Goal: Task Accomplishment & Management: Complete application form

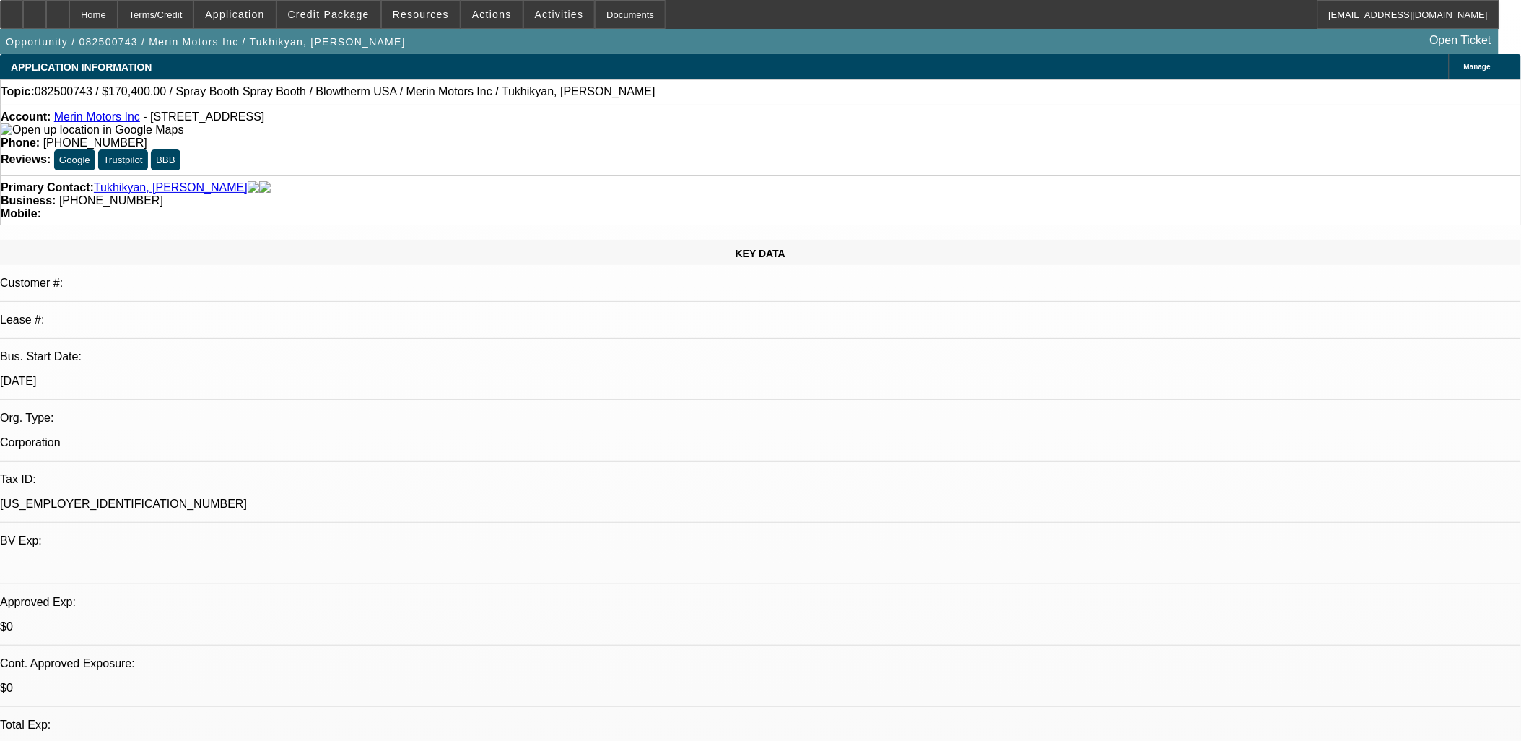
select select "0"
select select "0.1"
select select "0.2"
select select "2"
select select "0.1"
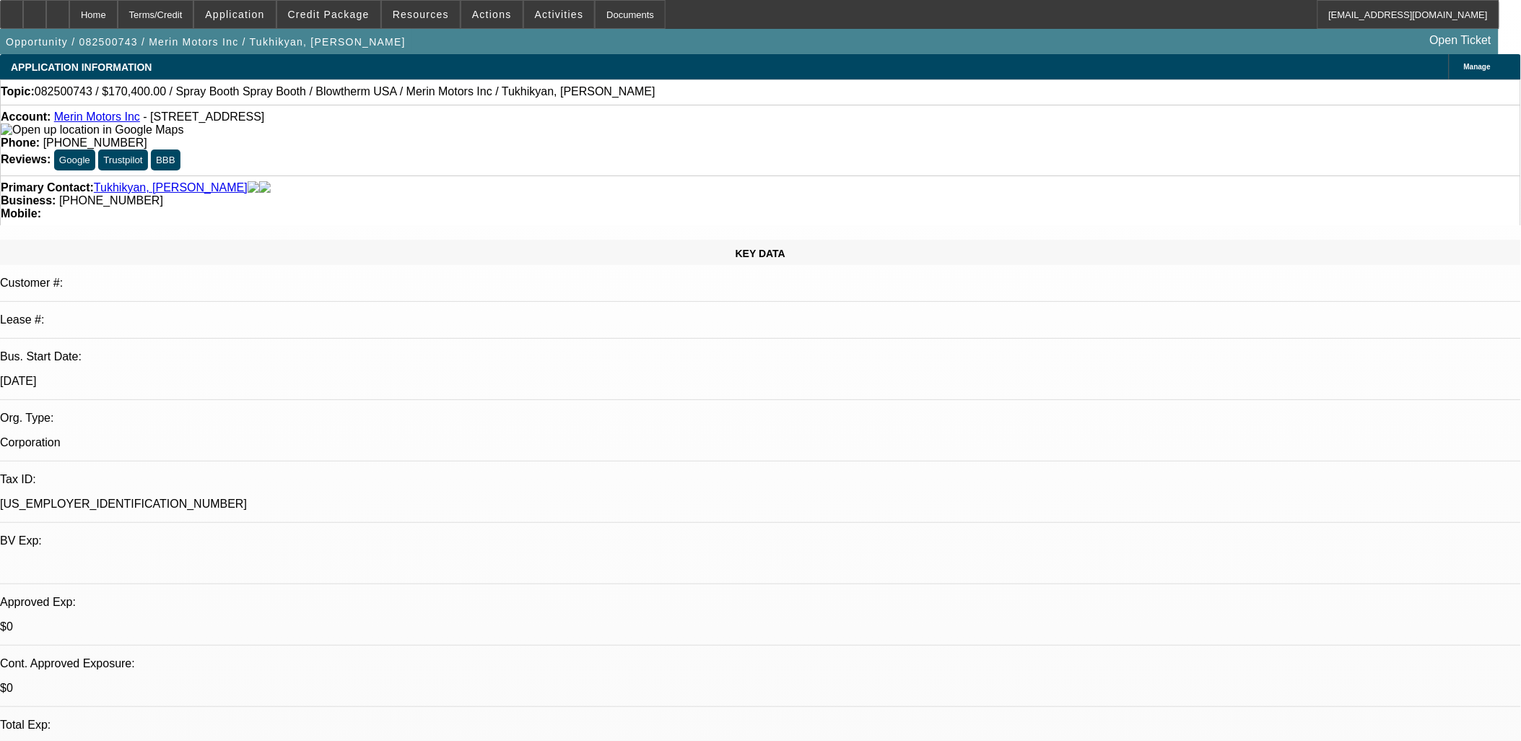
select select "1"
select select "4"
select select "1"
select select "2"
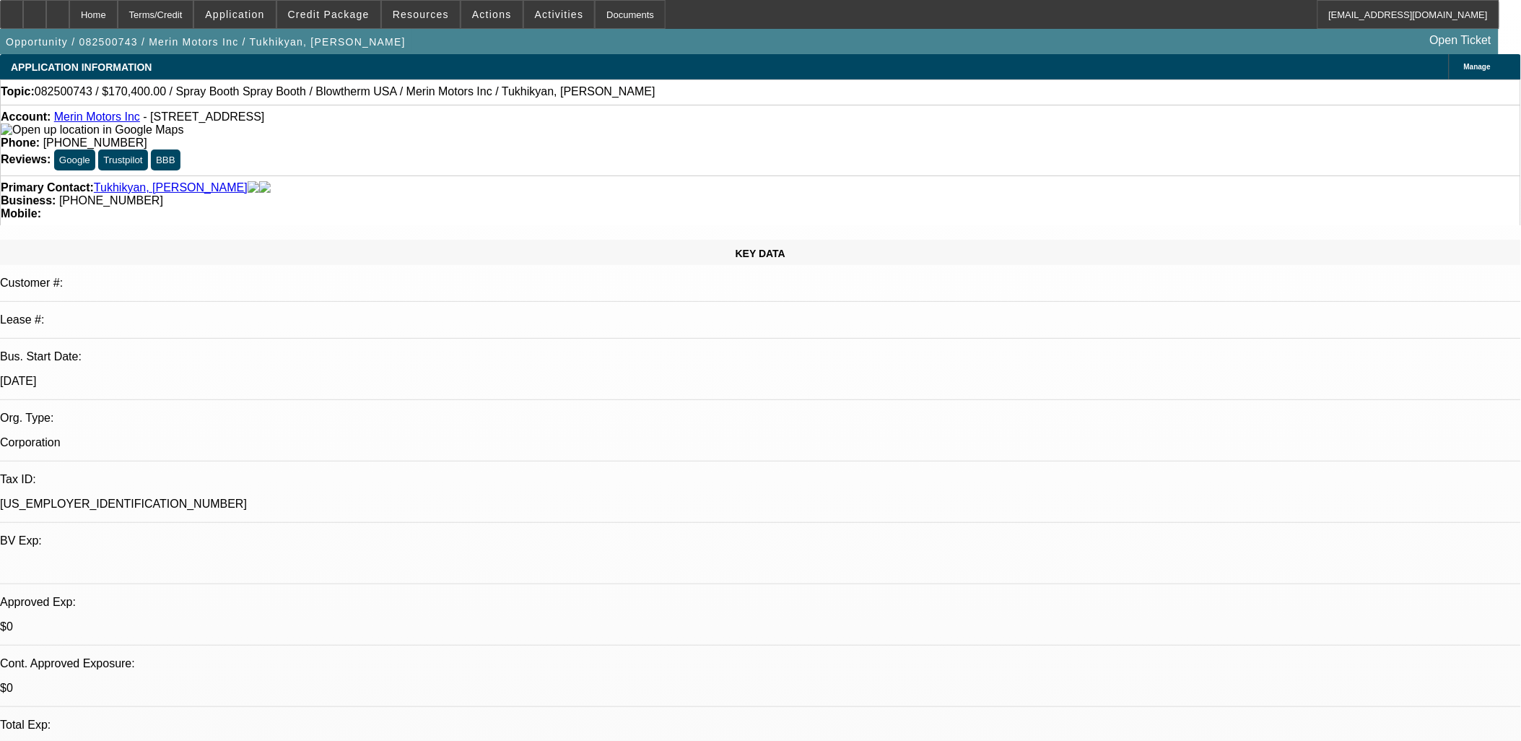
select select "4"
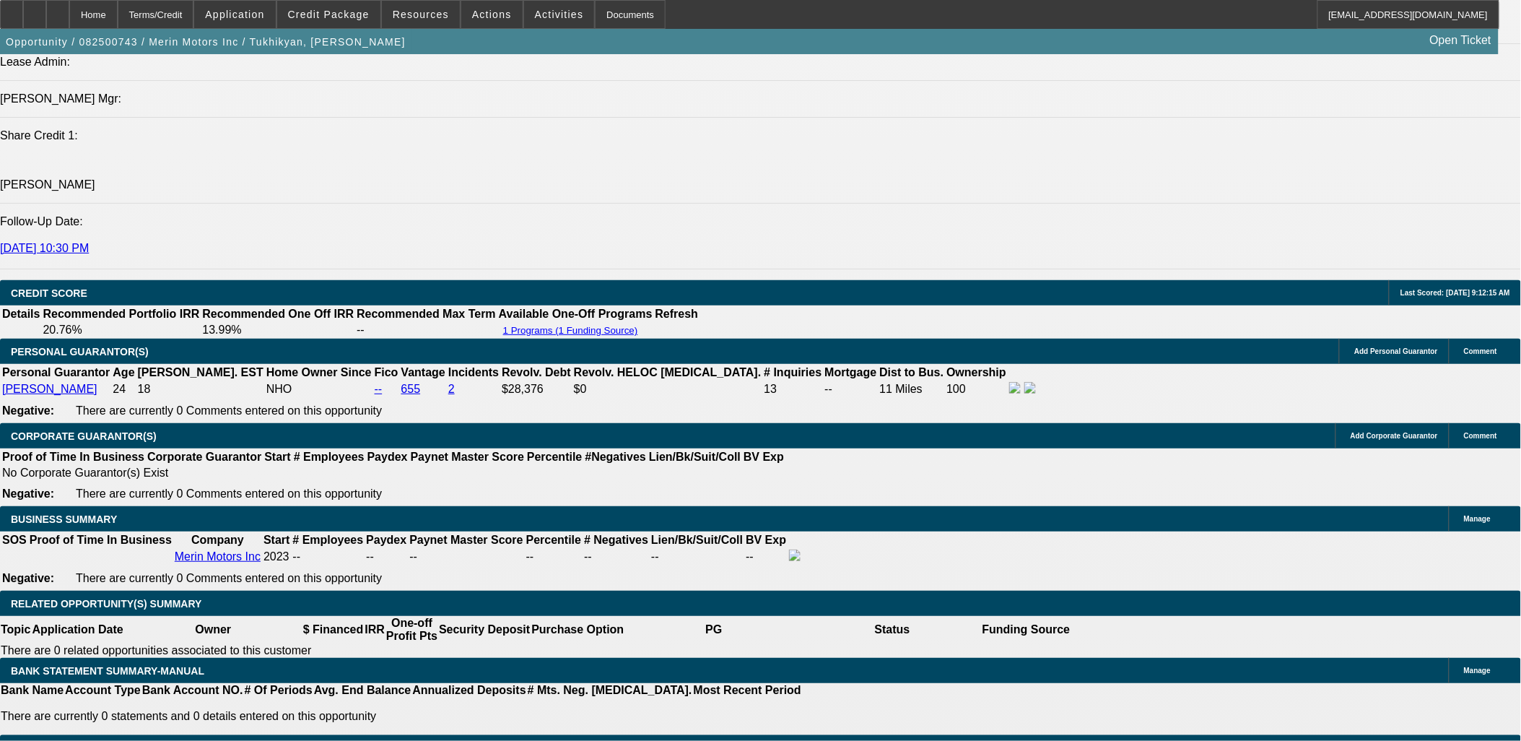
scroll to position [2026, 0]
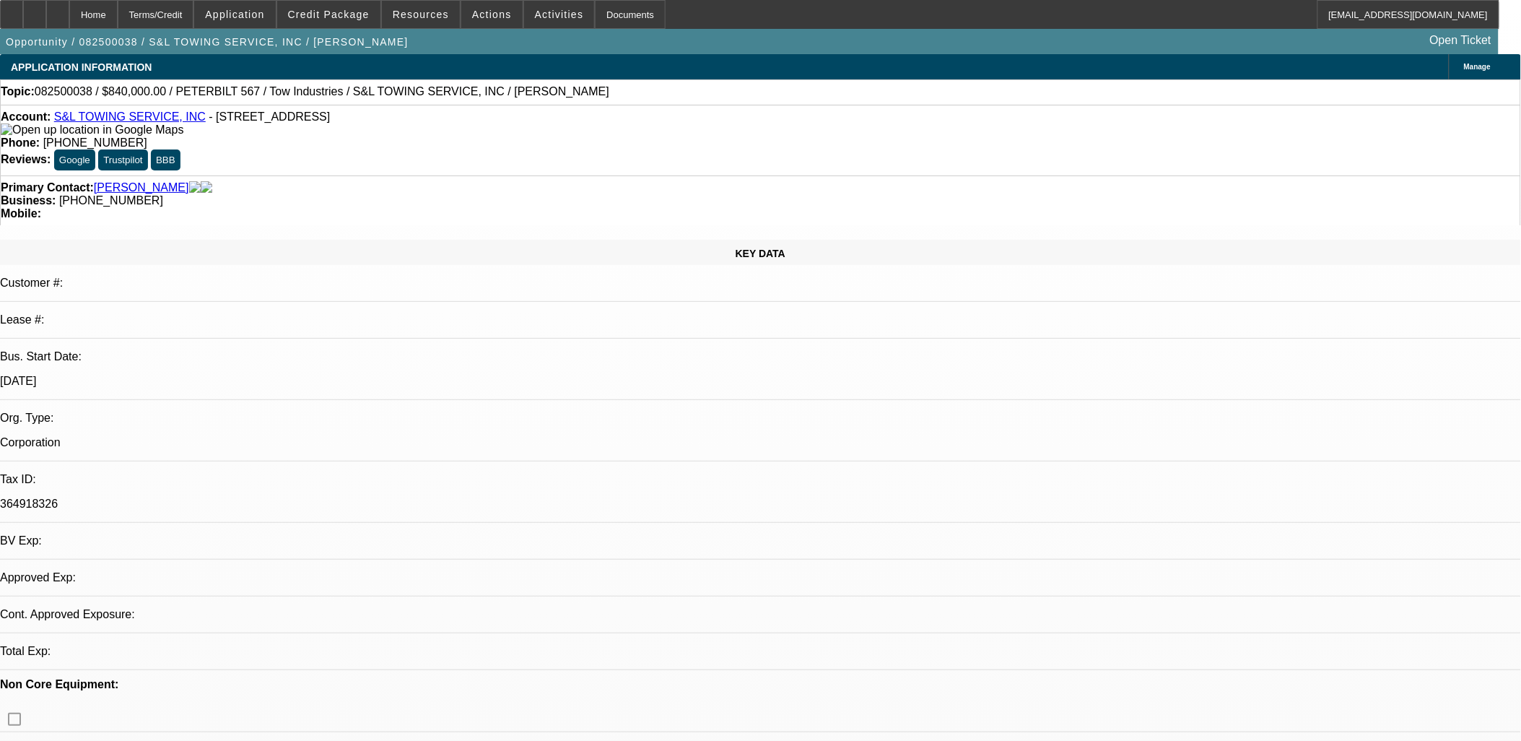
select select "0"
select select "2"
select select "0.1"
select select "1"
select select "2"
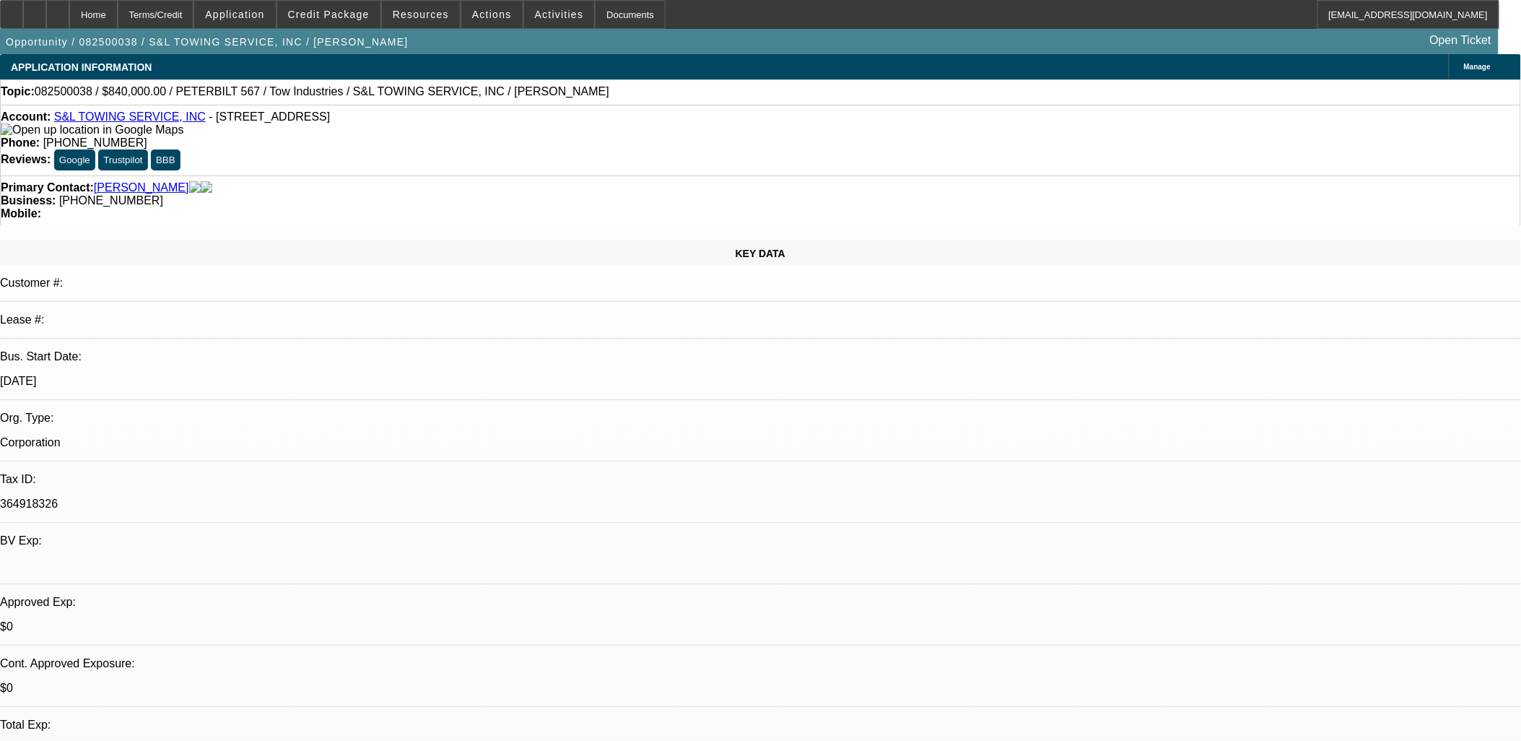
select select "4"
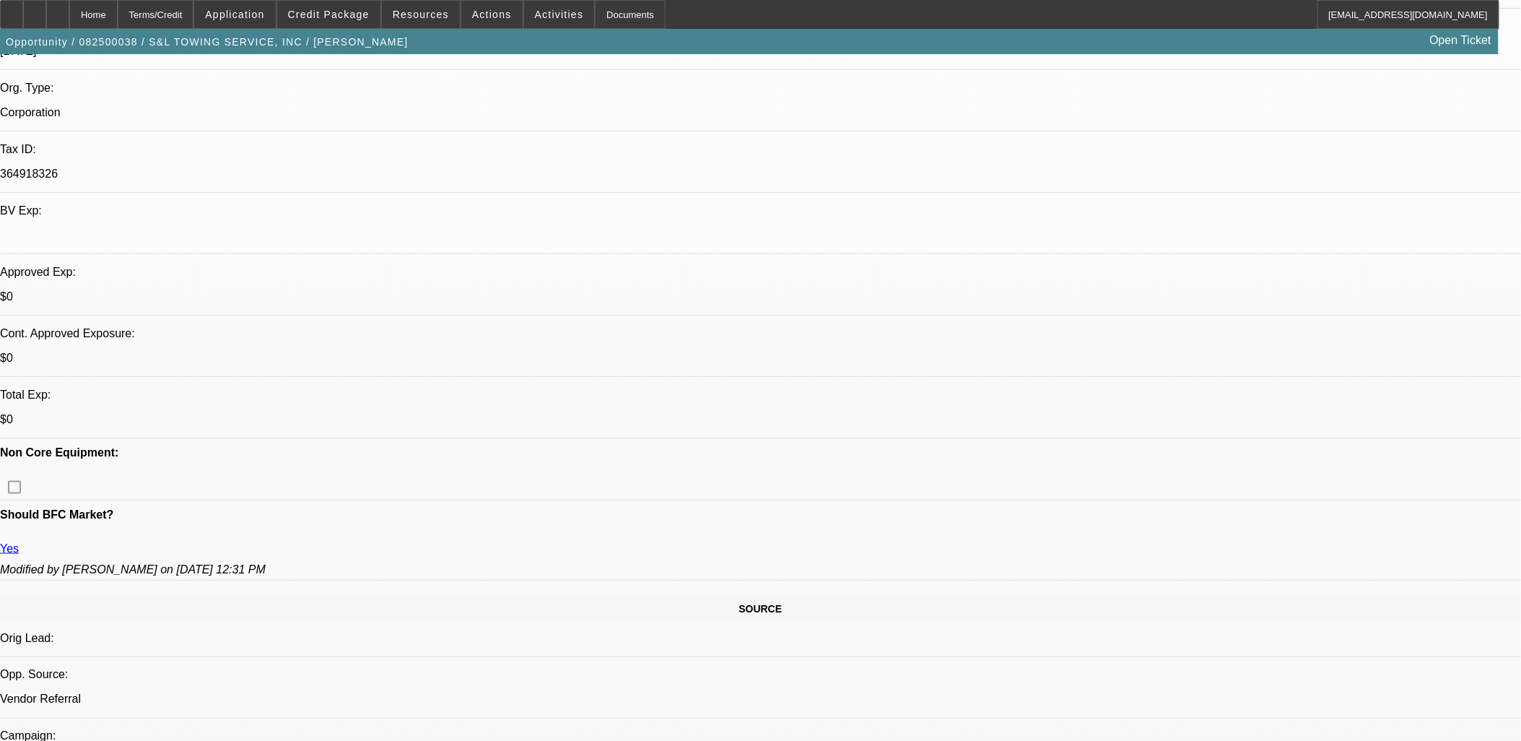
scroll to position [481, 0]
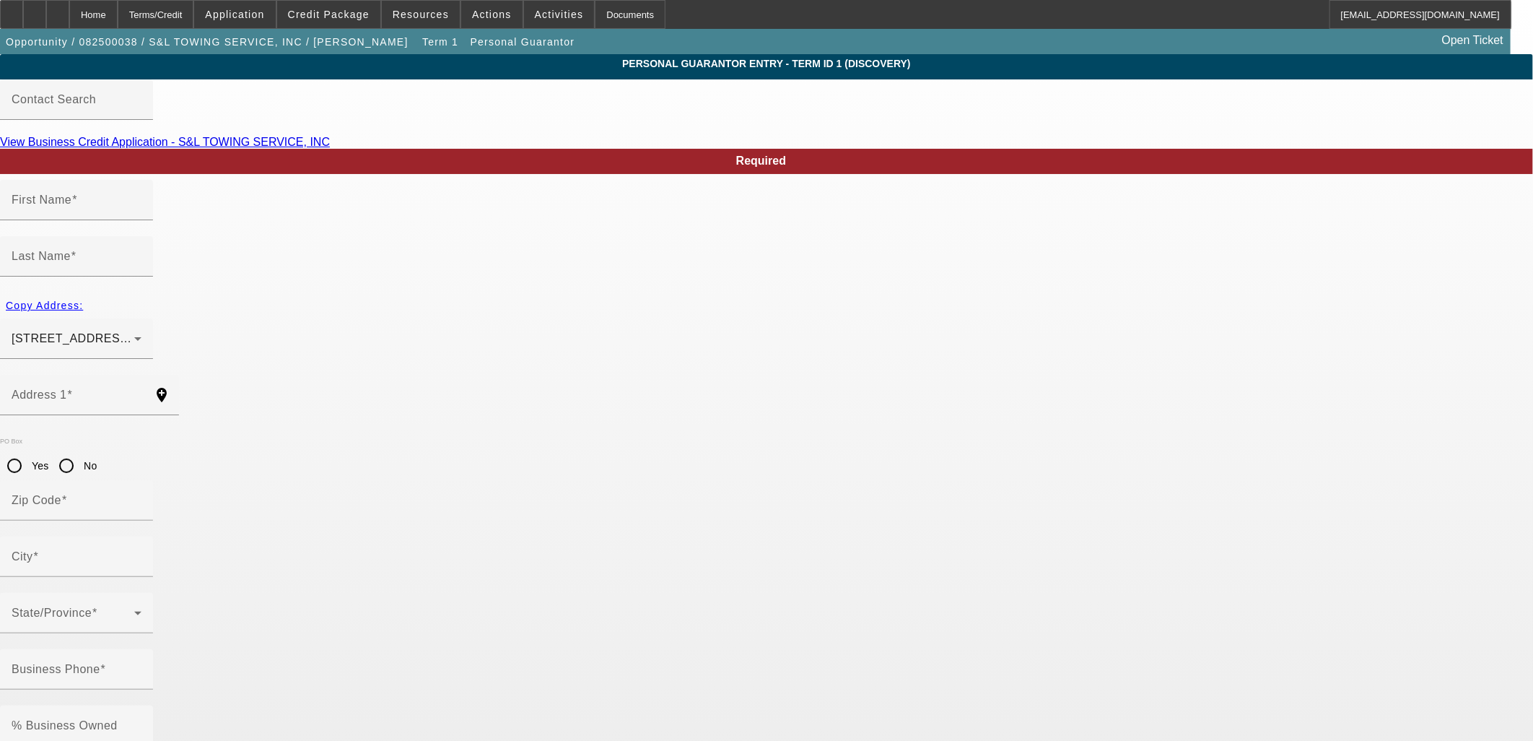
type input "Saul"
type input "Lopez"
type input "1314 West Avenue O"
radio input "true"
type input "93551"
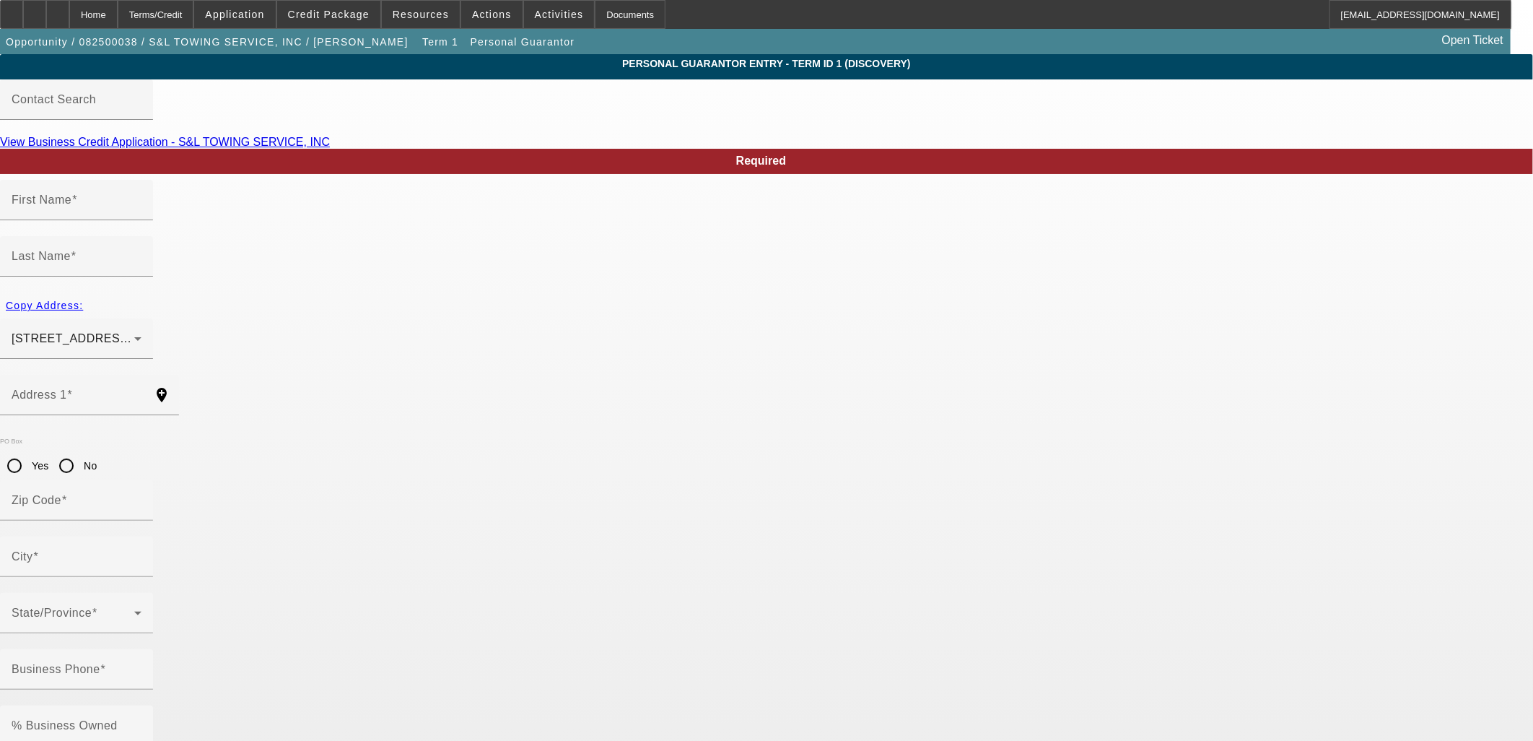
type input "Palmdale"
type input "[PHONE_NUMBER]"
type input "51"
type input "959-70-4597"
type input "sltowing@hotmail.com"
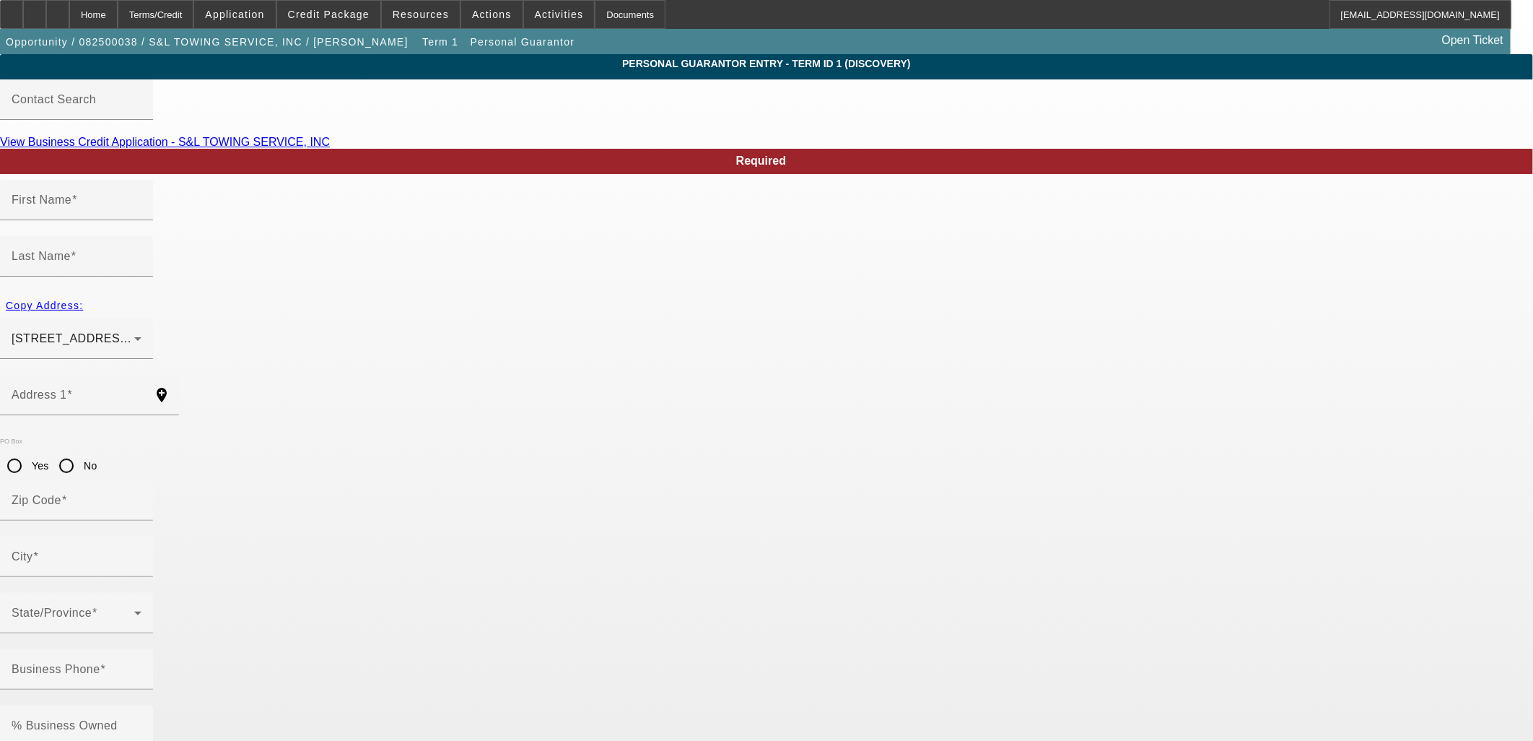
type input "E"
drag, startPoint x: 327, startPoint y: 578, endPoint x: 287, endPoint y: 573, distance: 40.7
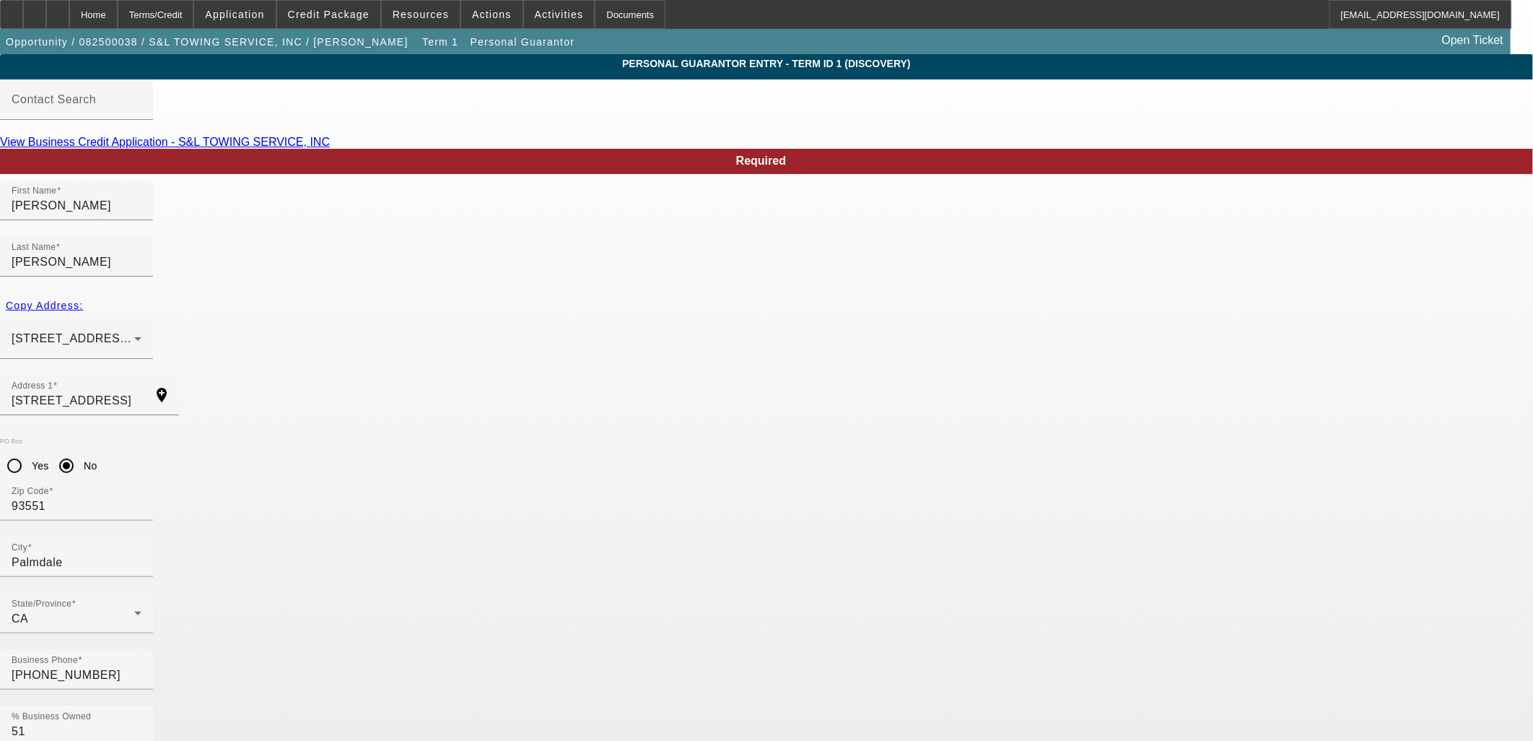
type input "958-70-4597"
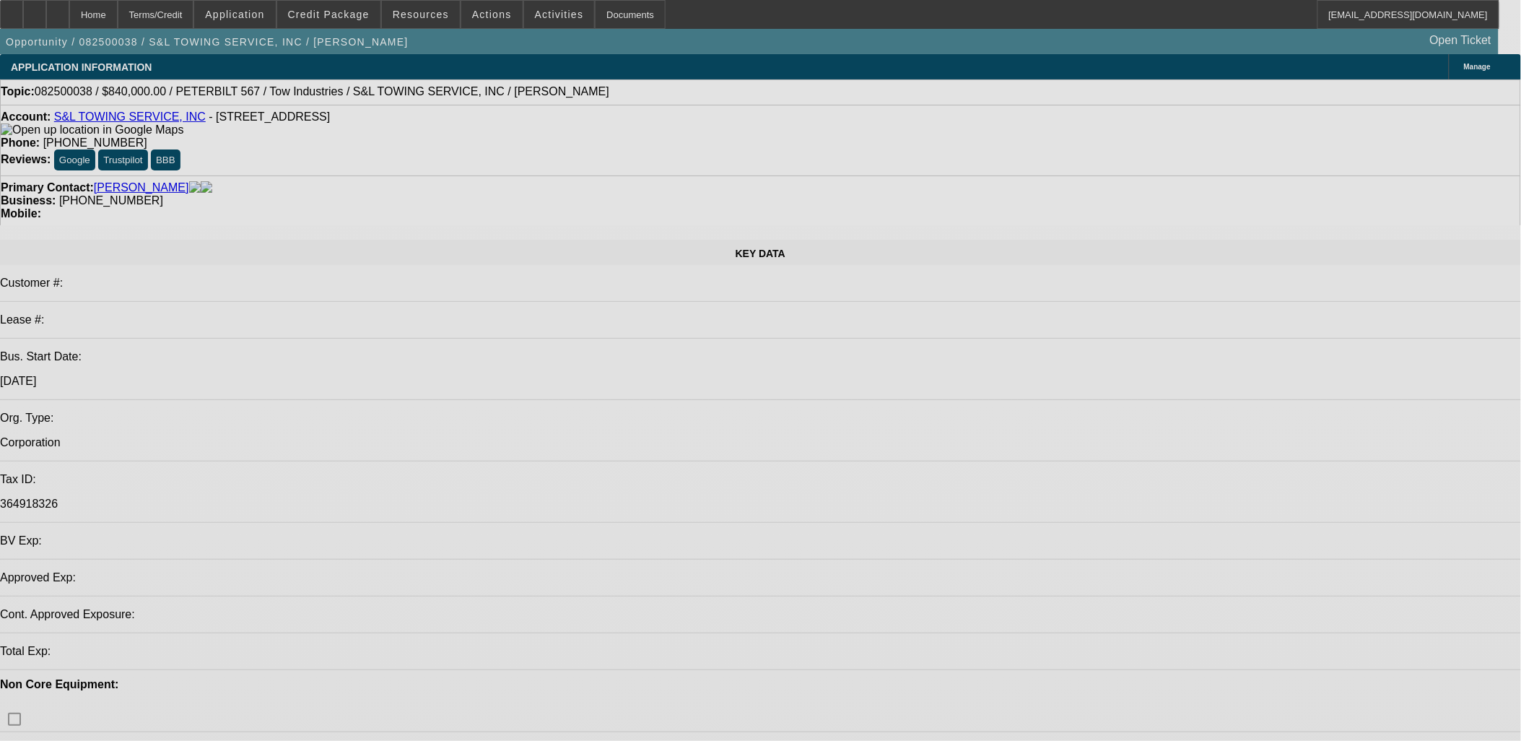
select select "0"
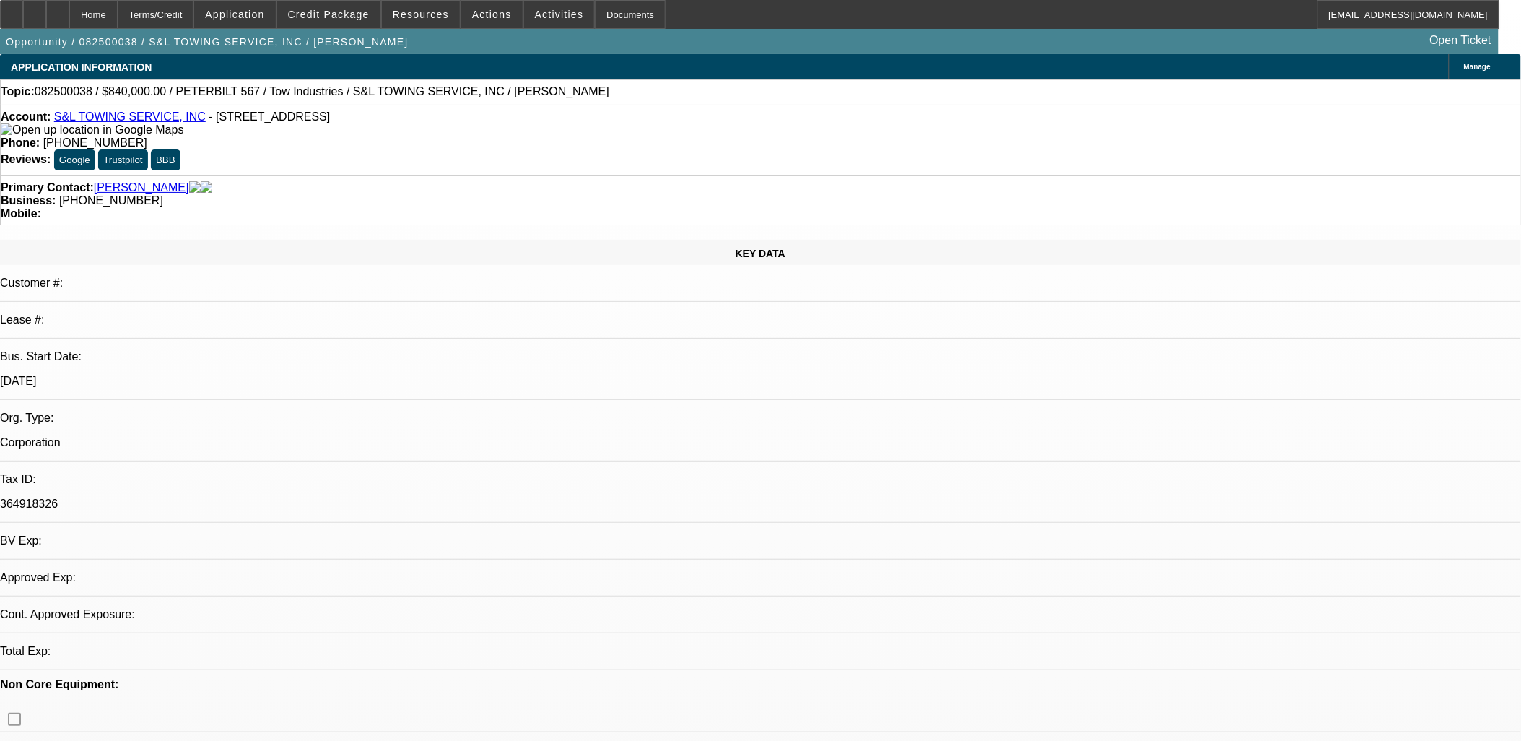
select select "2"
select select "0.1"
select select "4"
click at [347, 12] on span "Credit Package" at bounding box center [329, 15] width 82 height 12
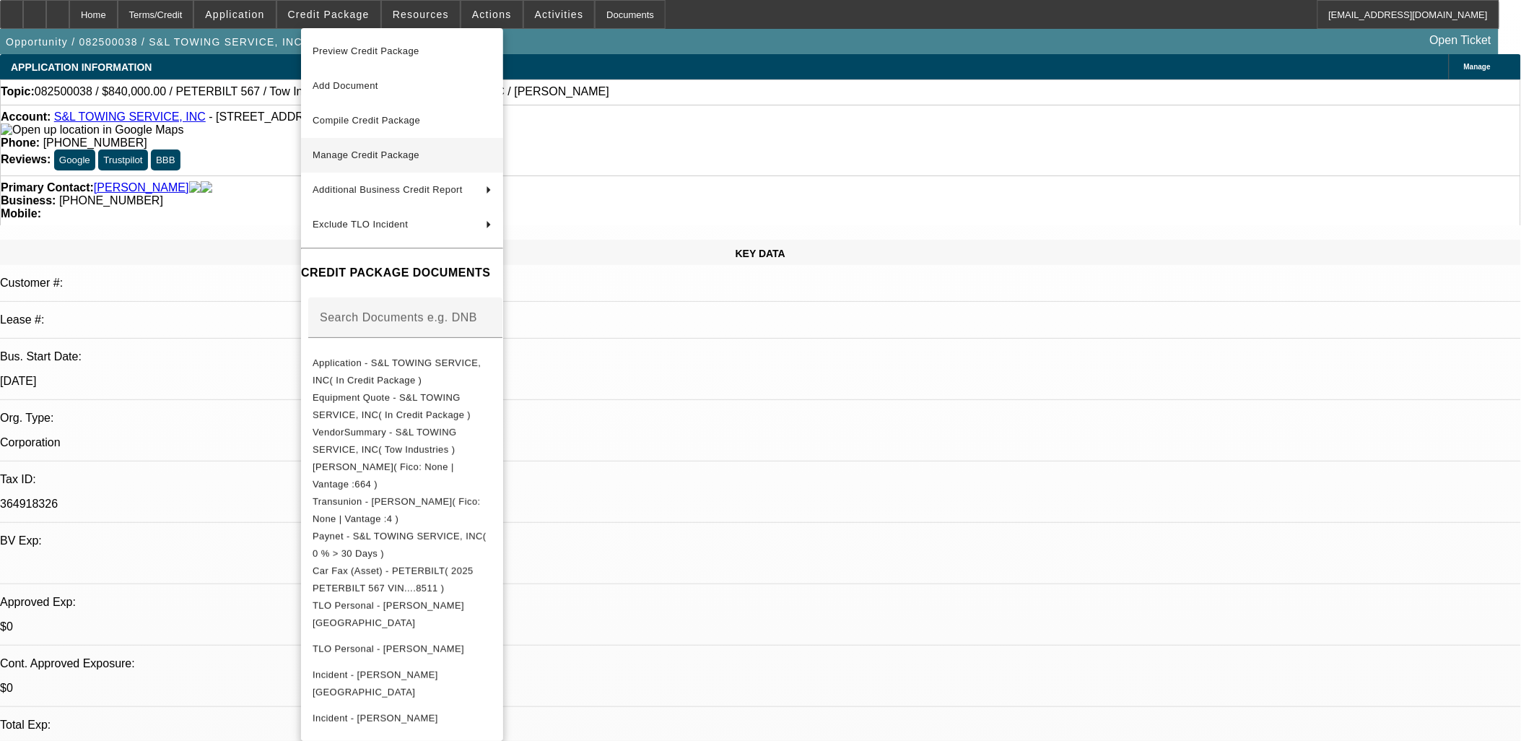
click at [385, 152] on span "Manage Credit Package" at bounding box center [366, 154] width 107 height 11
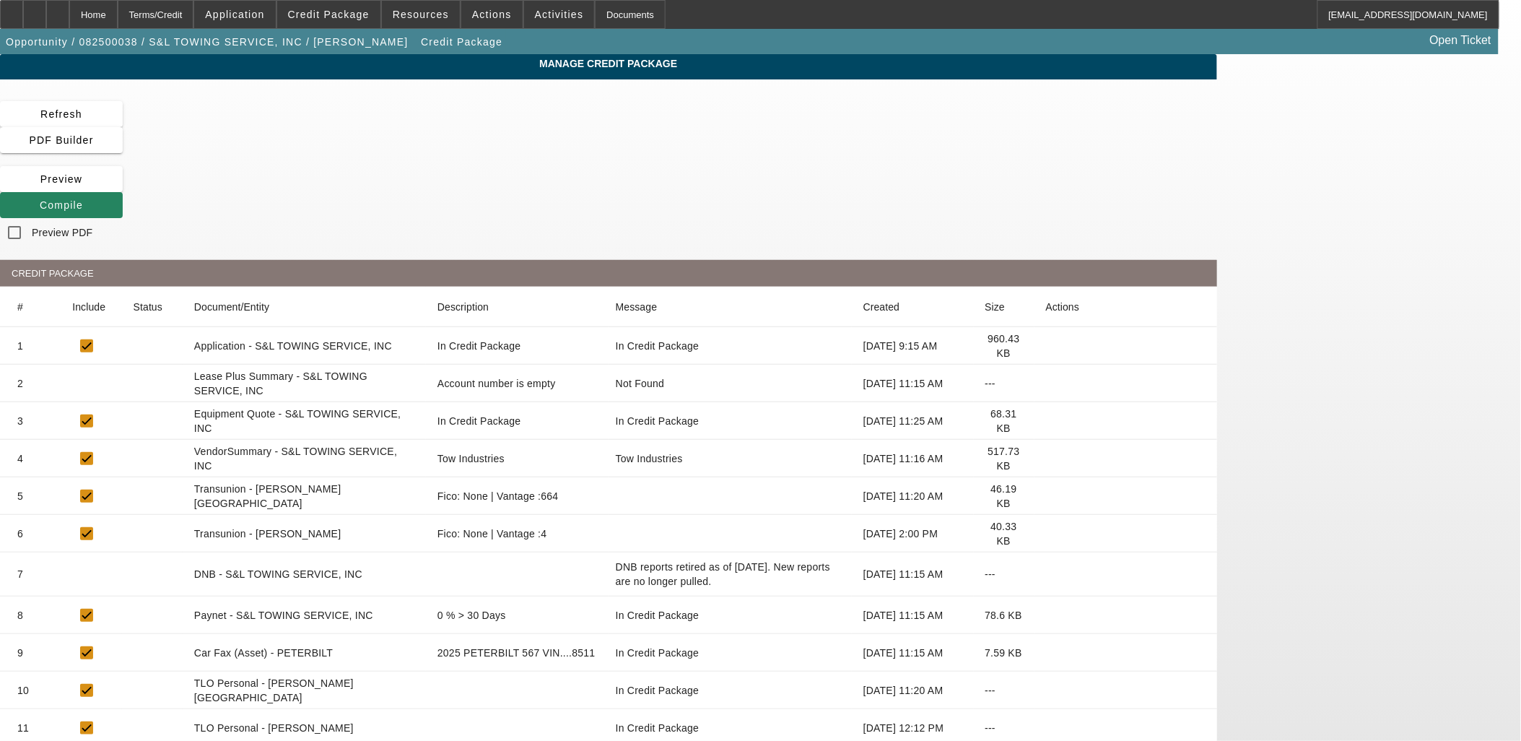
click at [1046, 533] on icon at bounding box center [1046, 533] width 0 height 0
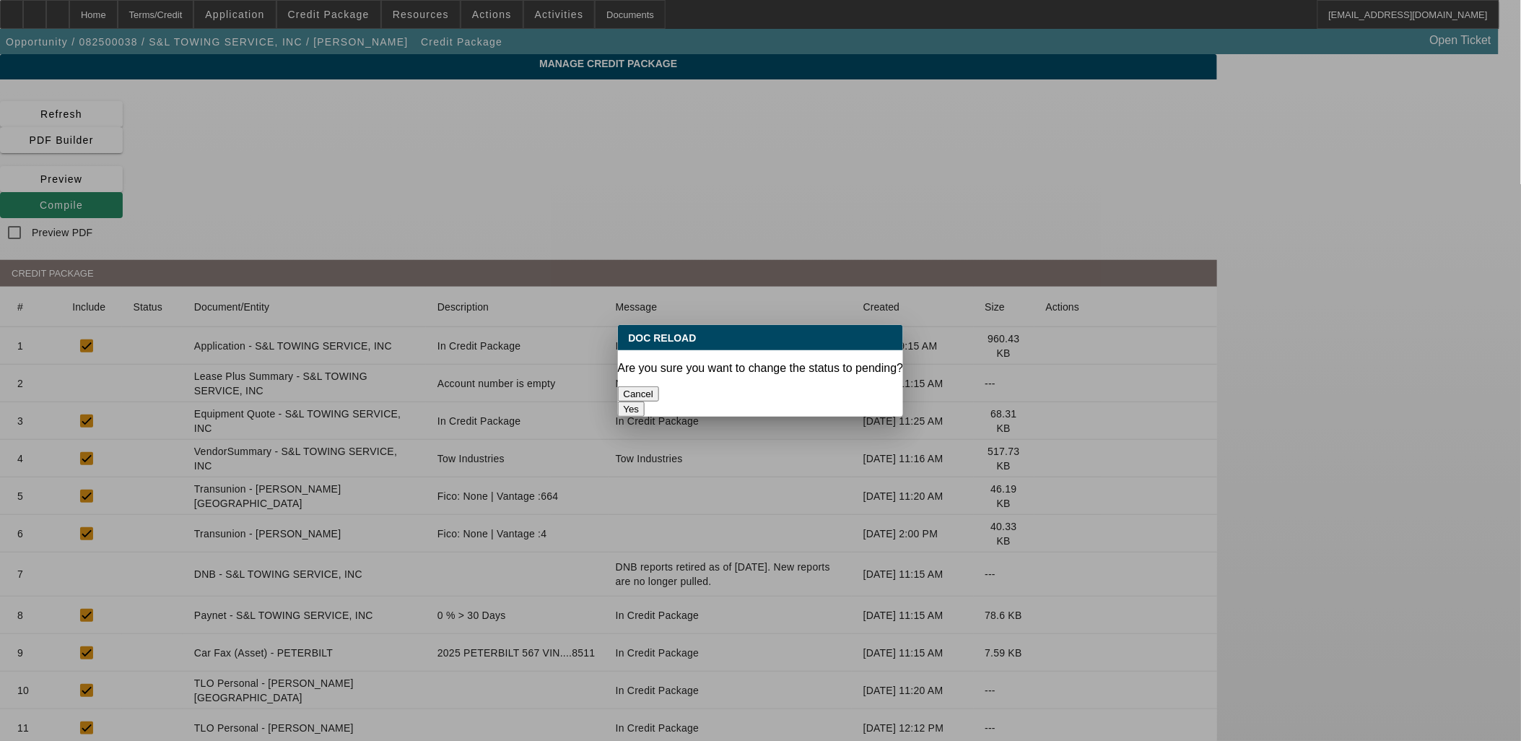
click at [645, 401] on button "Yes" at bounding box center [631, 408] width 27 height 15
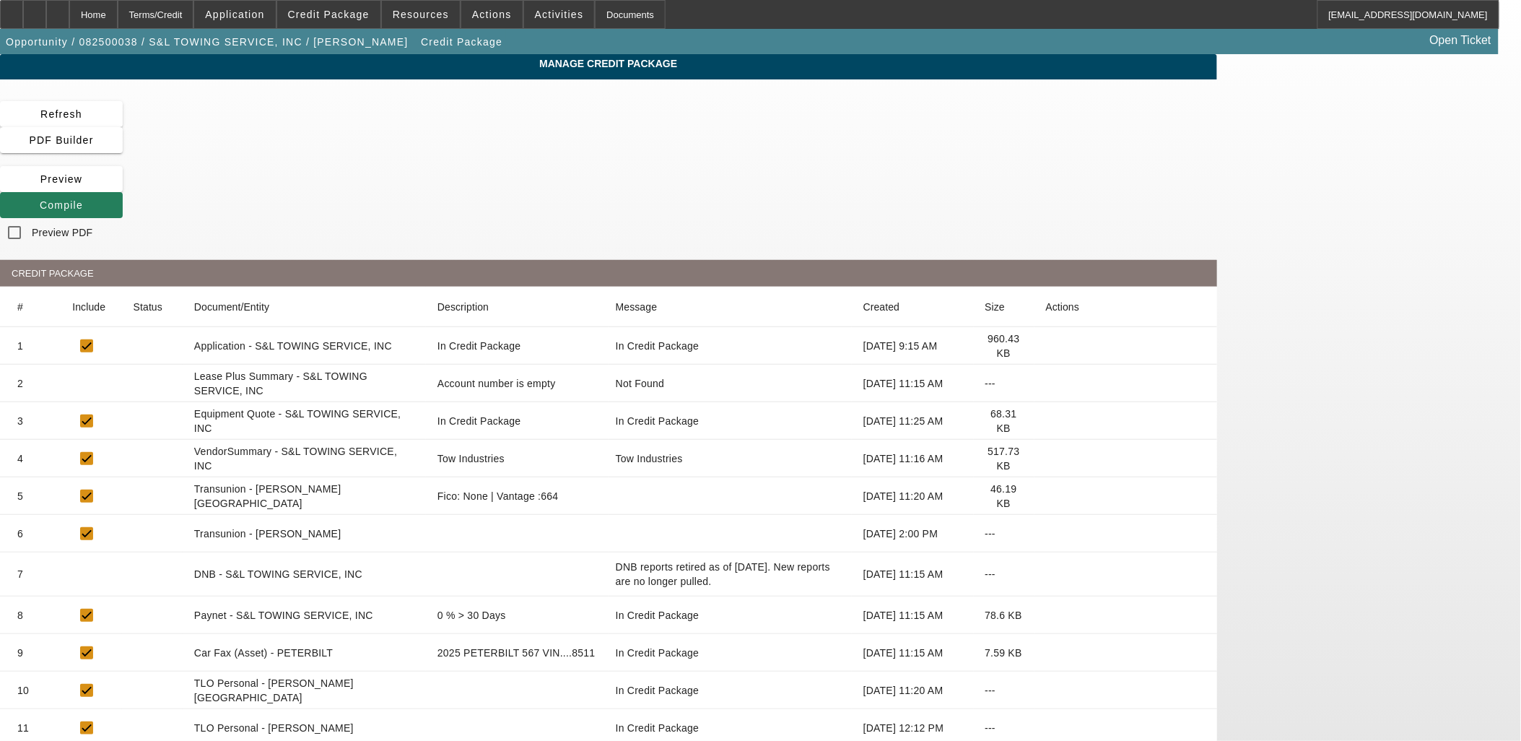
click at [40, 199] on icon at bounding box center [40, 205] width 0 height 12
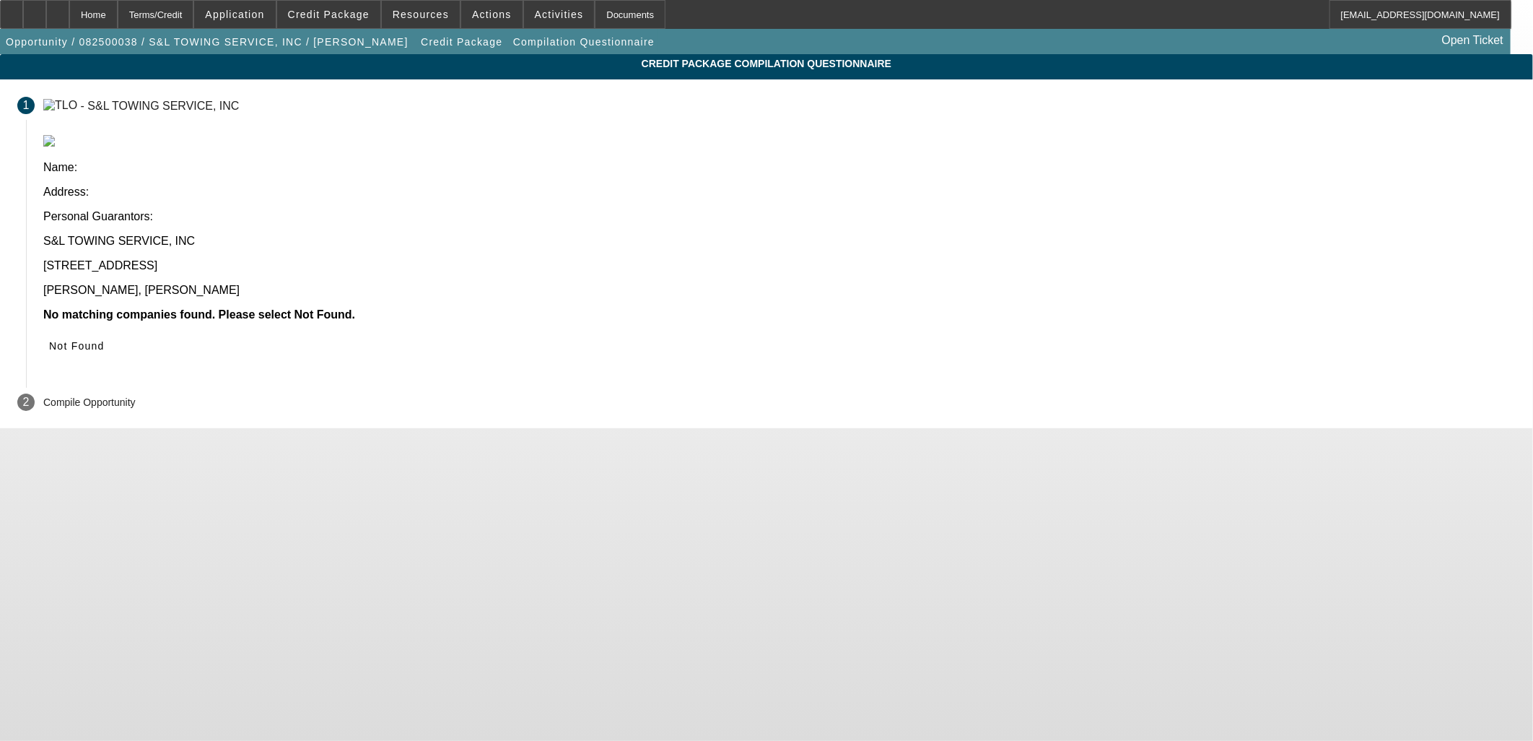
click at [105, 340] on span "Not Found" at bounding box center [77, 346] width 56 height 12
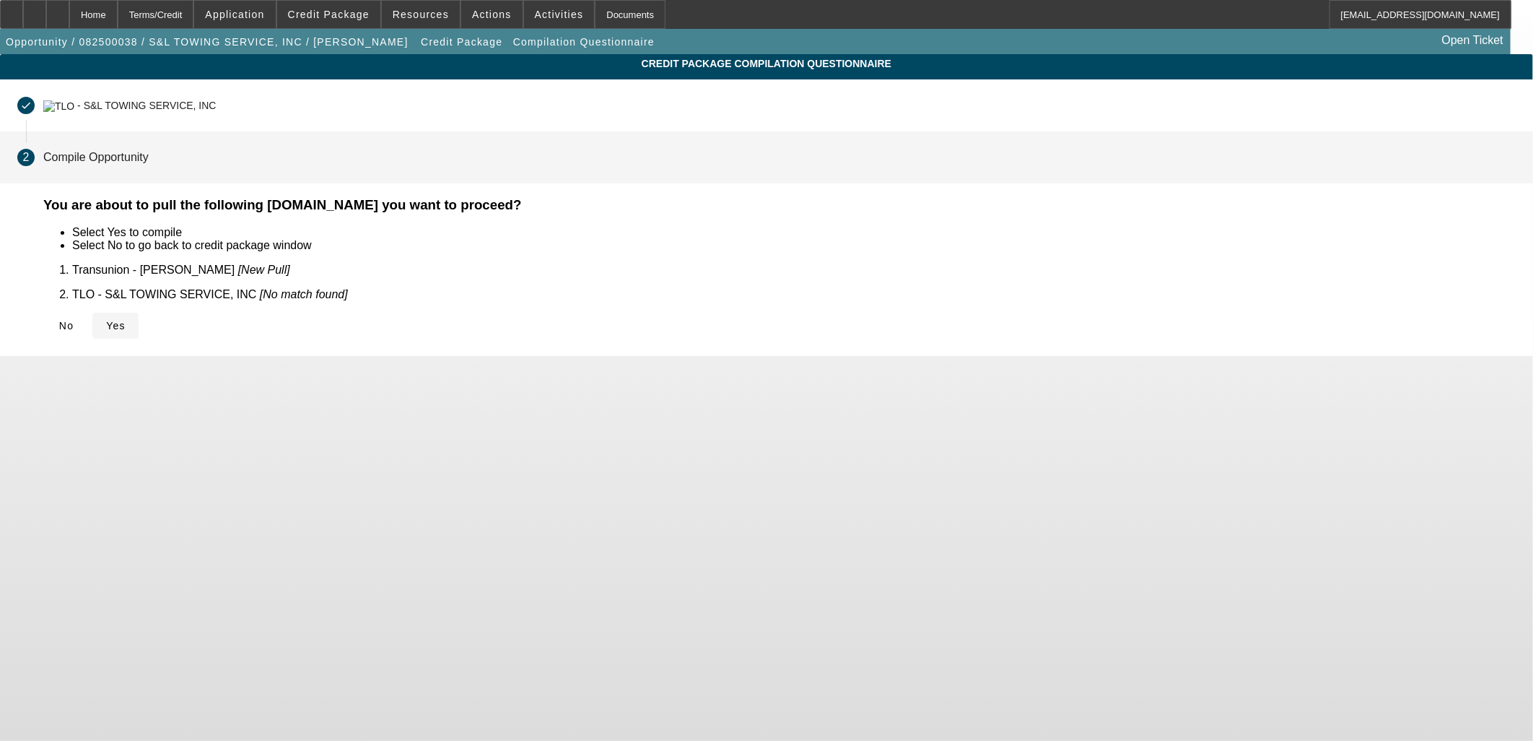
click at [126, 322] on span "Yes" at bounding box center [115, 326] width 19 height 12
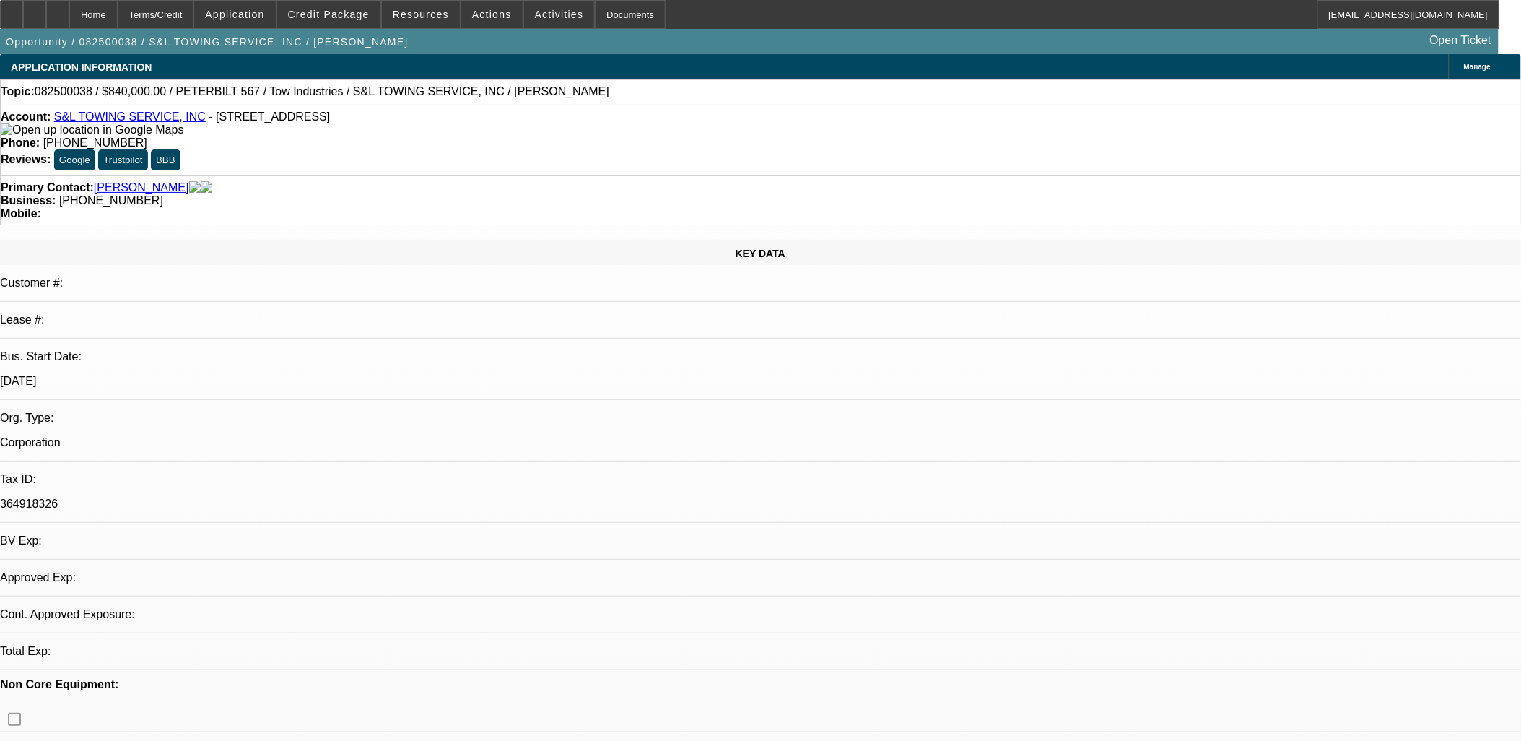
select select "0"
select select "2"
select select "0.1"
select select "4"
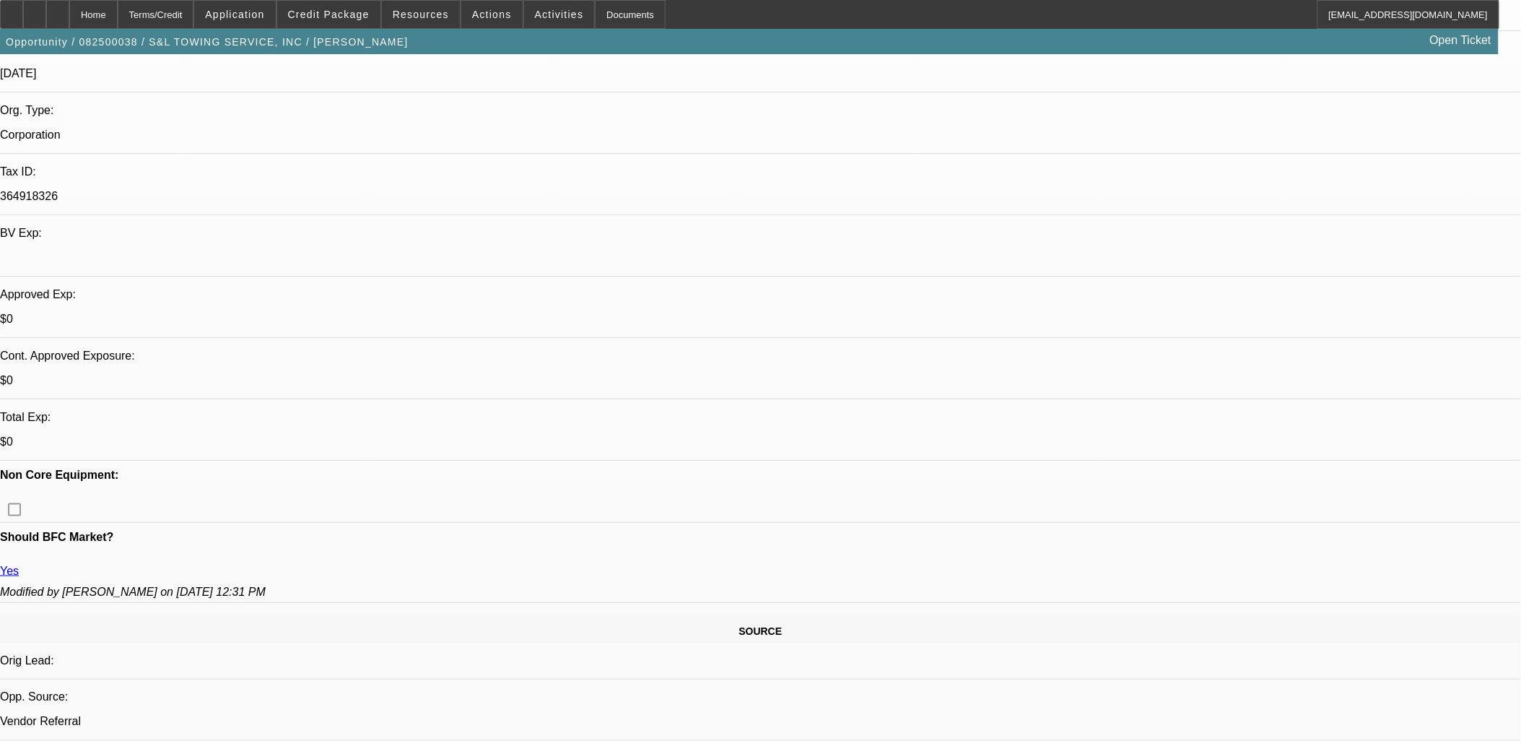
scroll to position [320, 0]
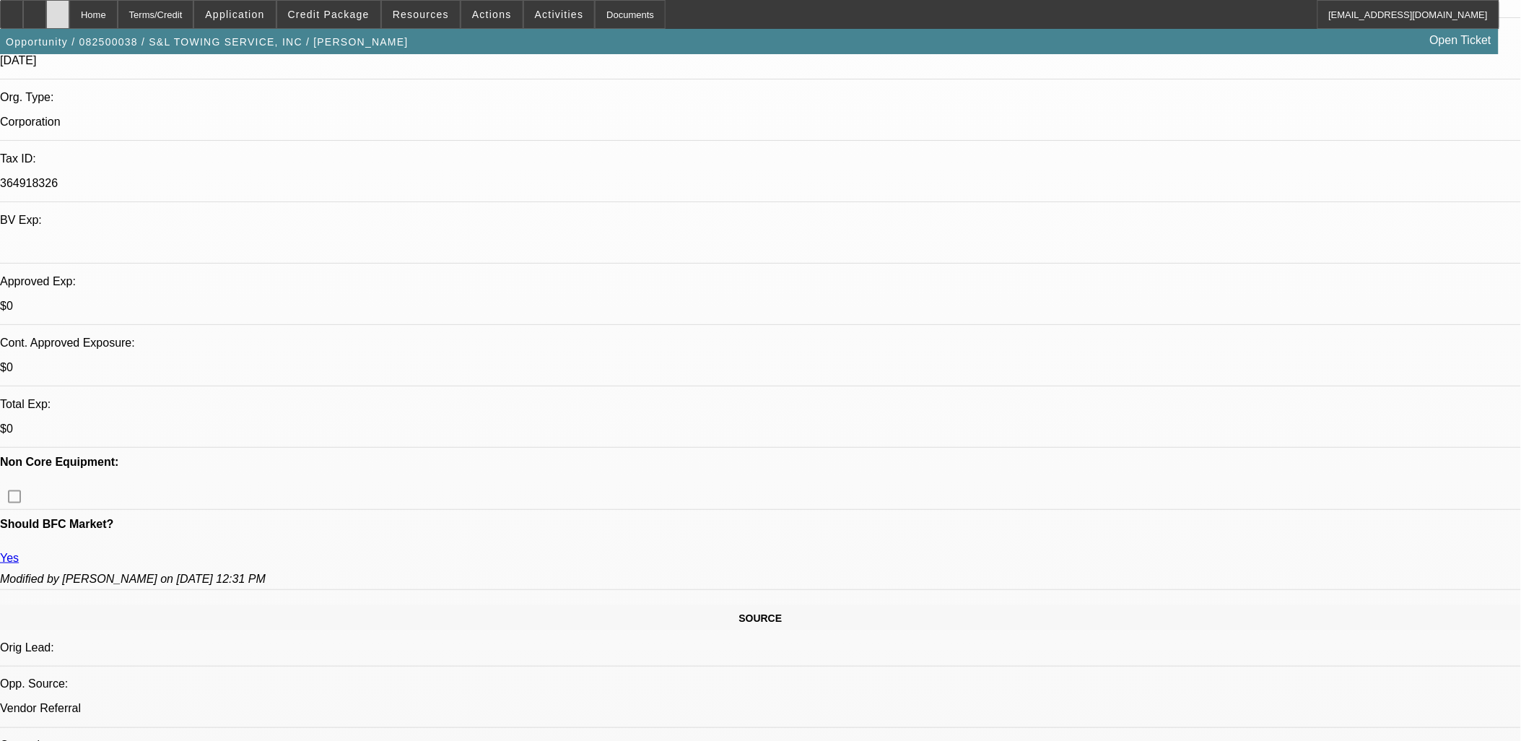
click at [69, 17] on div at bounding box center [57, 14] width 23 height 29
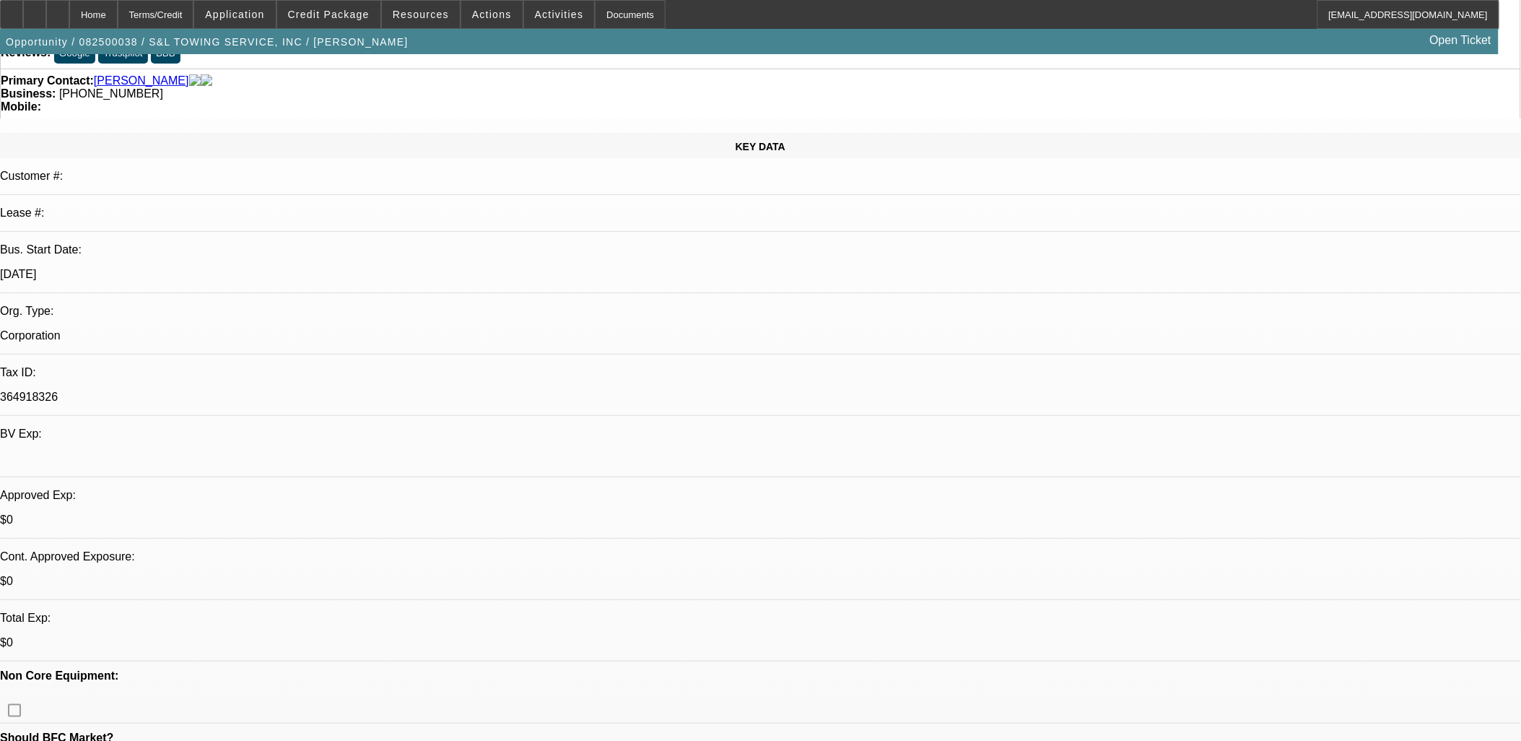
select select "0"
select select "2"
select select "0.1"
select select "4"
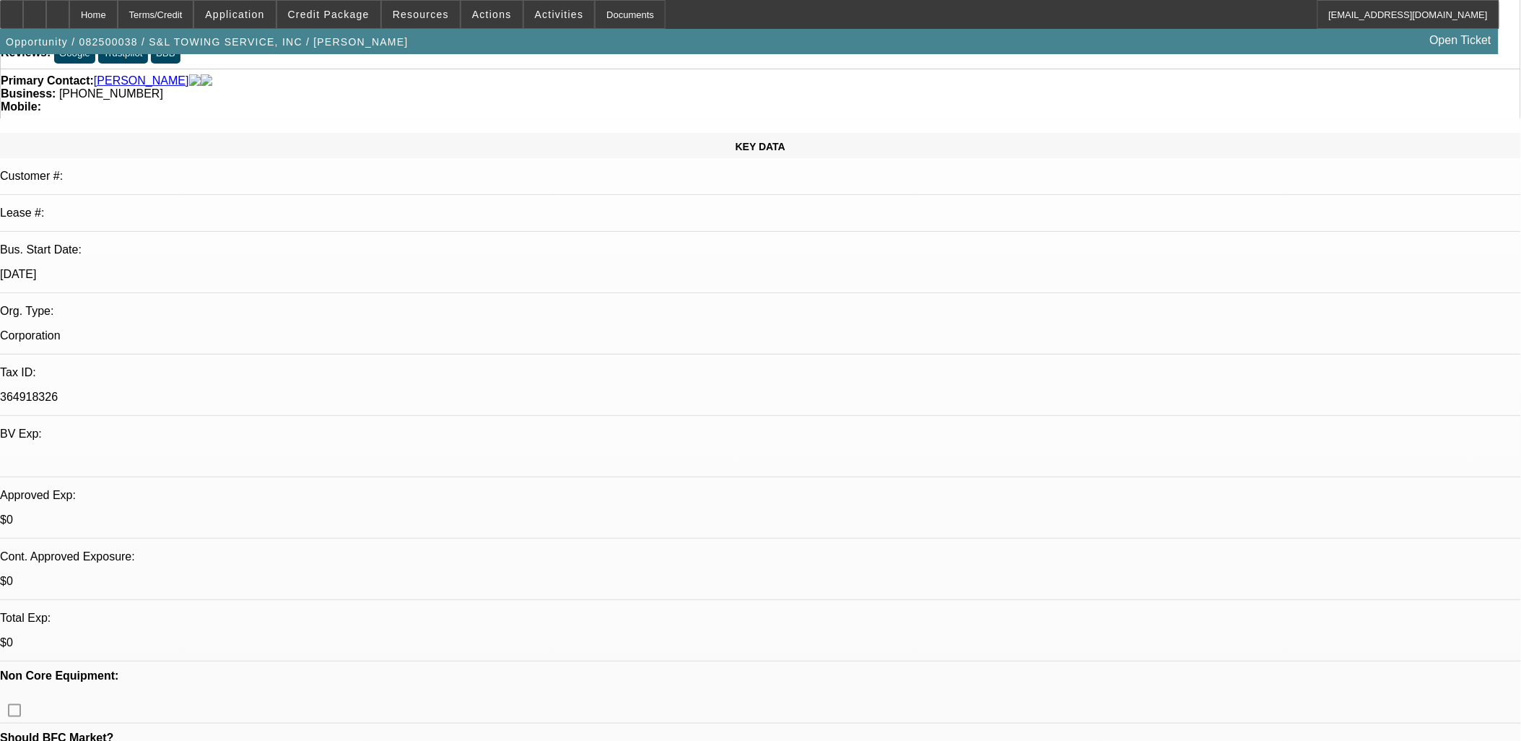
scroll to position [160, 0]
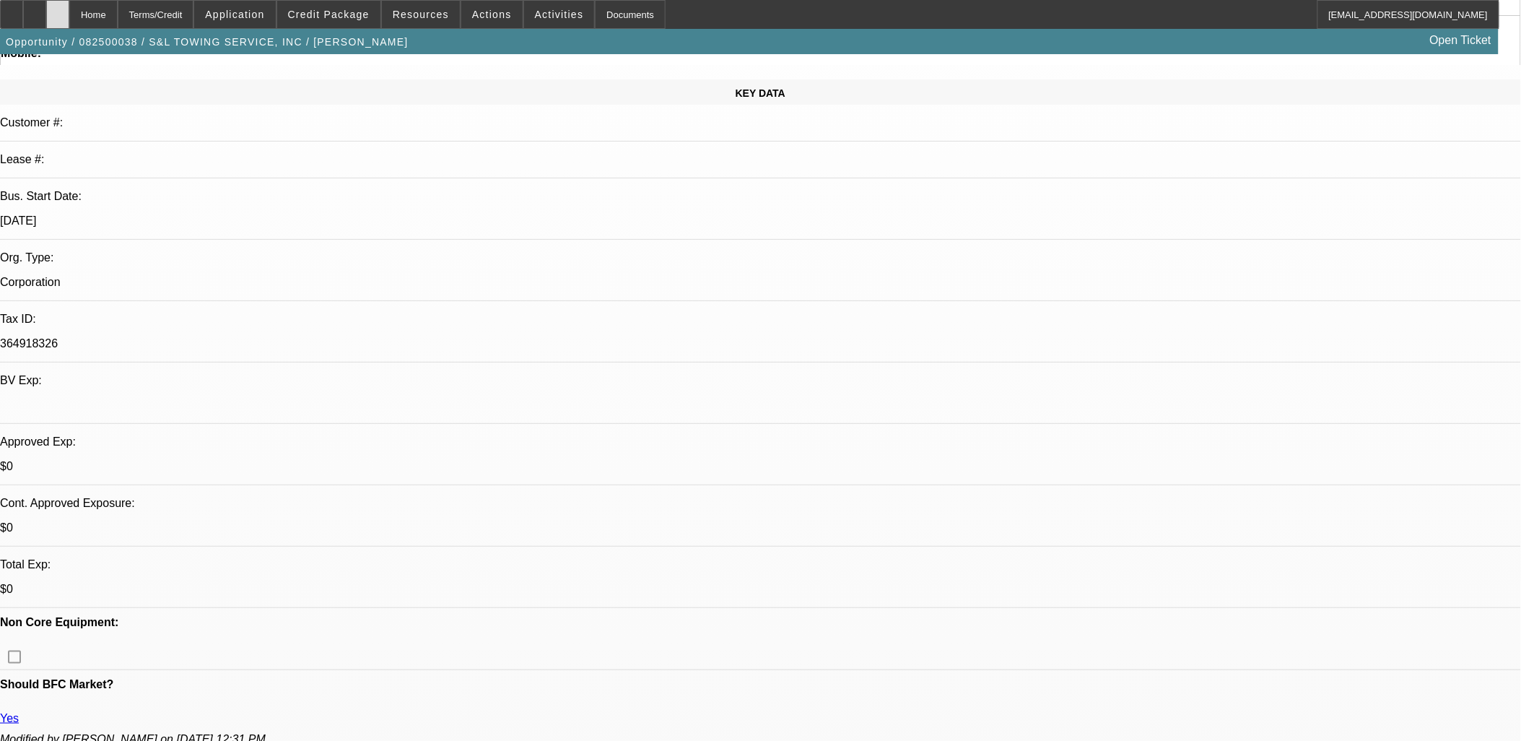
click at [69, 12] on div at bounding box center [57, 14] width 23 height 29
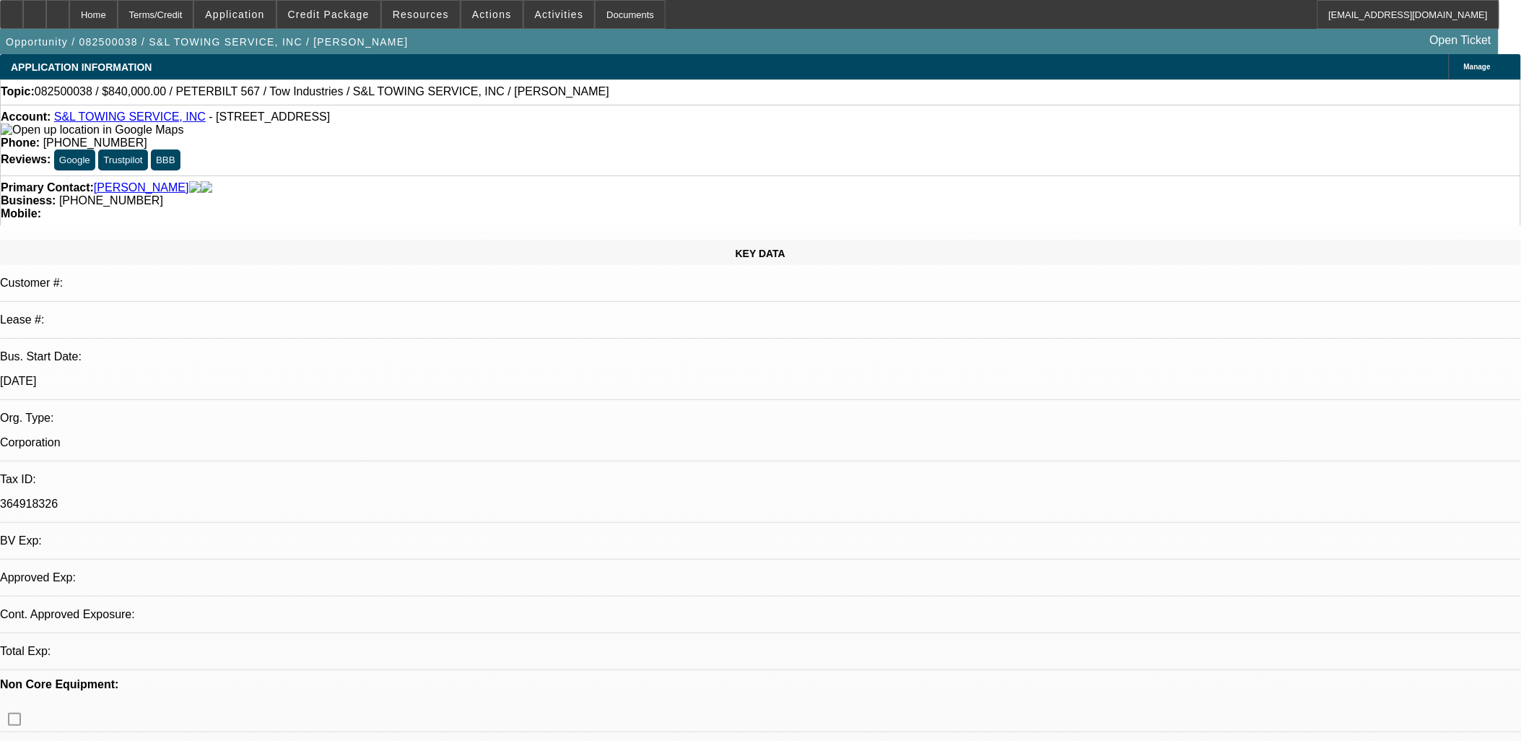
select select "0"
select select "2"
select select "0.1"
select select "1"
select select "2"
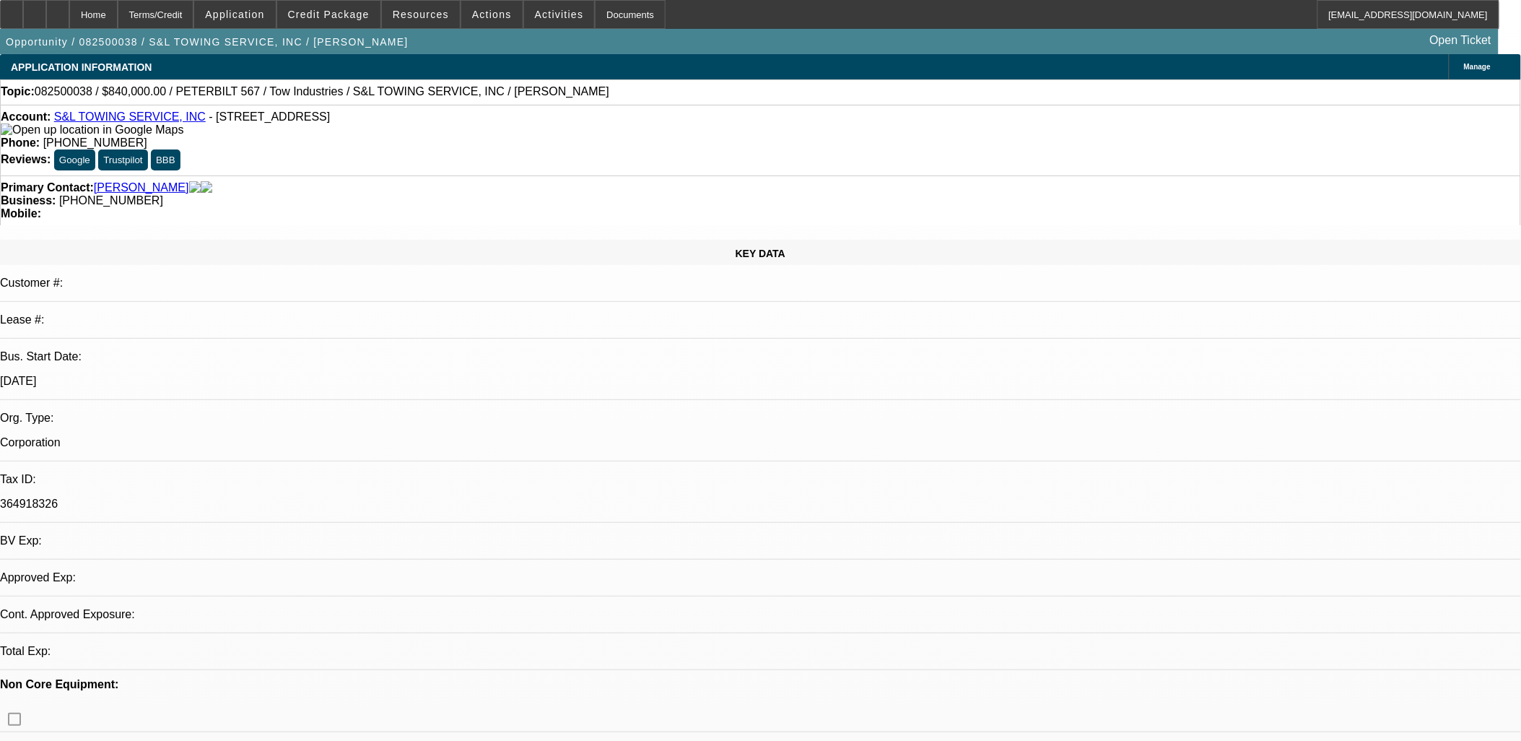
select select "4"
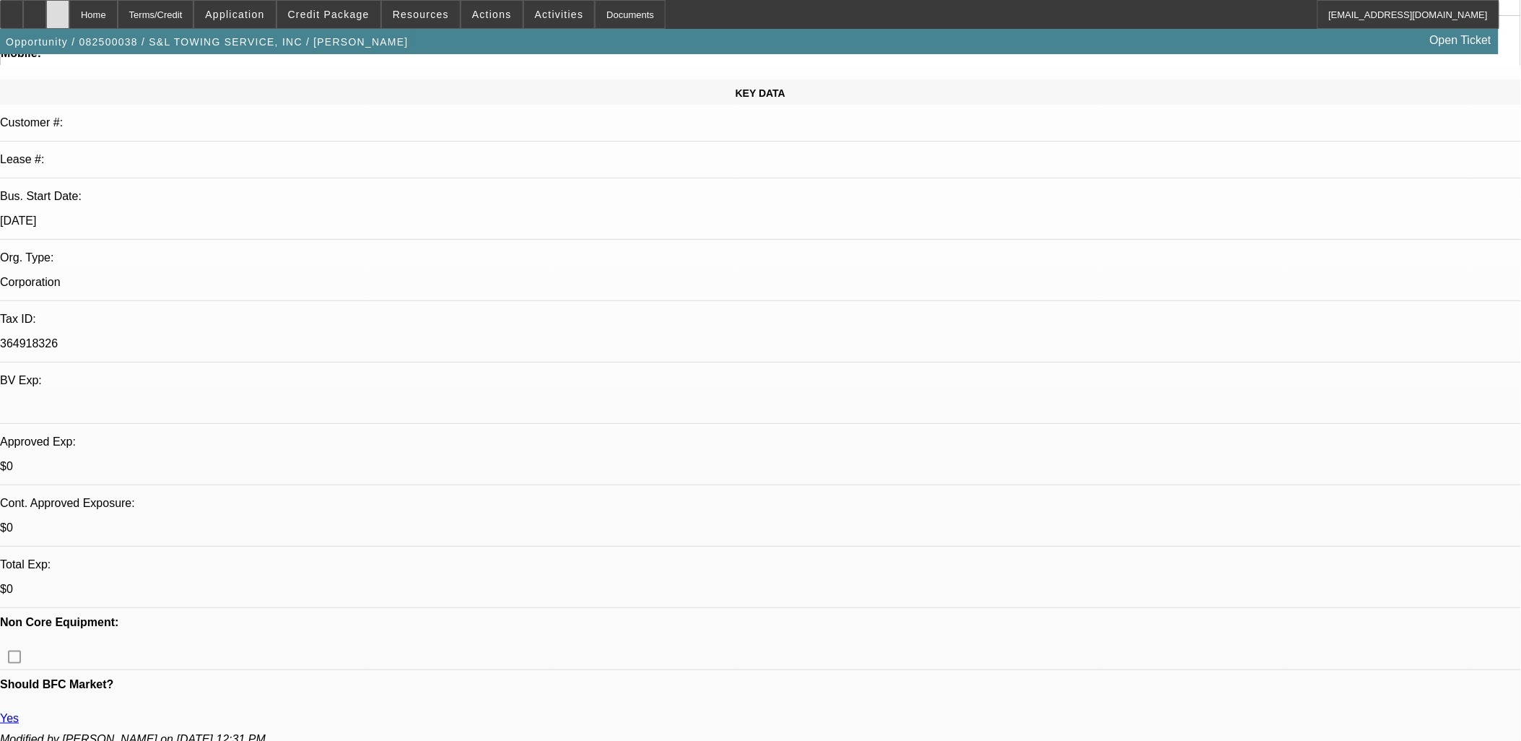
click at [58, 9] on icon at bounding box center [58, 9] width 0 height 0
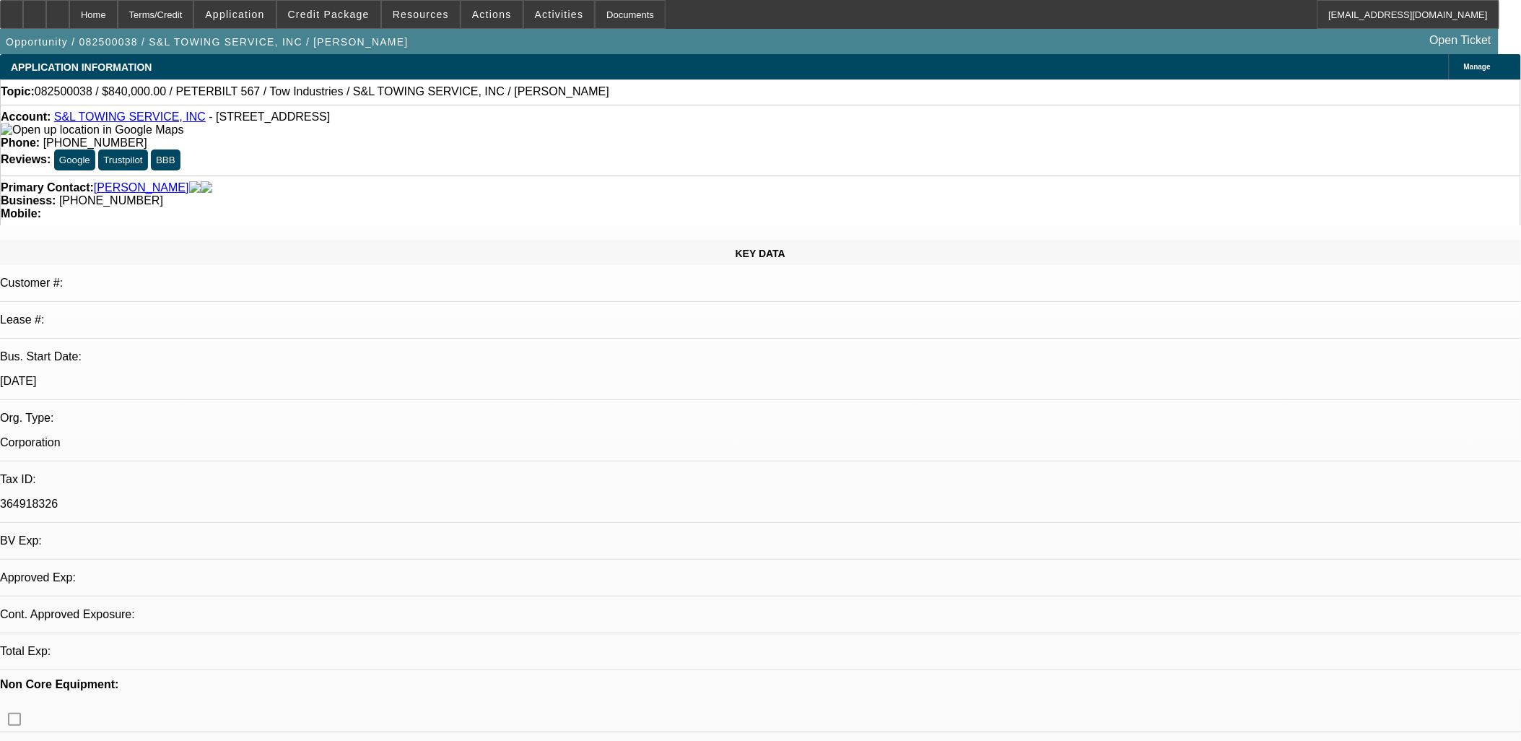
select select "0"
select select "2"
select select "0.1"
select select "1"
select select "2"
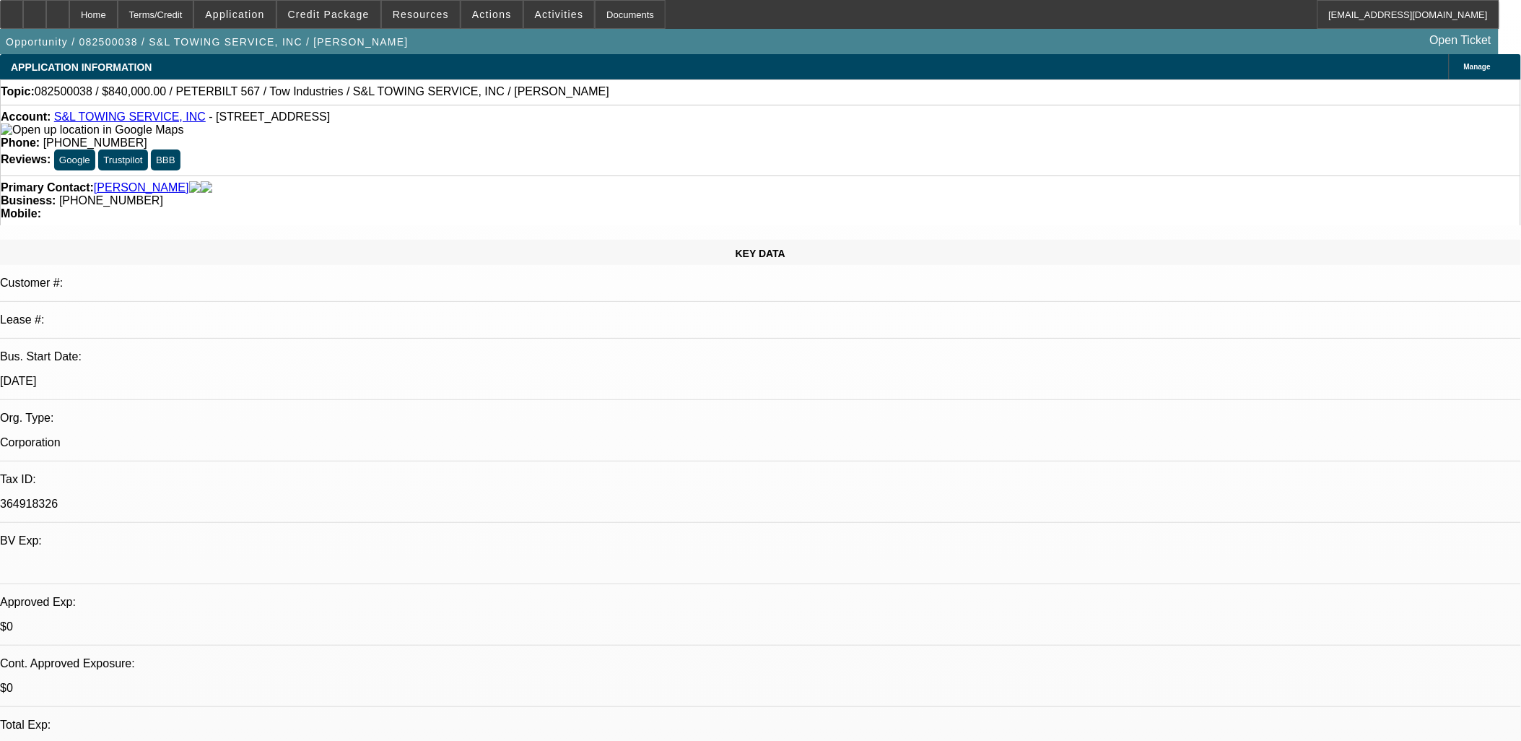
select select "4"
click at [336, 27] on span at bounding box center [328, 14] width 103 height 35
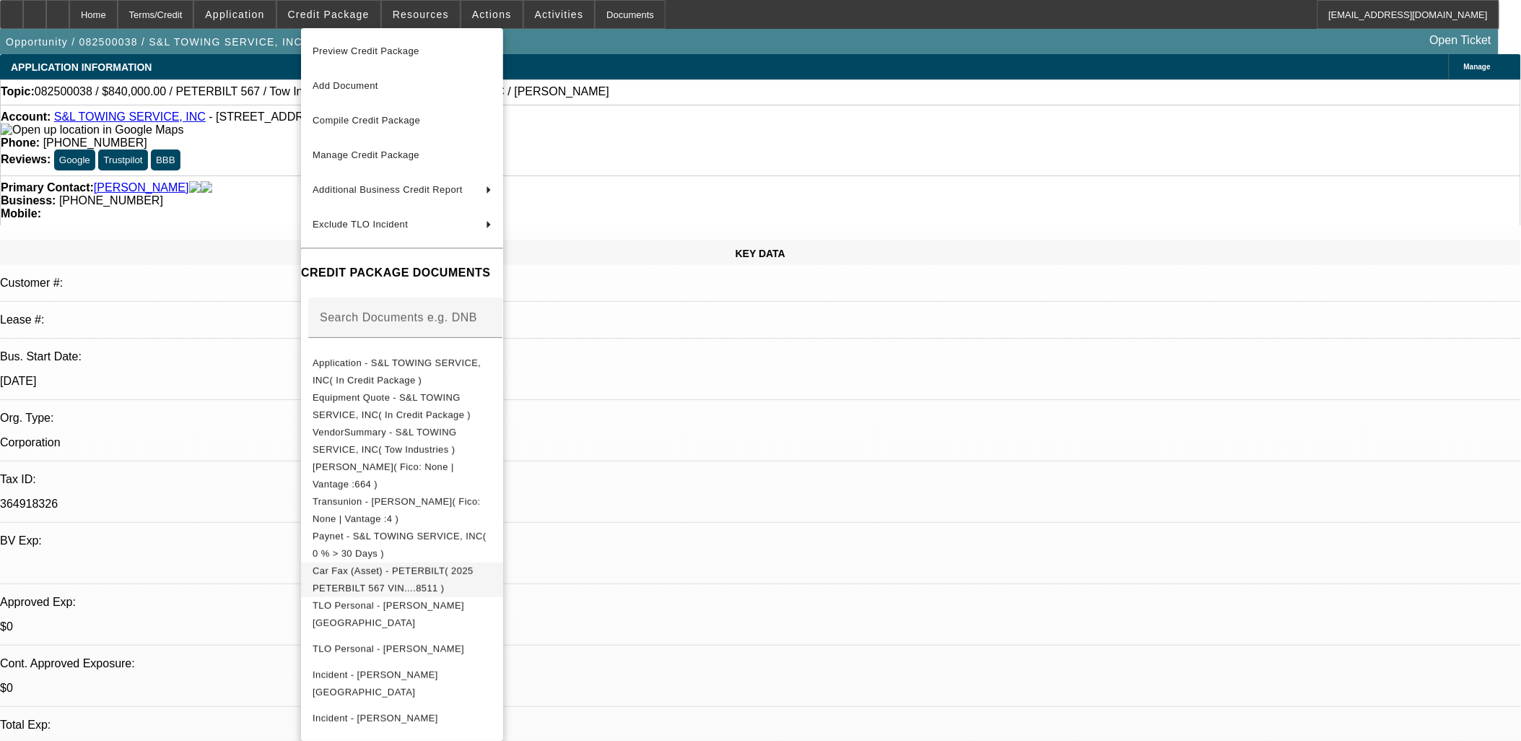
scroll to position [107, 0]
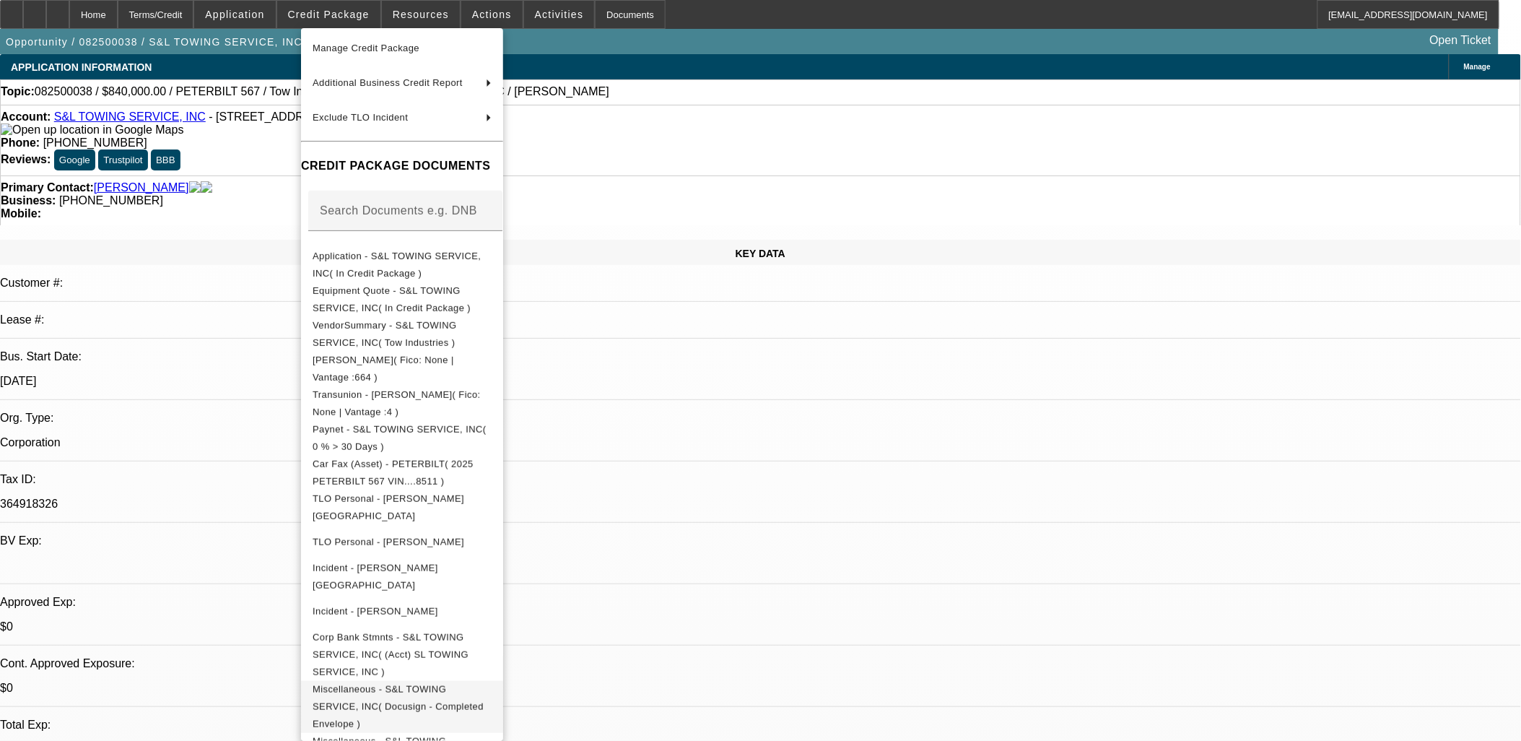
click at [492, 690] on span "Miscellaneous - S&L TOWING SERVICE, INC( Docusign - Completed Envelope )" at bounding box center [402, 706] width 179 height 52
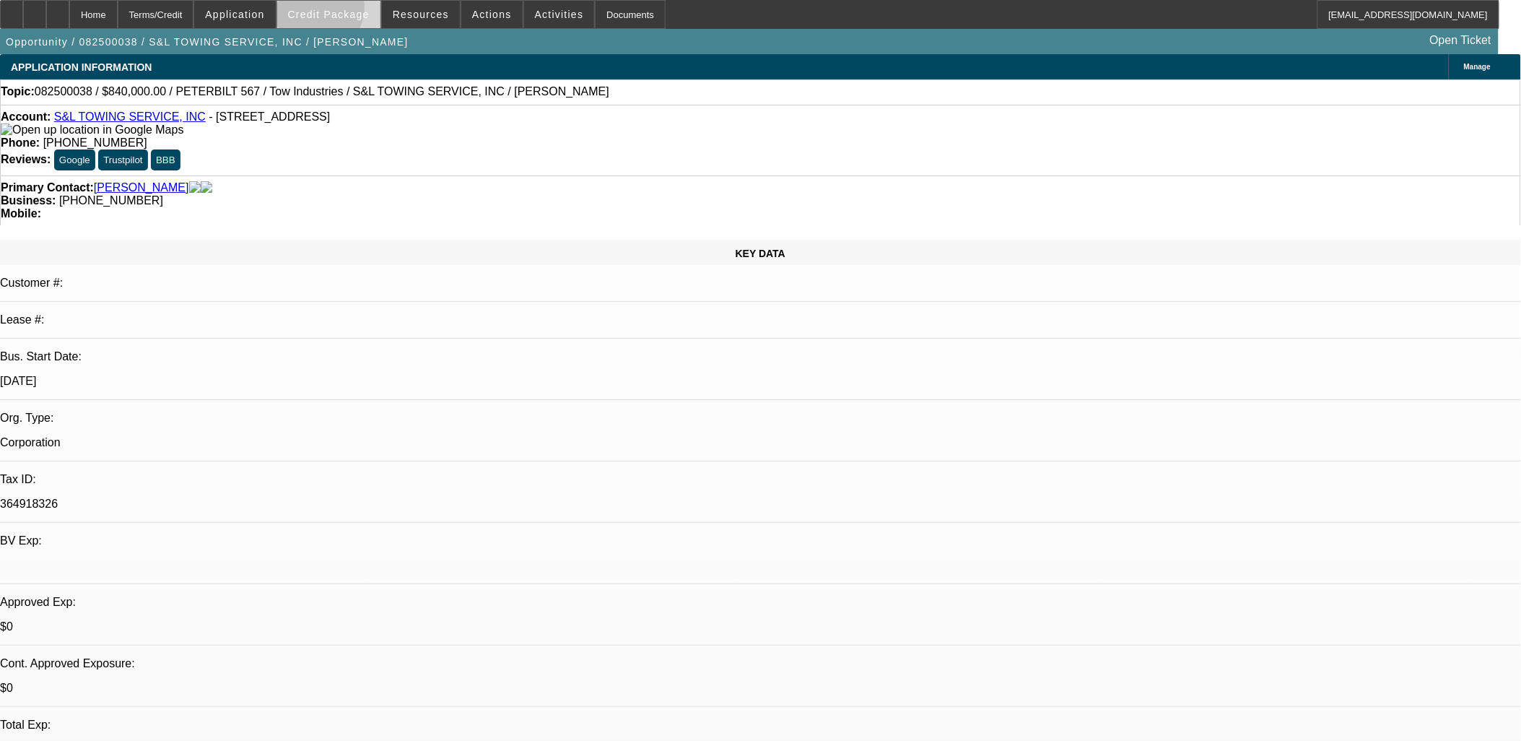
click at [339, 11] on span "Credit Package" at bounding box center [329, 15] width 82 height 12
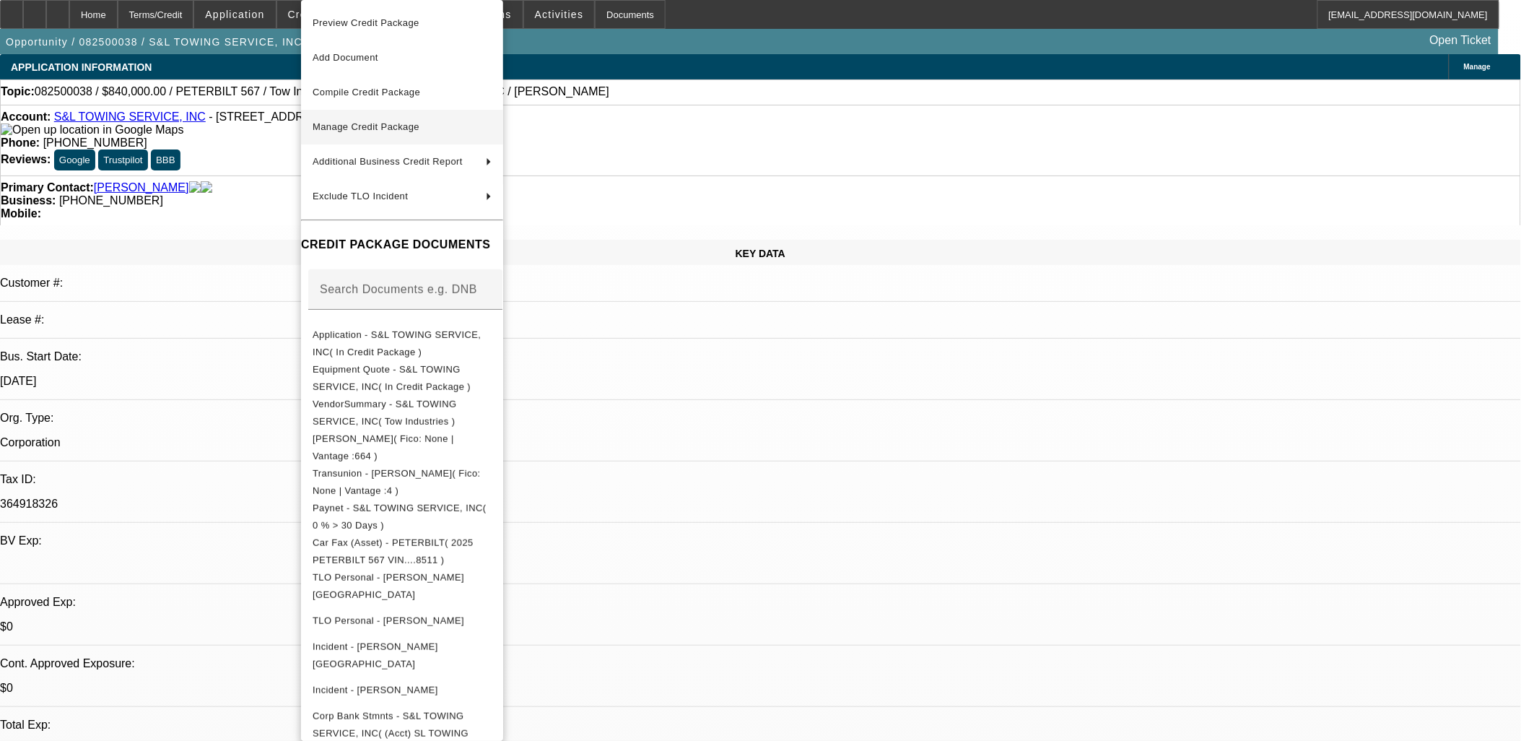
click at [375, 126] on span "Manage Credit Package" at bounding box center [366, 126] width 107 height 11
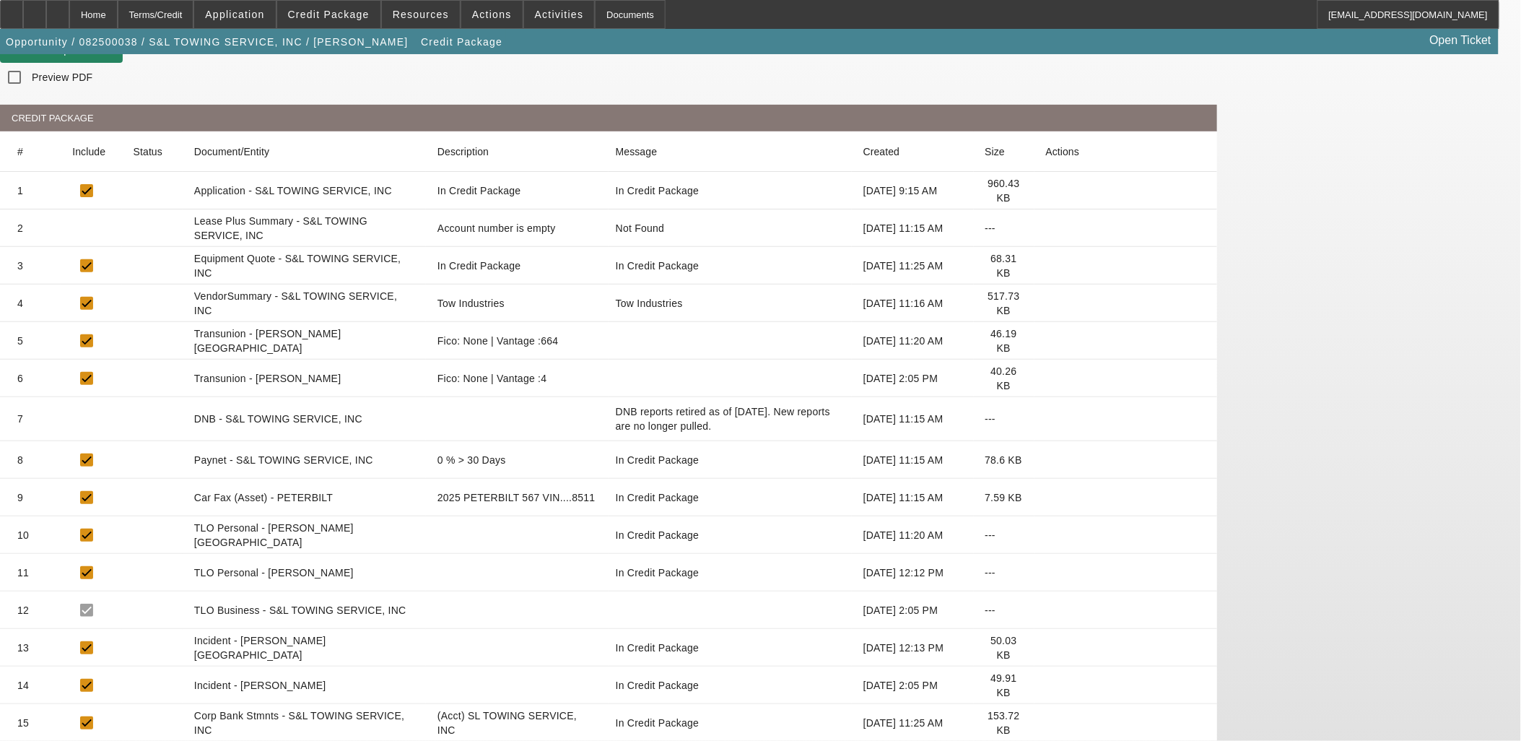
scroll to position [71, 0]
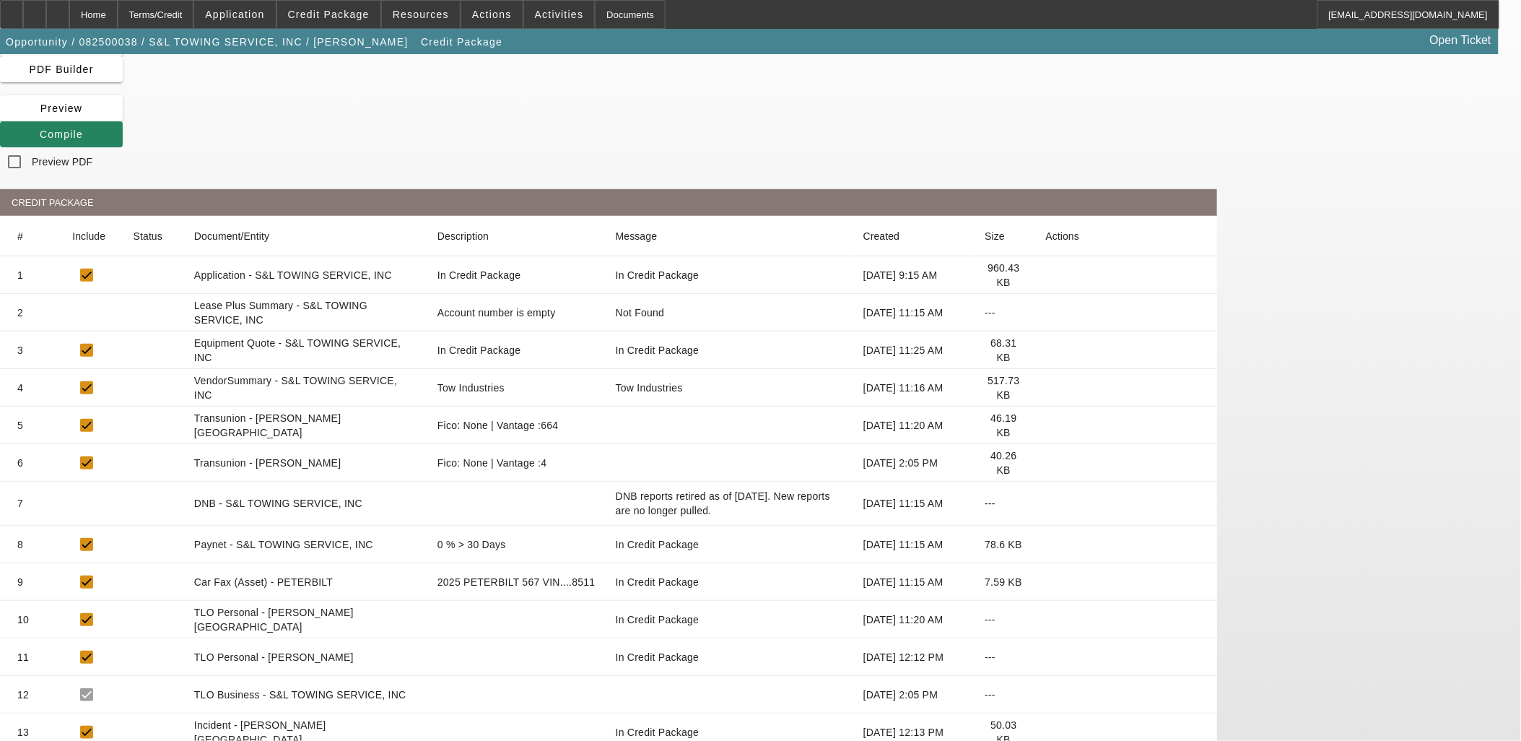
click at [1046, 463] on icon at bounding box center [1046, 463] width 0 height 0
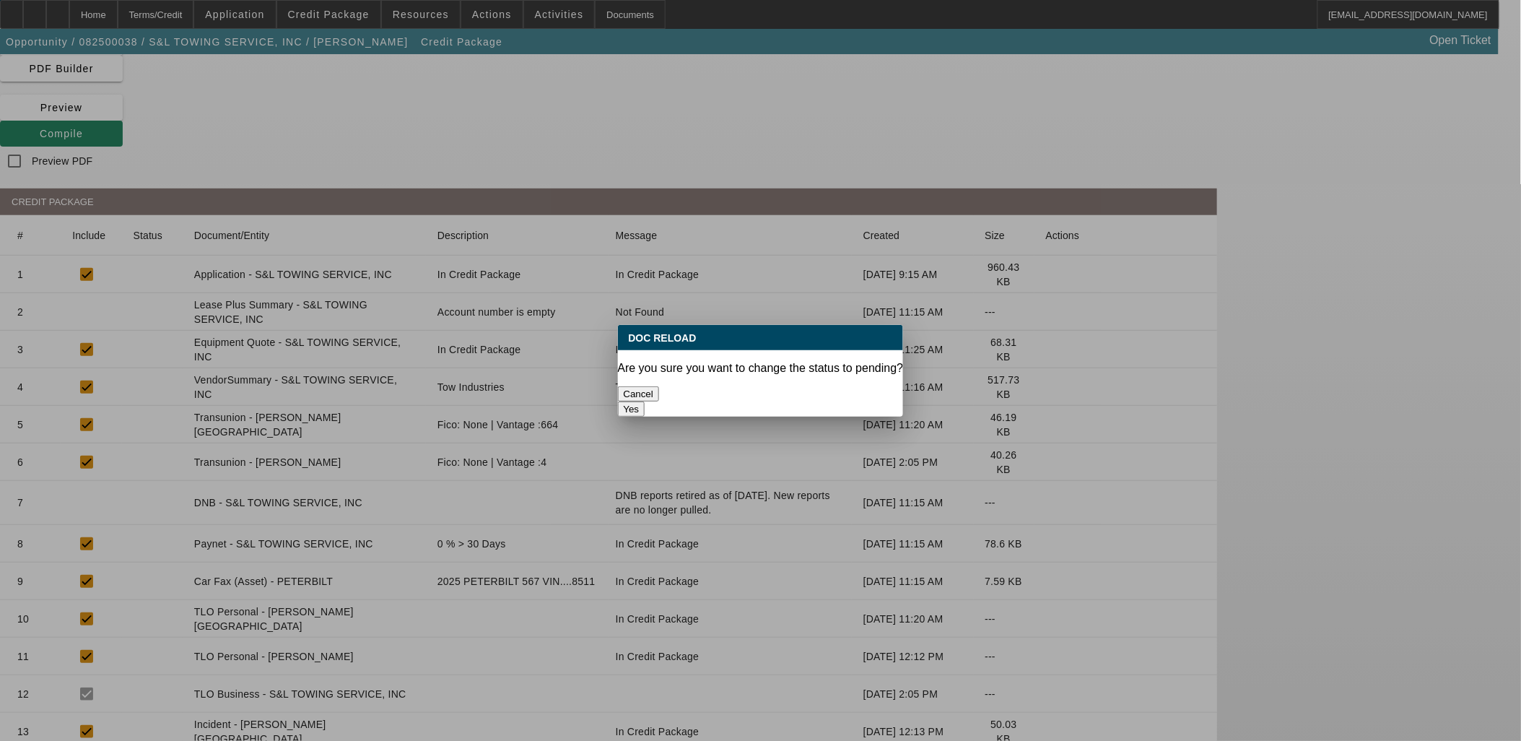
scroll to position [0, 0]
click at [645, 401] on button "Yes" at bounding box center [631, 408] width 27 height 15
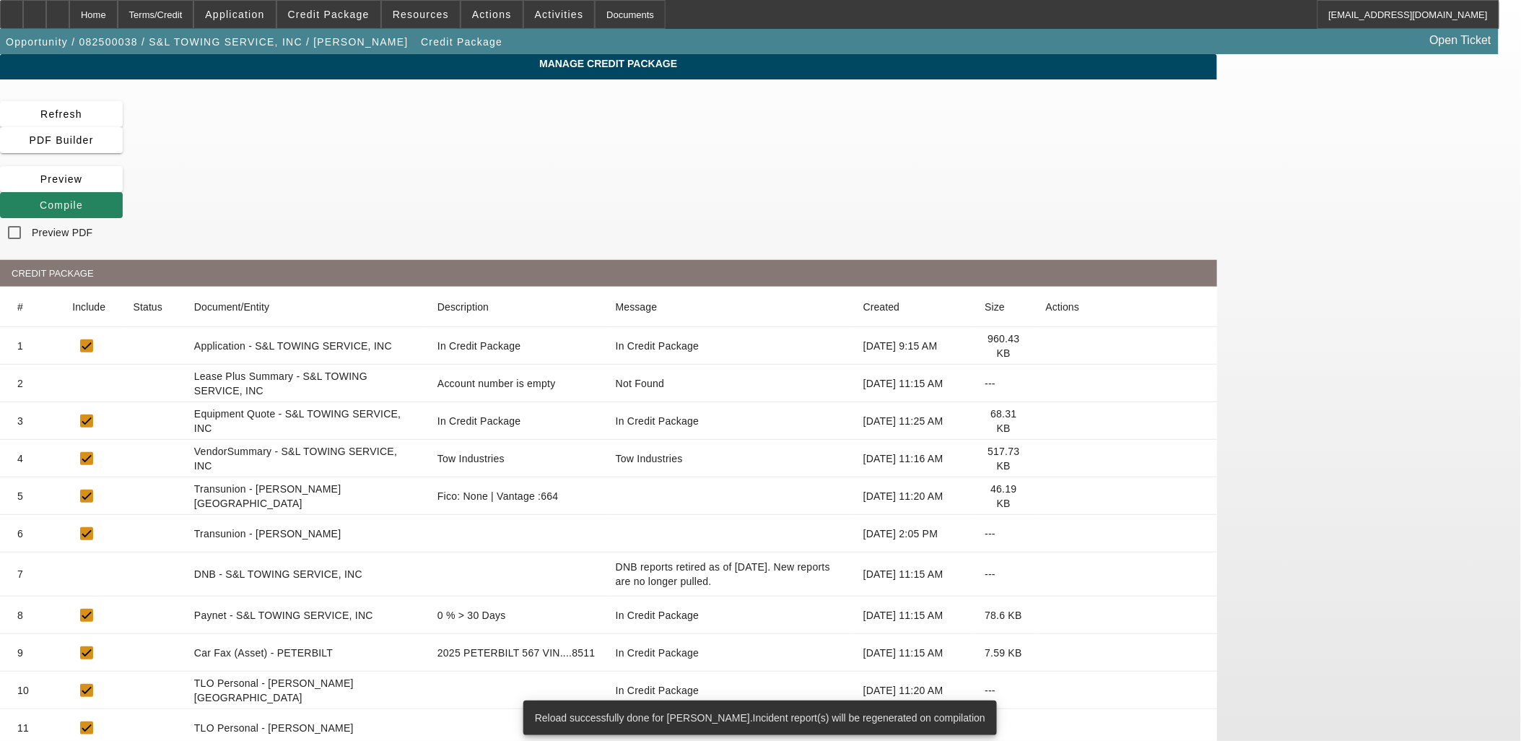
click at [1025, 90] on div "Manage Credit Package Refresh PDF Builder Preview Compile Preview PDF CREDIT PA…" at bounding box center [608, 558] width 1217 height 1009
click at [40, 199] on icon at bounding box center [40, 205] width 0 height 12
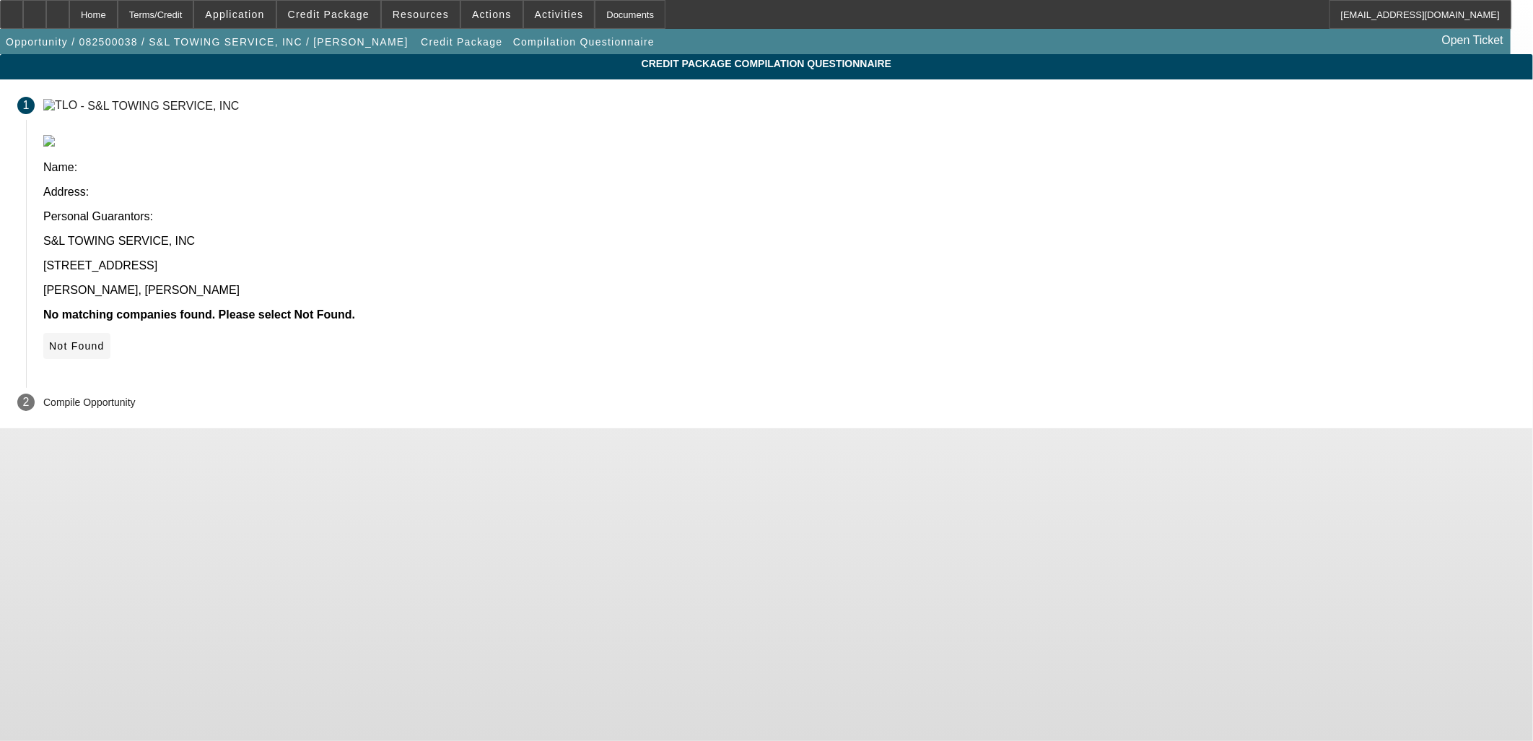
click at [105, 340] on span "Not Found" at bounding box center [77, 346] width 56 height 12
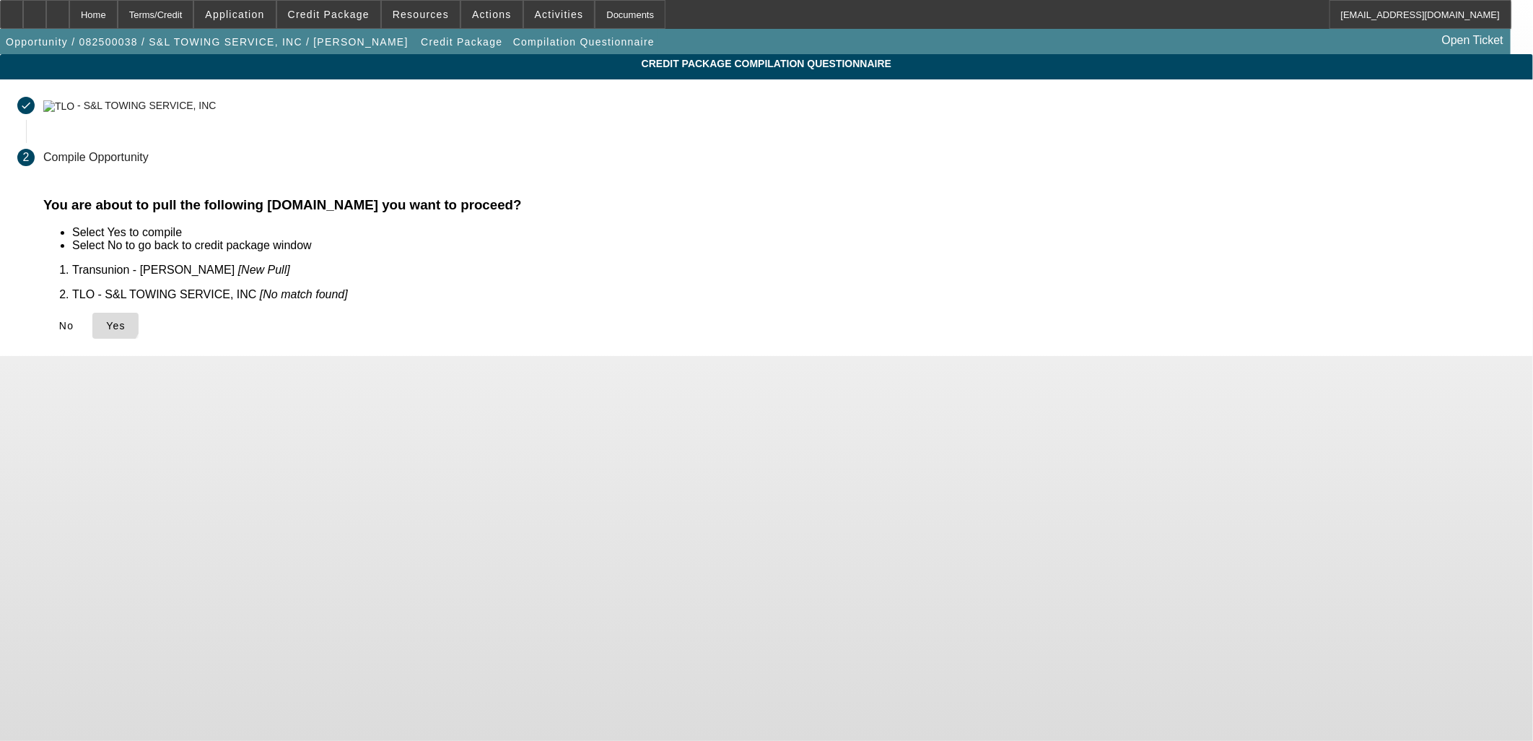
click at [106, 320] on icon at bounding box center [106, 326] width 0 height 12
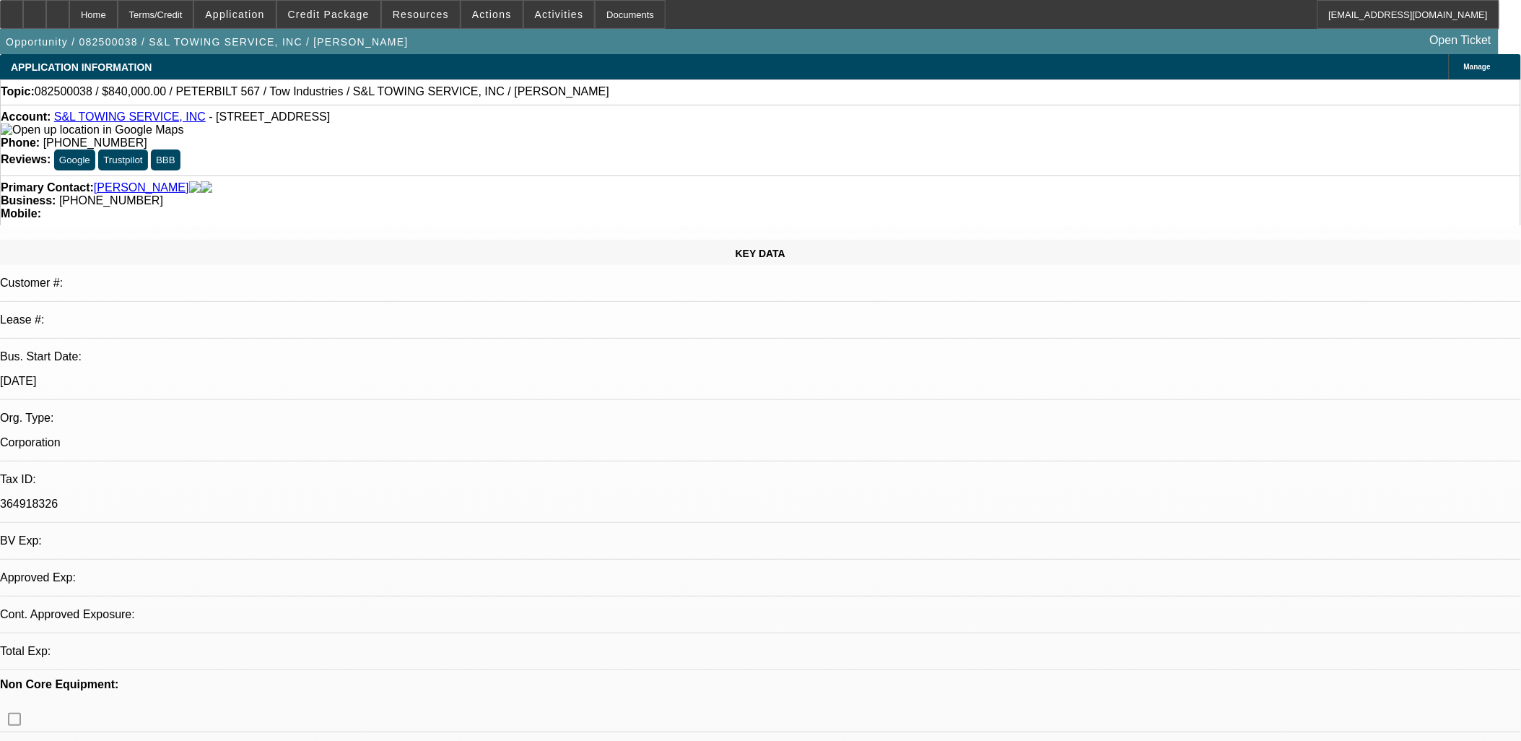
select select "0"
select select "2"
select select "0.1"
select select "4"
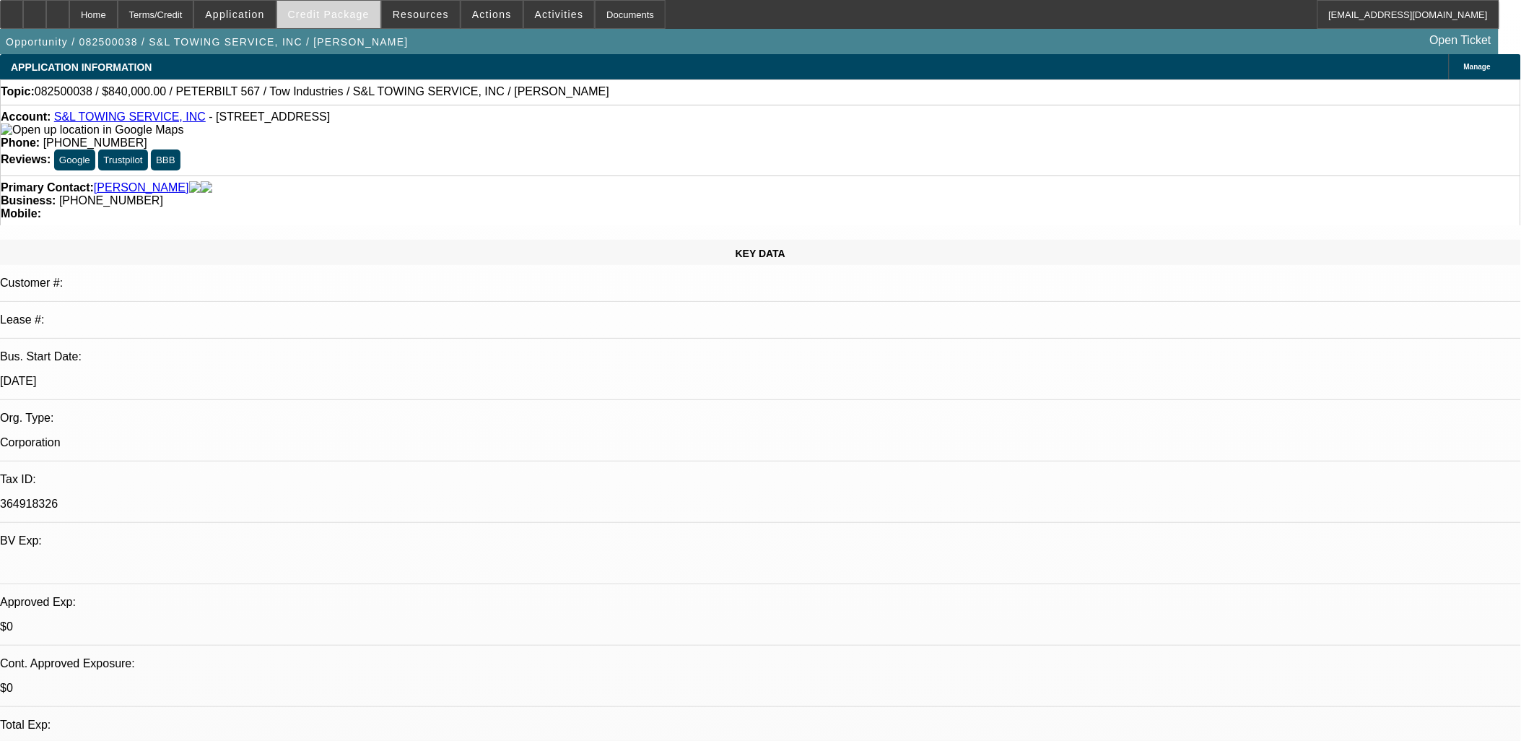
click at [357, 12] on span "Credit Package" at bounding box center [329, 15] width 82 height 12
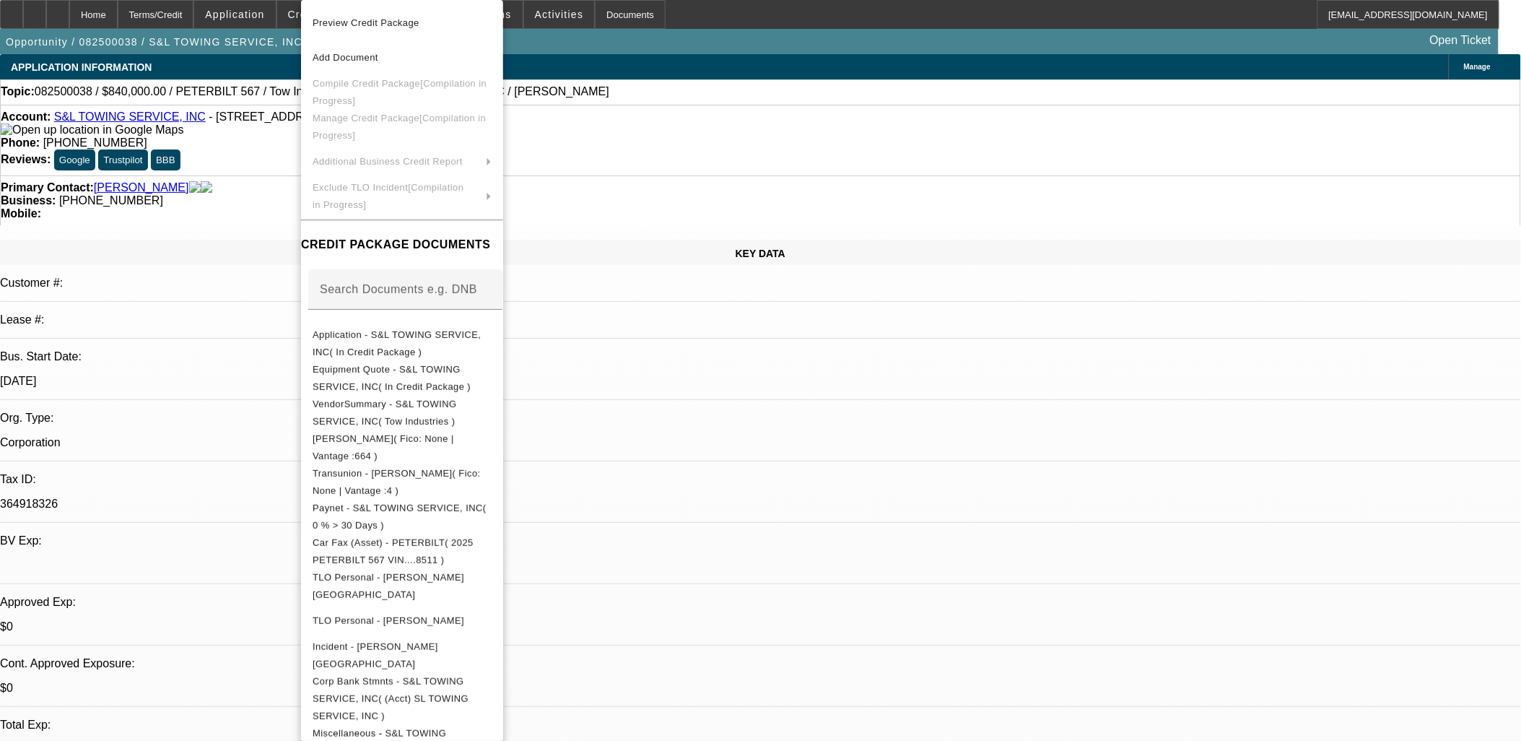
click at [827, 436] on div at bounding box center [760, 370] width 1521 height 741
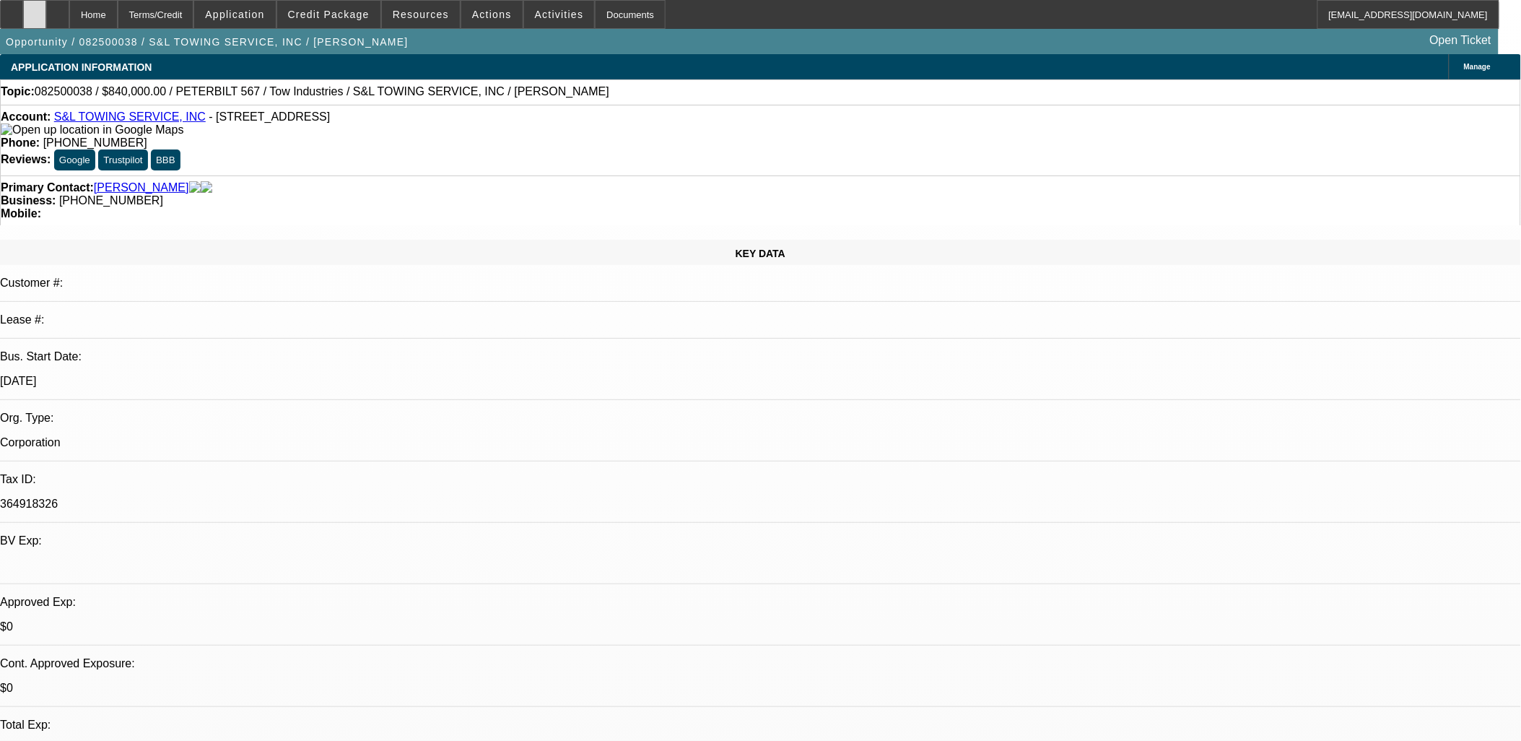
click at [46, 10] on div at bounding box center [34, 14] width 23 height 29
click at [348, 19] on span "Credit Package" at bounding box center [329, 15] width 82 height 12
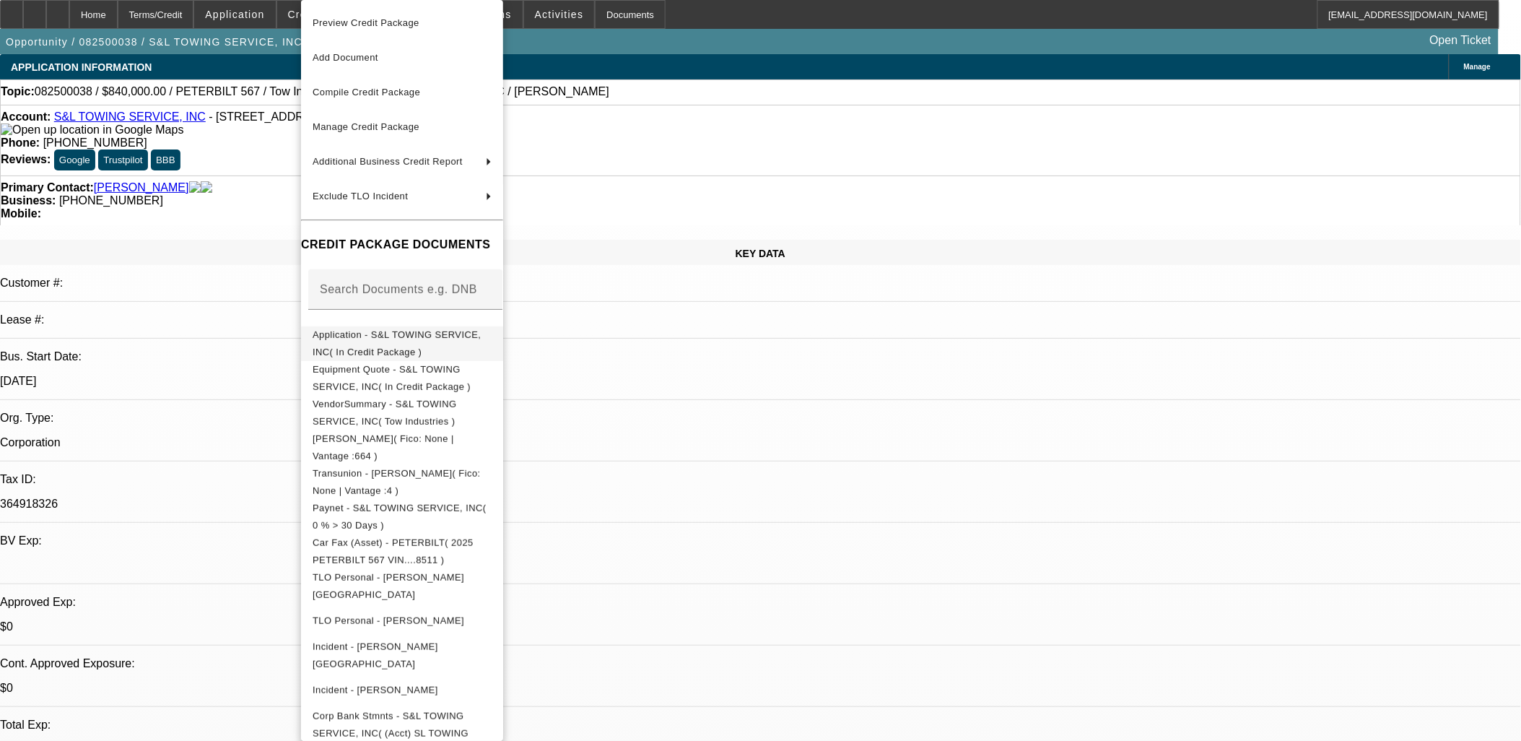
click at [405, 336] on span "Application - S&L TOWING SERVICE, INC( In Credit Package )" at bounding box center [397, 343] width 168 height 28
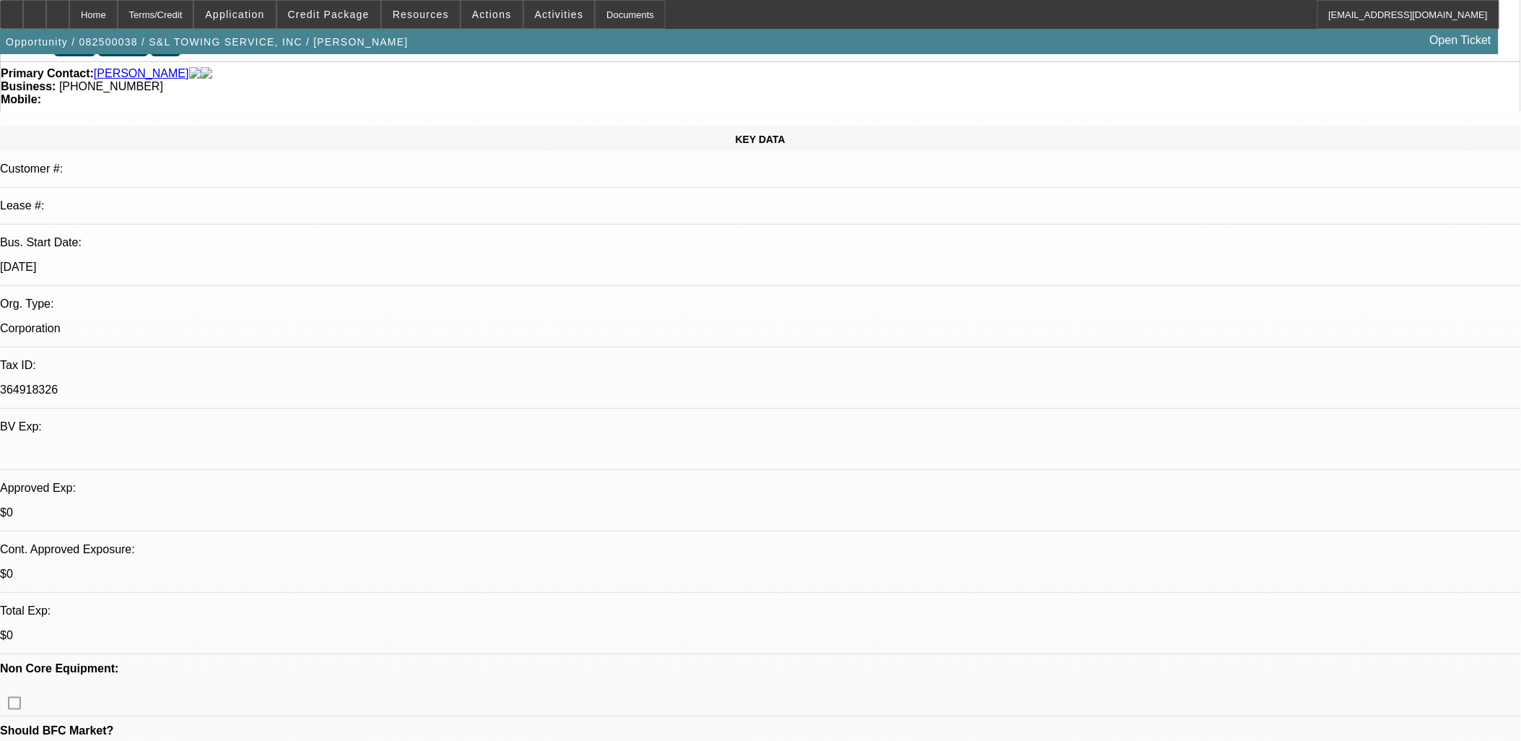
scroll to position [160, 0]
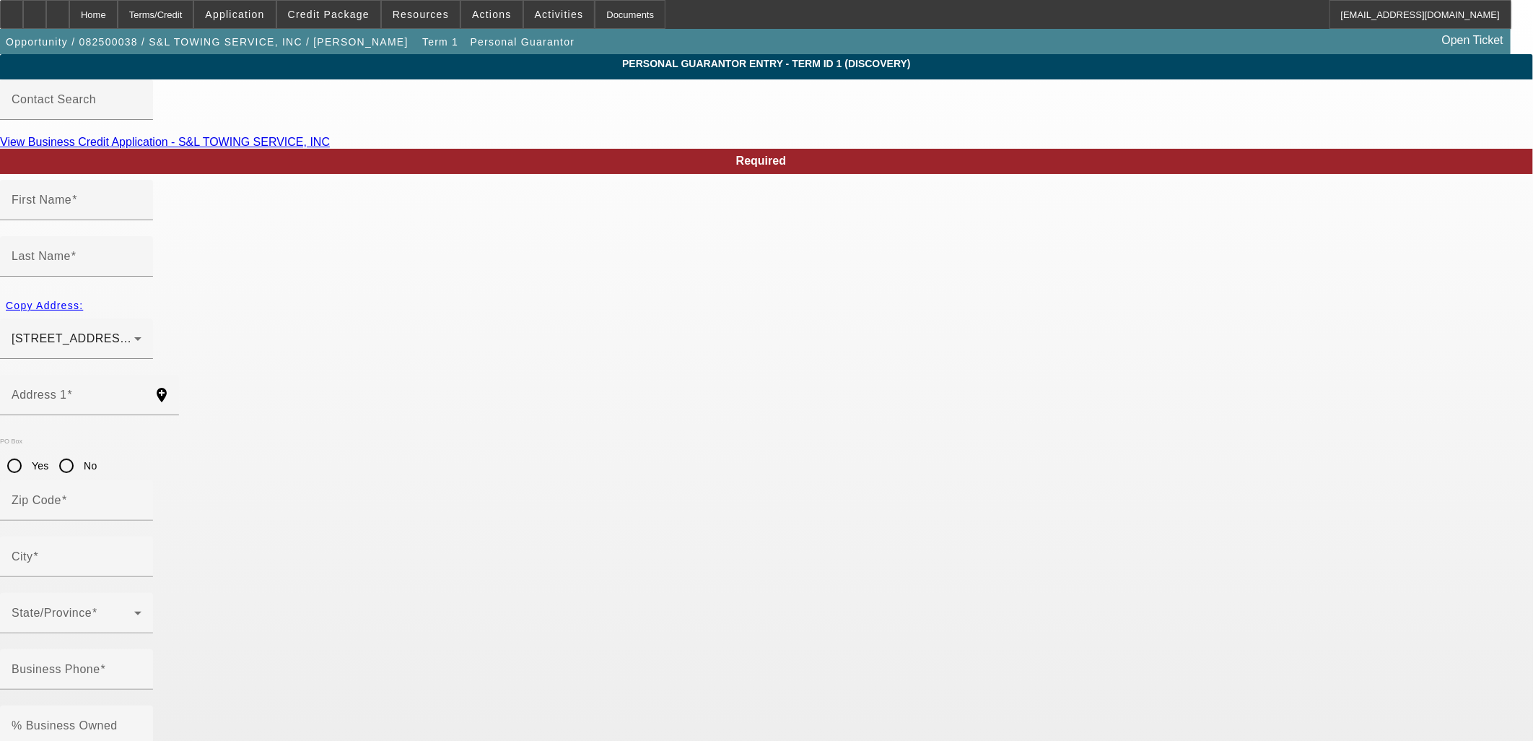
type input "Saul"
type input "Lopez"
type input "1314 West Avenue O"
radio input "true"
type input "93551"
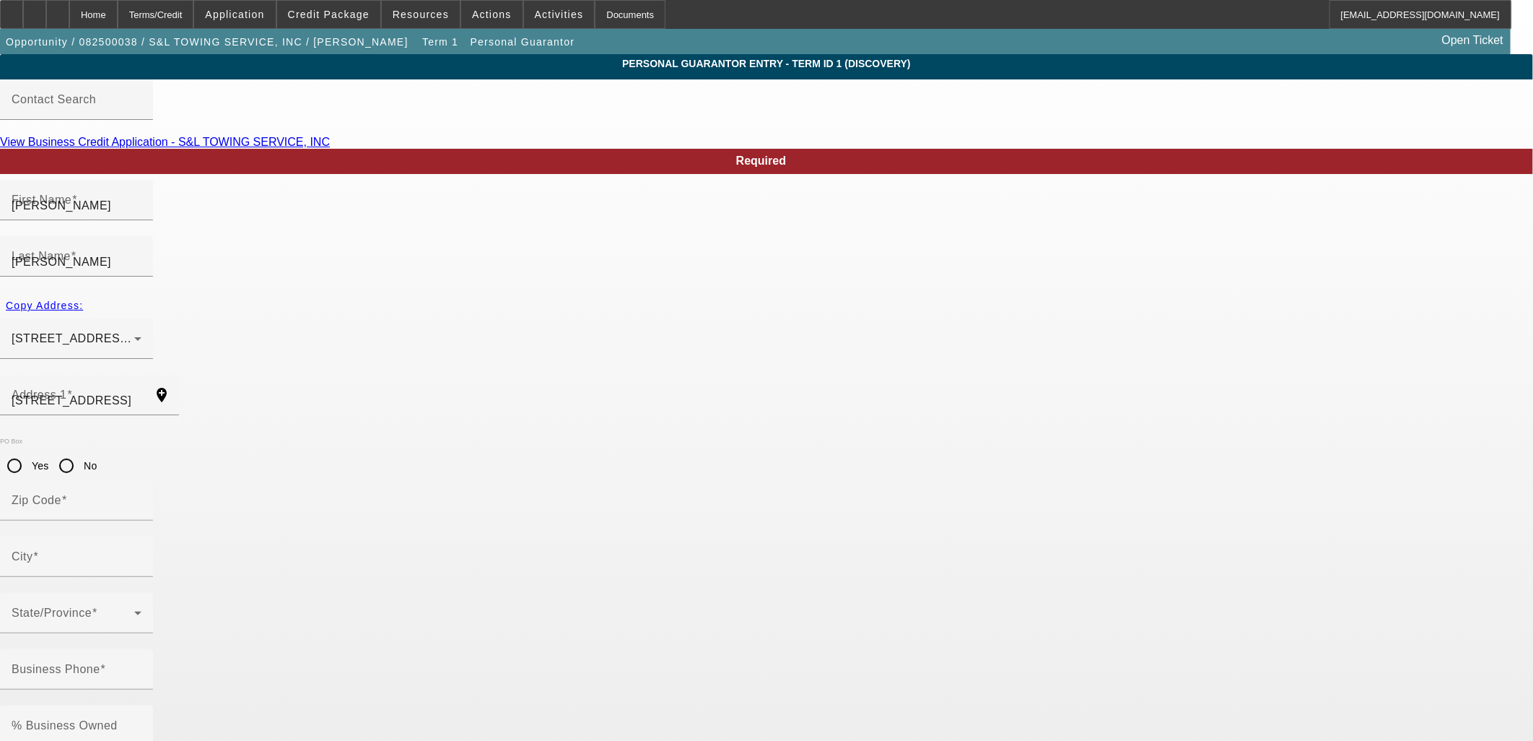
type input "Palmdale"
type input "(818) 437-3268"
type input "51"
type input "958-70-4597"
type input "sltowing@hotmail.com"
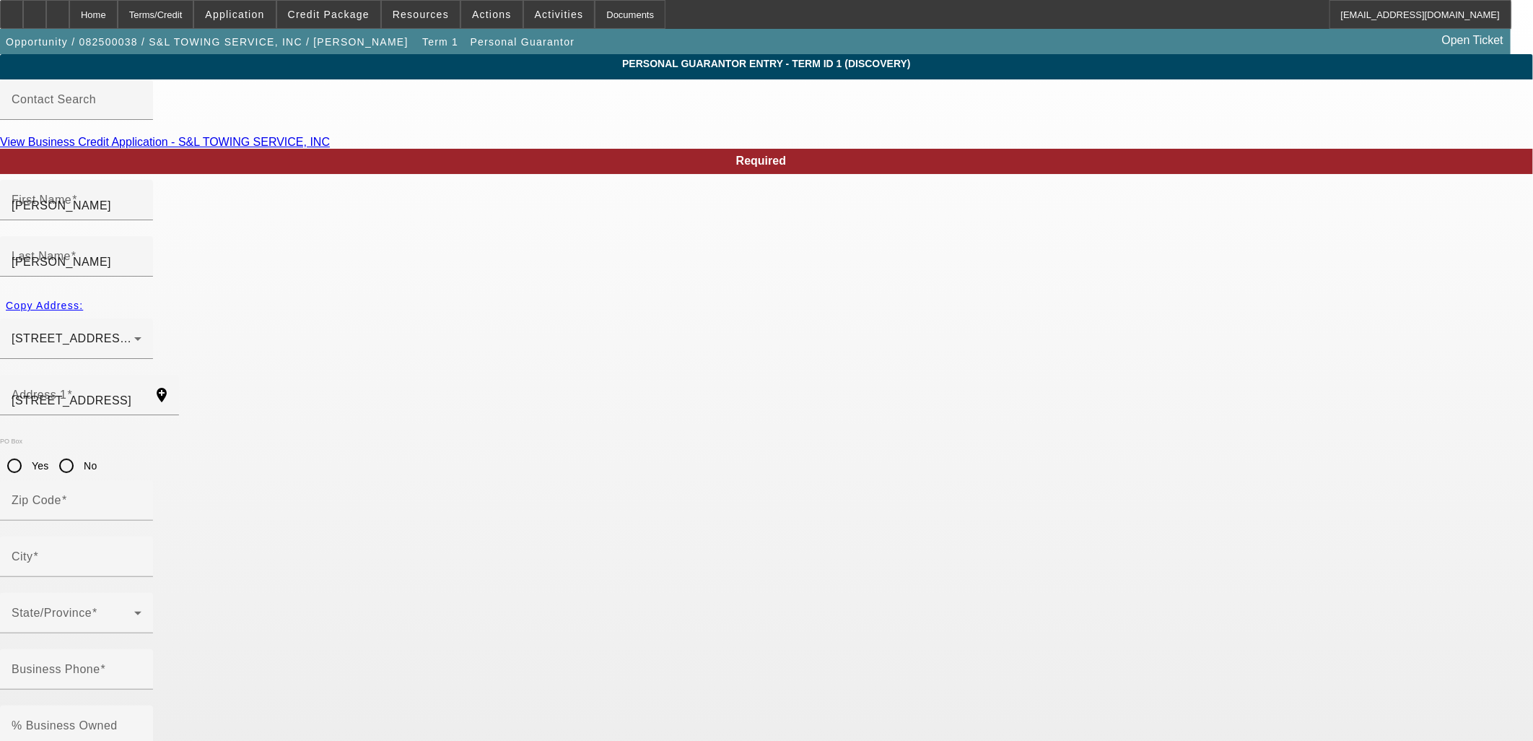
type input "E"
drag, startPoint x: 451, startPoint y: 567, endPoint x: 264, endPoint y: 564, distance: 187.0
type input "959-70-4597"
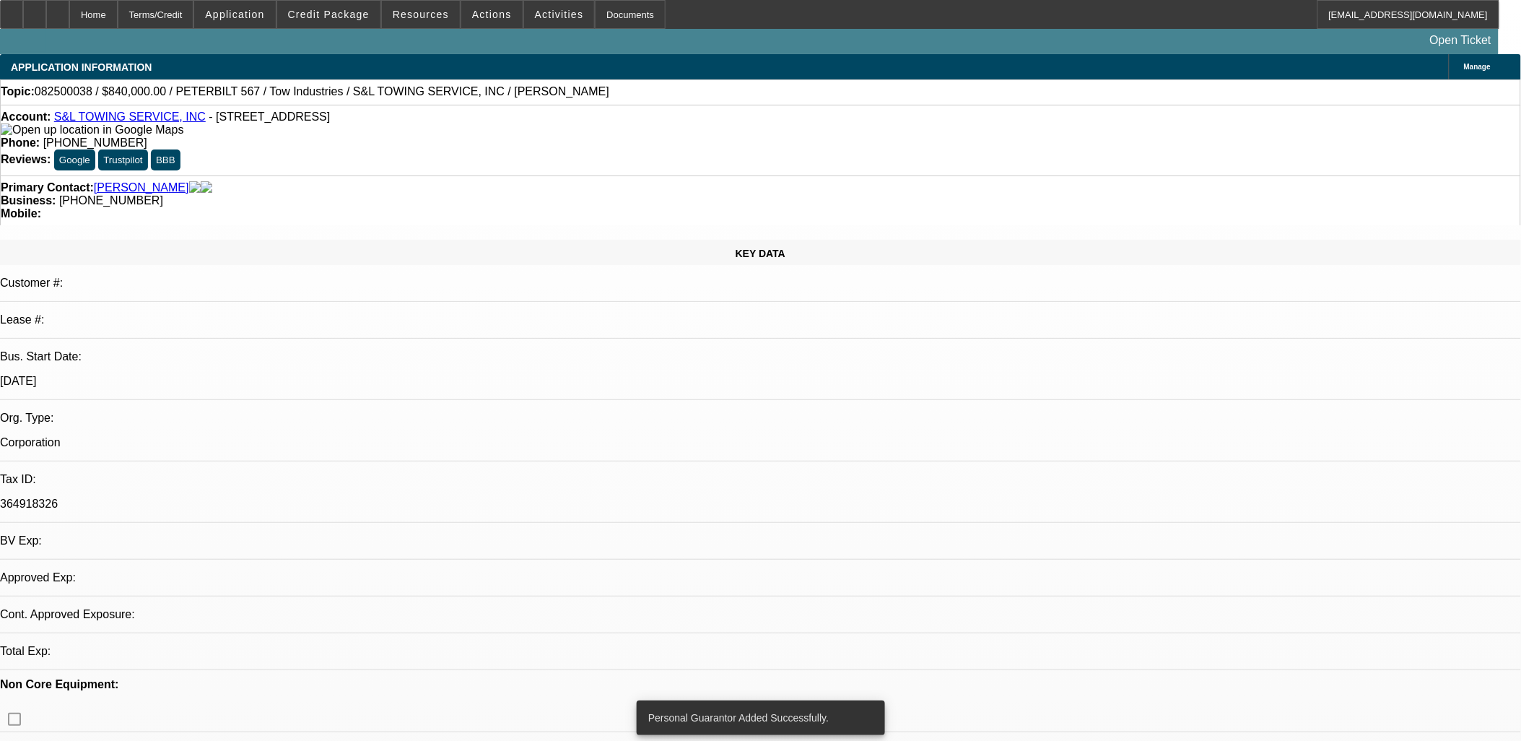
select select "0"
select select "2"
select select "0.1"
select select "4"
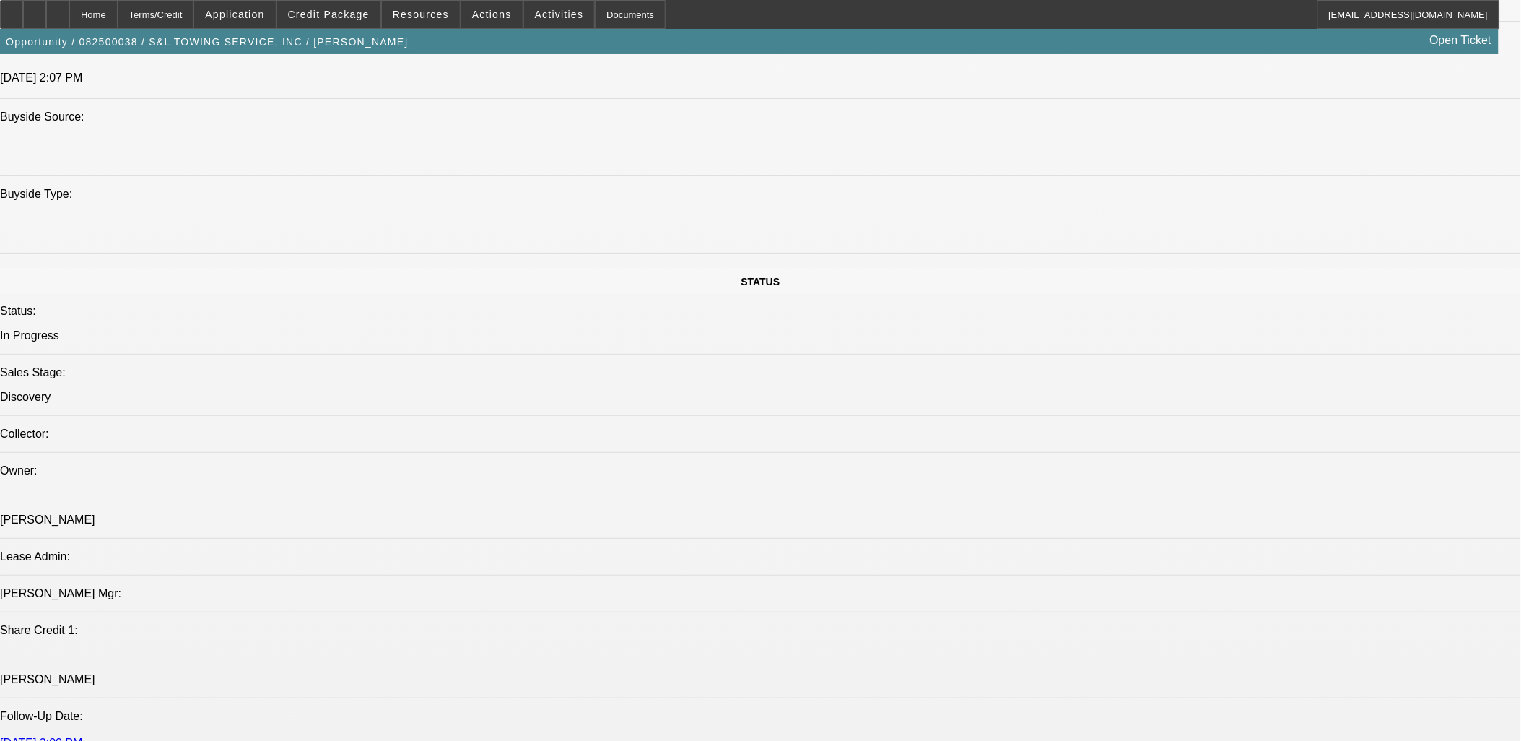
scroll to position [1283, 0]
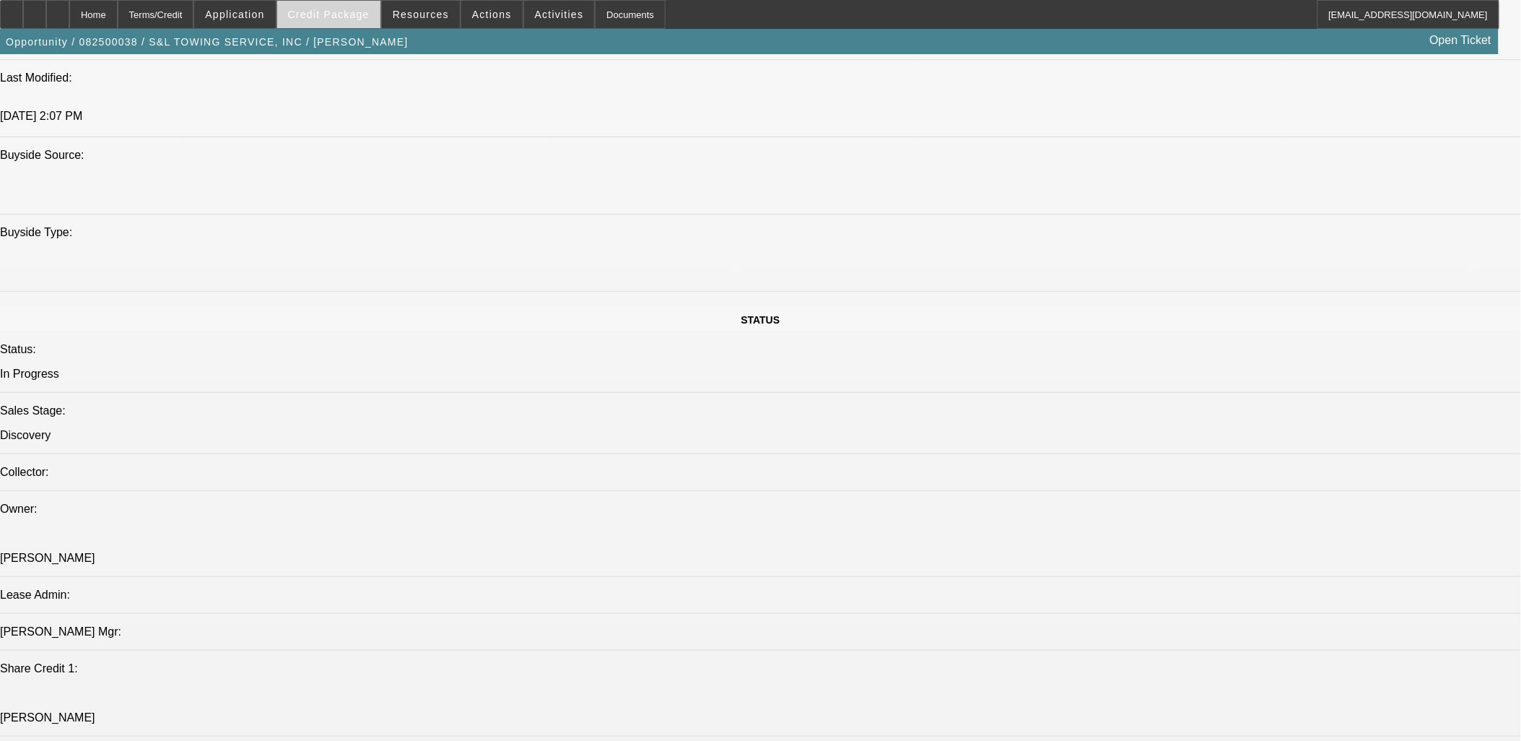
click at [344, 22] on span at bounding box center [328, 14] width 103 height 35
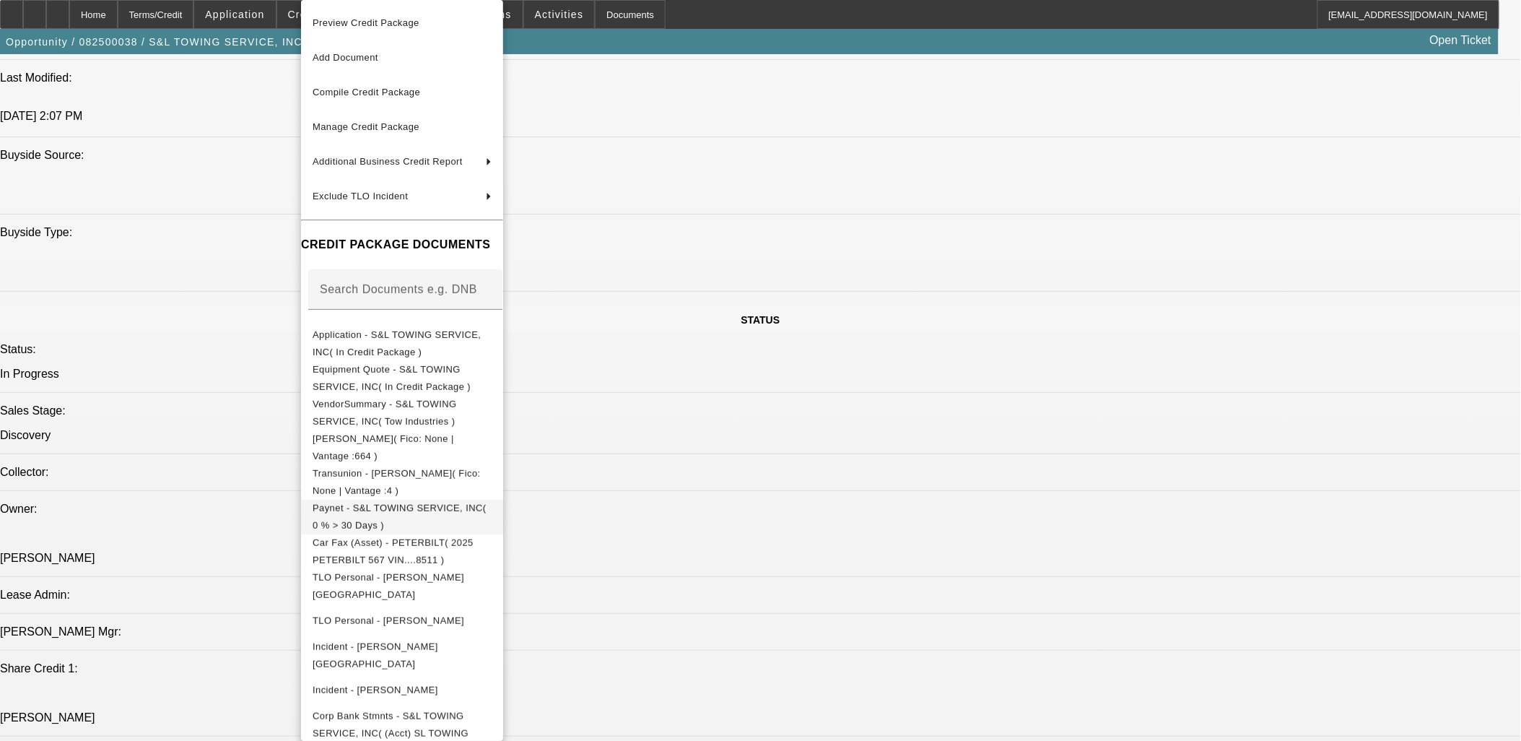
scroll to position [148, 0]
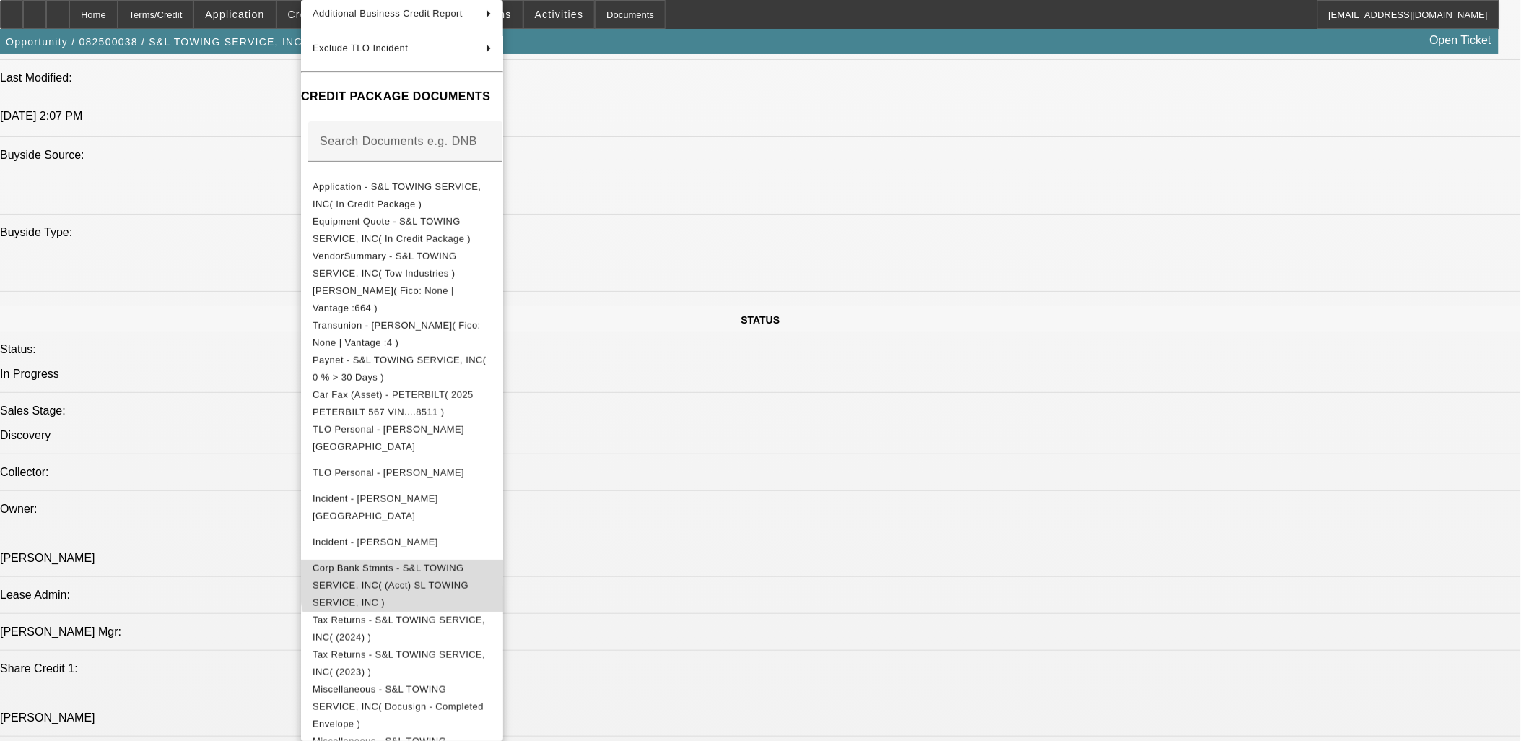
click at [468, 564] on span "Corp Bank Stmnts - S&L TOWING SERVICE, INC( (Acct) SL TOWING SERVICE, INC )" at bounding box center [391, 584] width 156 height 45
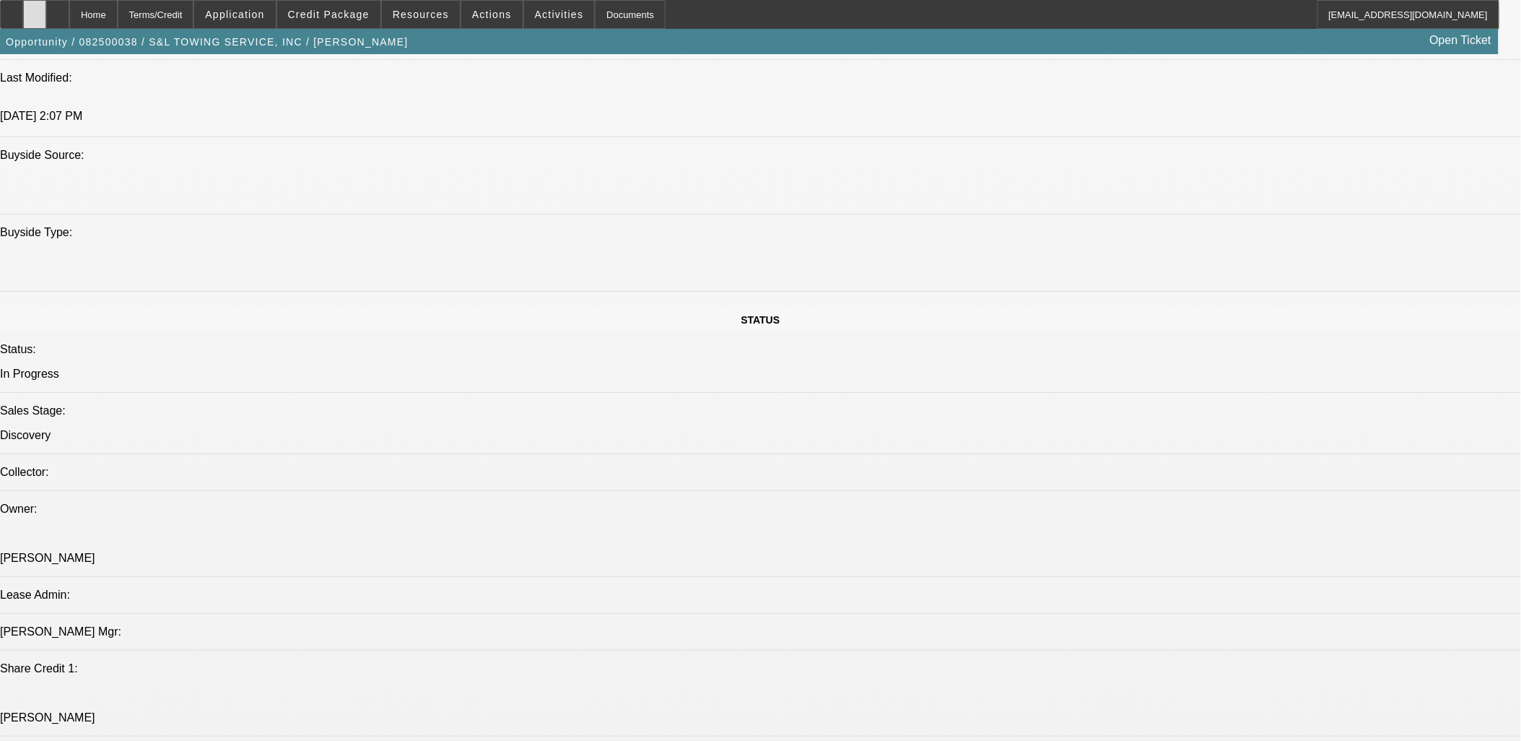
click at [35, 9] on icon at bounding box center [35, 9] width 0 height 0
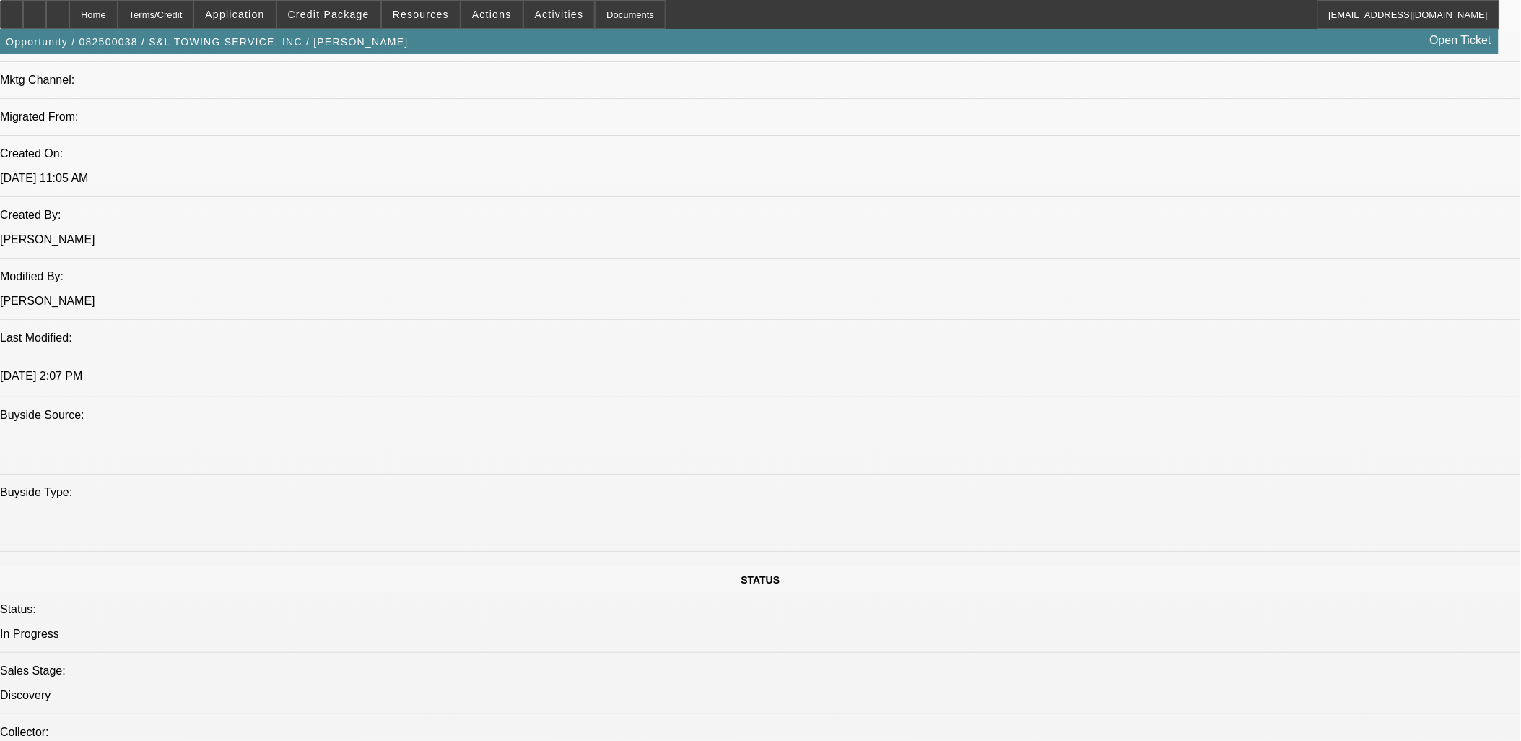
scroll to position [802, 0]
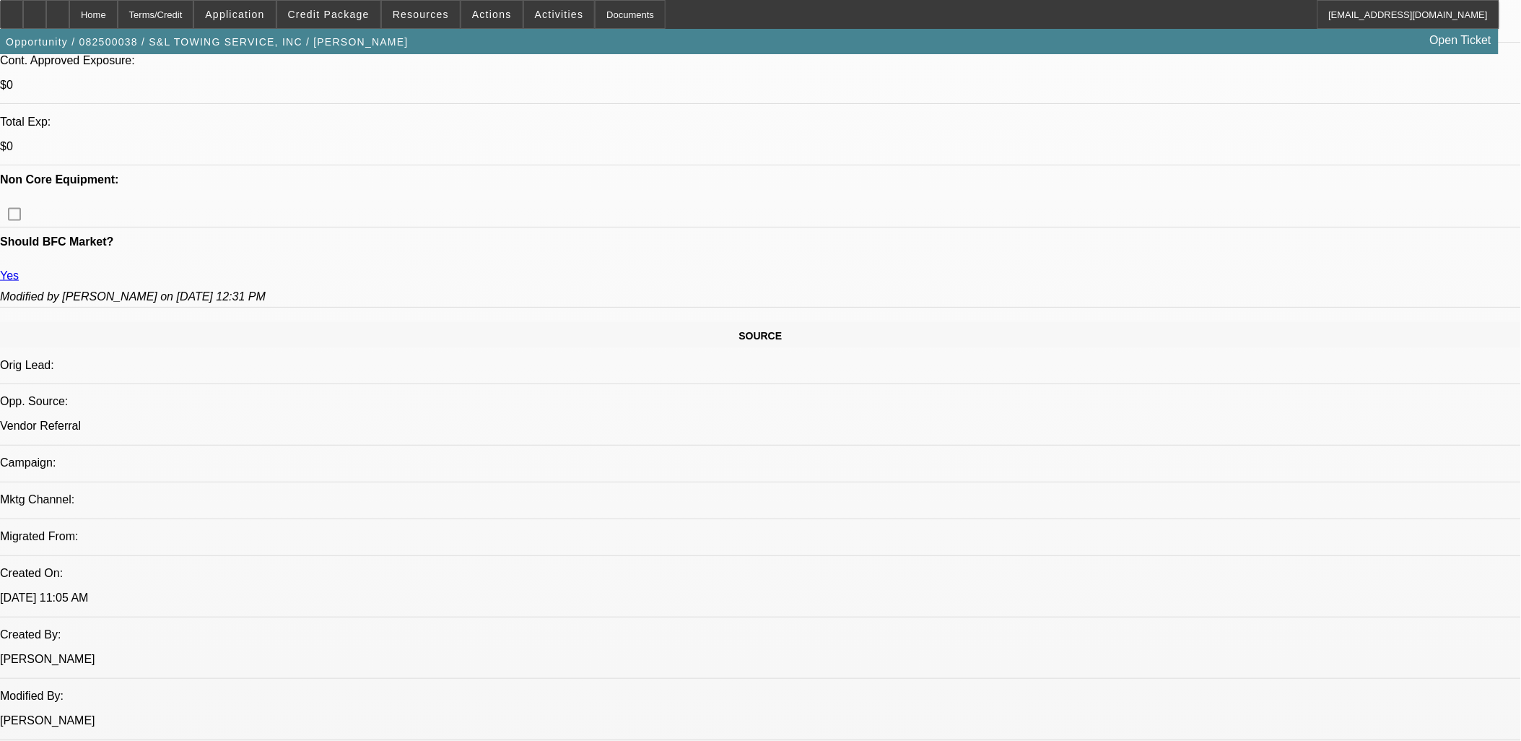
scroll to position [561, 0]
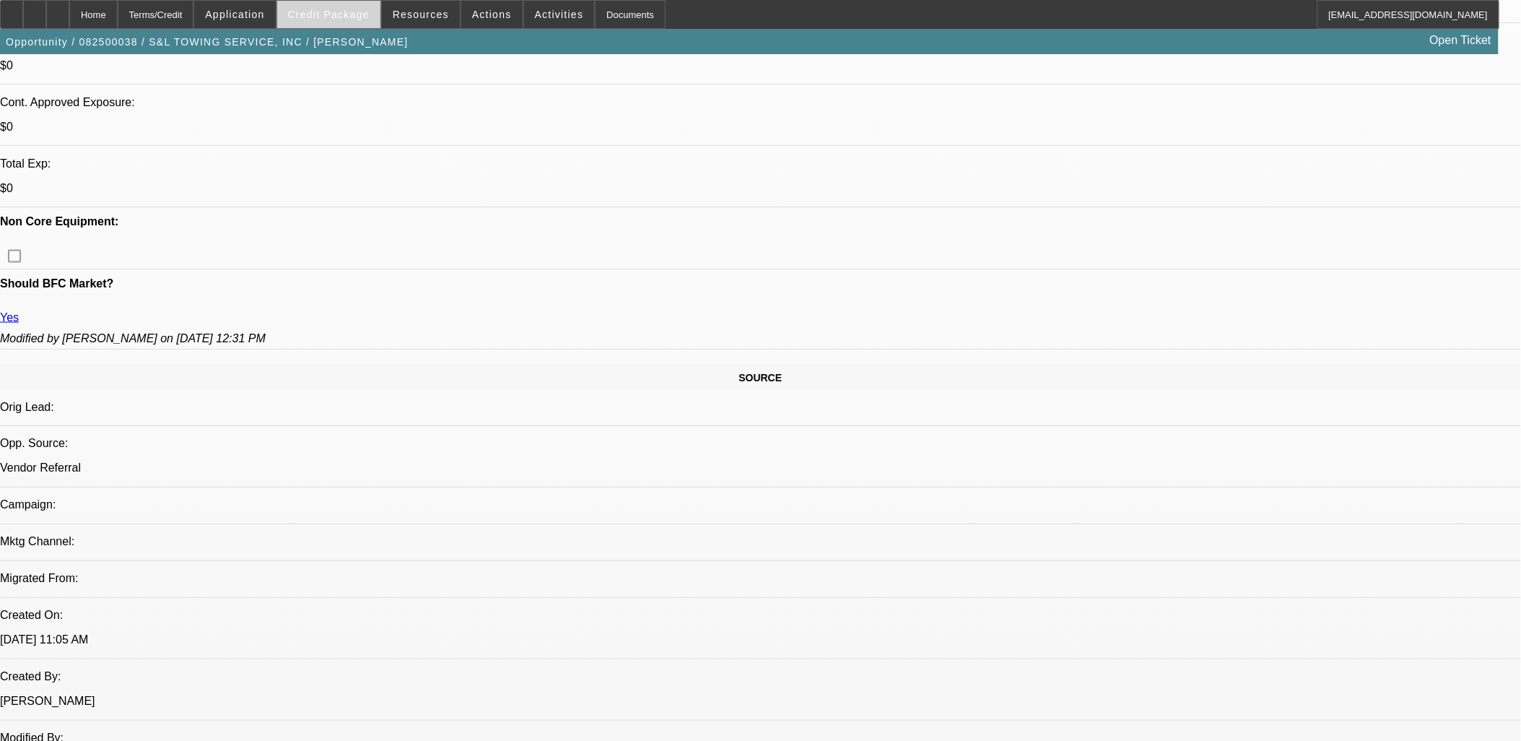
click at [341, 13] on span "Credit Package" at bounding box center [329, 15] width 82 height 12
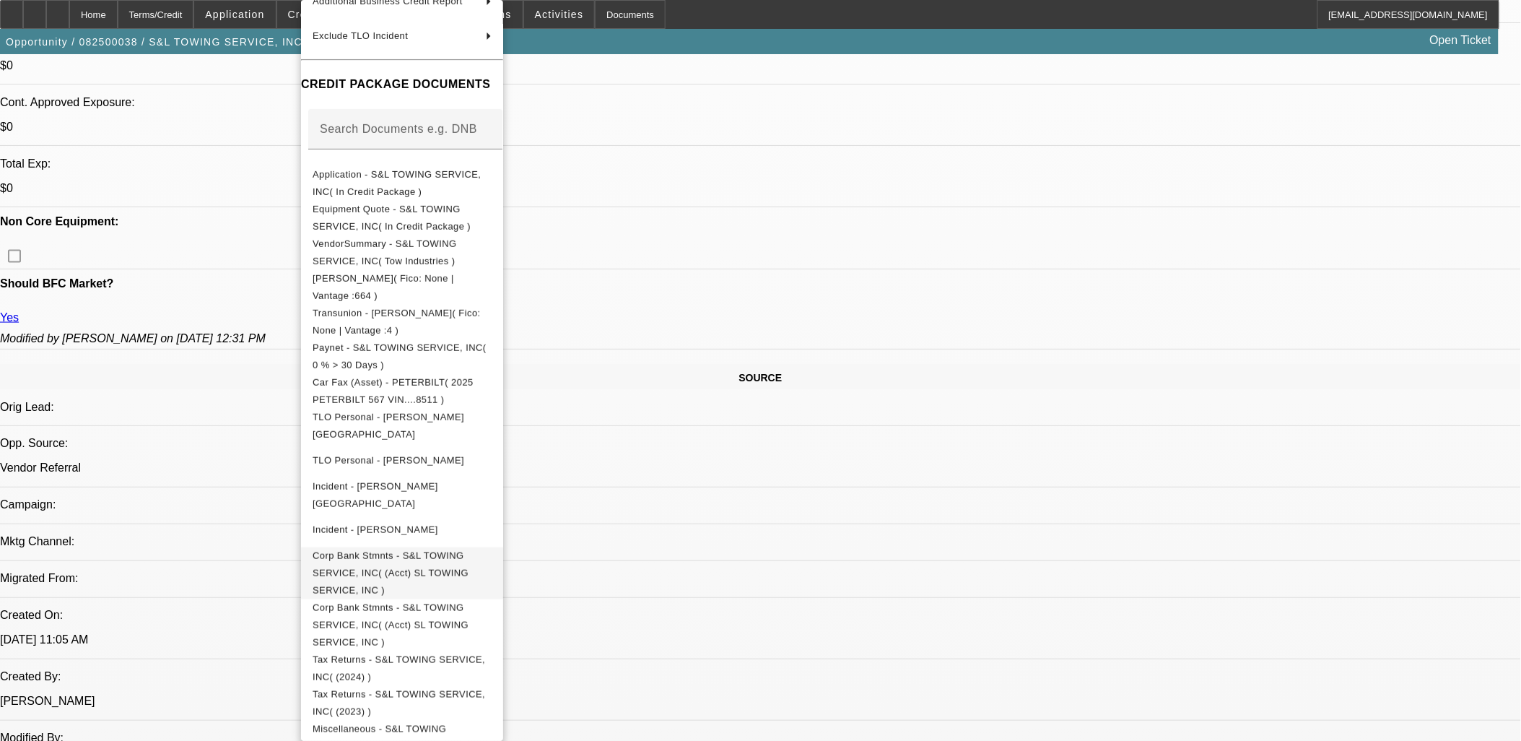
scroll to position [191, 0]
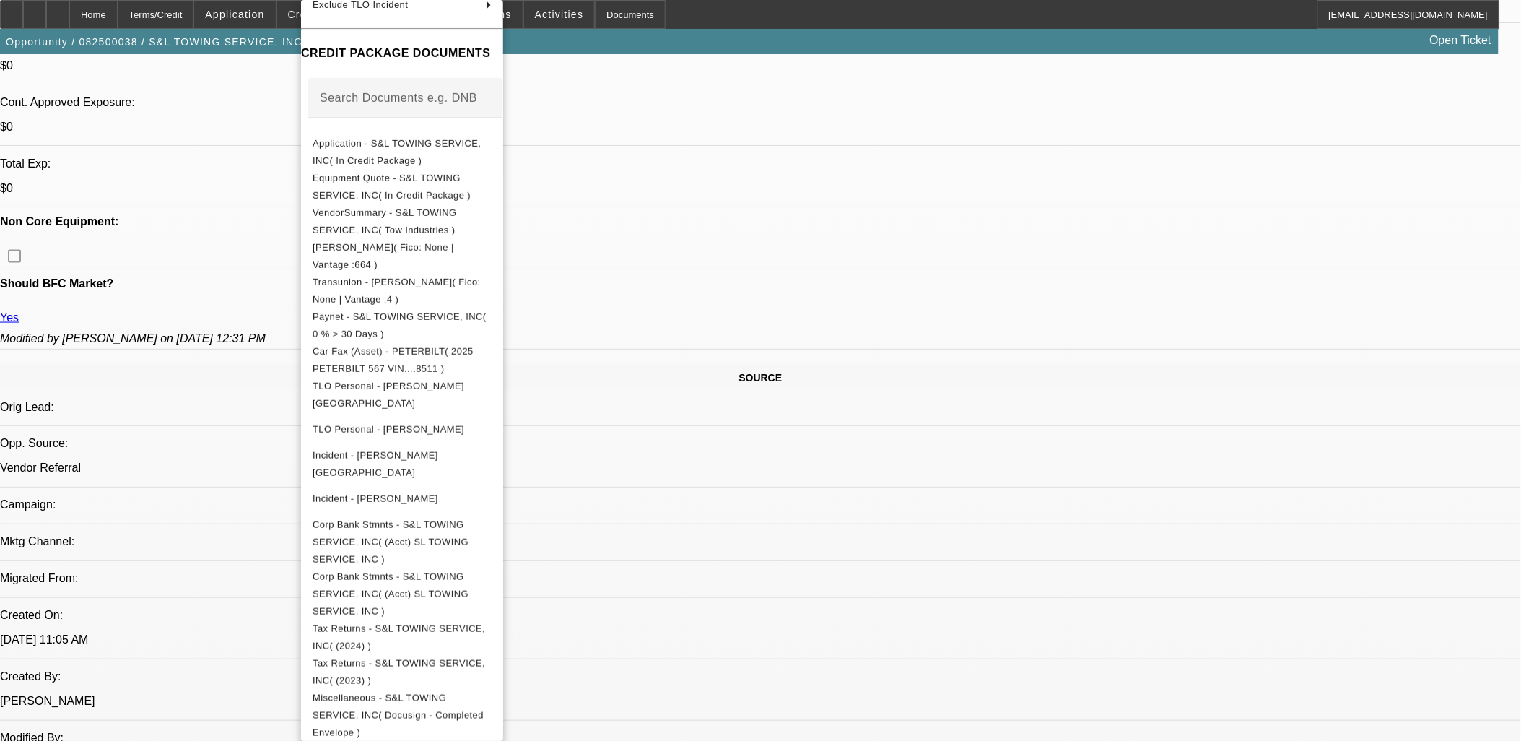
click at [825, 409] on div at bounding box center [760, 370] width 1521 height 741
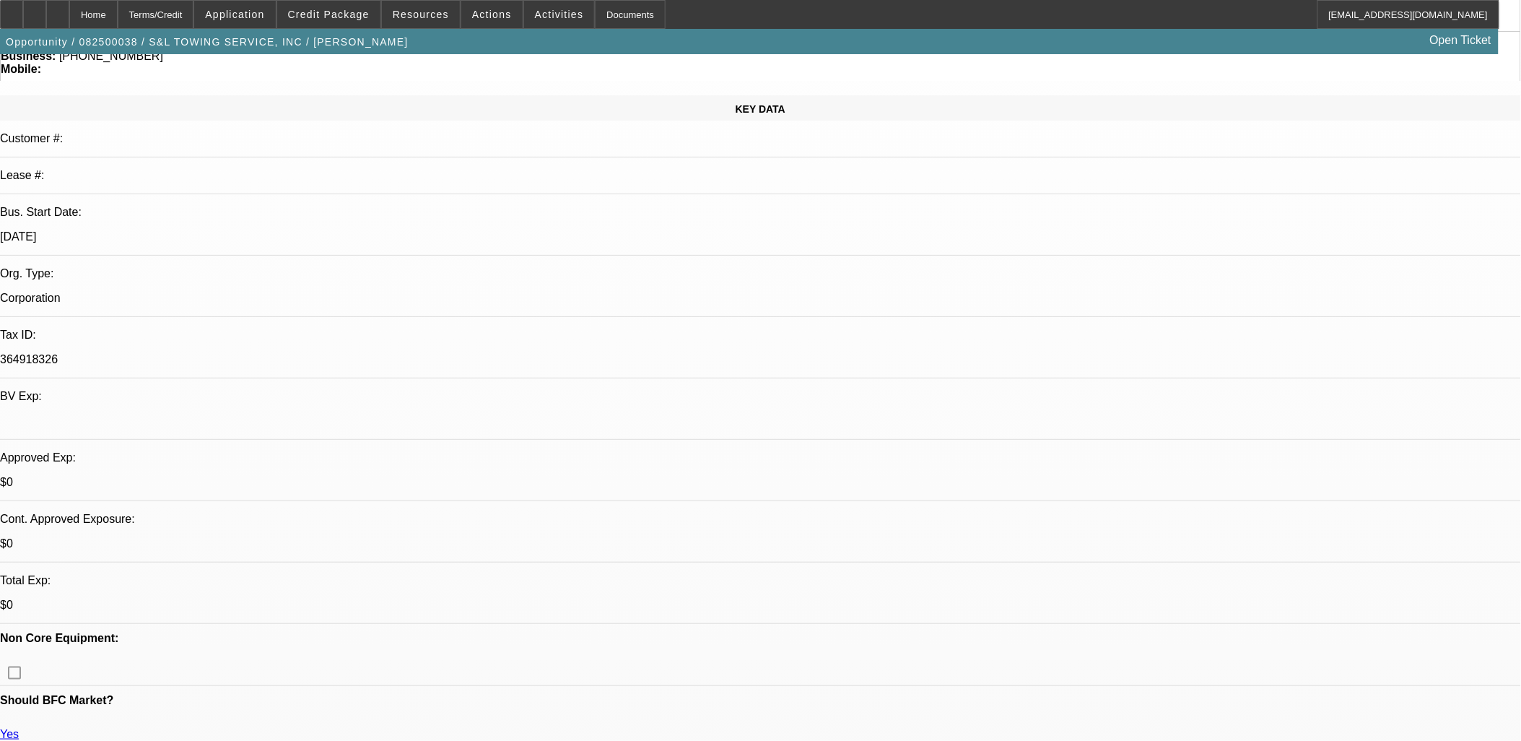
scroll to position [0, 0]
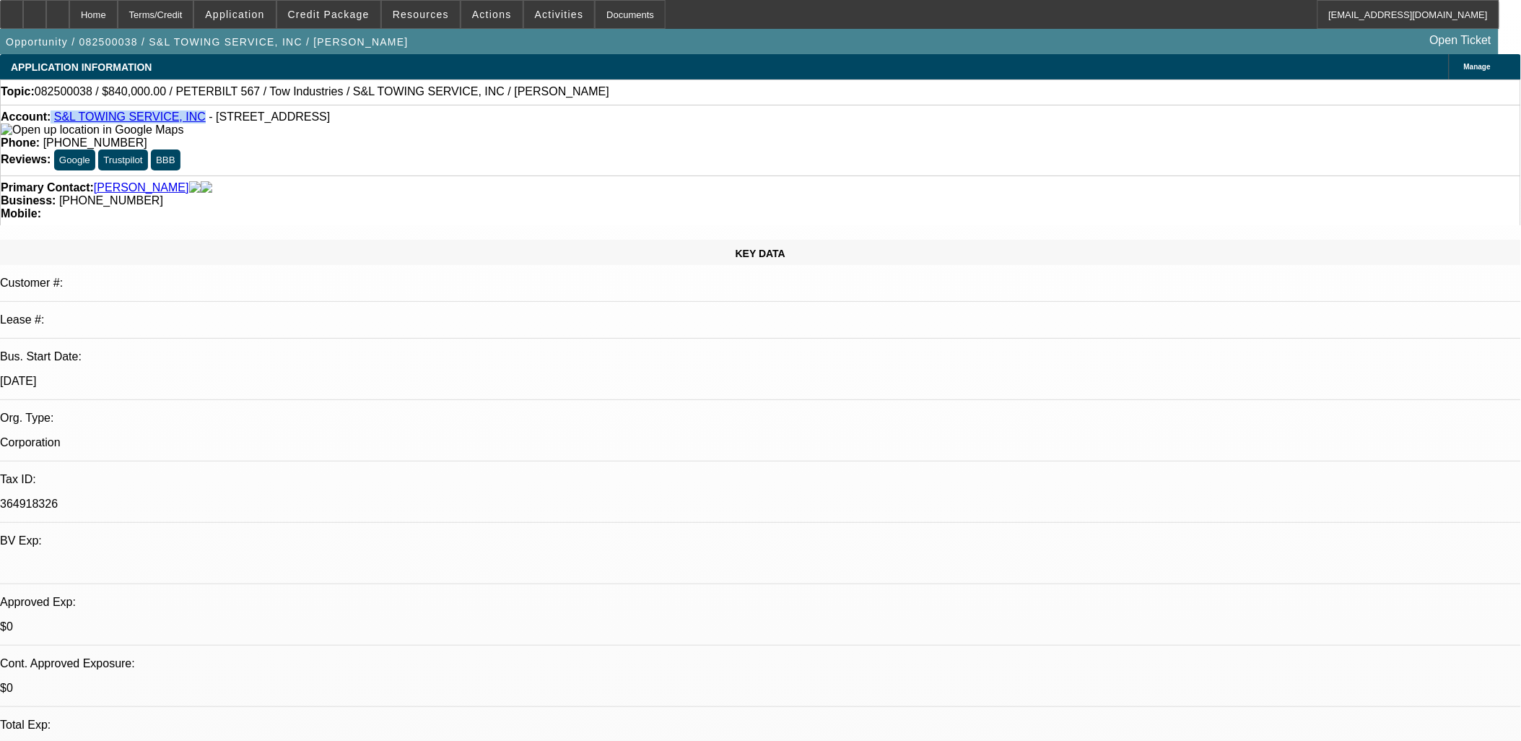
drag, startPoint x: 67, startPoint y: 118, endPoint x: 190, endPoint y: 123, distance: 122.8
click at [190, 123] on div "Account: S&L TOWING SERVICE, INC - 14529 Keswick St, Van Nuys, CA 91405" at bounding box center [760, 123] width 1519 height 26
copy div "S&L TOWING SERVICE, INC"
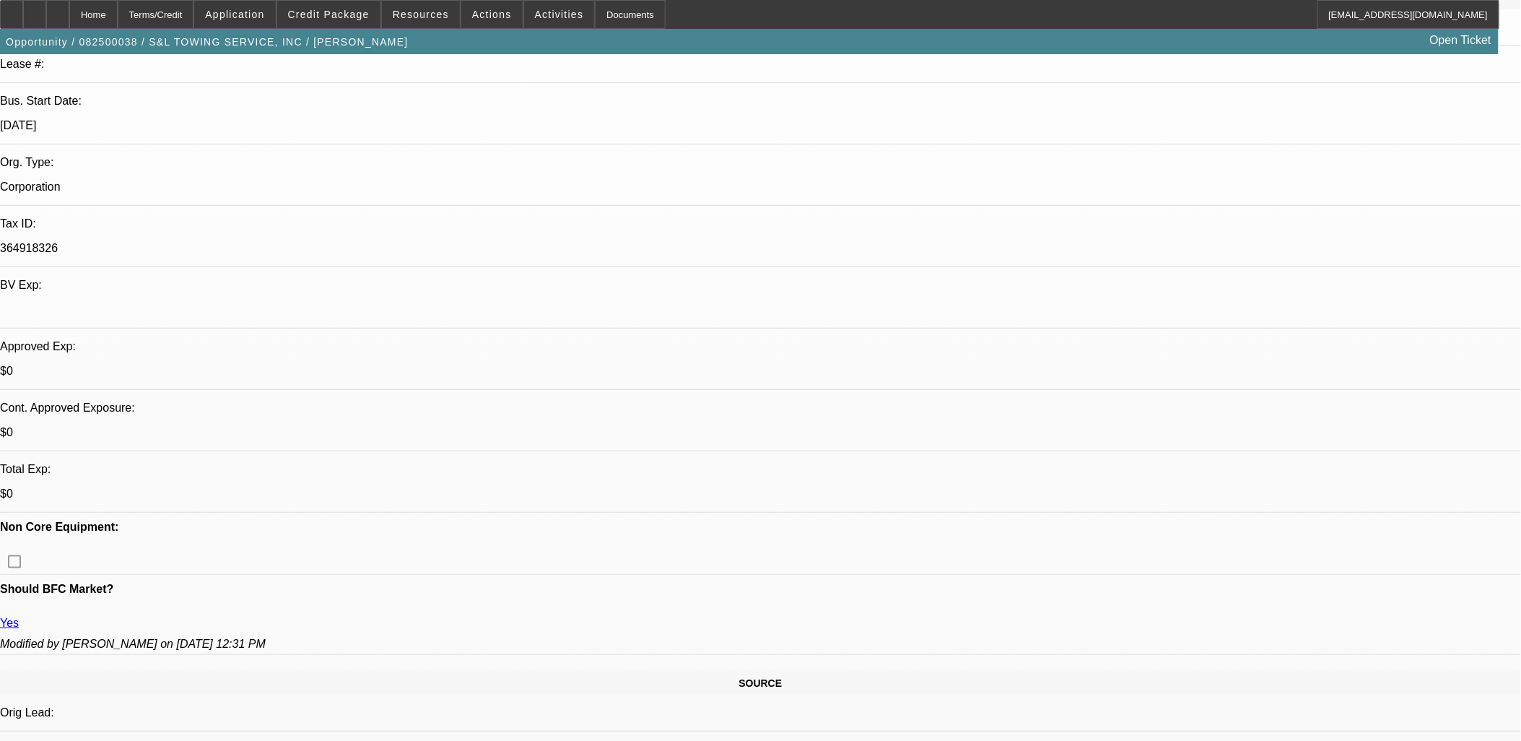
scroll to position [481, 0]
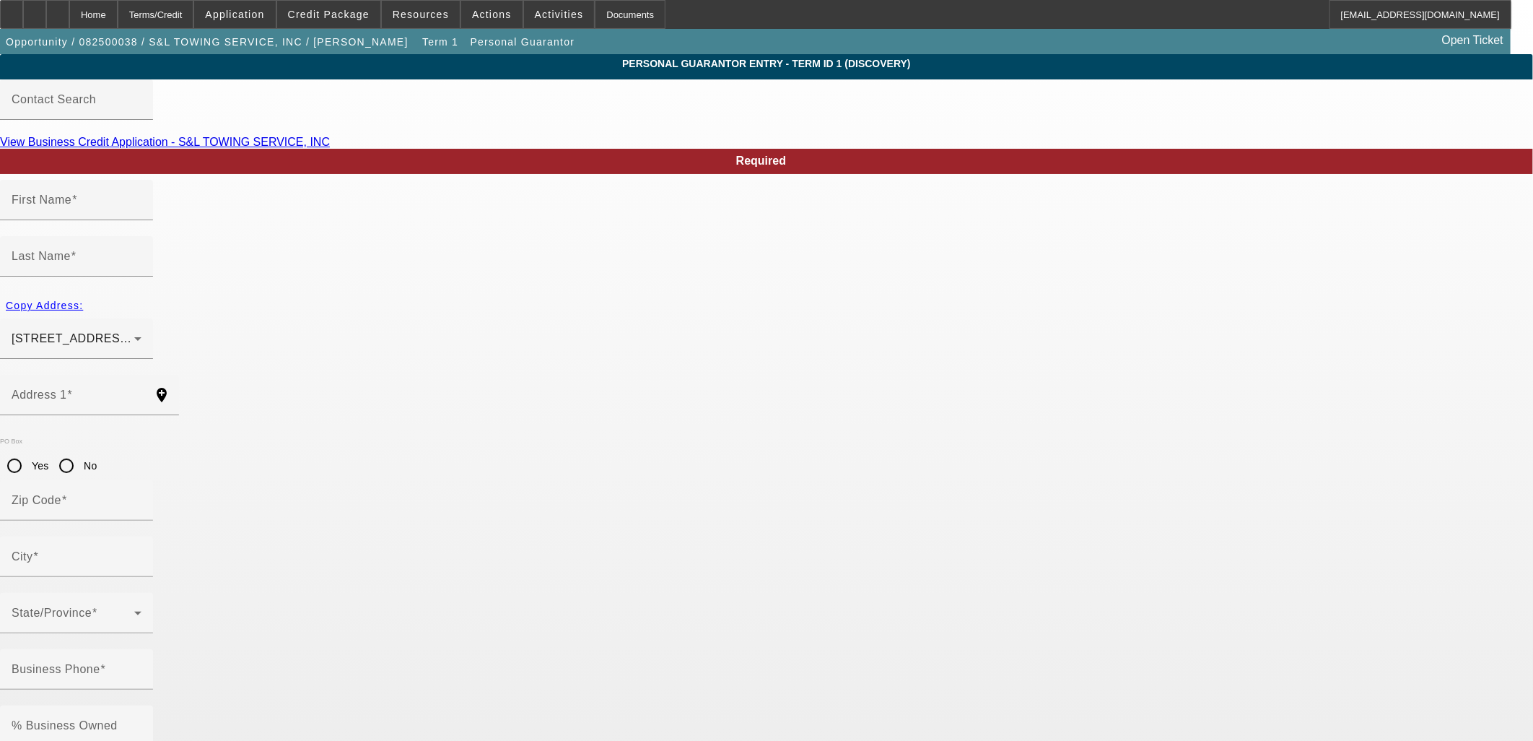
type input "Saul"
type input "Lopez"
type input "1314 West Avenue O"
radio input "true"
type input "93551"
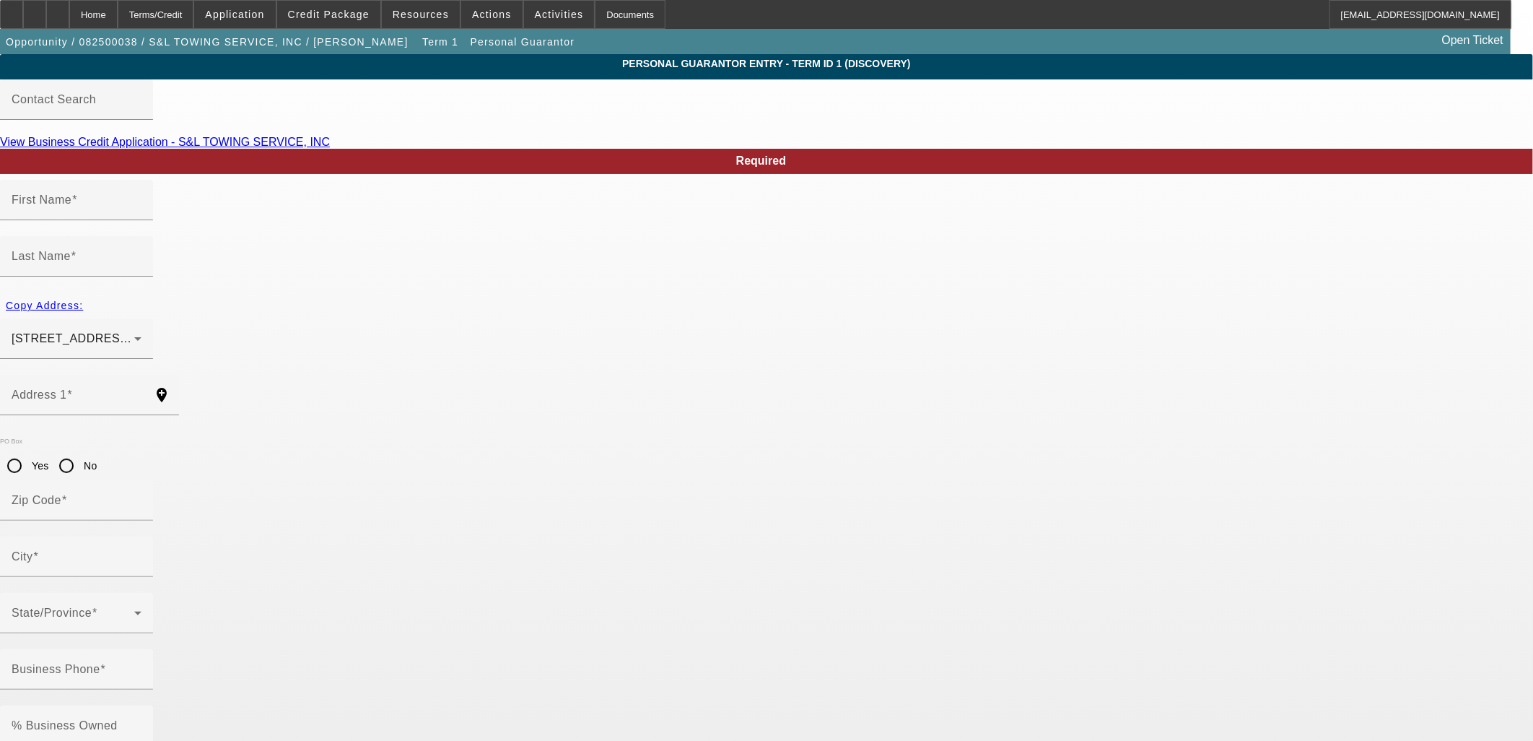
type input "Palmdale"
type input "(818) 437-3268"
type input "51"
type input "959-70-4597"
type input "sltowing@hotmail.com"
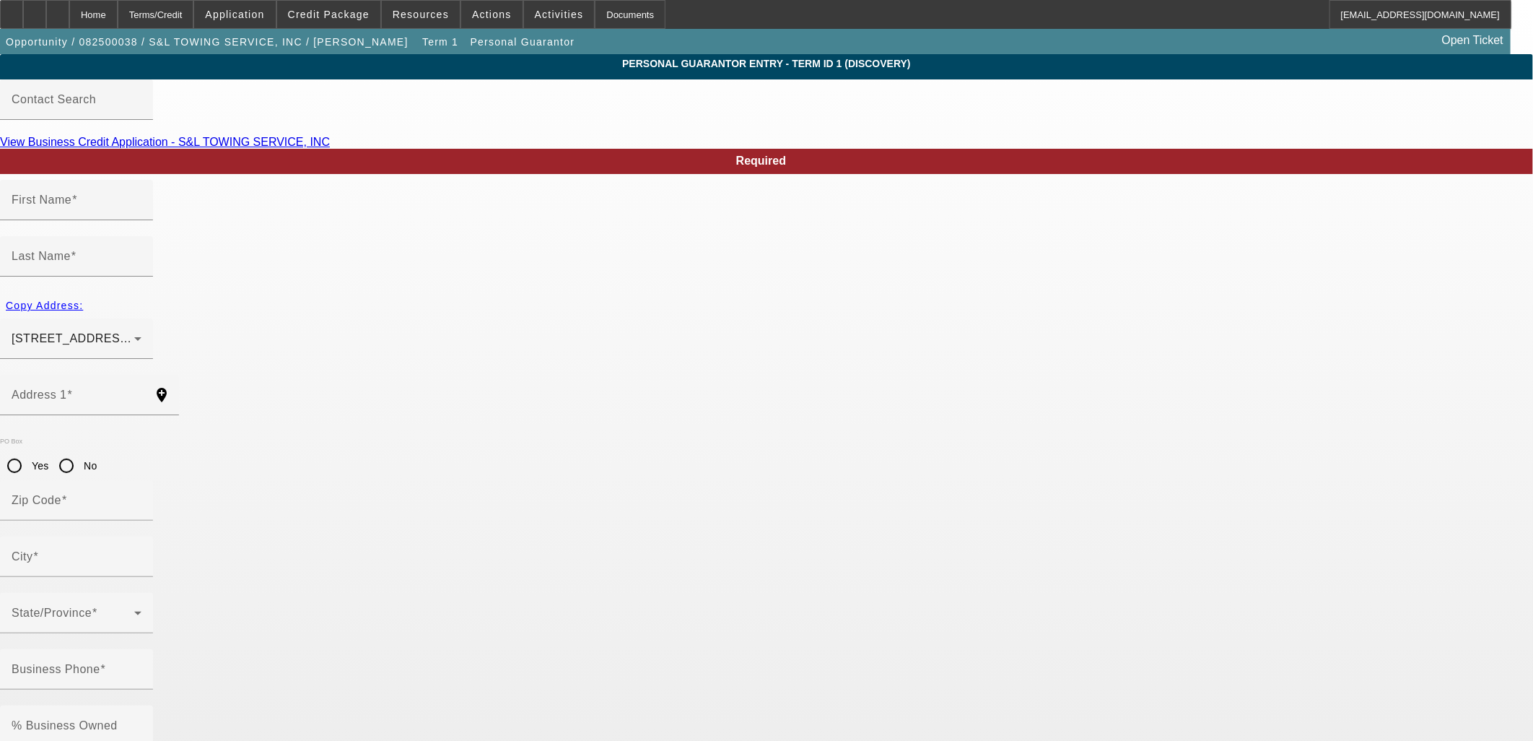
type input "E"
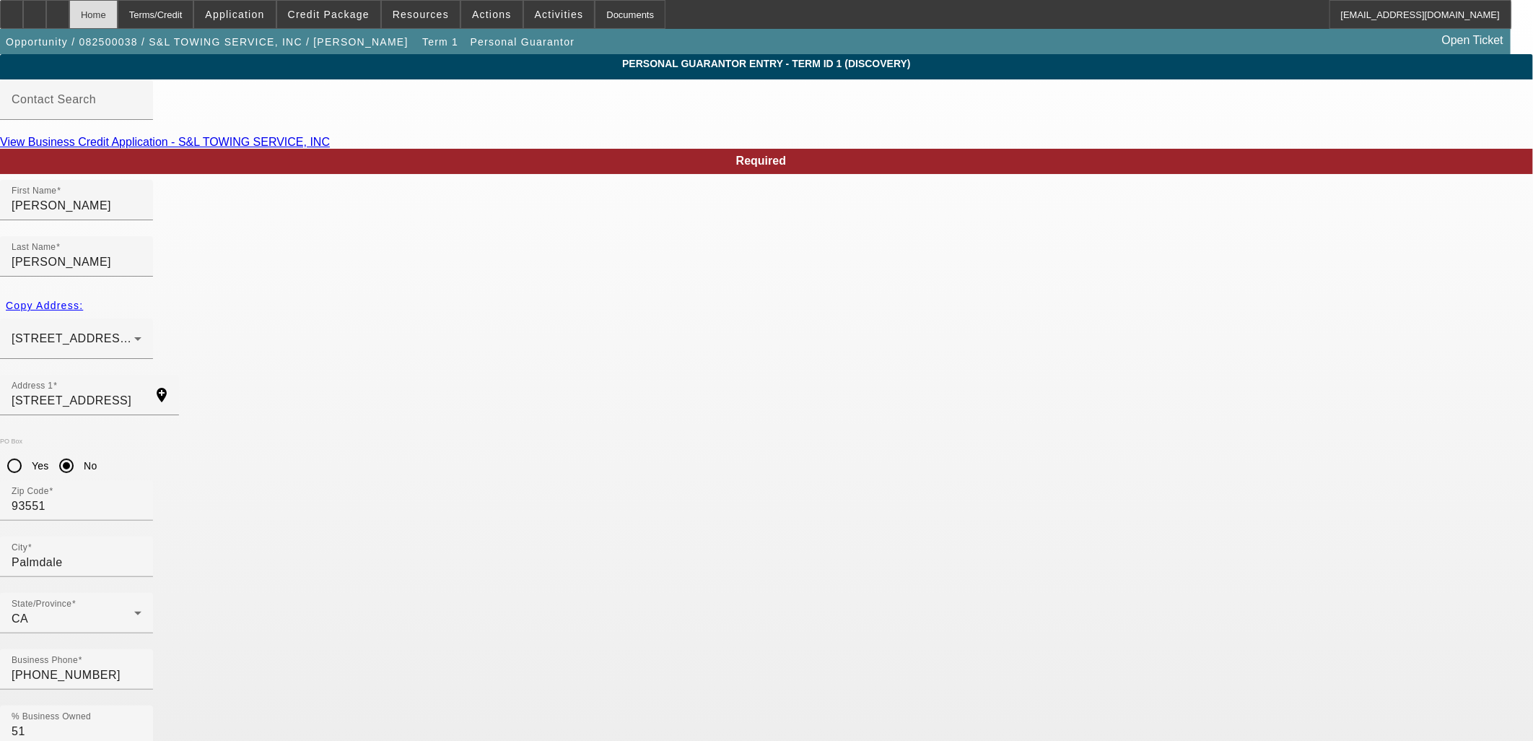
click at [118, 11] on div "Home" at bounding box center [93, 14] width 48 height 29
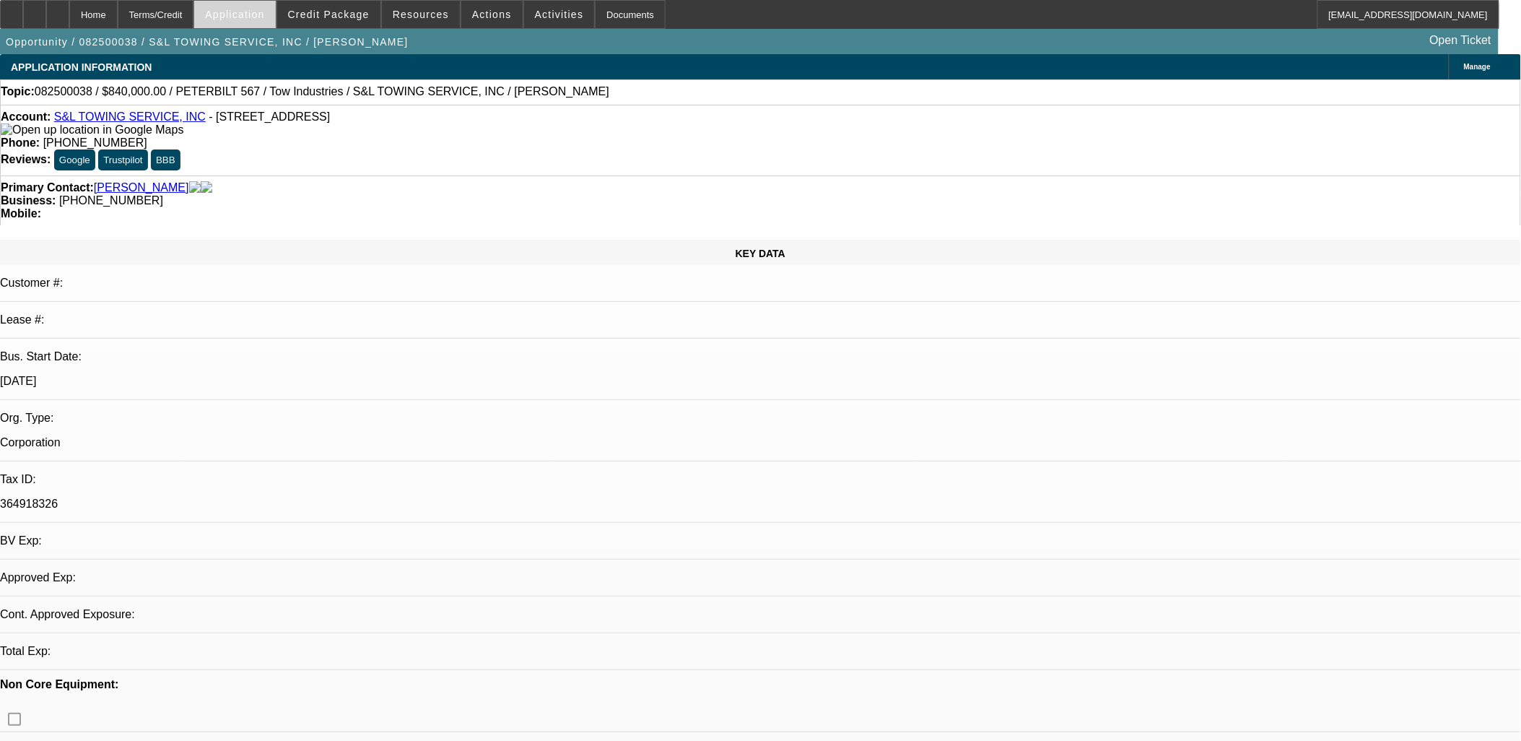
select select "0"
select select "2"
select select "0.1"
select select "4"
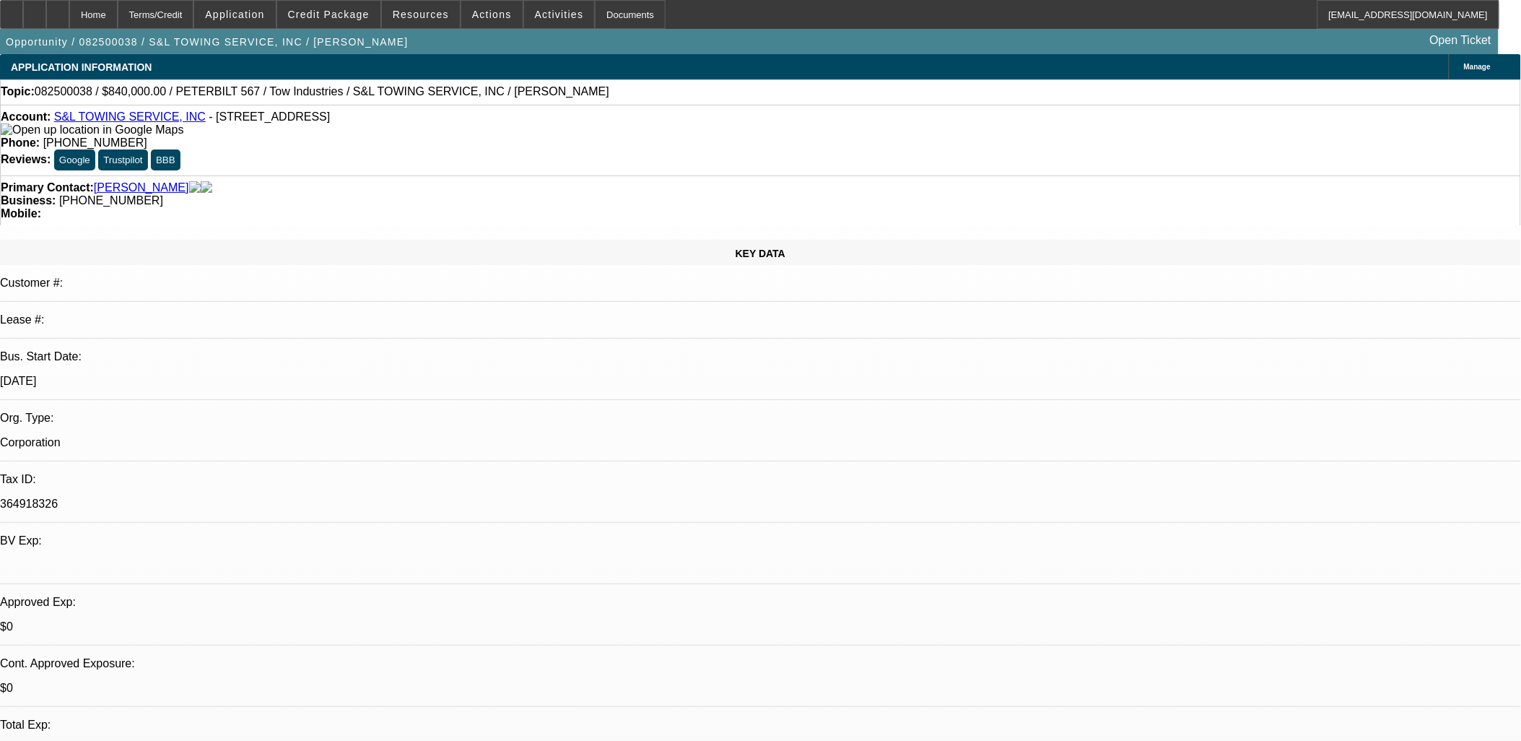
radio input "true"
paste textarea "84 months with ballon and 20% down and 10% balloon"
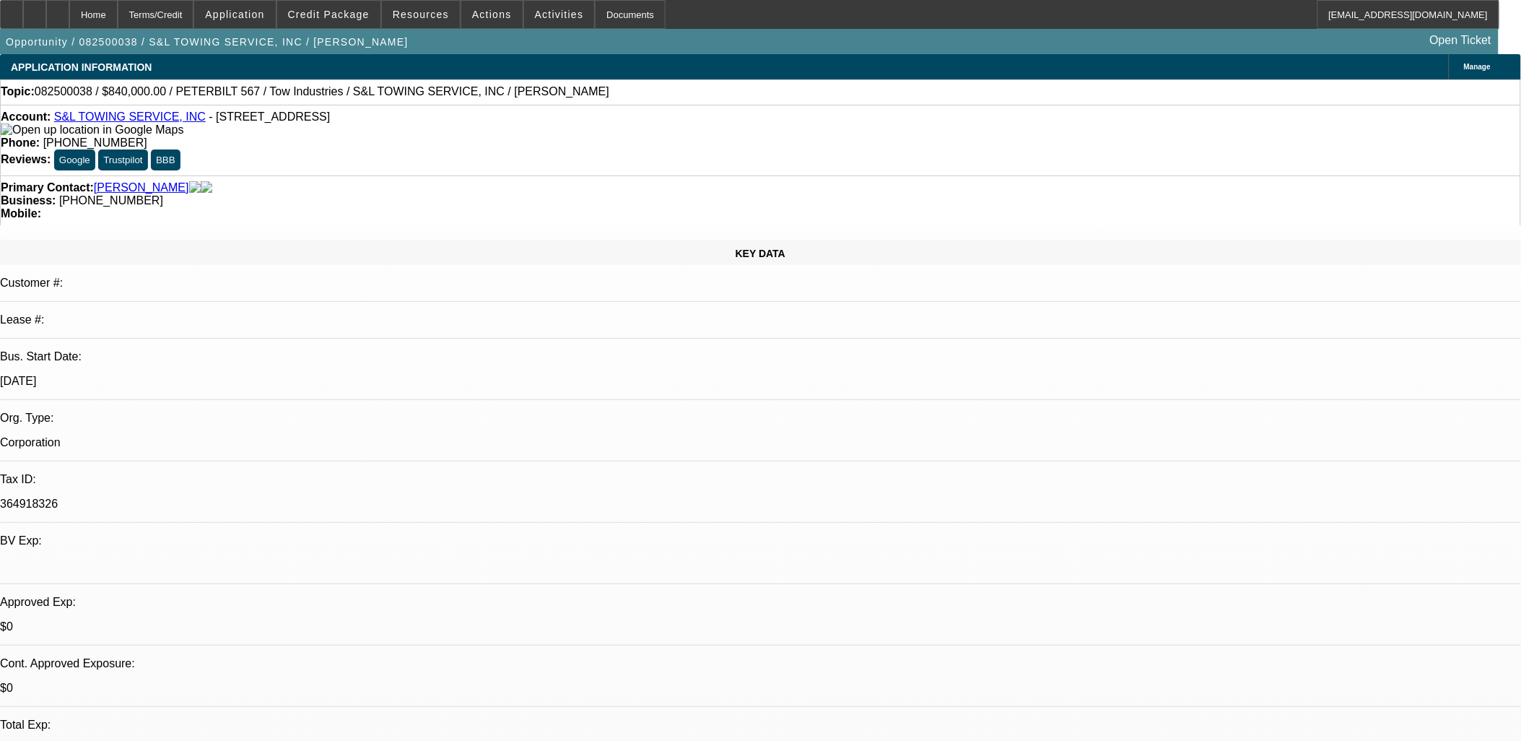
type textarea "Ap has them approved with 84 months with ballon and 20% down and 10% balloon, t…"
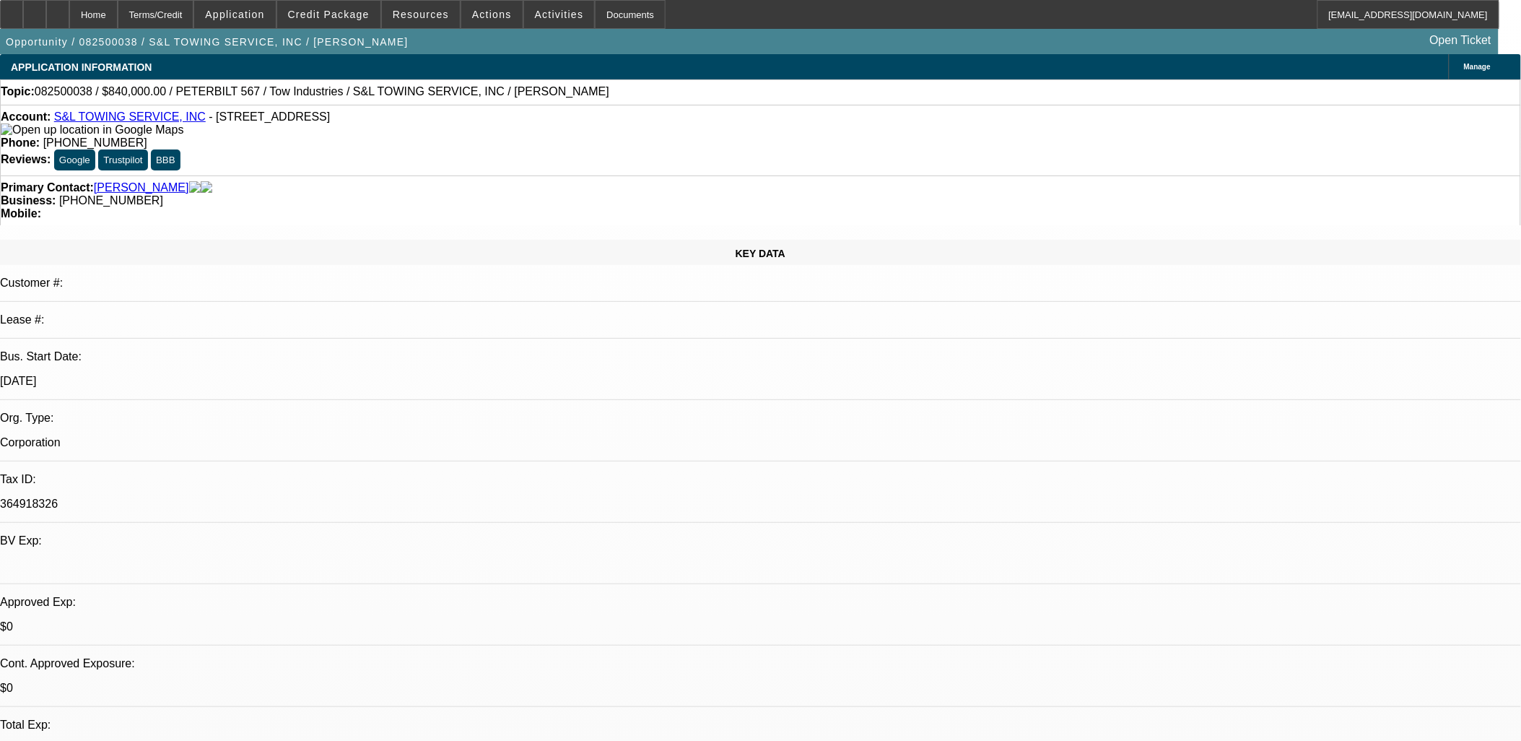
radio input "true"
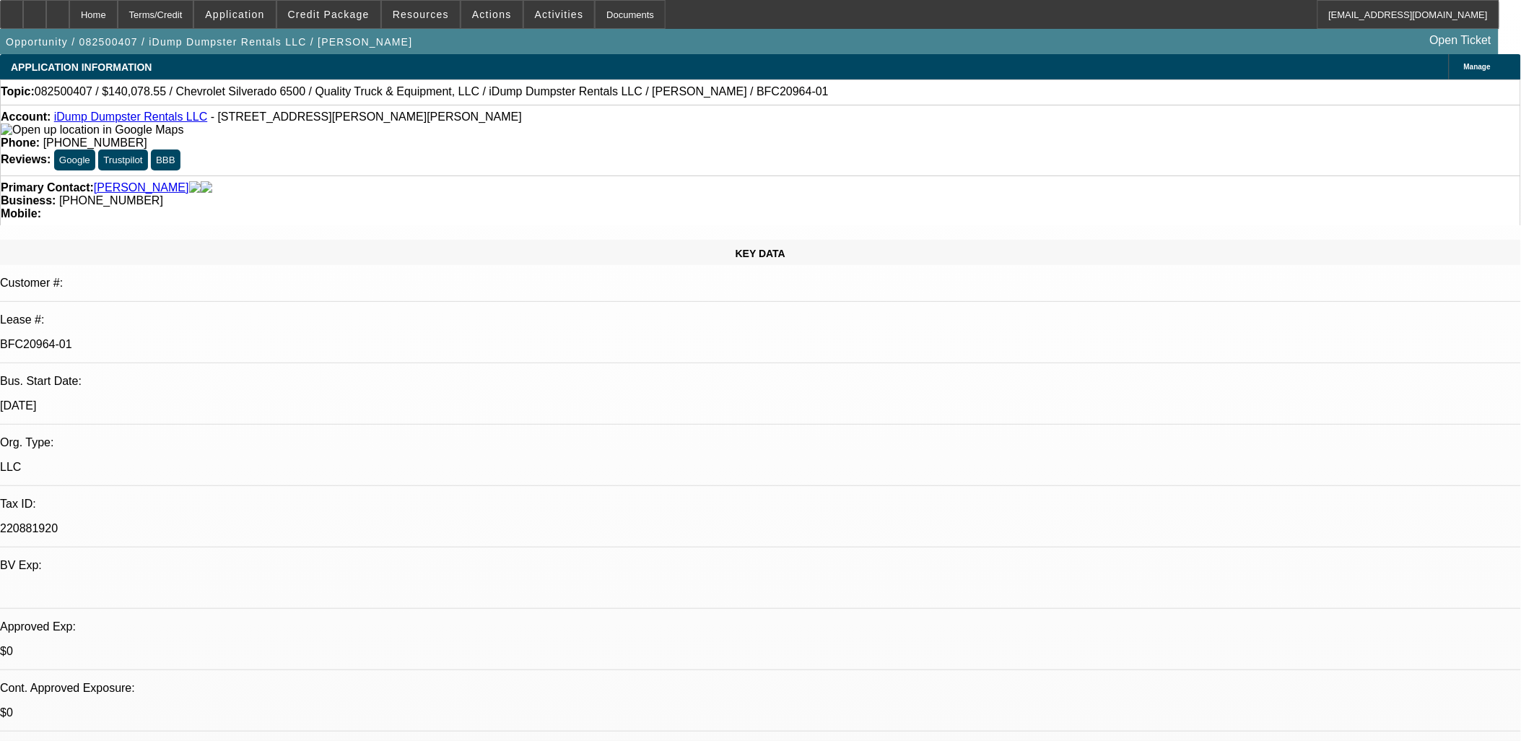
select select "0"
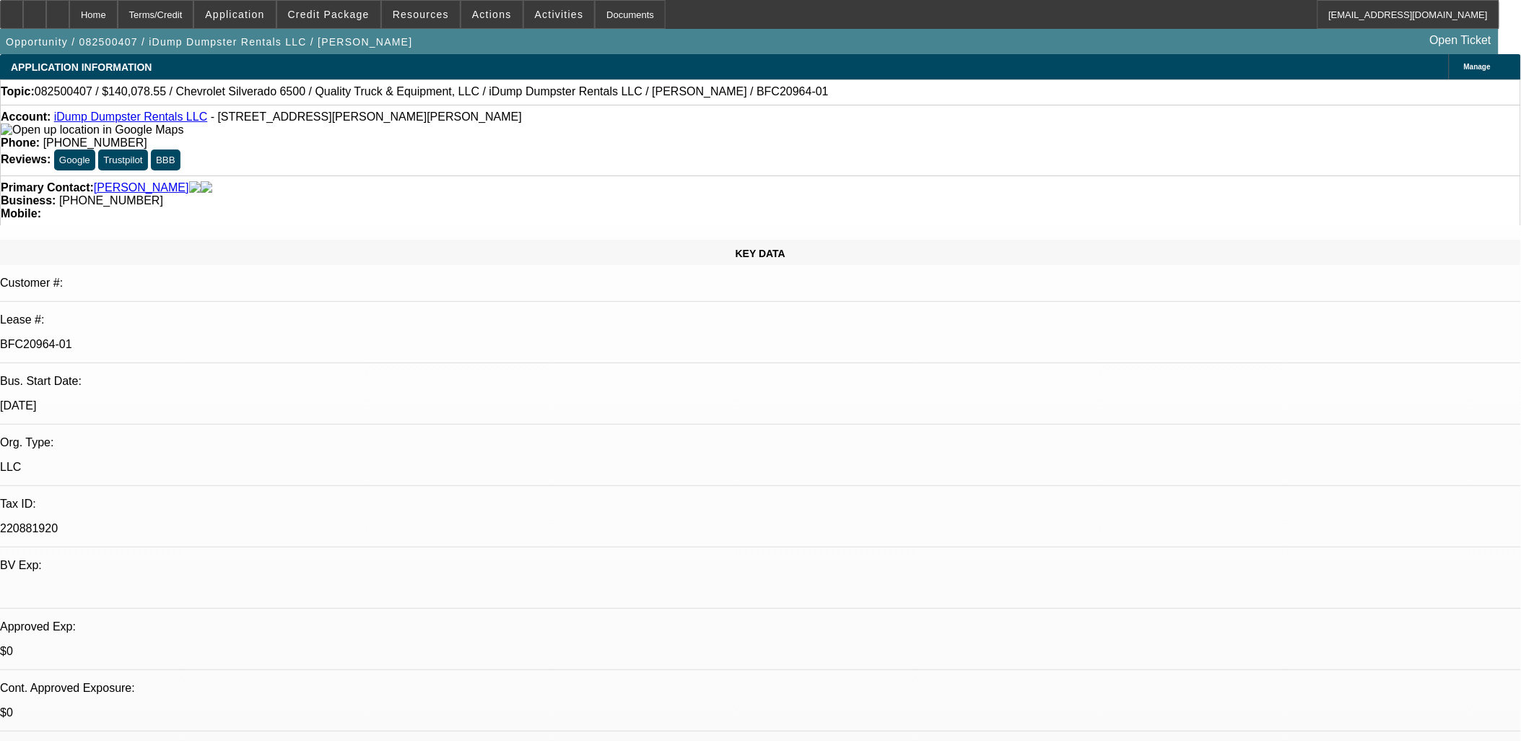
select select "0"
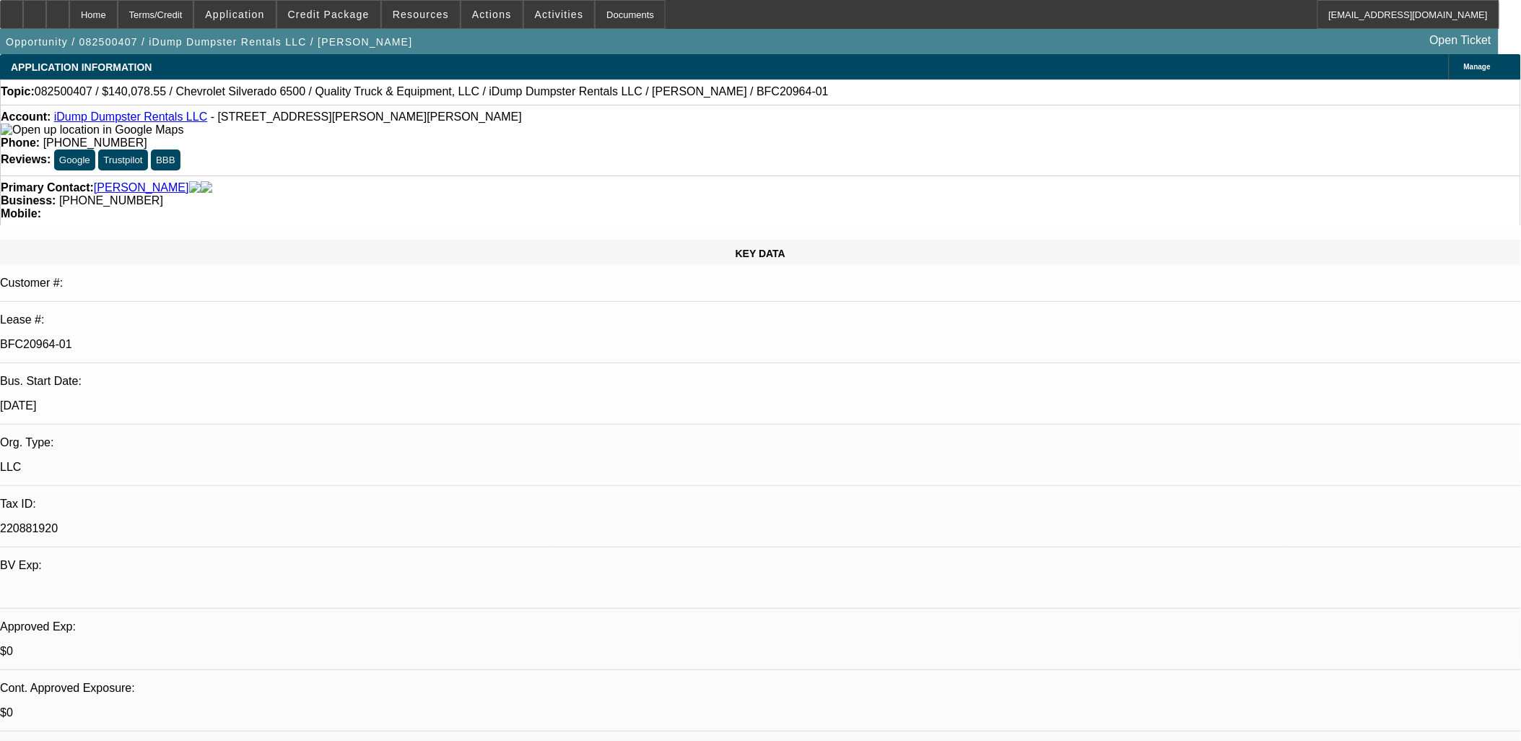
select select "0"
select select "1"
select select "6"
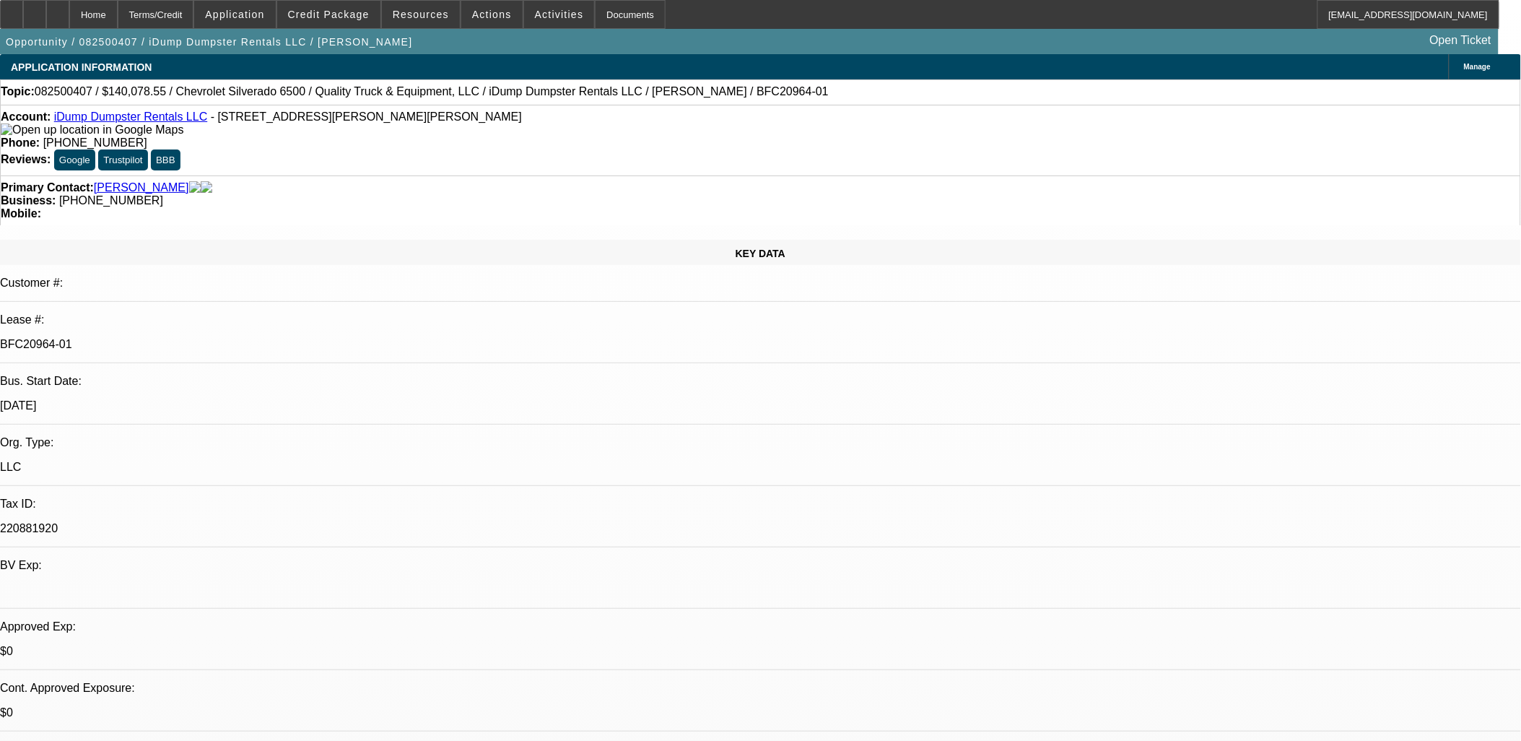
select select "1"
select select "6"
select select "1"
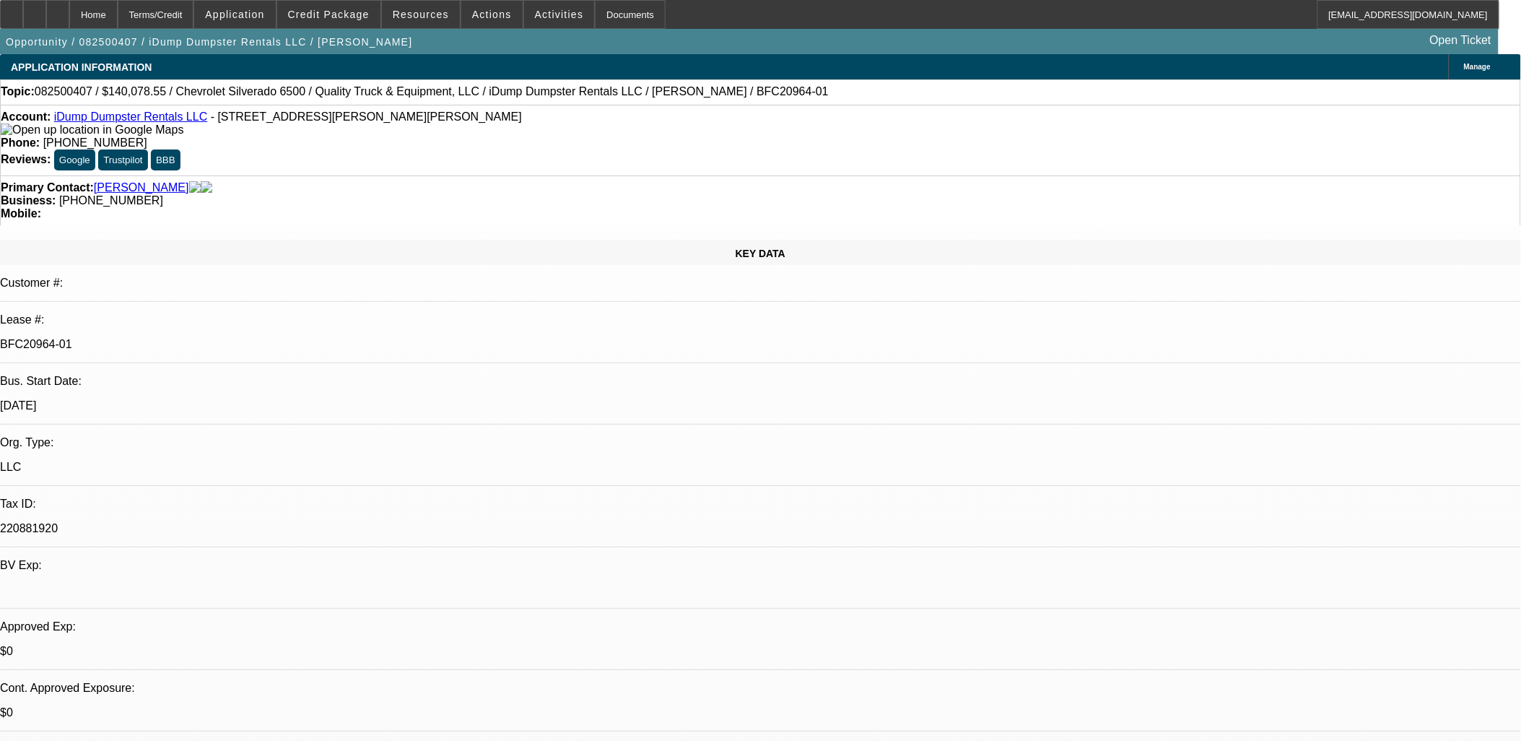
select select "6"
select select "1"
select select "6"
drag, startPoint x: 1163, startPoint y: 160, endPoint x: 1171, endPoint y: 136, distance: 25.1
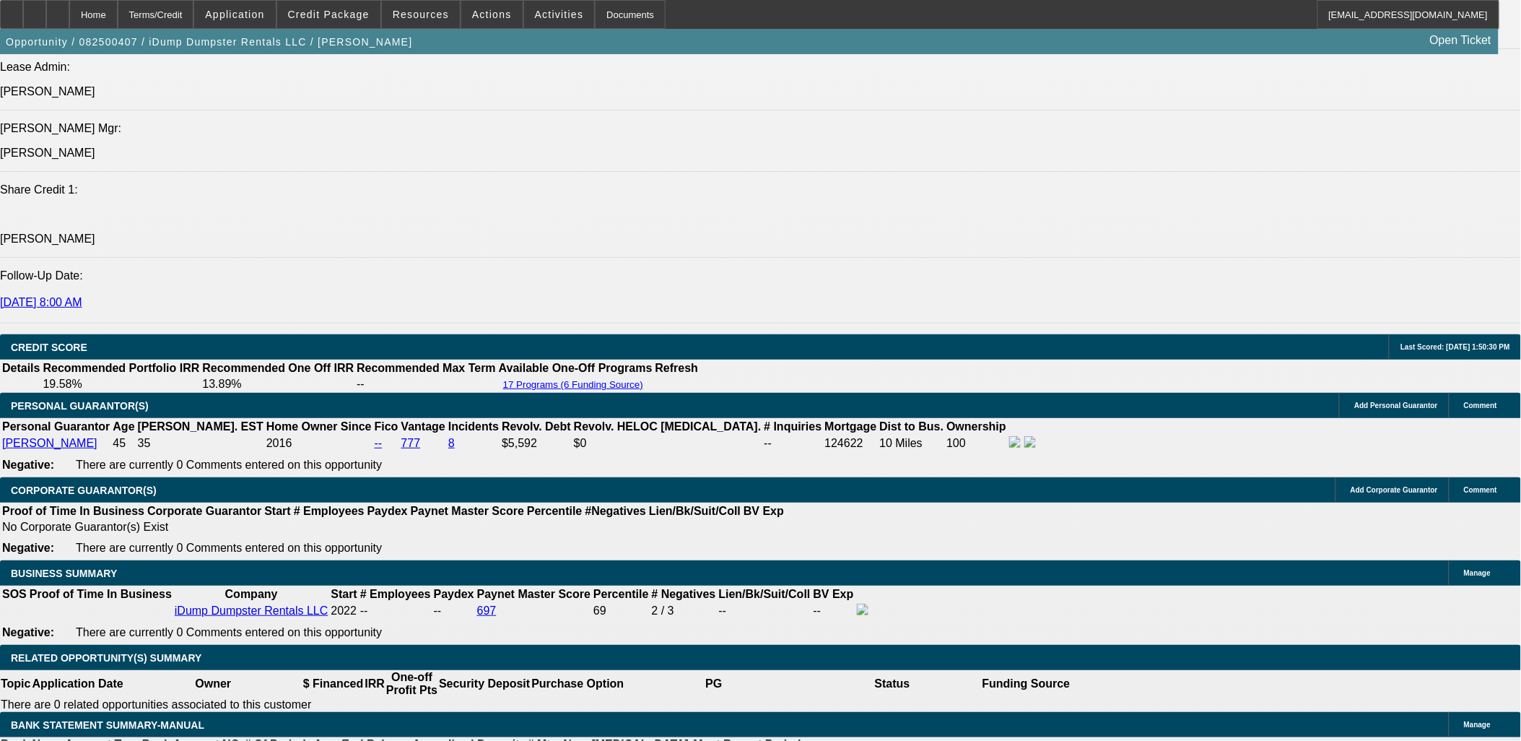
scroll to position [1844, 0]
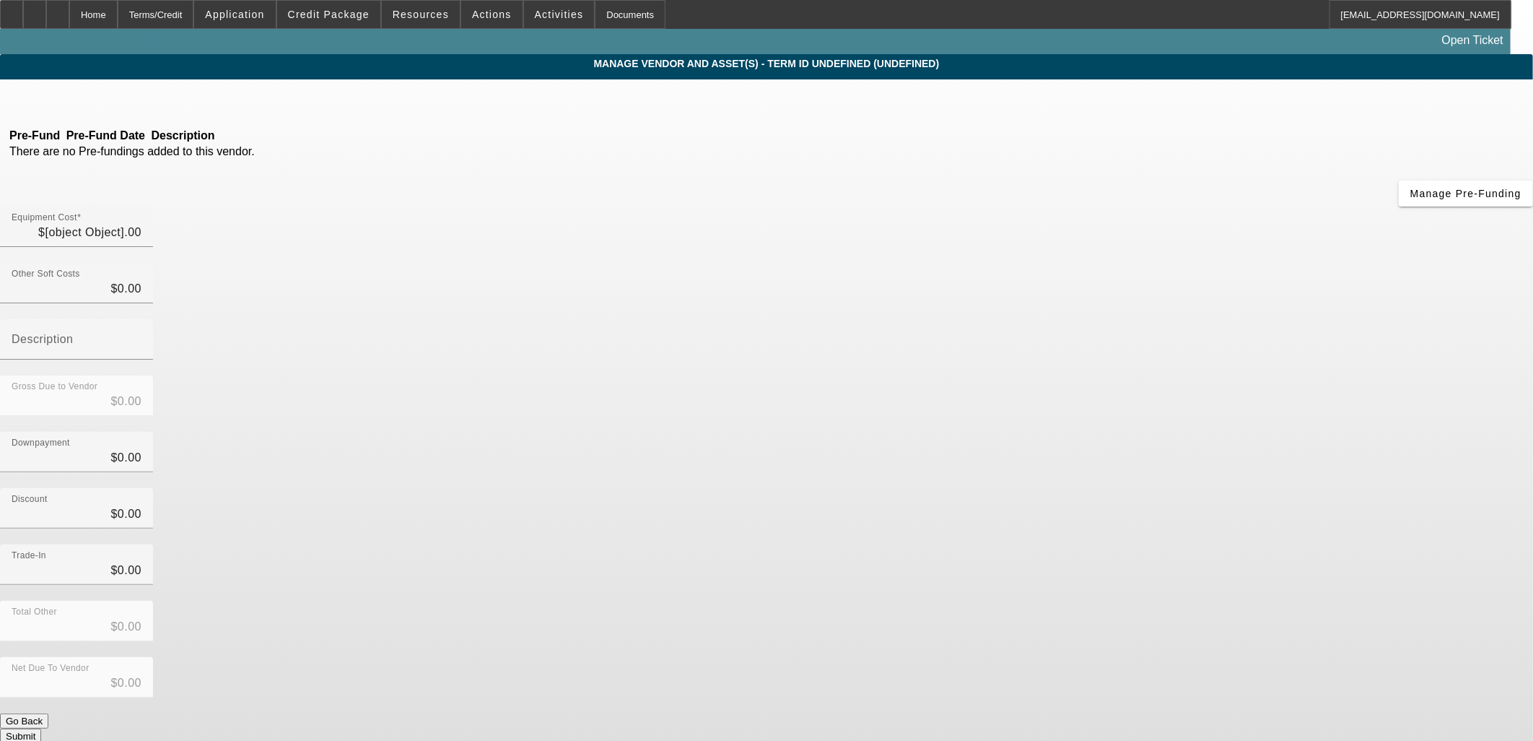
type input "$140,078.55"
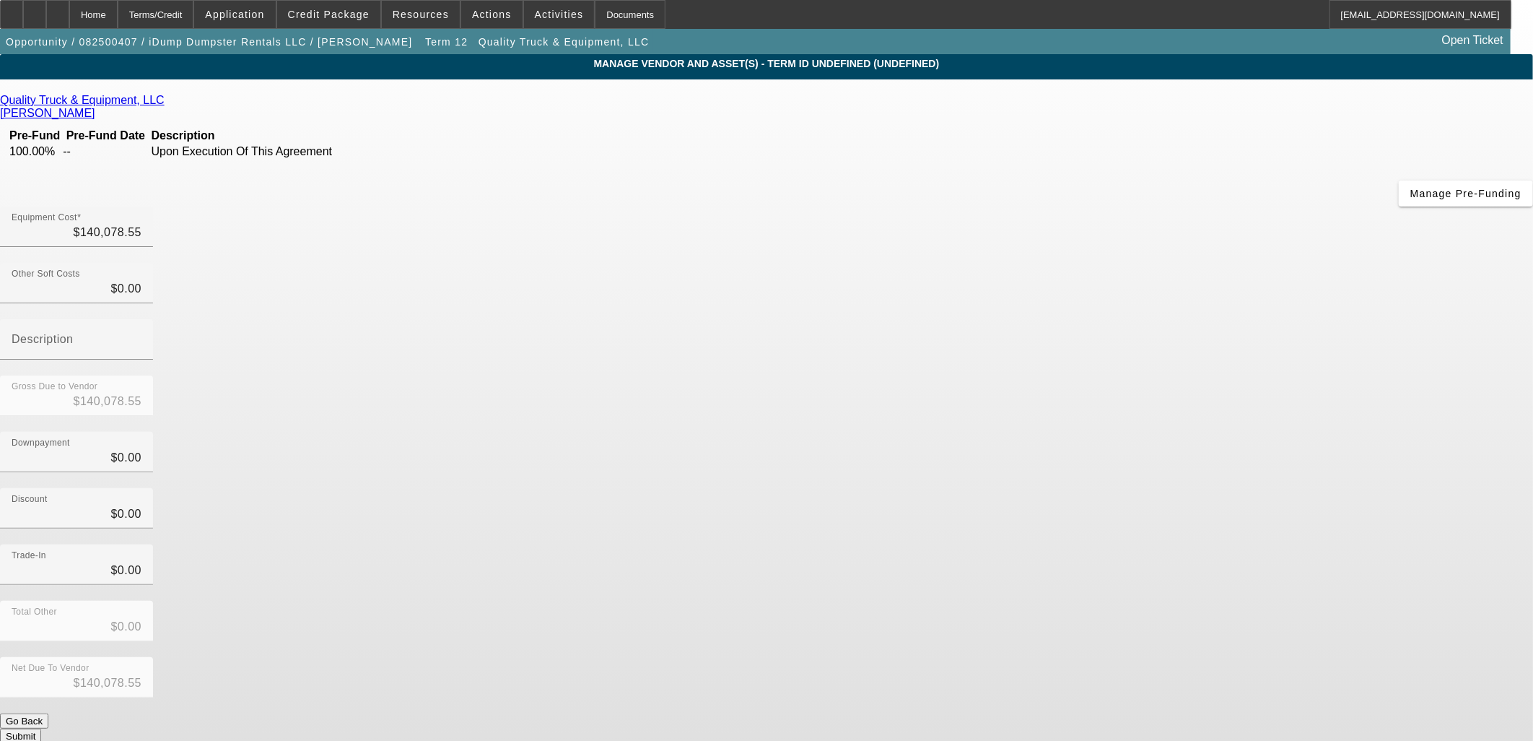
click at [48, 713] on button "Go Back" at bounding box center [24, 720] width 48 height 15
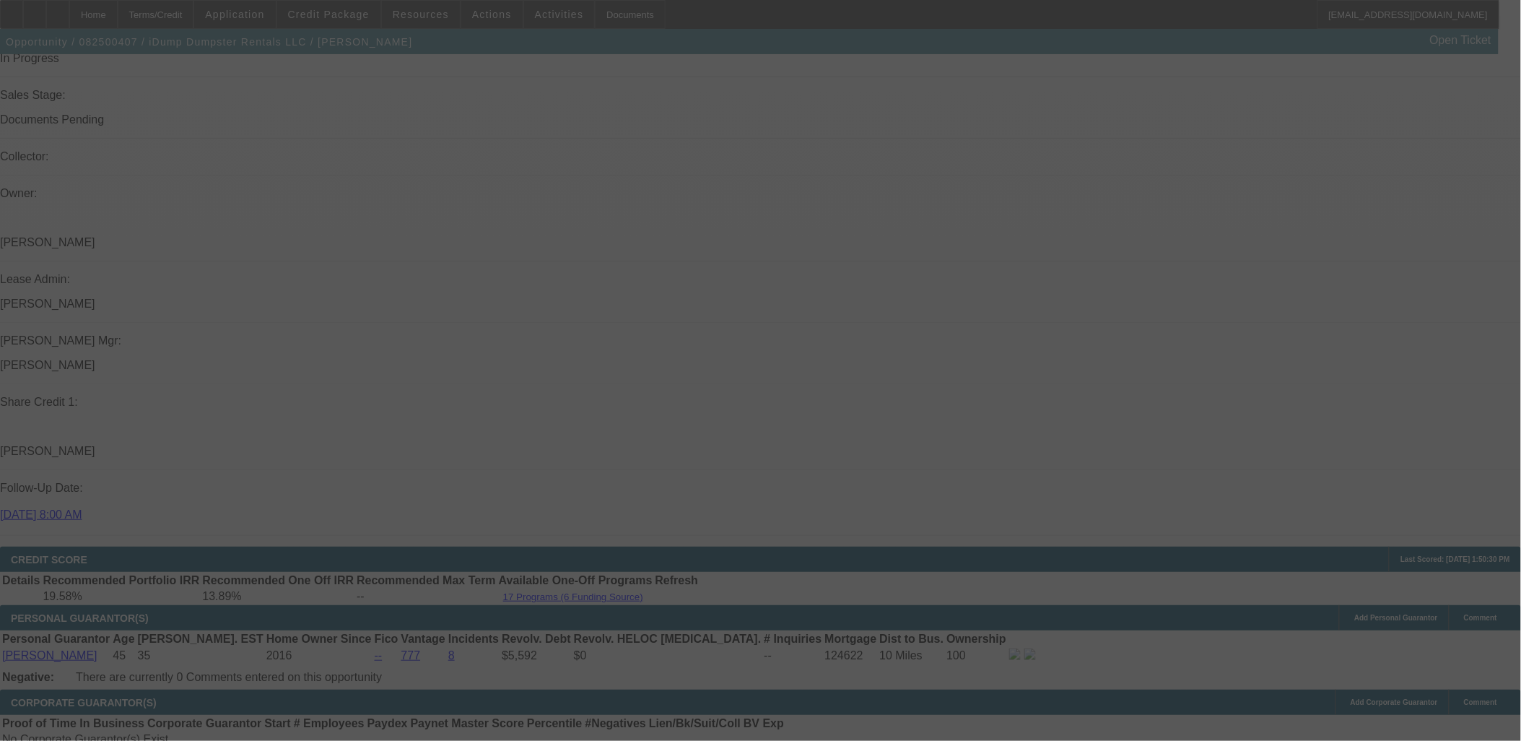
scroll to position [1664, 0]
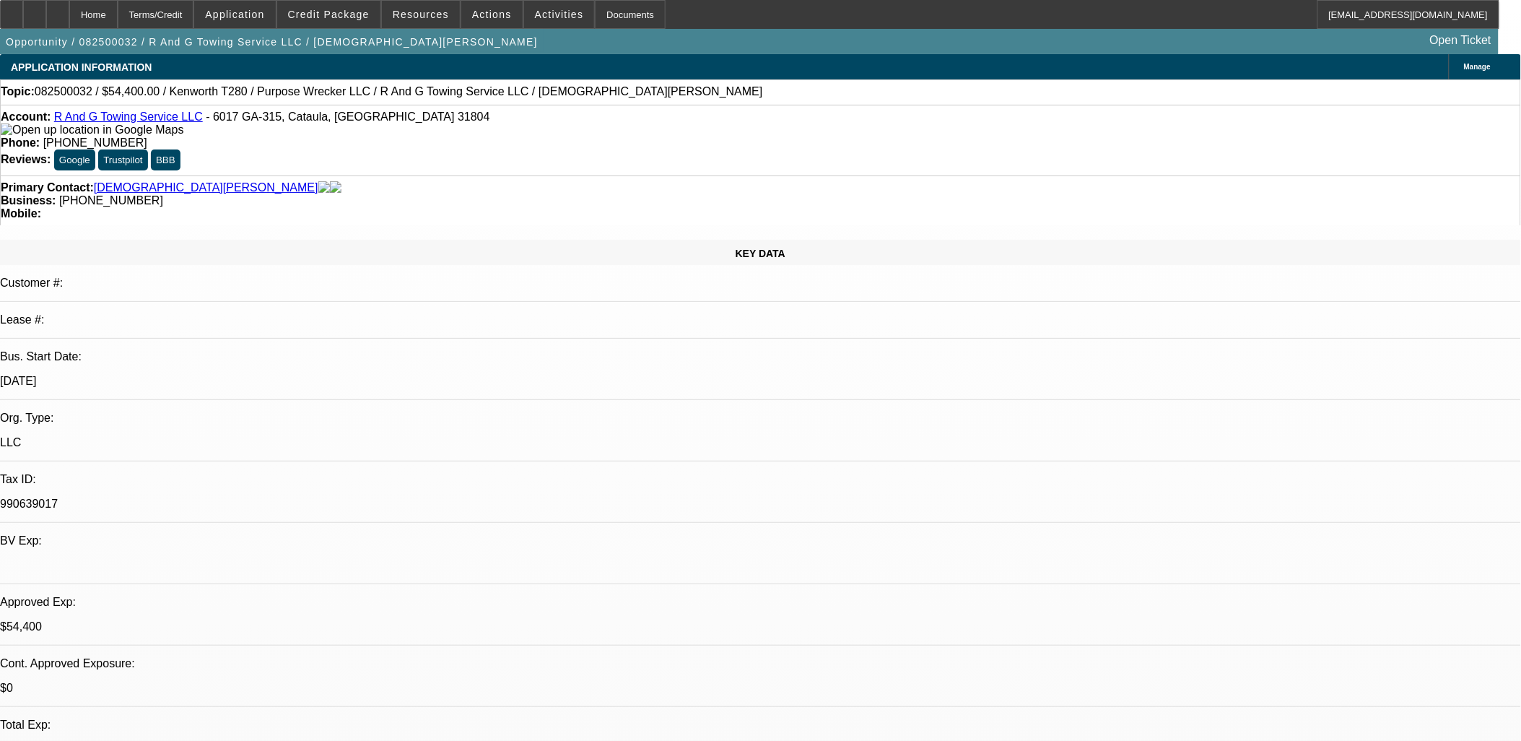
select select "0"
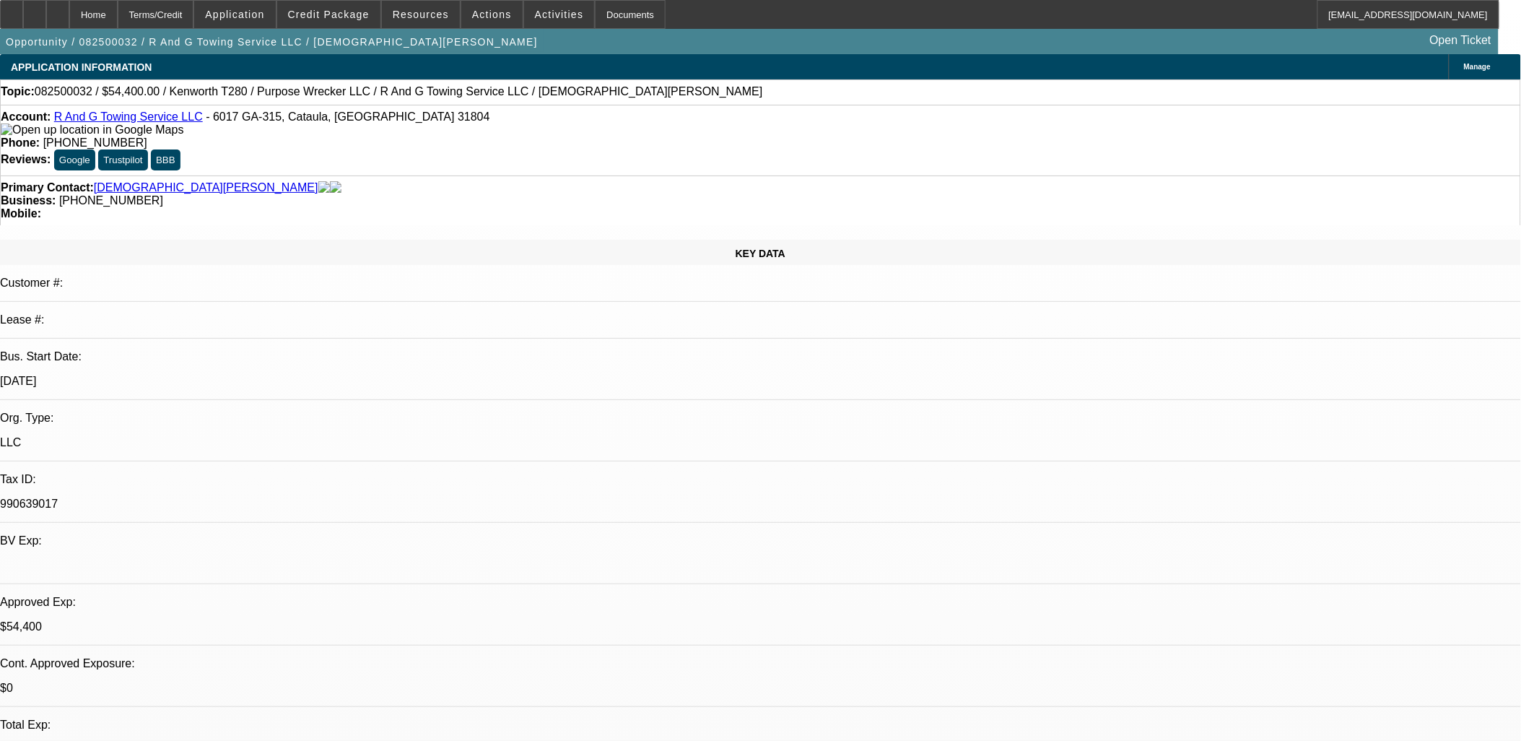
select select "0"
select select "0.15"
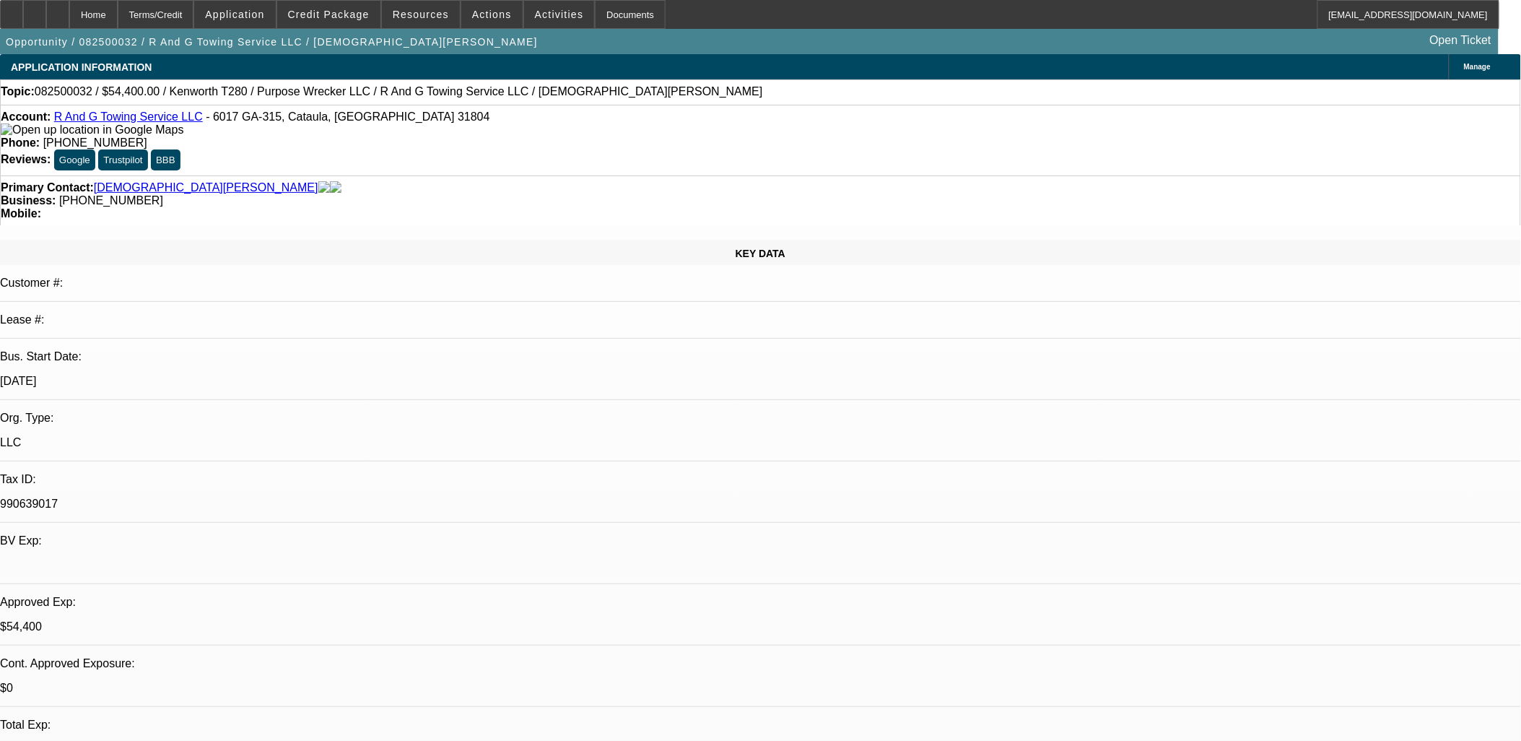
select select "2"
select select "0"
select select "1"
select select "3"
select select "6"
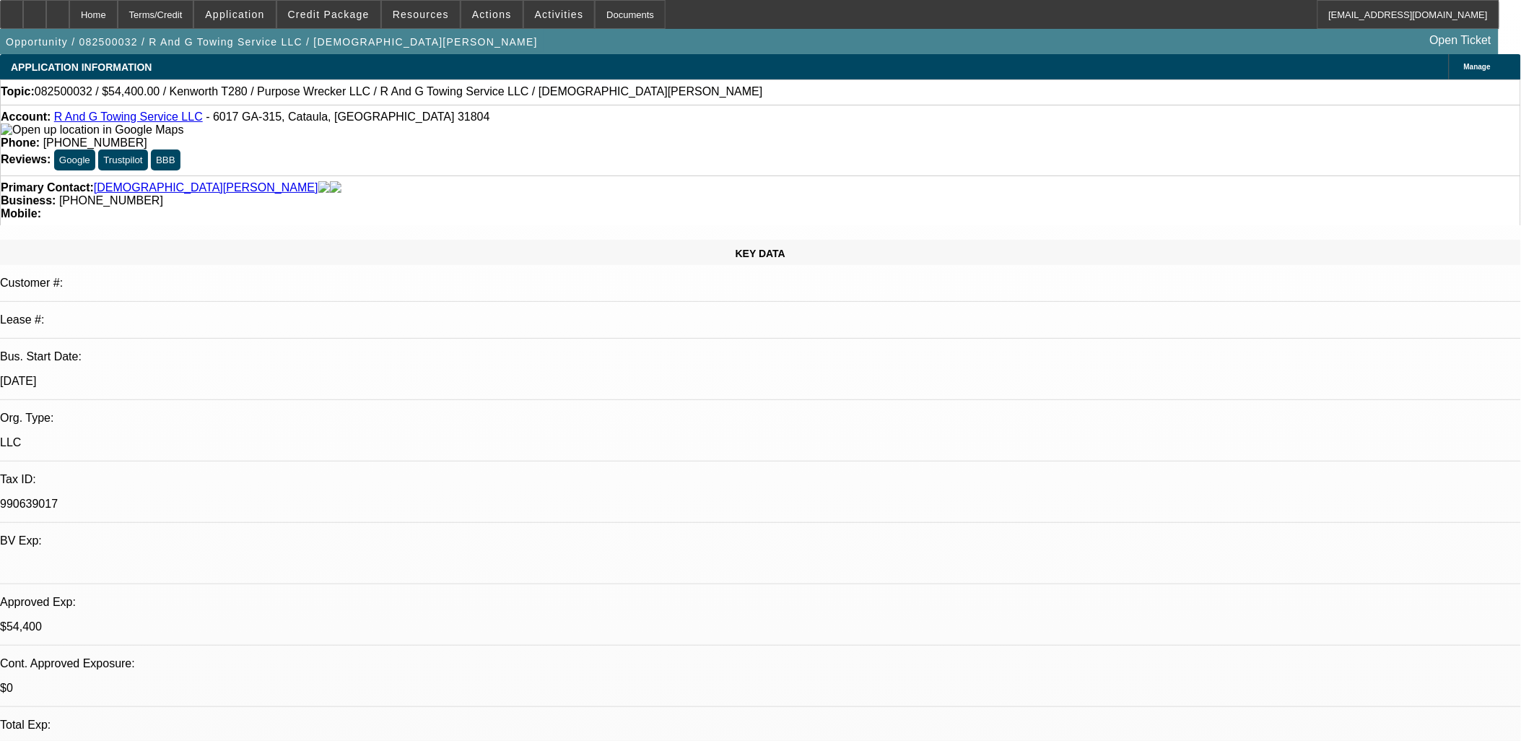
select select "1"
select select "3"
select select "6"
select select "1"
select select "3"
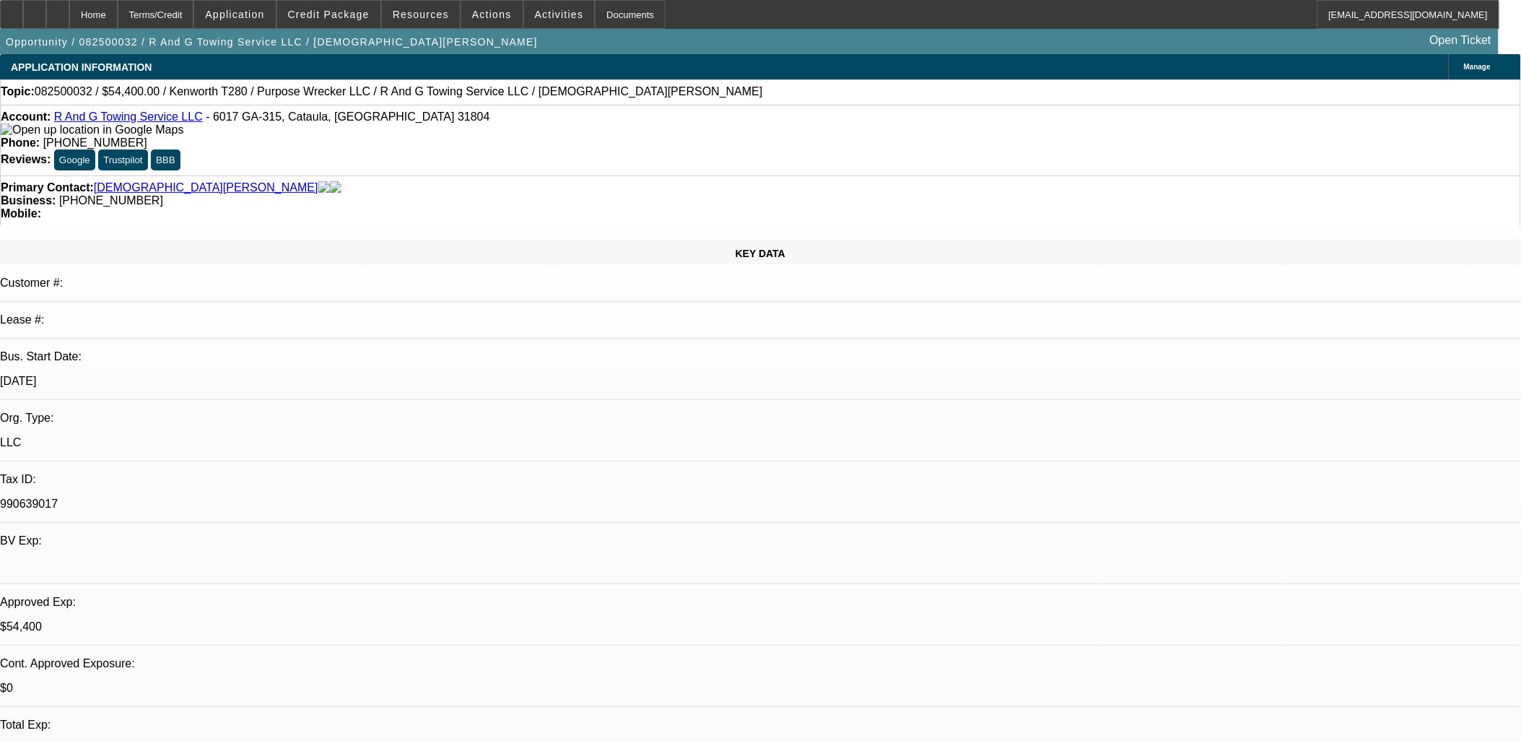
select select "6"
select select "1"
select select "2"
select select "6"
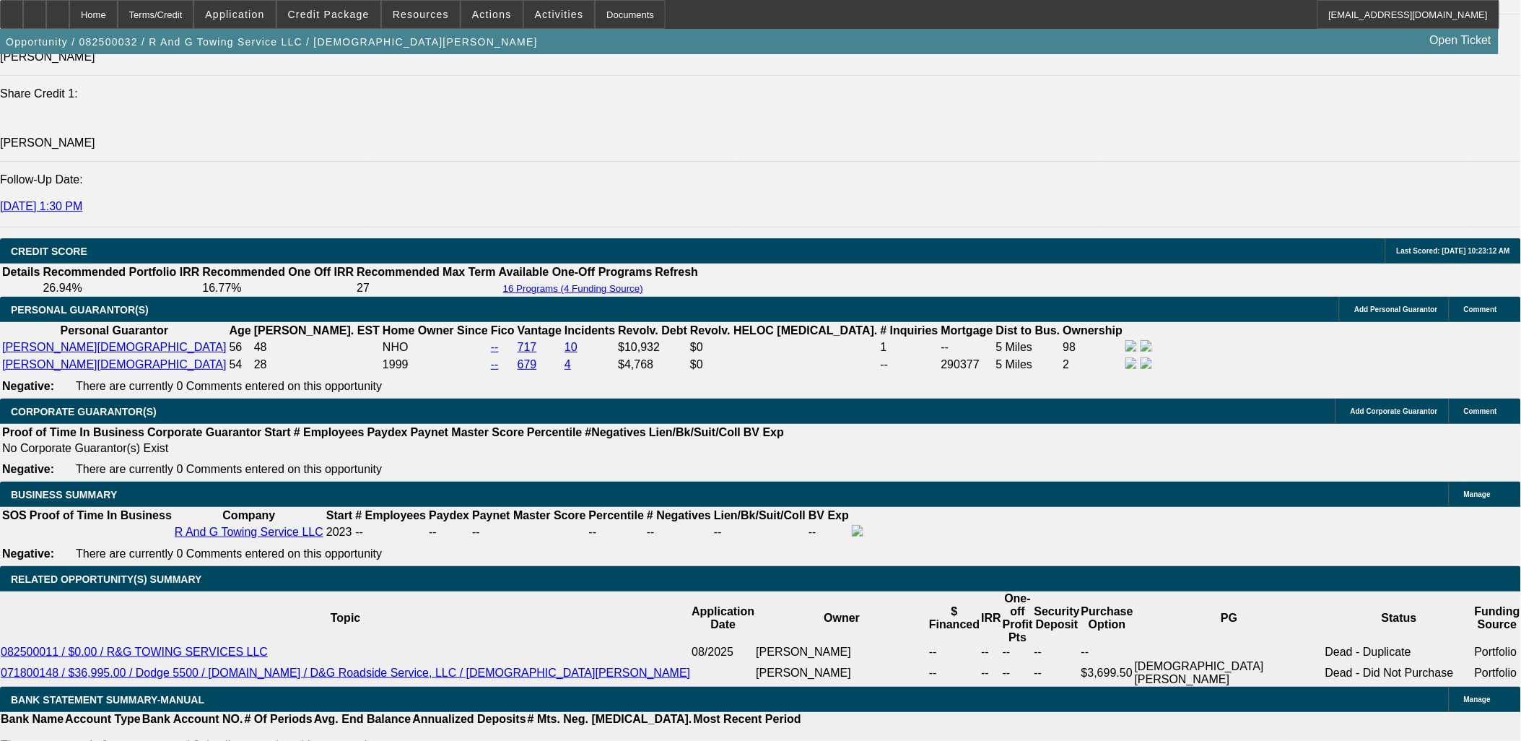
scroll to position [2004, 0]
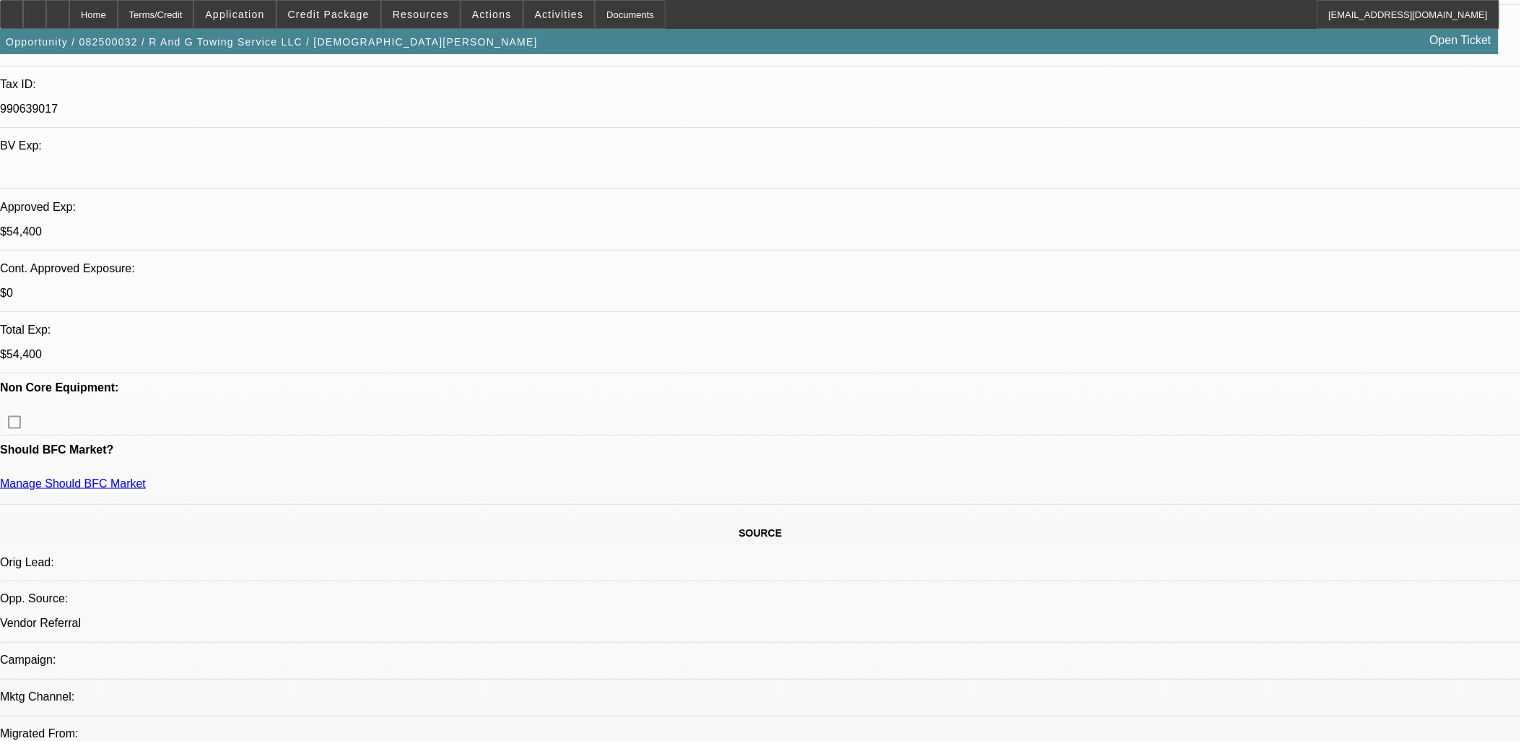
scroll to position [160, 0]
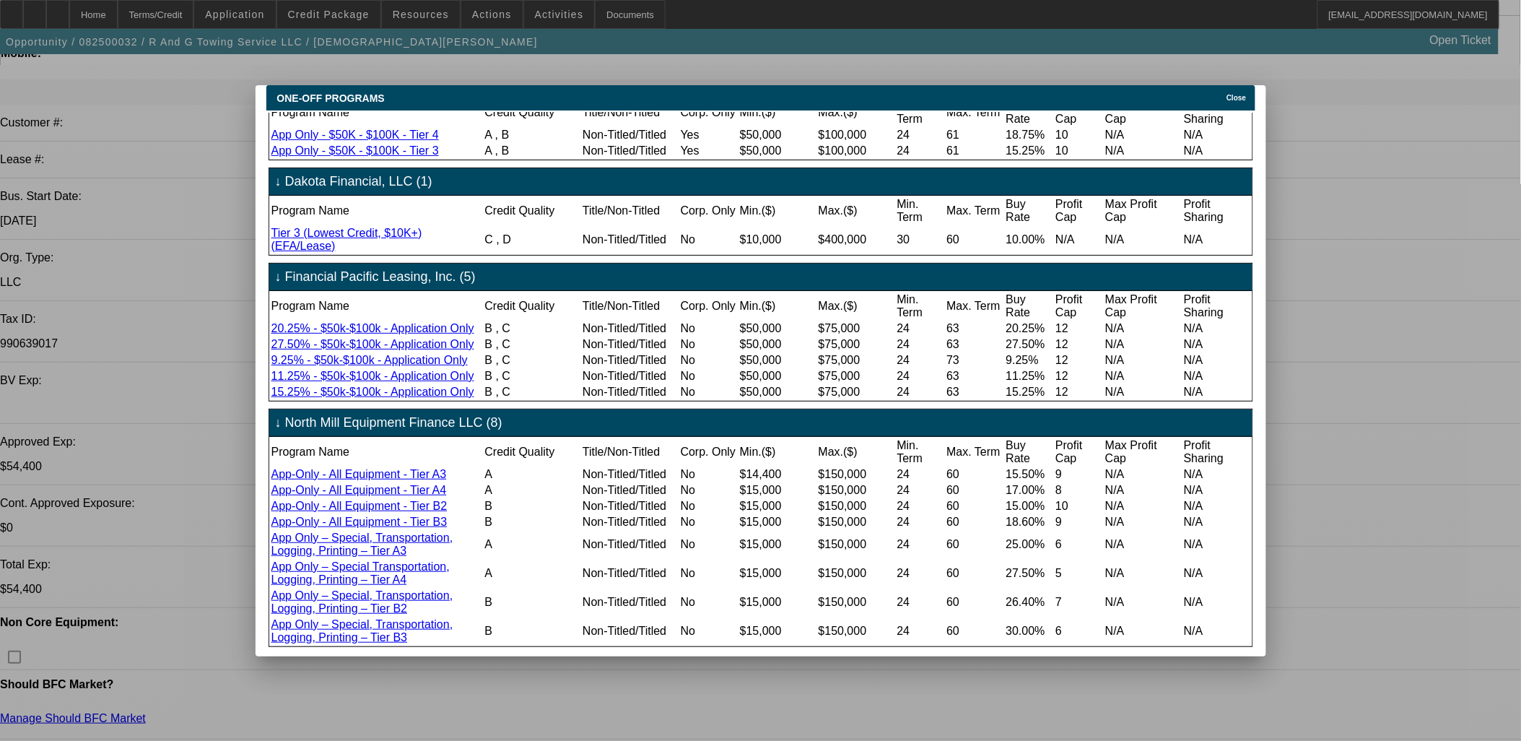
scroll to position [181, 0]
click at [1223, 94] on icon at bounding box center [1223, 98] width 0 height 8
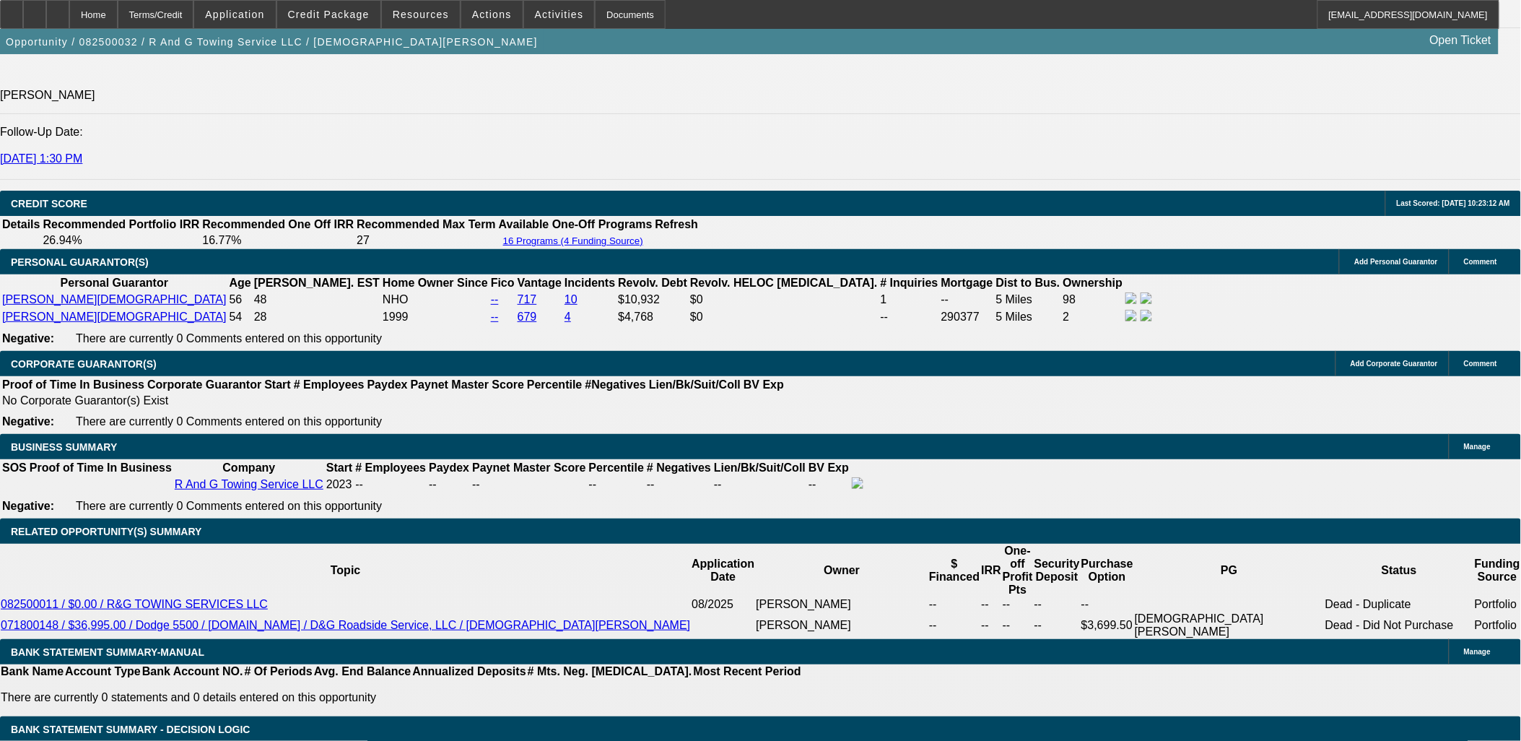
scroll to position [1844, 0]
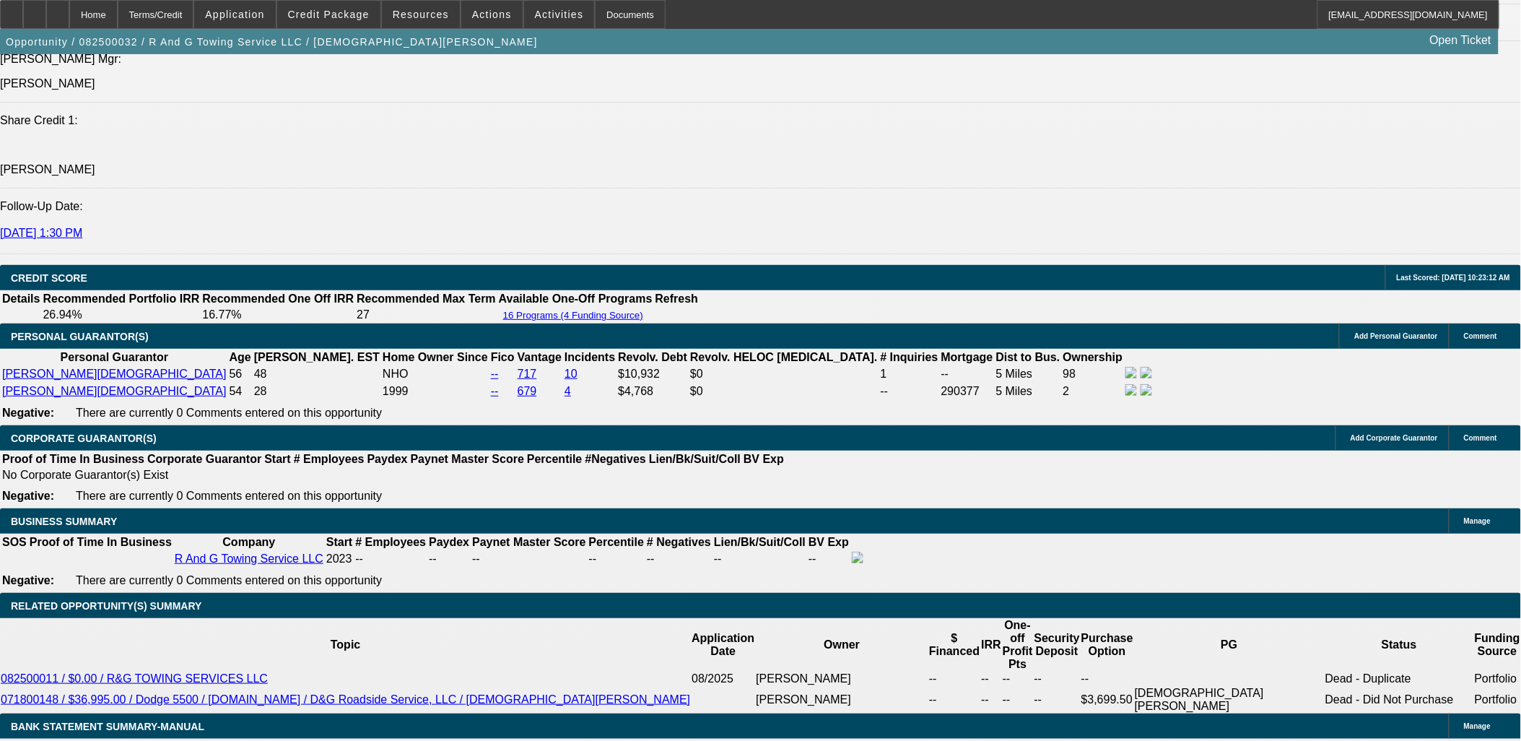
select select "0.15"
select select "2"
select select "0"
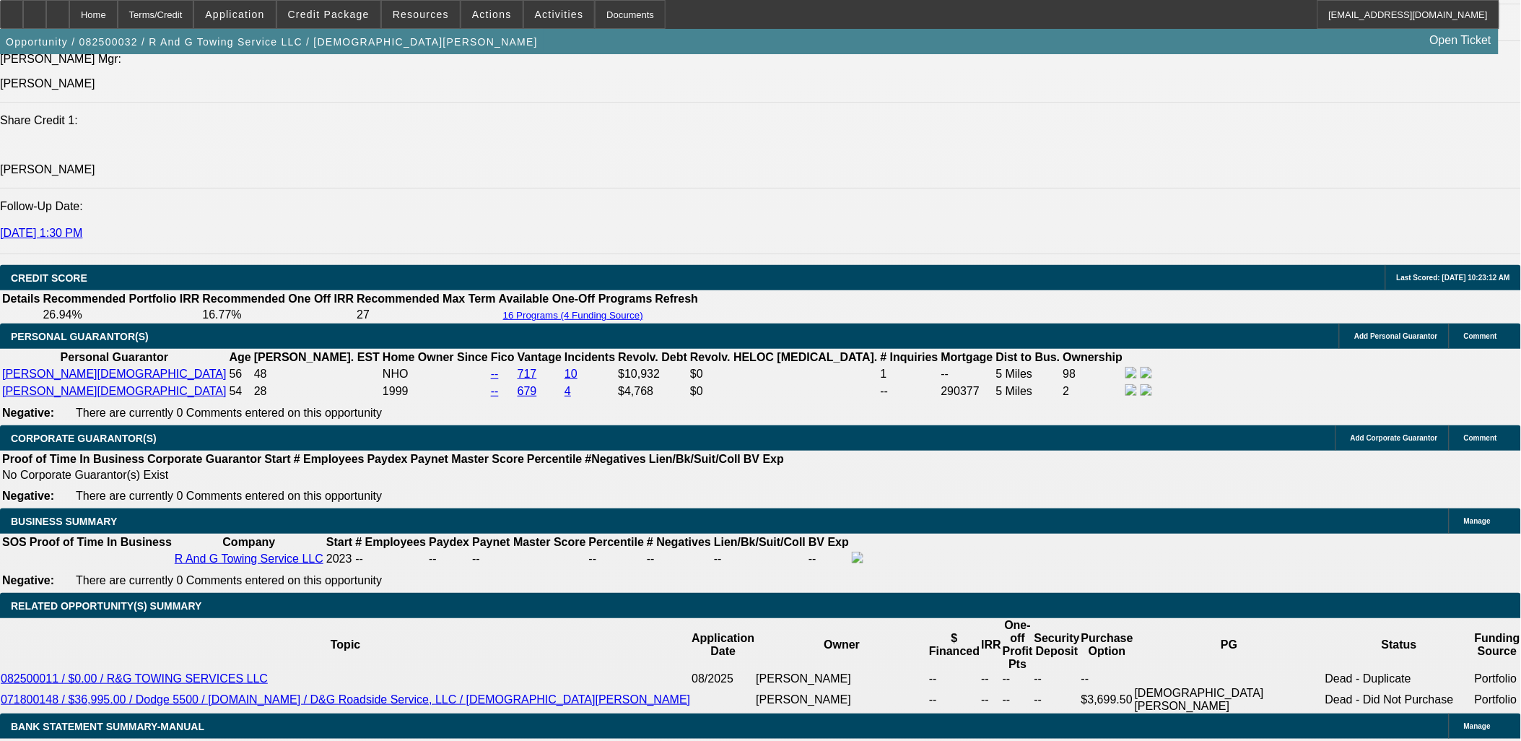
select select "6"
select select "0.15"
select select "2"
select select "0"
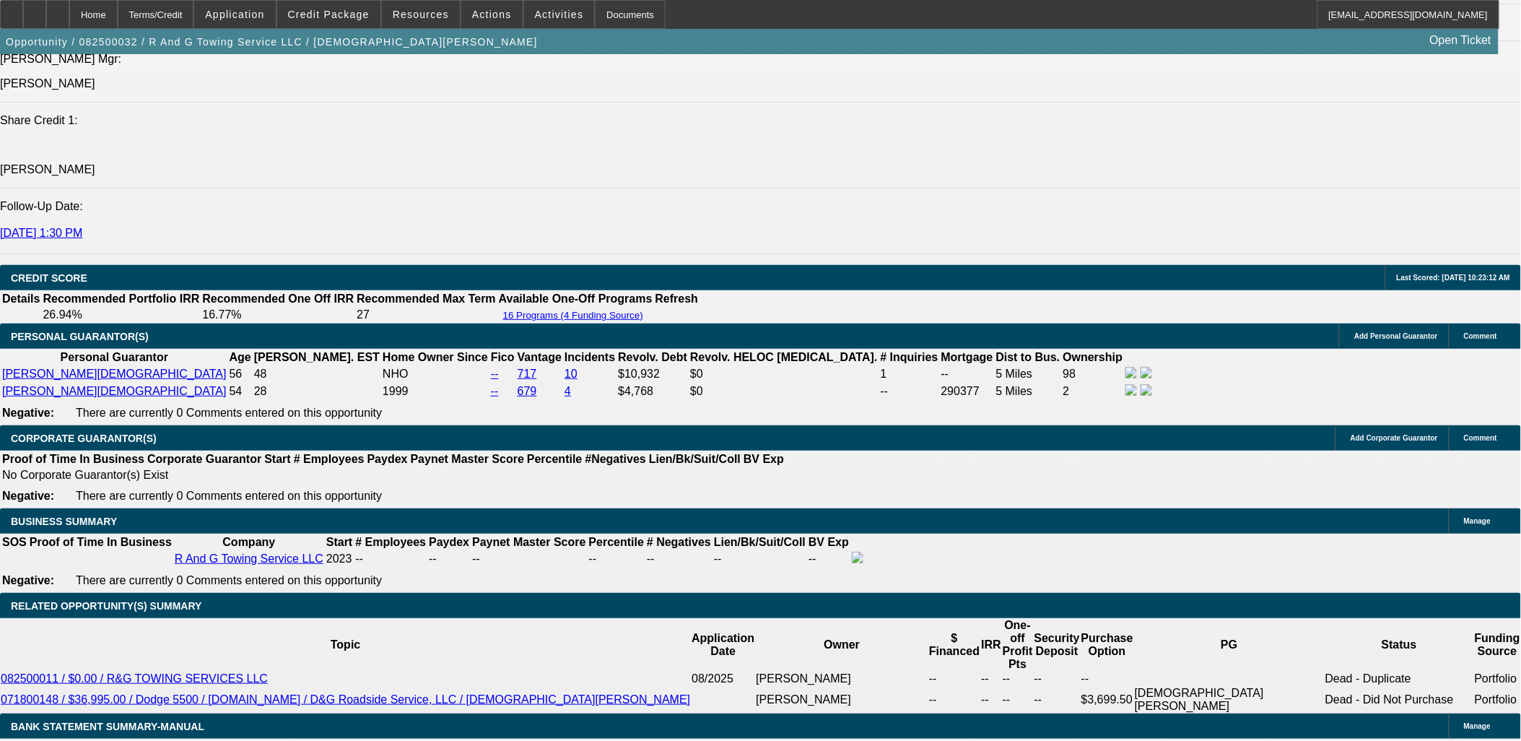
select select "6"
select select "0.15"
select select "2"
select select "0"
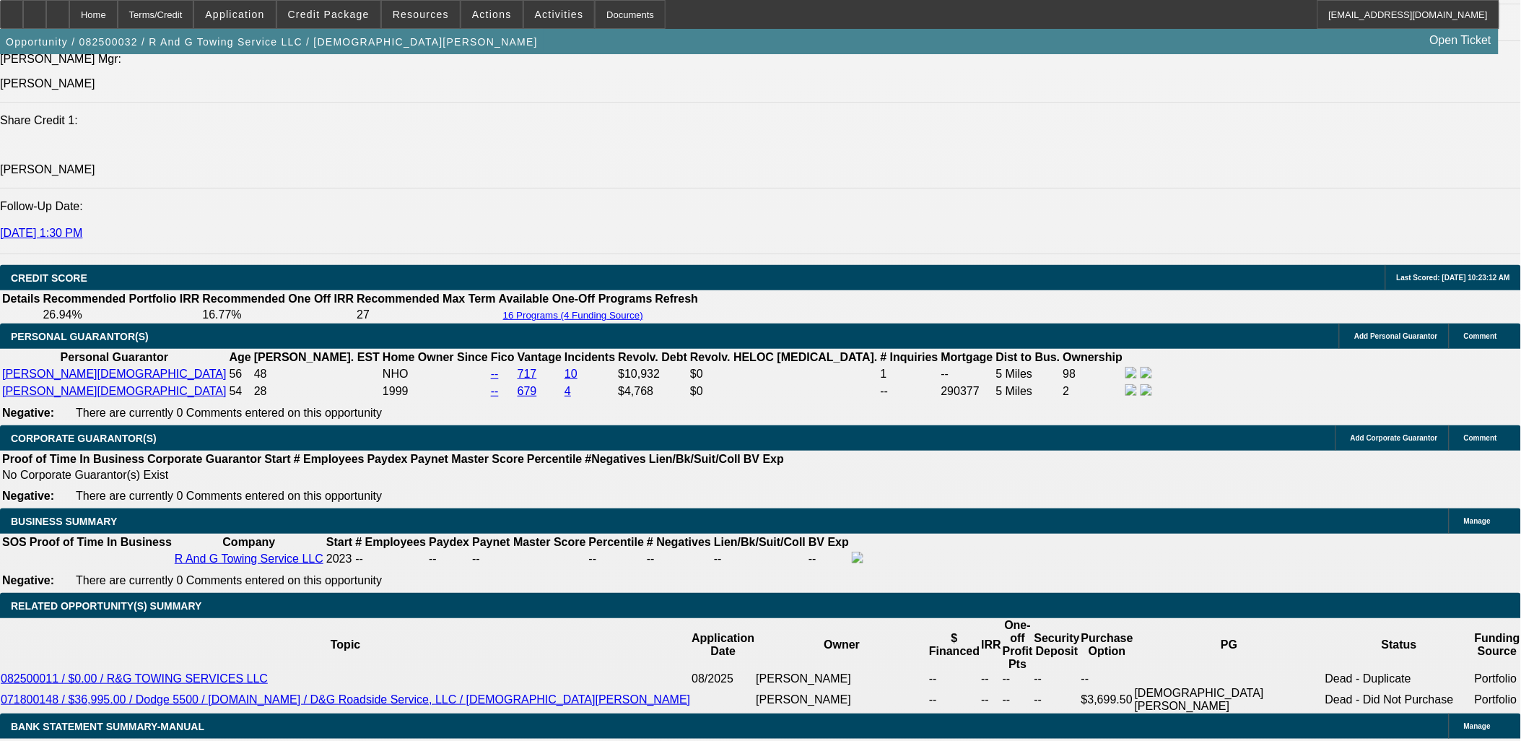
select select "6"
select select "0.15"
select select "2"
select select "0"
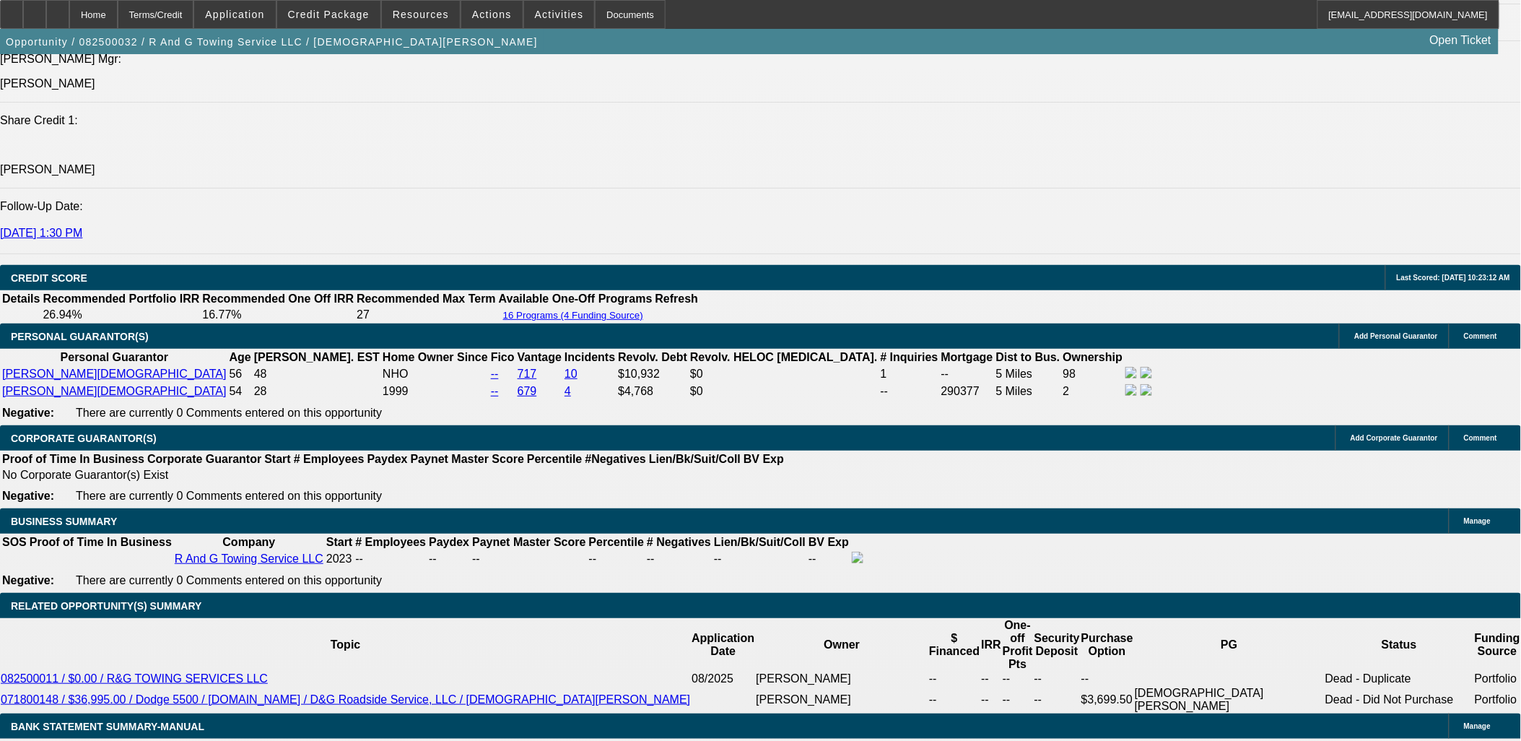
select select "6"
select select "0.15"
select select "2"
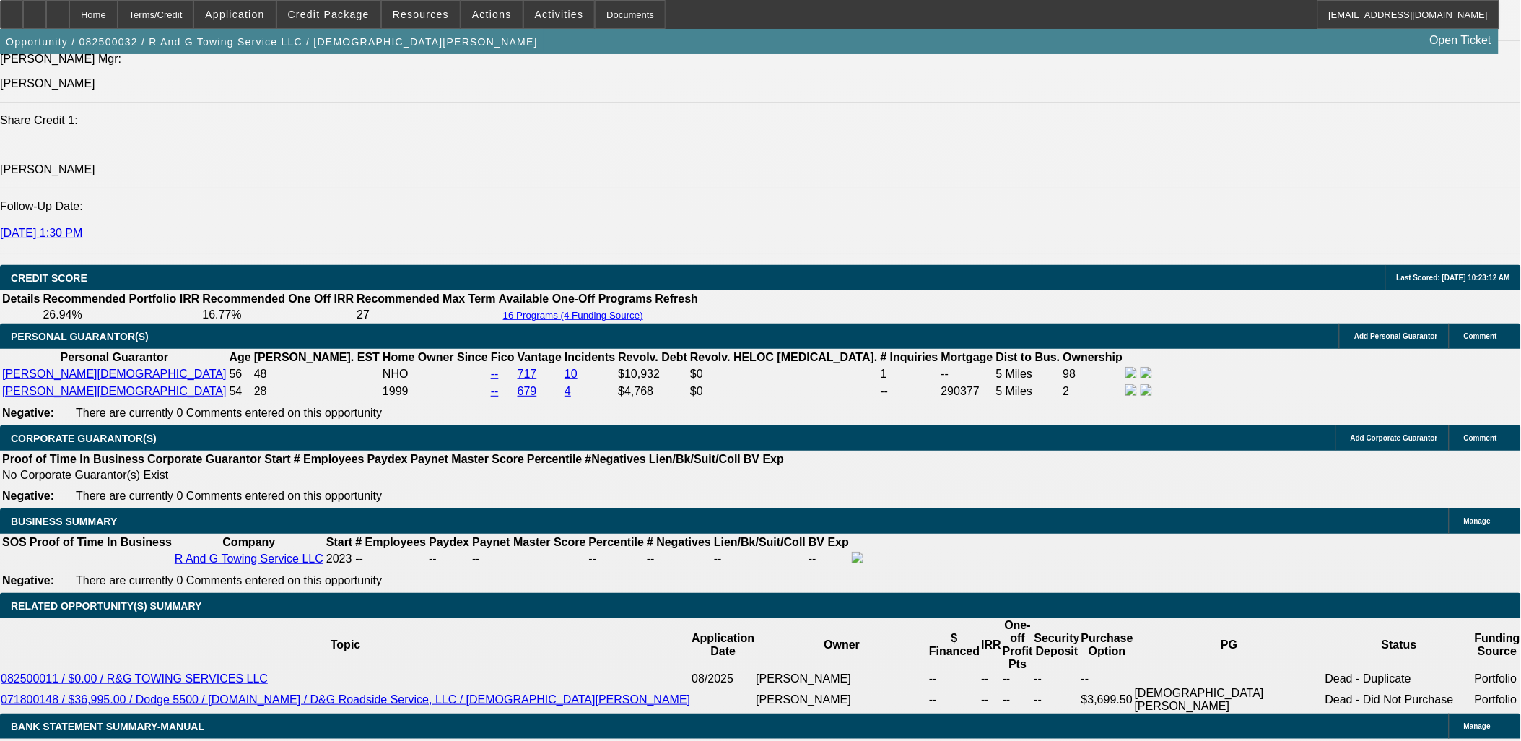
select select "2"
select select "0"
select select "6"
select select "0.1"
select select "2"
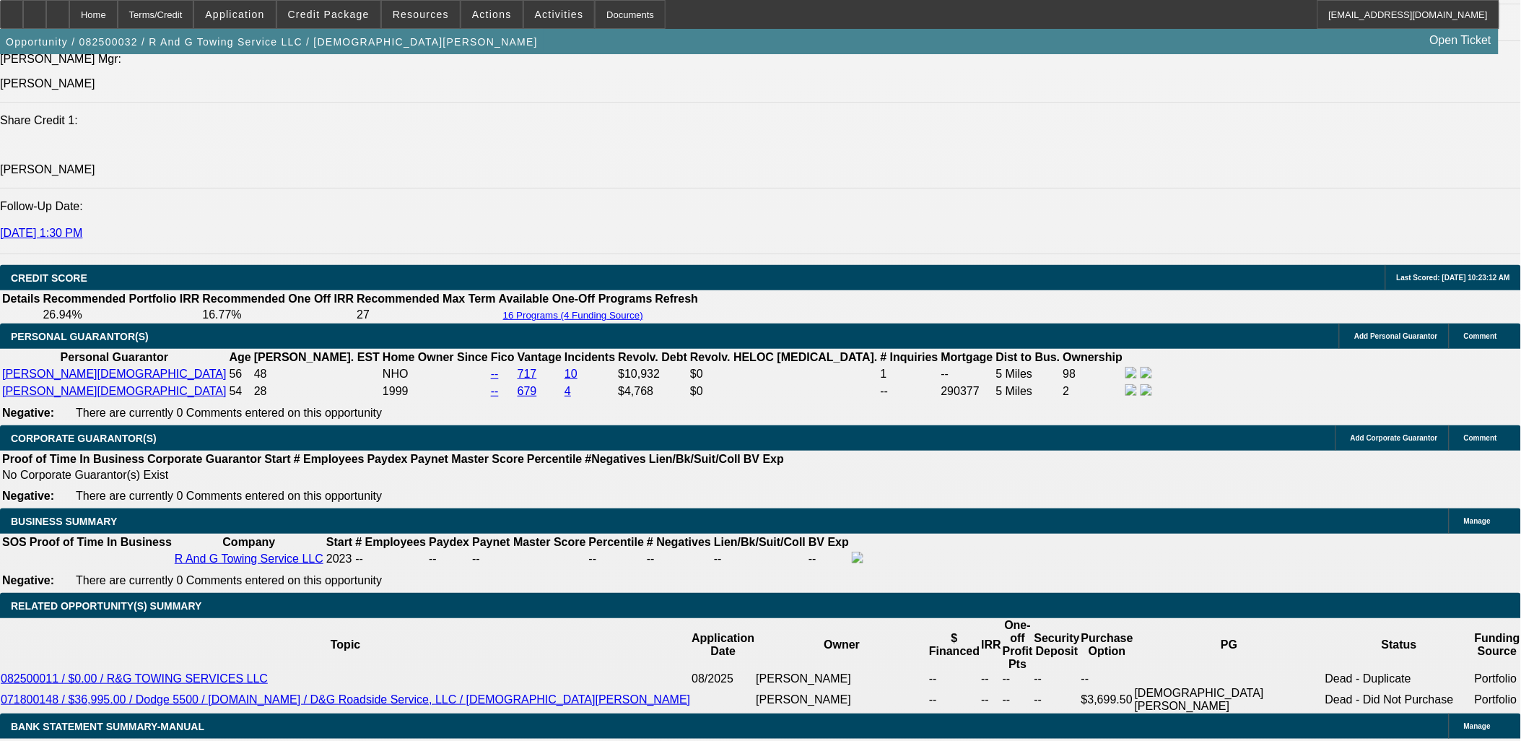
select select "2"
select select "0"
select select "6"
select select "0.15"
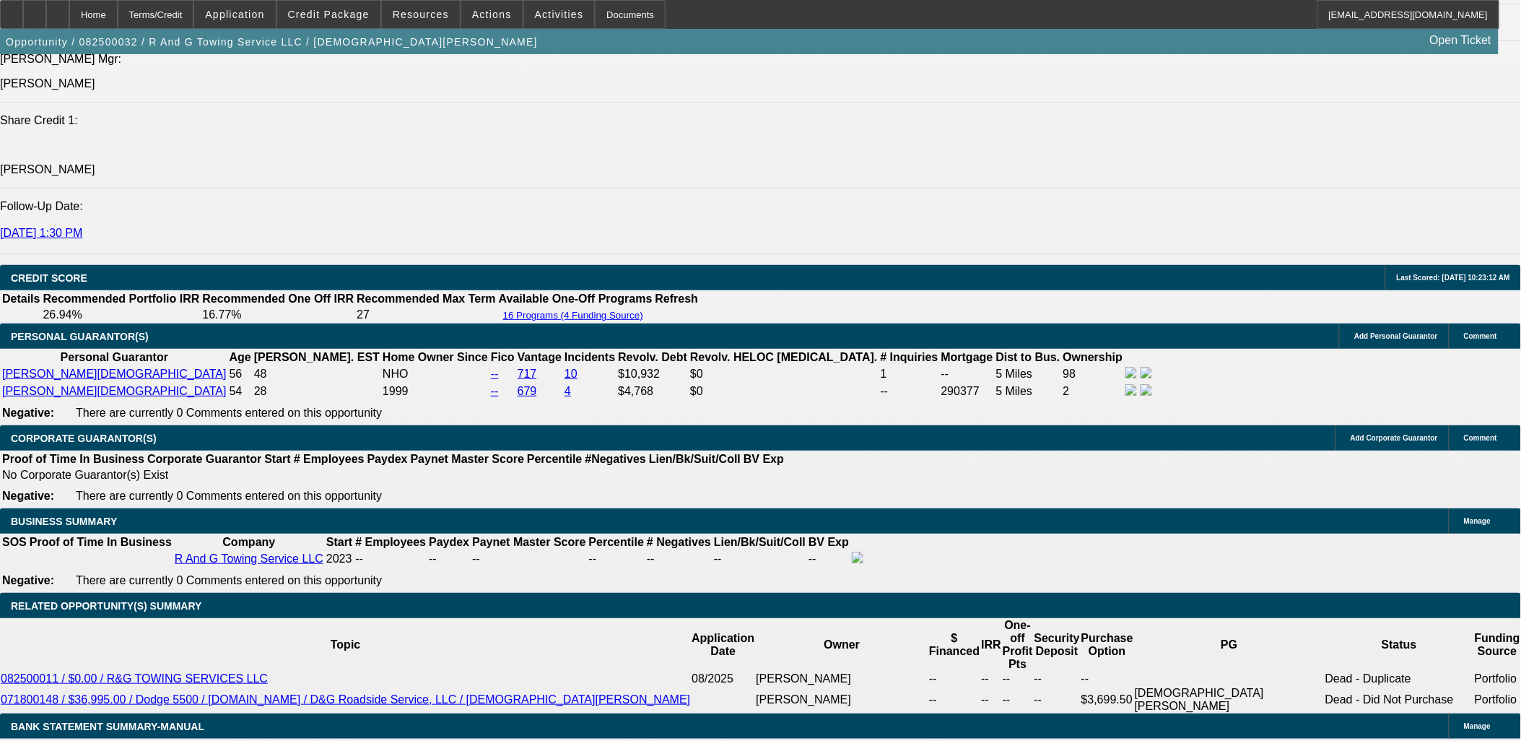
select select "2"
select select "0"
select select "6"
select select "0.15"
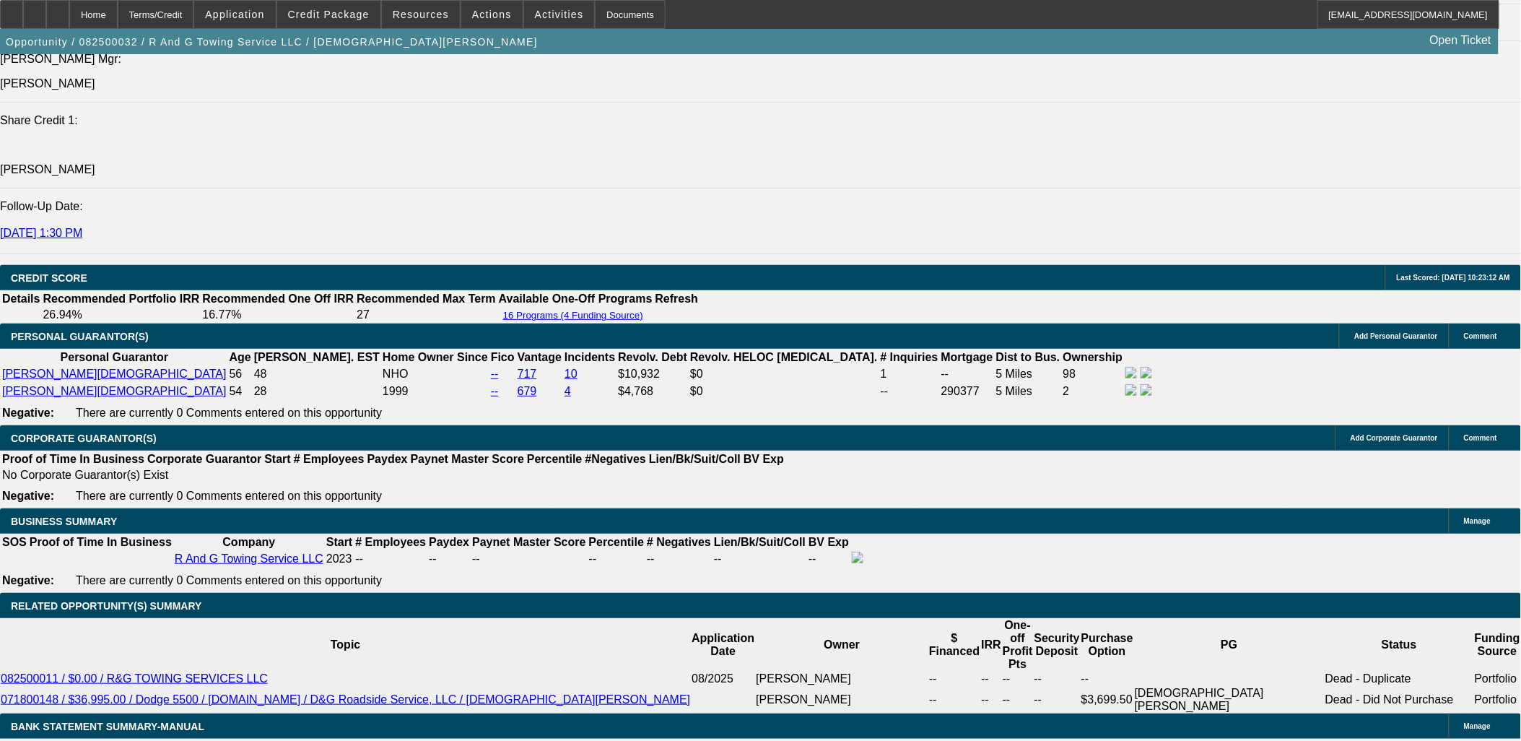
select select "2"
select select "0"
select select "6"
select select "0.15"
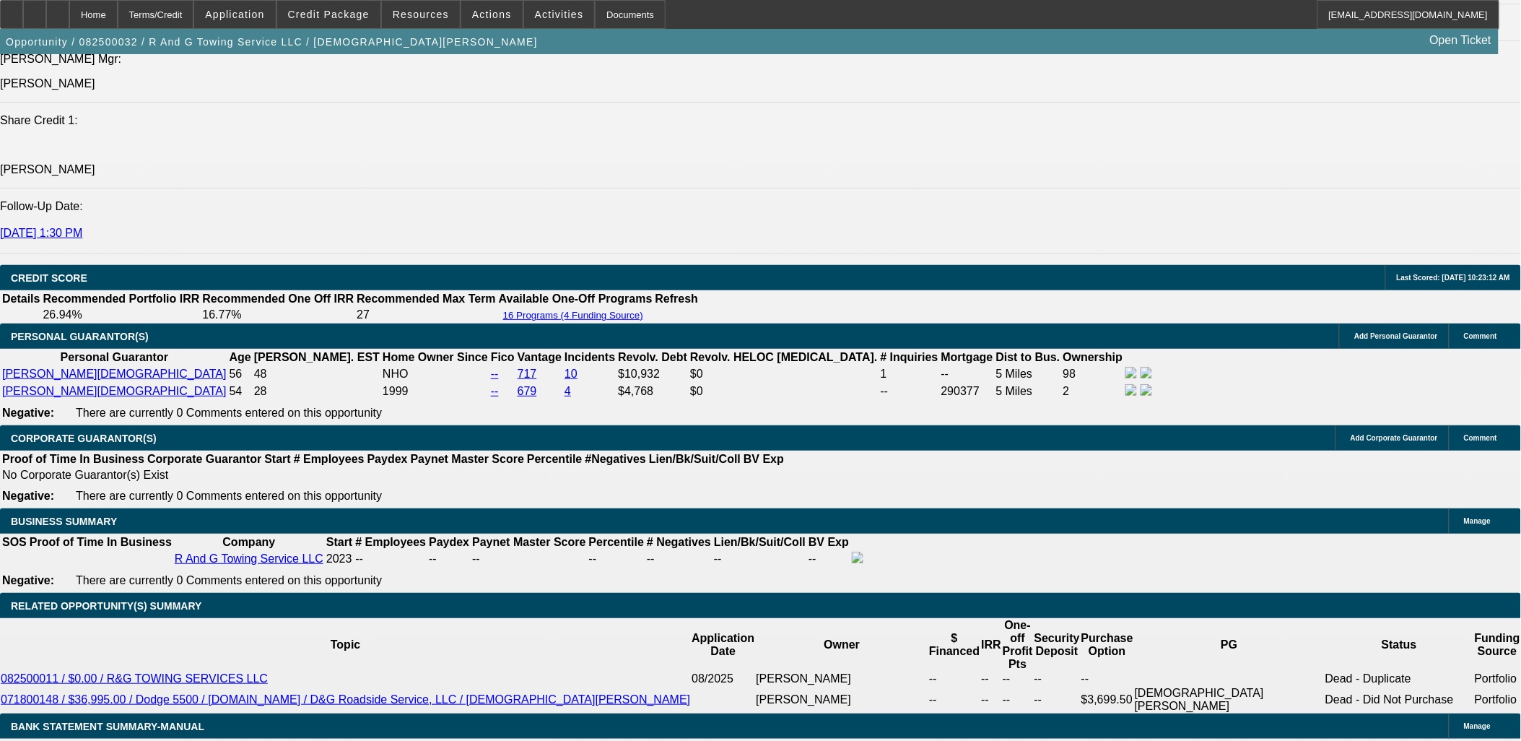
select select "2"
select select "0"
select select "6"
select select "0.15"
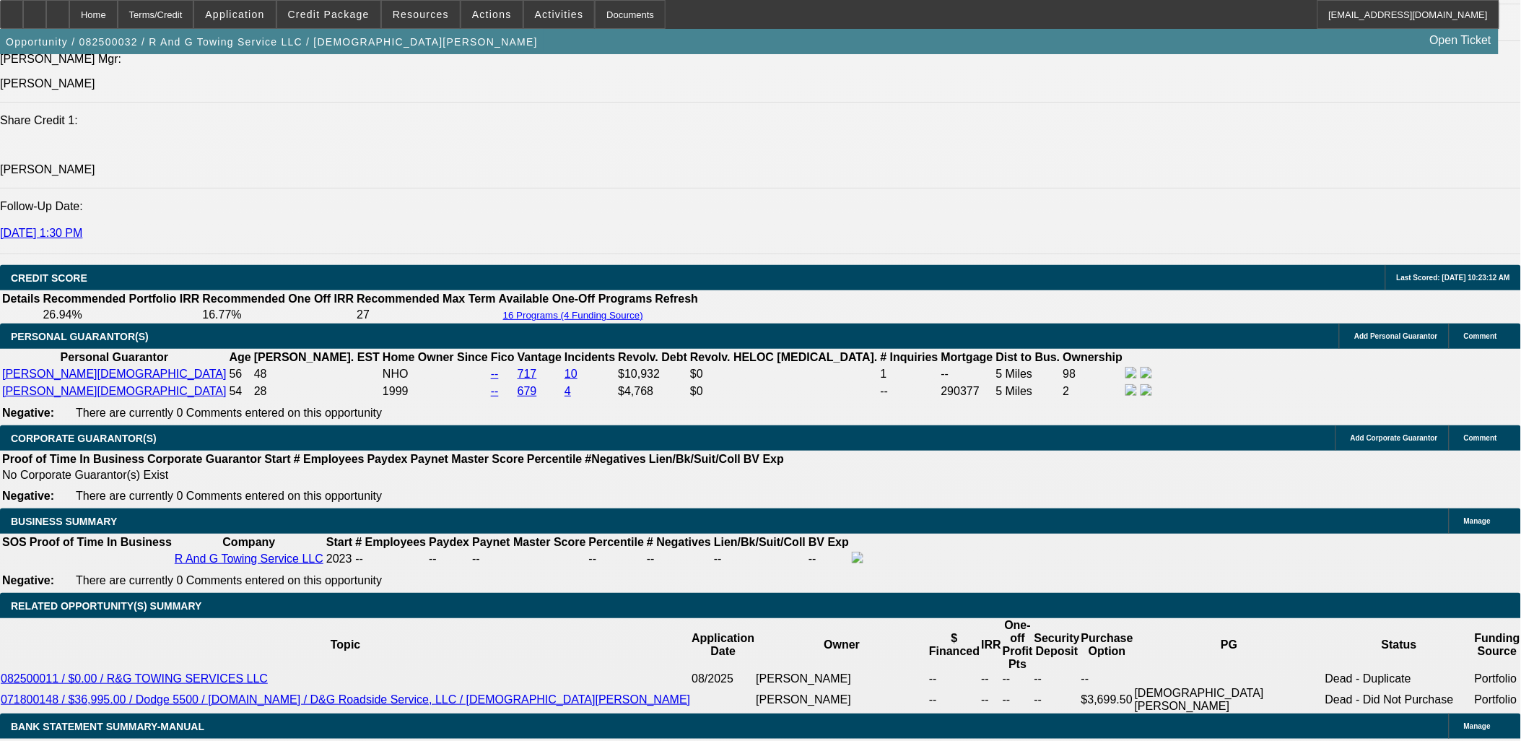
select select "2"
select select "0"
select select "6"
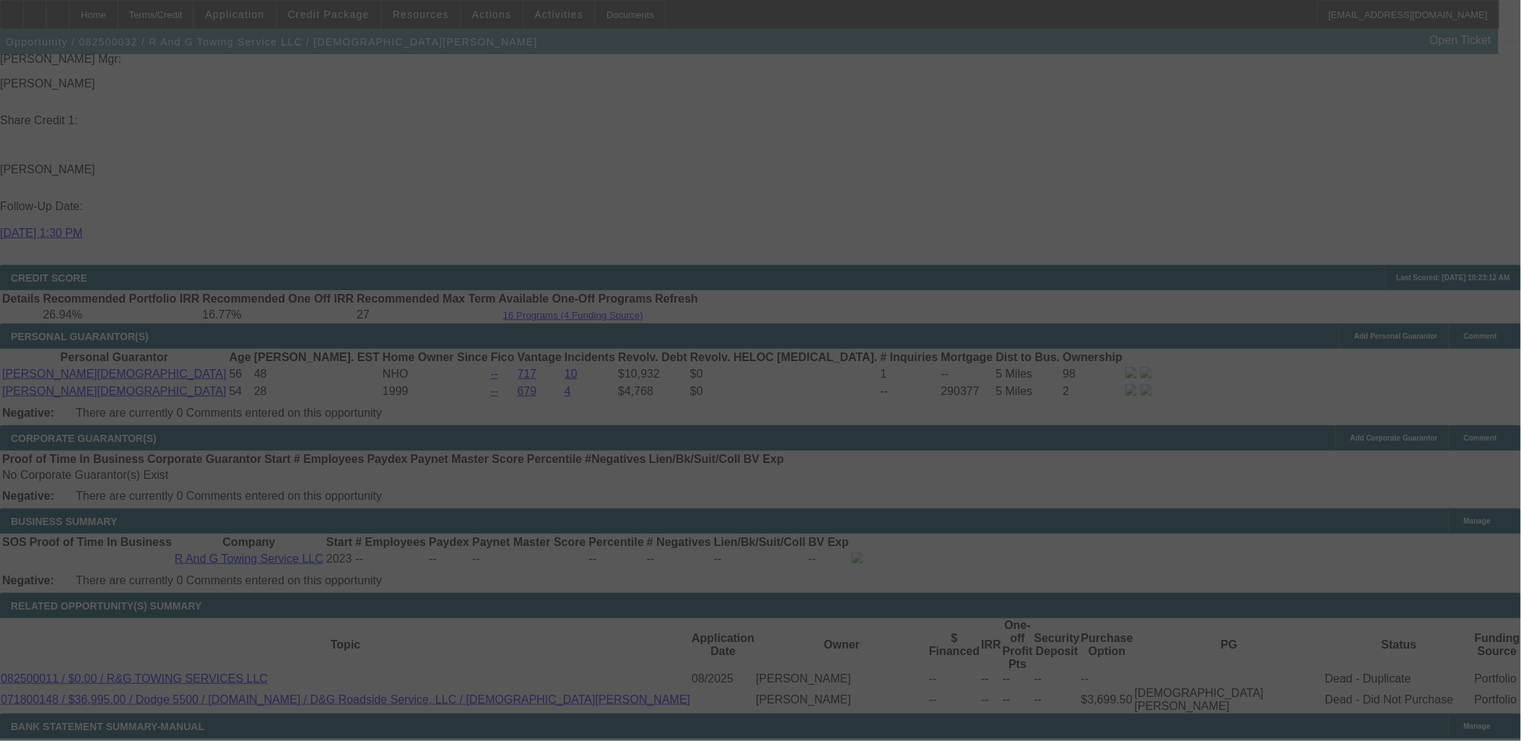
select select "0"
select select "3"
select select "0"
select select "6"
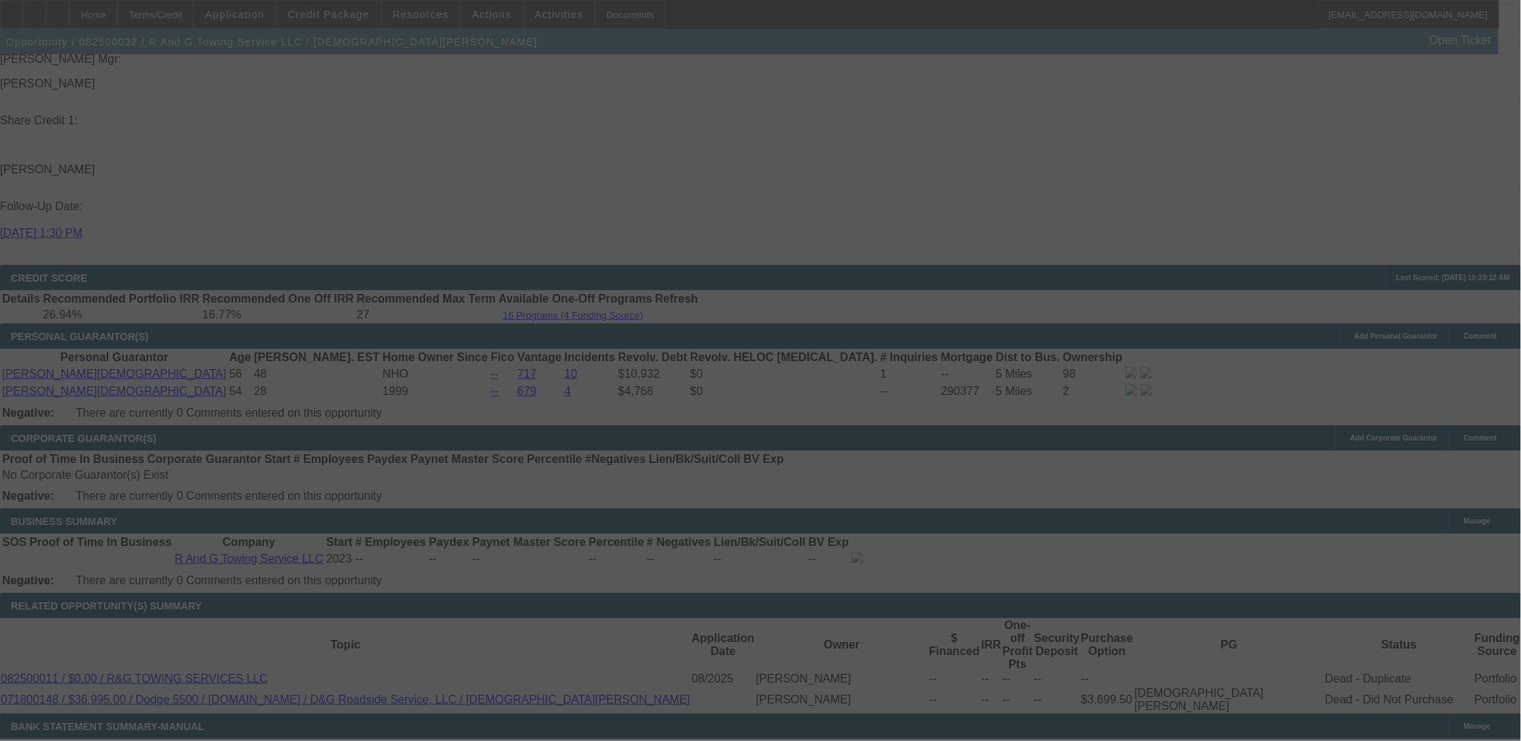
select select "0"
select select "3"
select select "0"
select select "6"
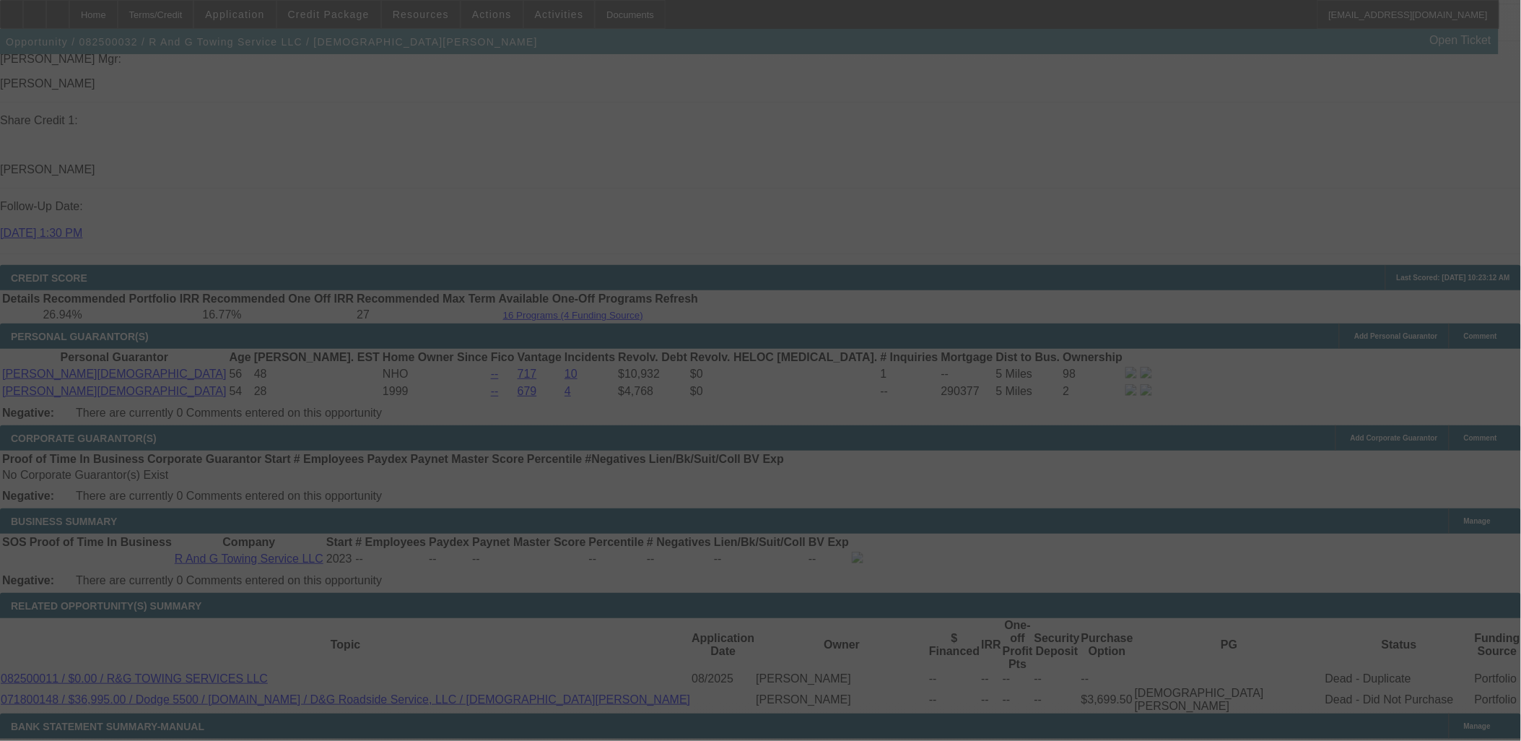
select select "0"
select select "3"
select select "0"
select select "6"
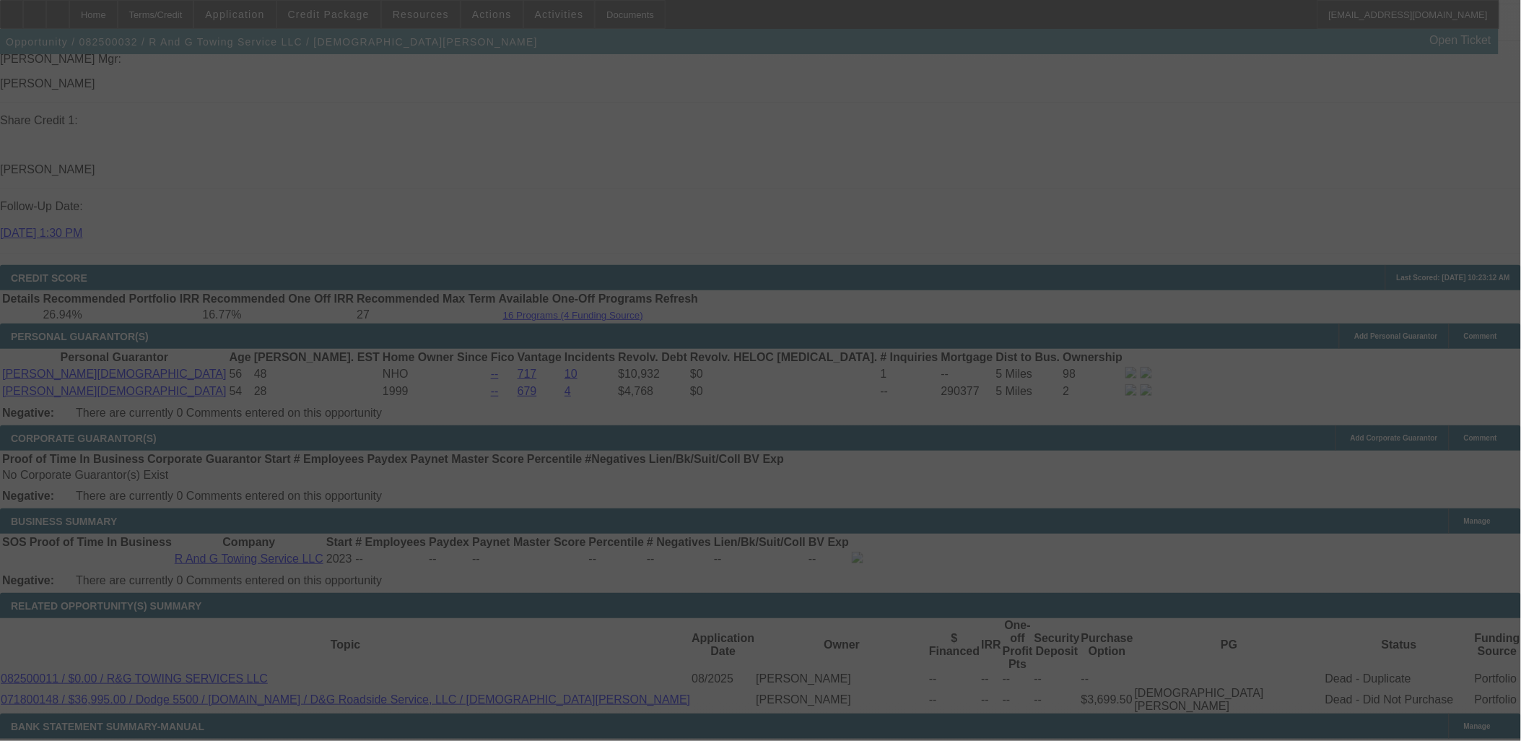
select select "0.15"
select select "2"
select select "0"
select select "6"
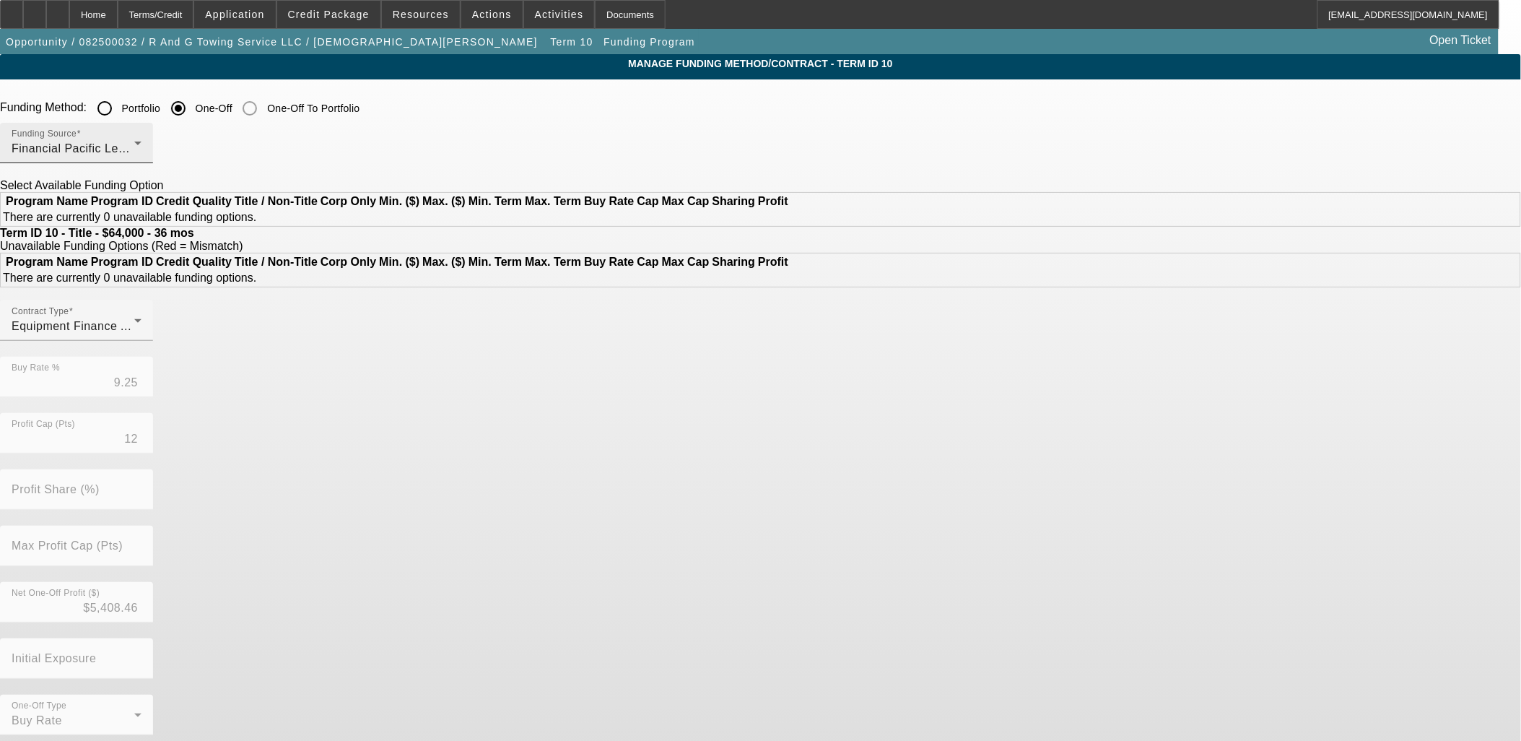
click at [77, 133] on mat-label "Funding Source" at bounding box center [44, 133] width 65 height 9
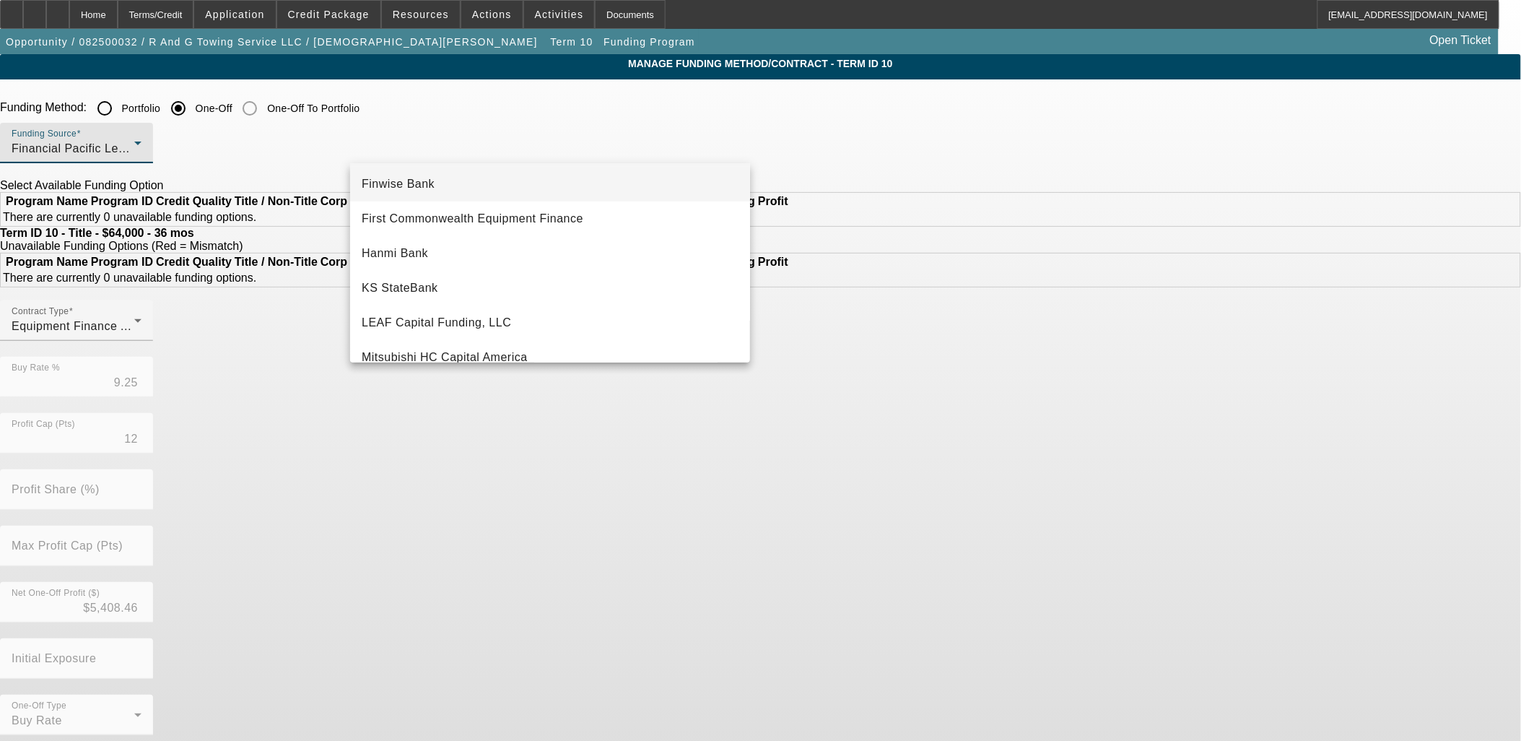
scroll to position [336, 0]
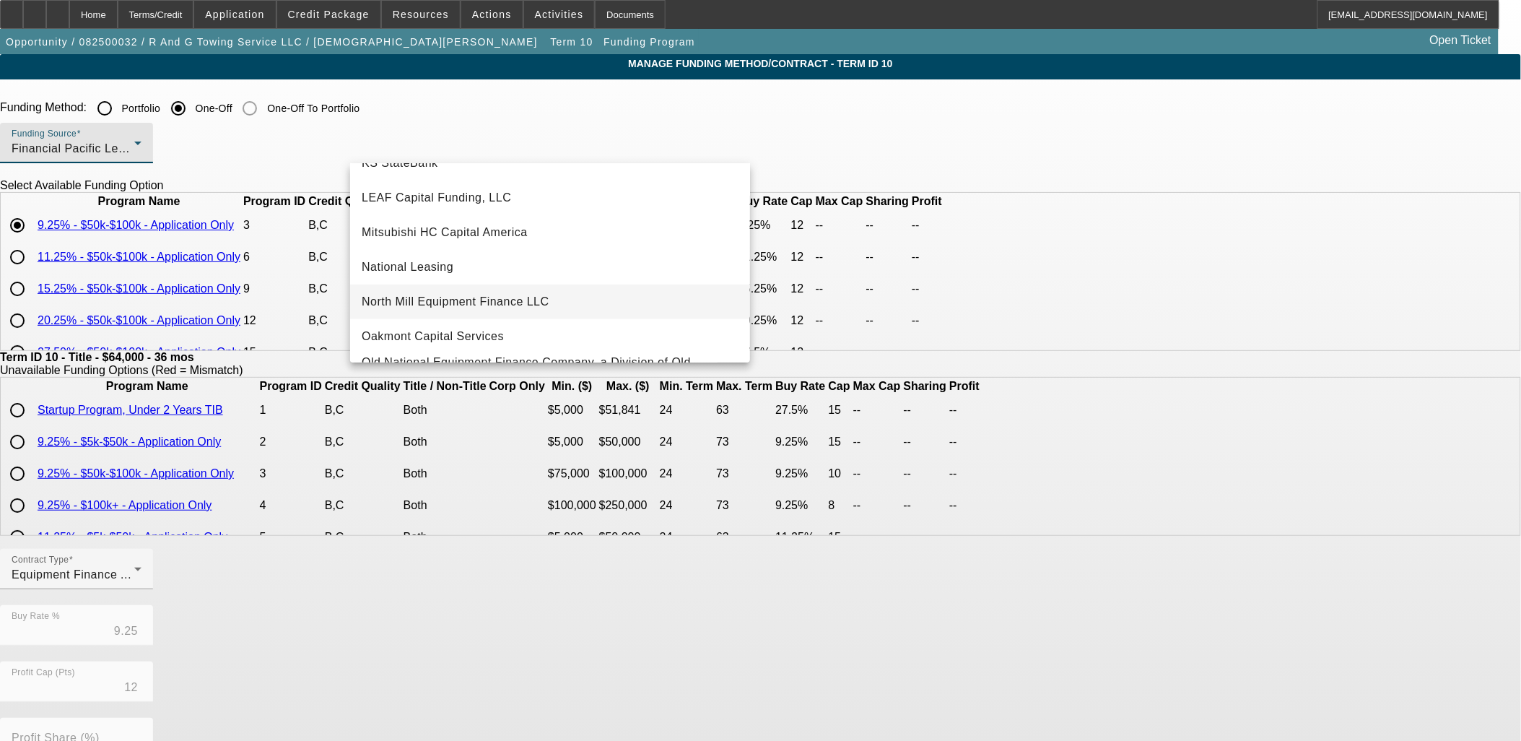
click at [481, 304] on span "North Mill Equipment Finance LLC" at bounding box center [456, 301] width 188 height 17
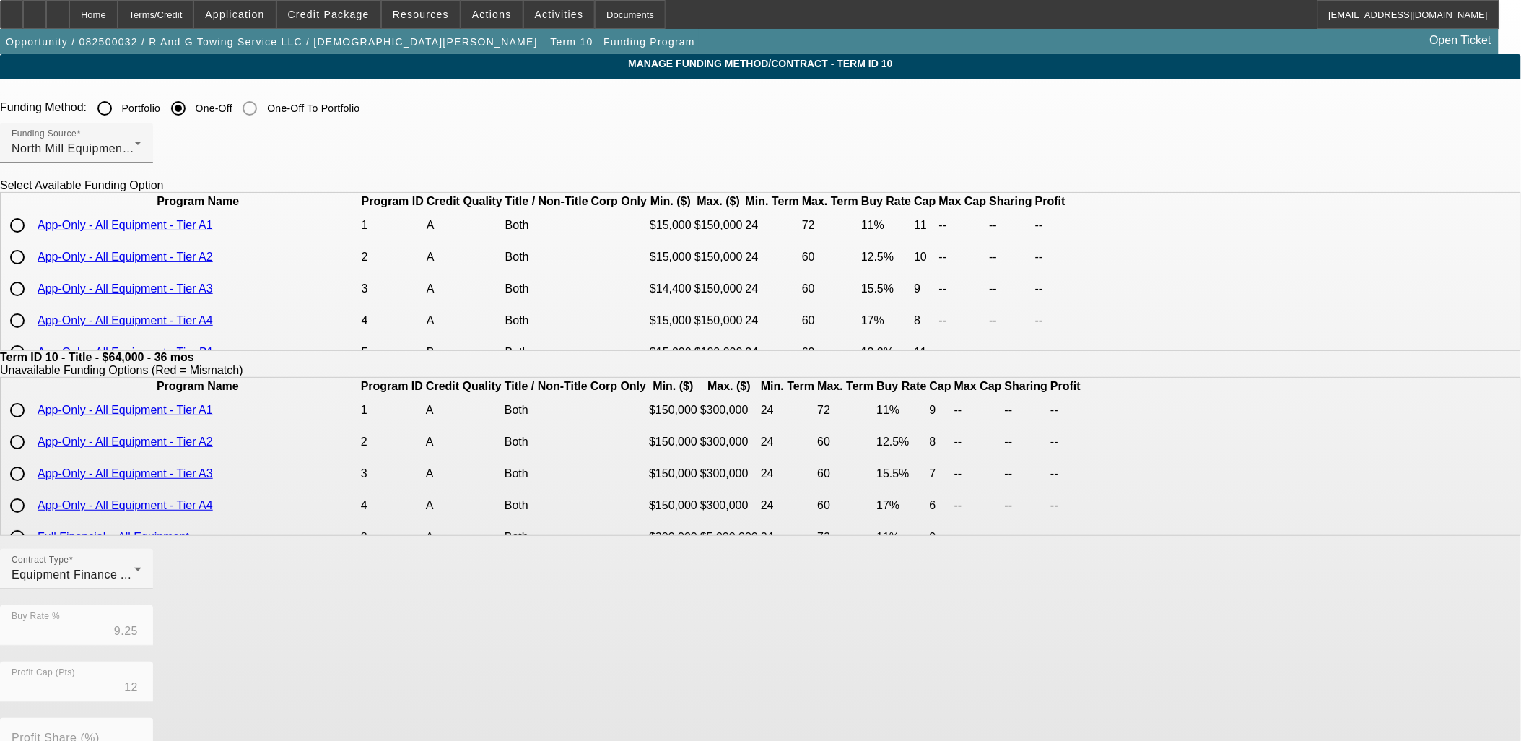
click at [32, 240] on input "radio" at bounding box center [17, 225] width 29 height 29
radio input "true"
type input "11.00"
type input "11"
drag, startPoint x: 239, startPoint y: 329, endPoint x: 248, endPoint y: 362, distance: 34.3
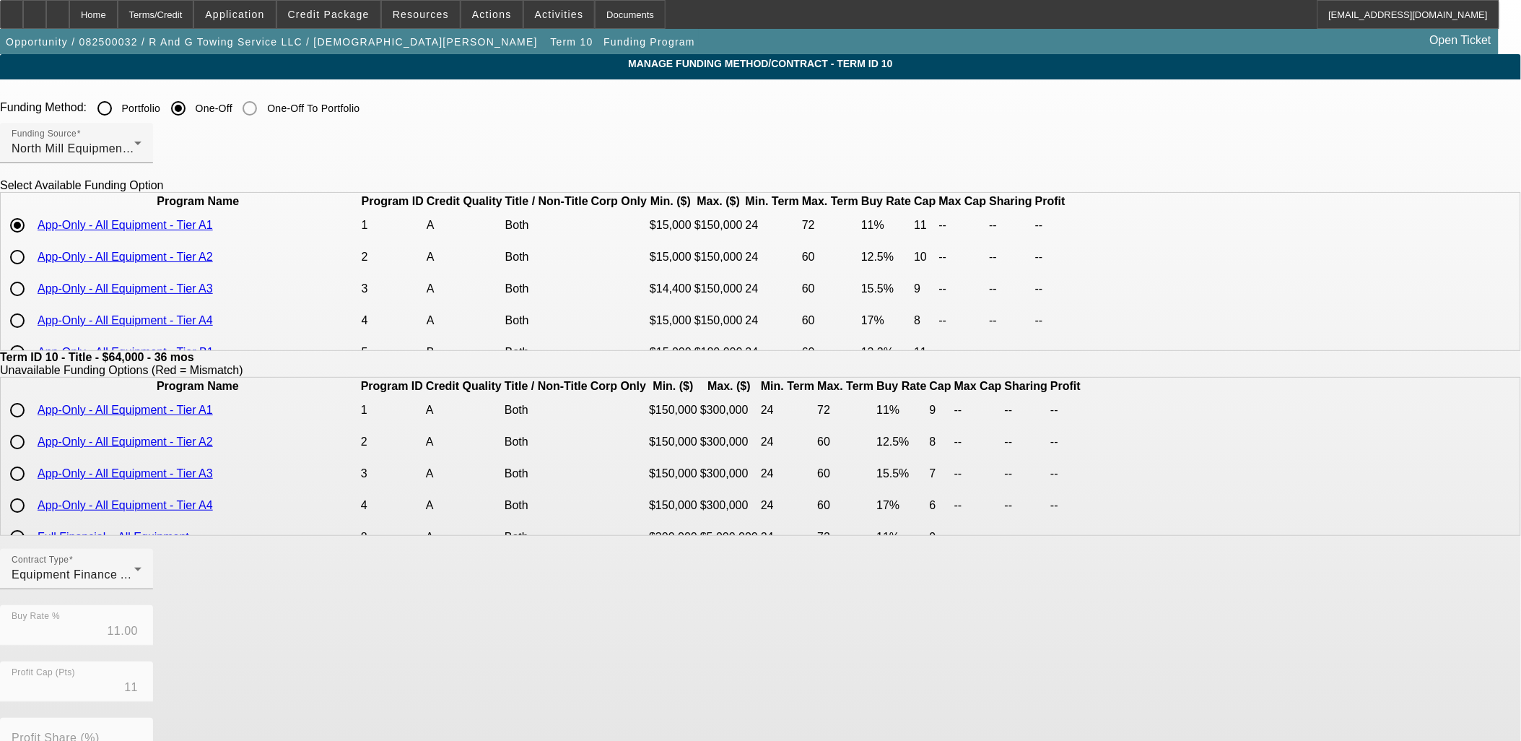
click at [238, 329] on app-term-manage-funding "Manage Funding Method/Contract - Term ID 10 Funding Method: Portfolio One-Off O…" at bounding box center [760, 548] width 1521 height 988
click at [134, 576] on div "Equipment Finance Agreement" at bounding box center [73, 574] width 123 height 17
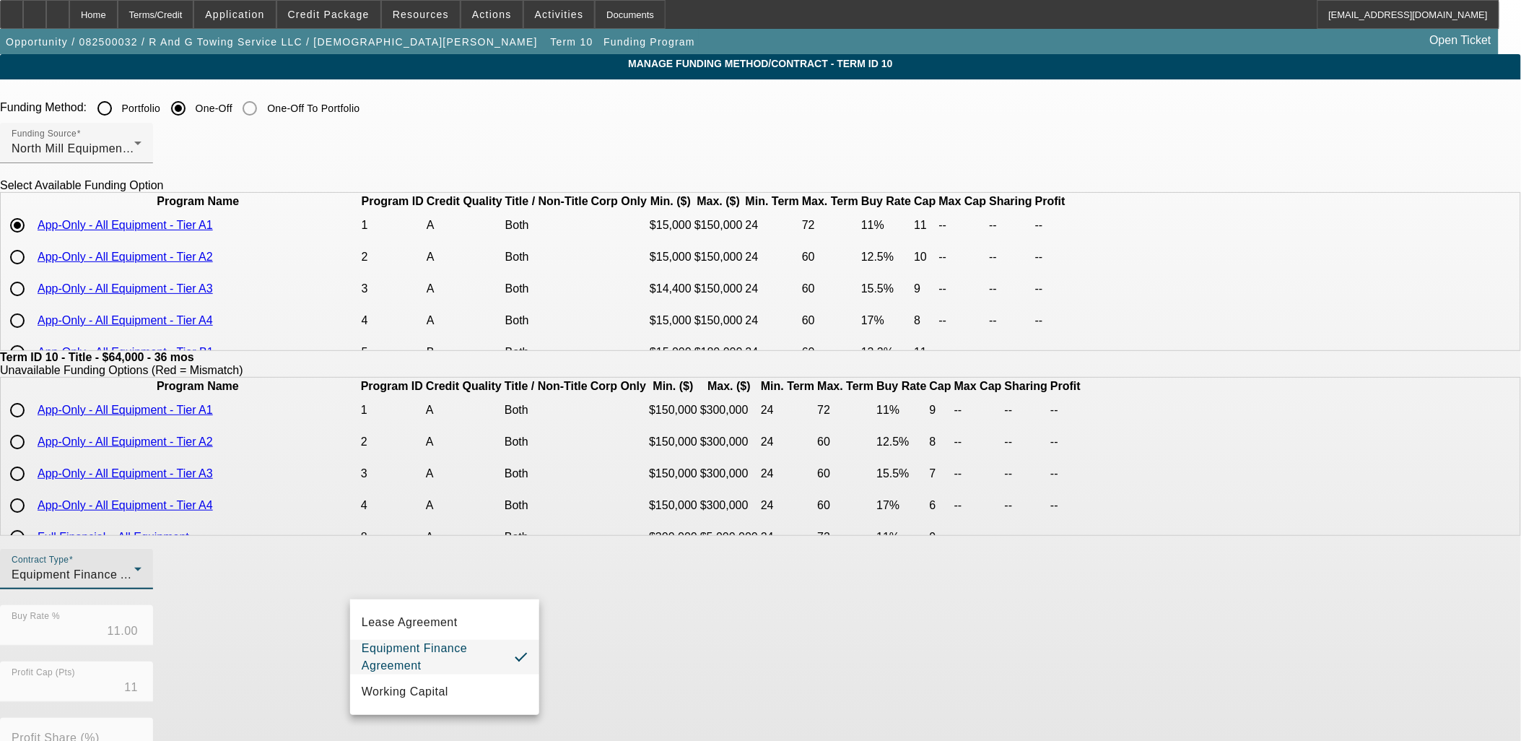
click at [690, 658] on div at bounding box center [760, 370] width 1521 height 741
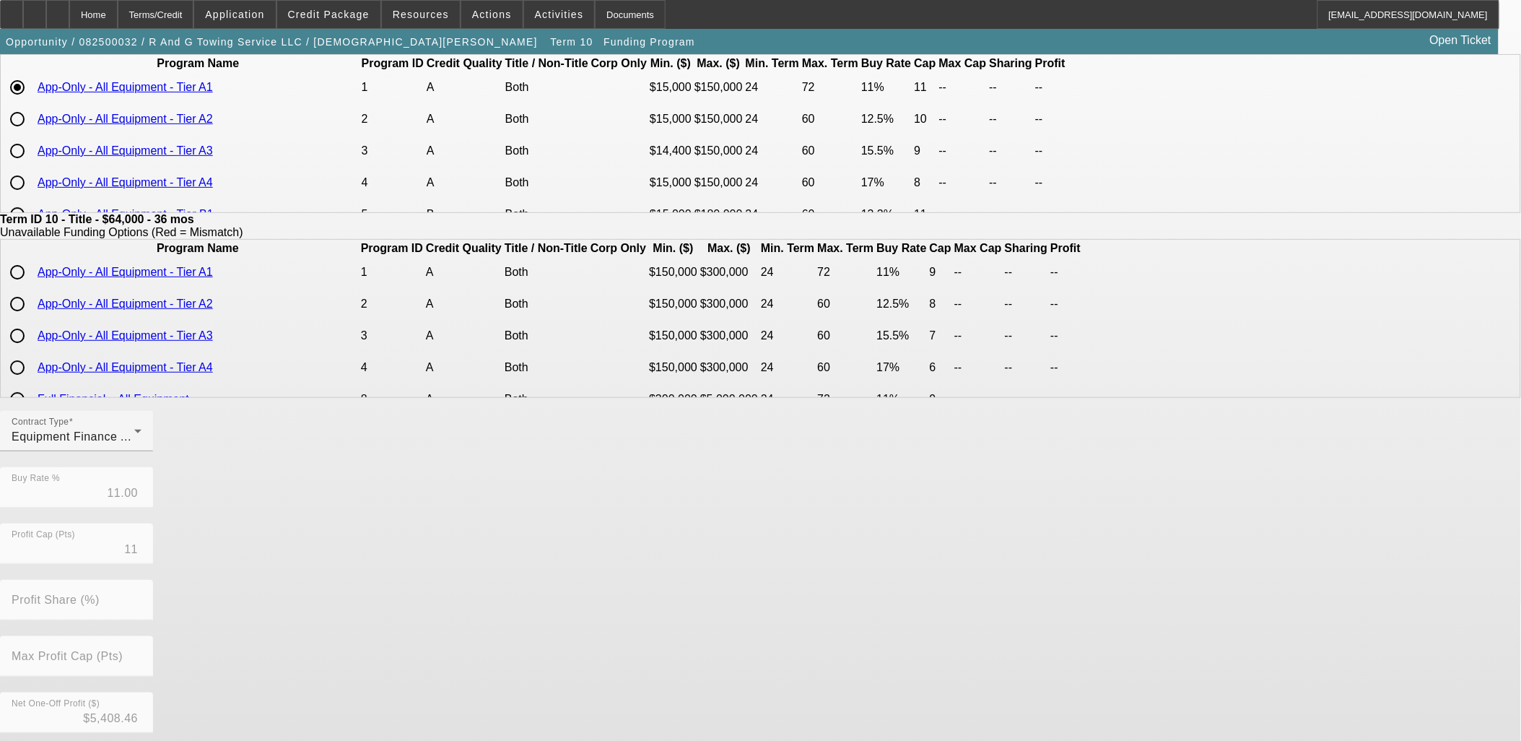
scroll to position [254, 0]
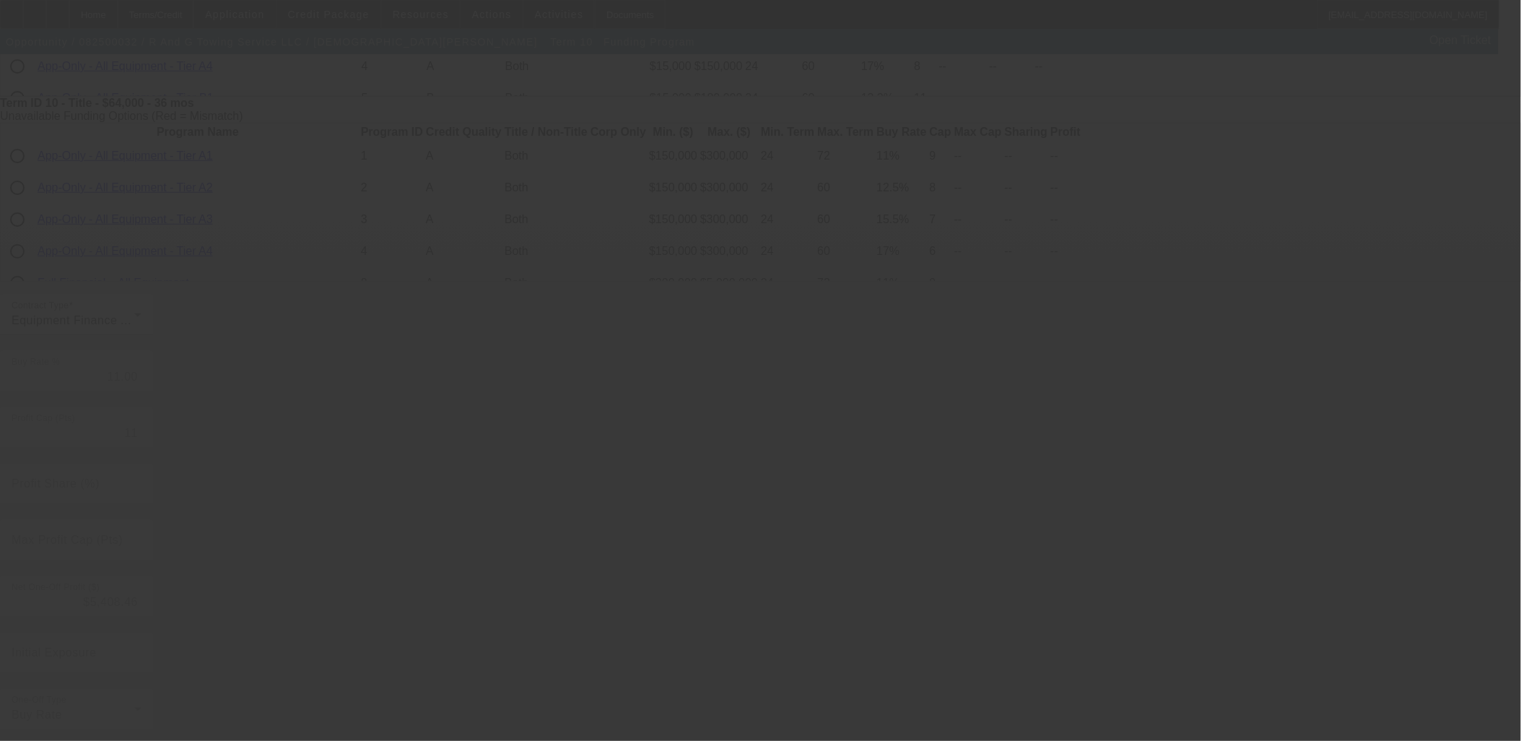
type input "9.25"
type input "12"
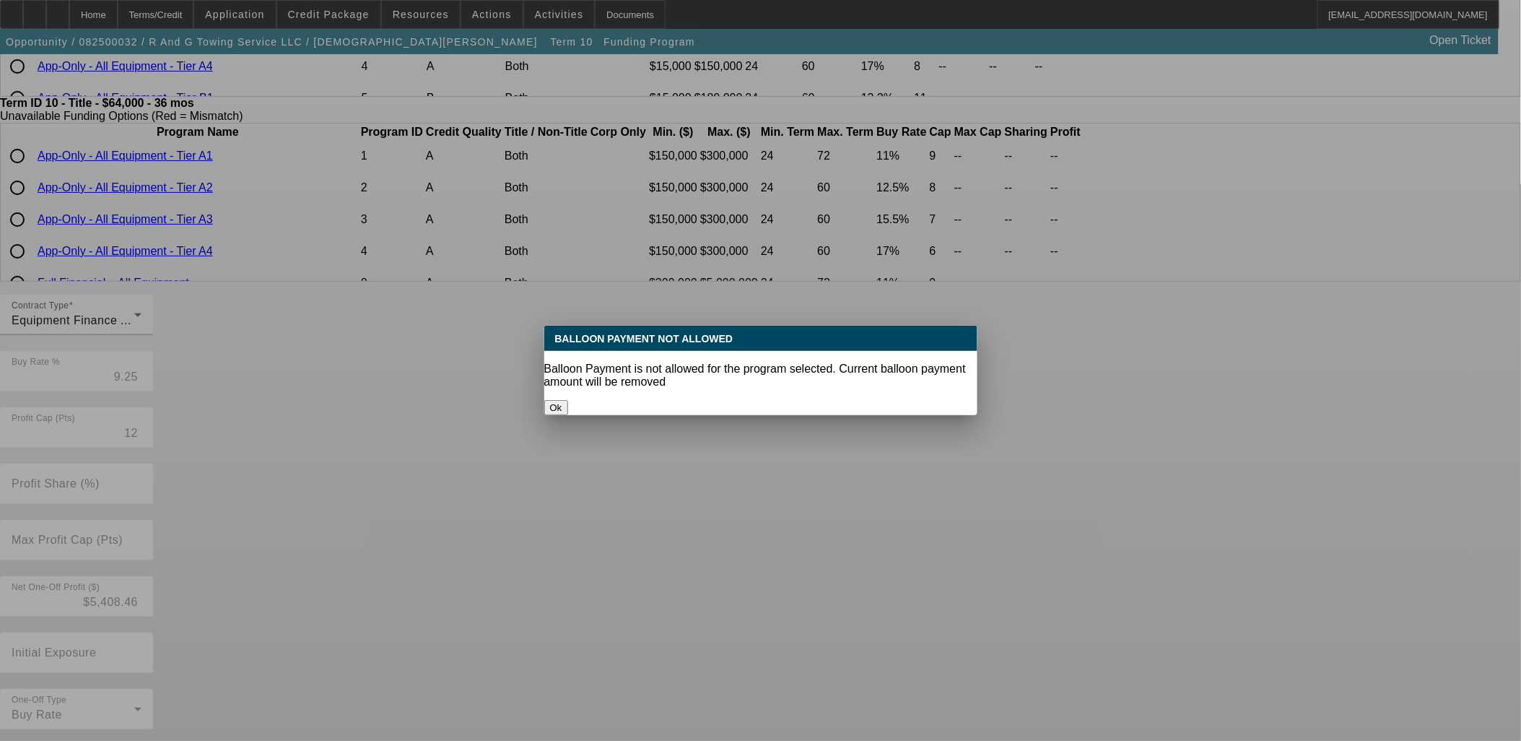
click at [568, 400] on button "Ok" at bounding box center [556, 407] width 24 height 15
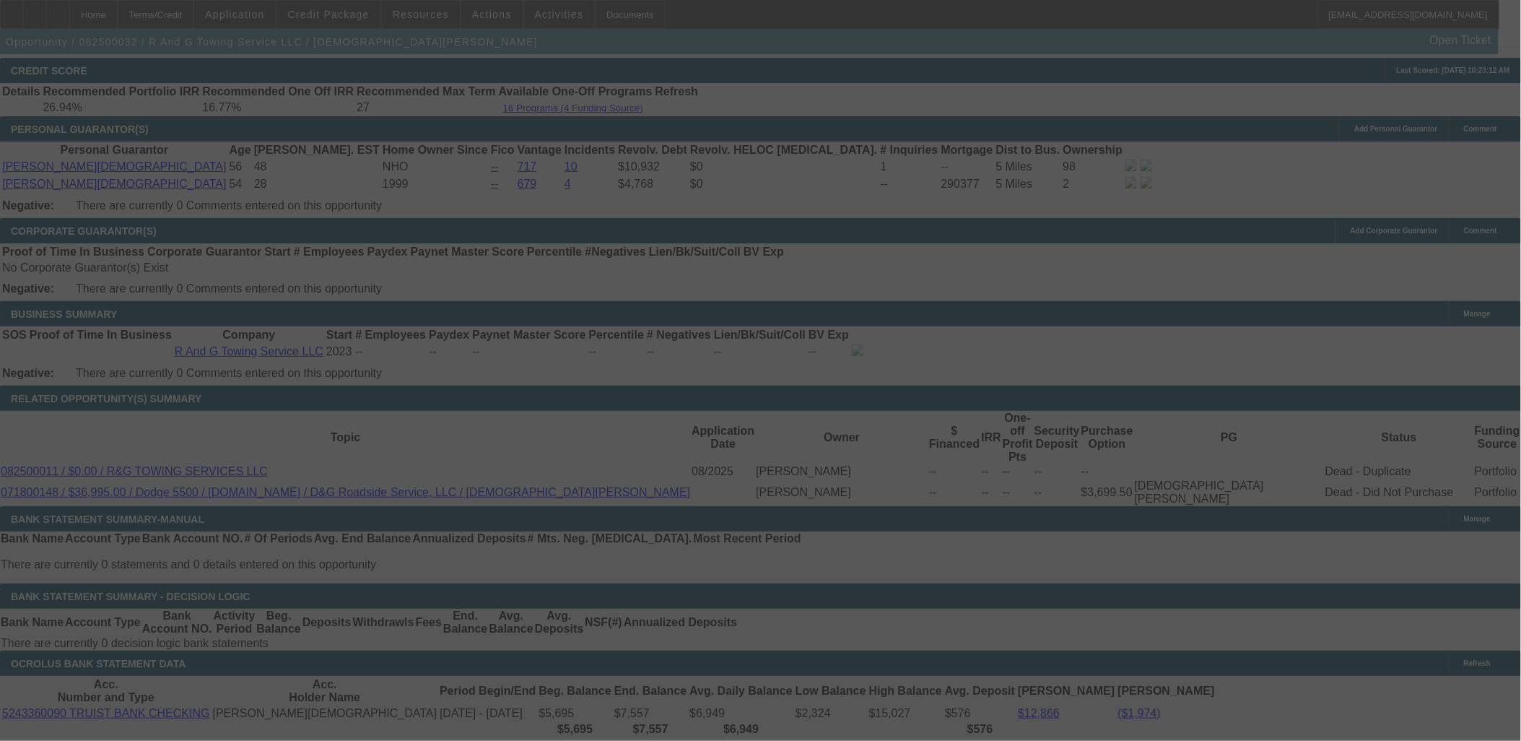
scroll to position [2045, 0]
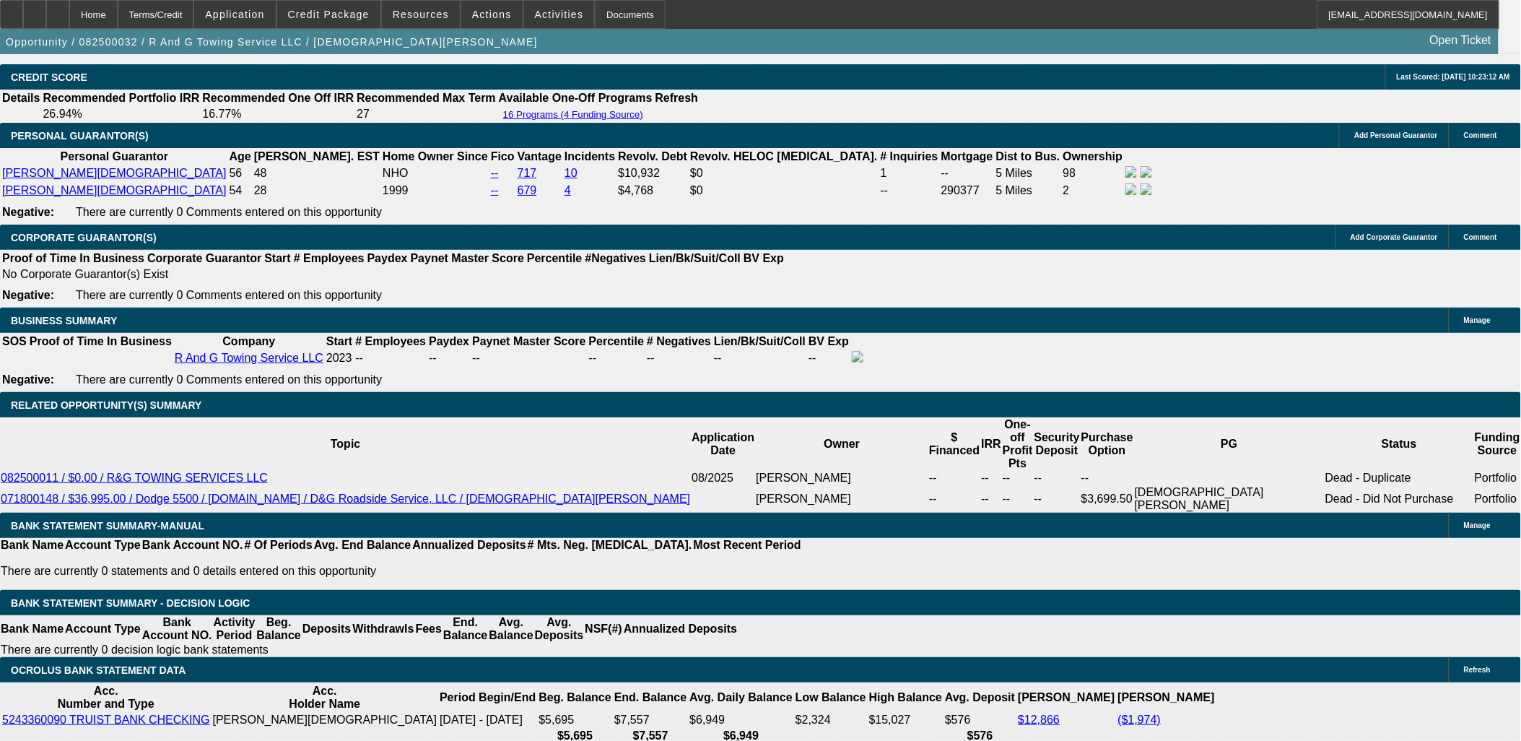
select select "0"
select select "3"
select select "0"
select select "6"
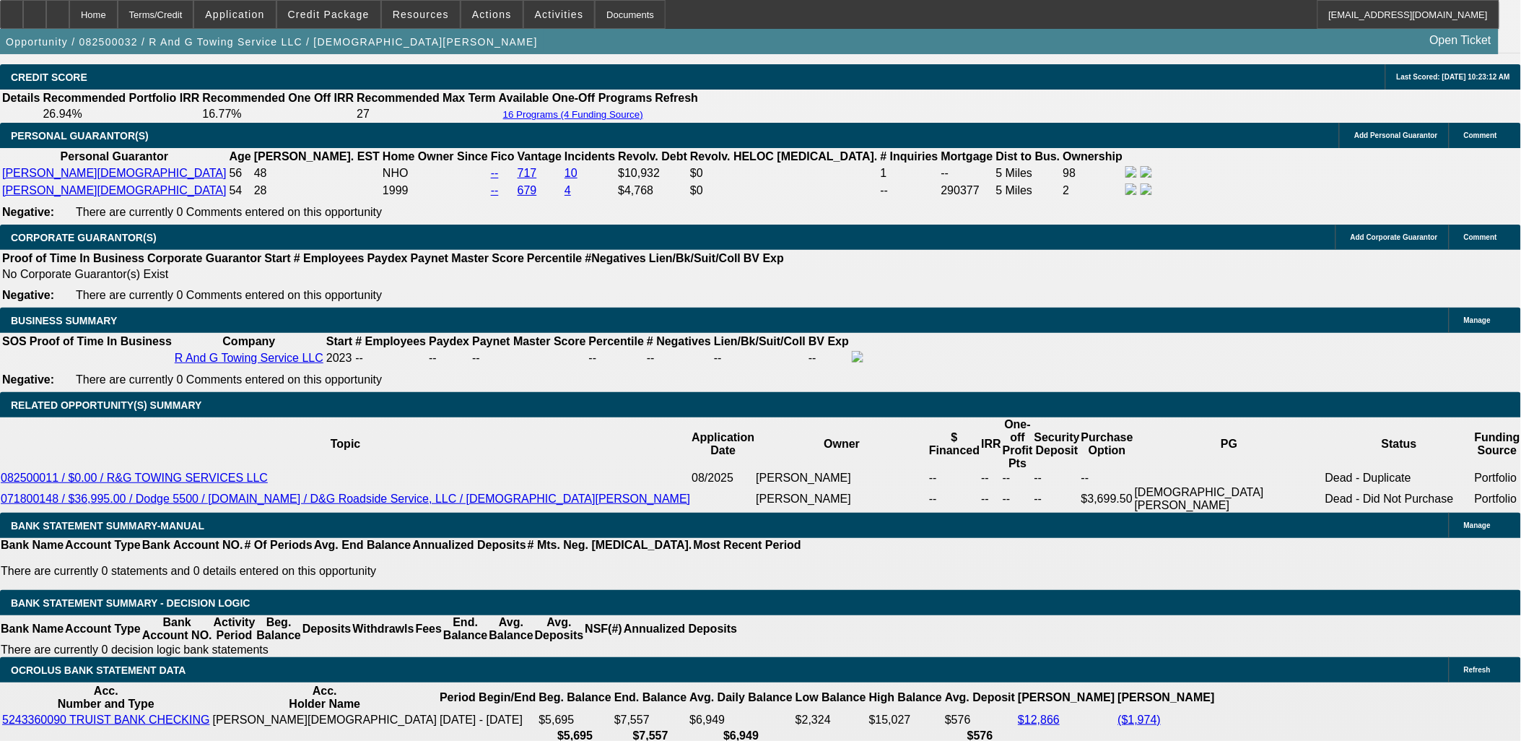
select select "0"
select select "3"
select select "0"
select select "6"
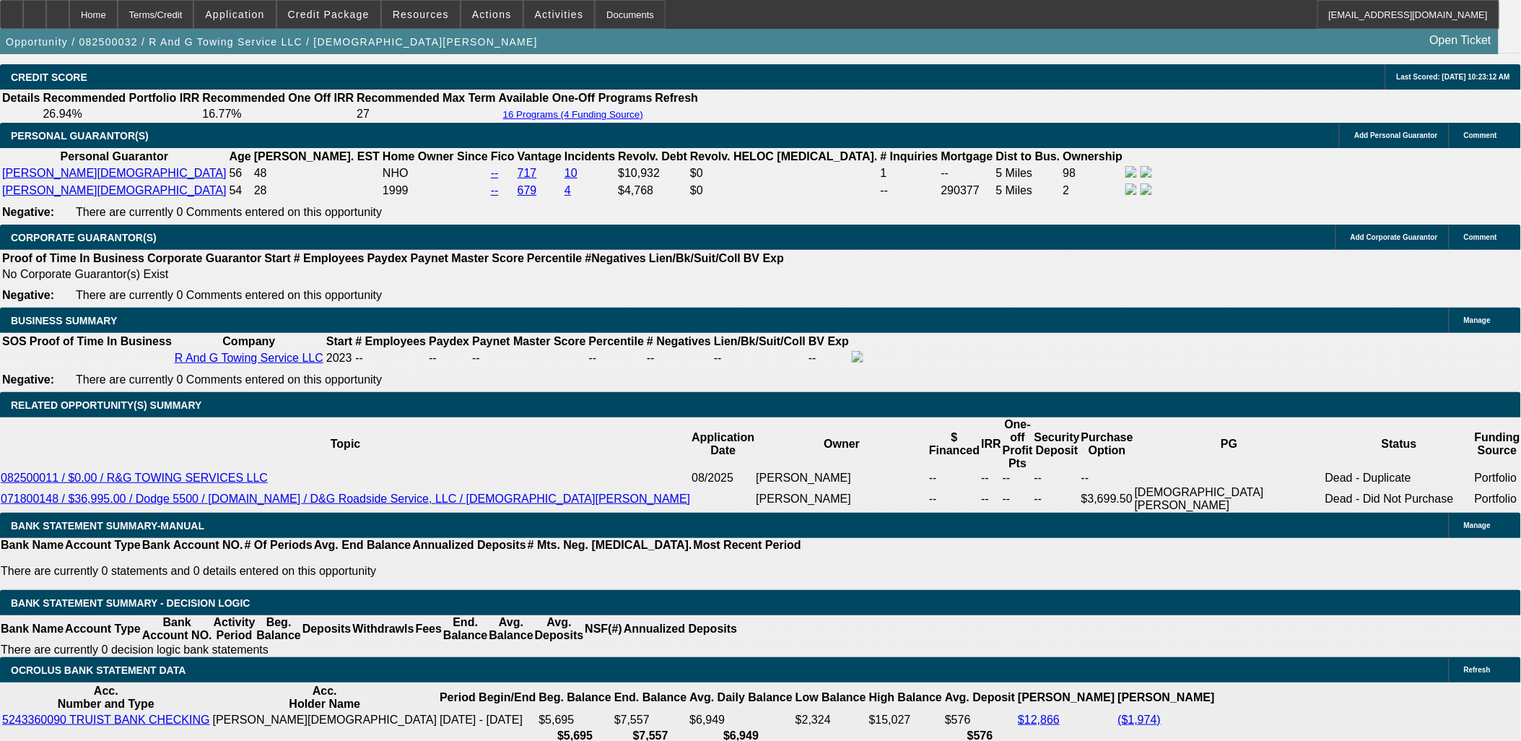
select select "0"
select select "3"
select select "0"
select select "6"
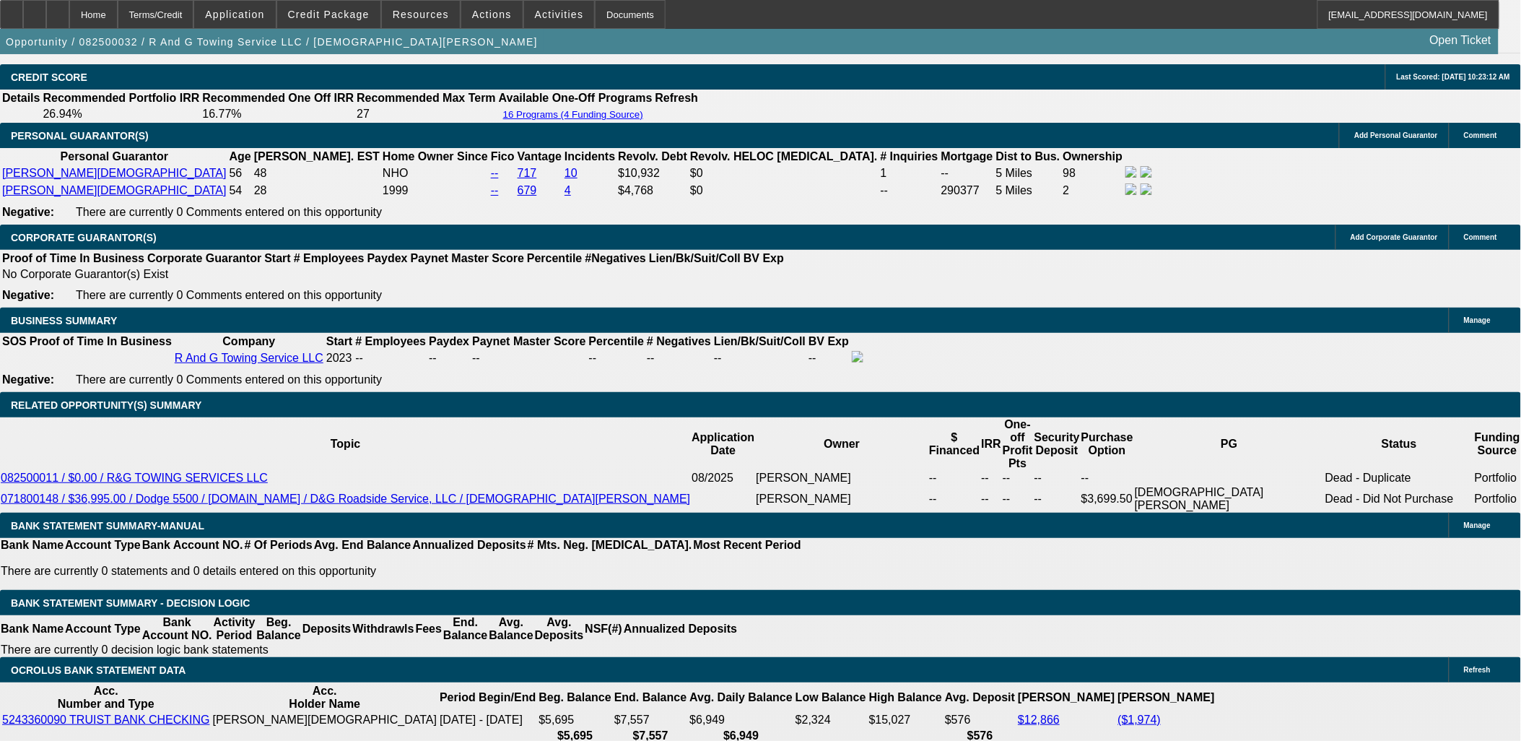
select select "0.15"
select select "2"
select select "0"
select select "6"
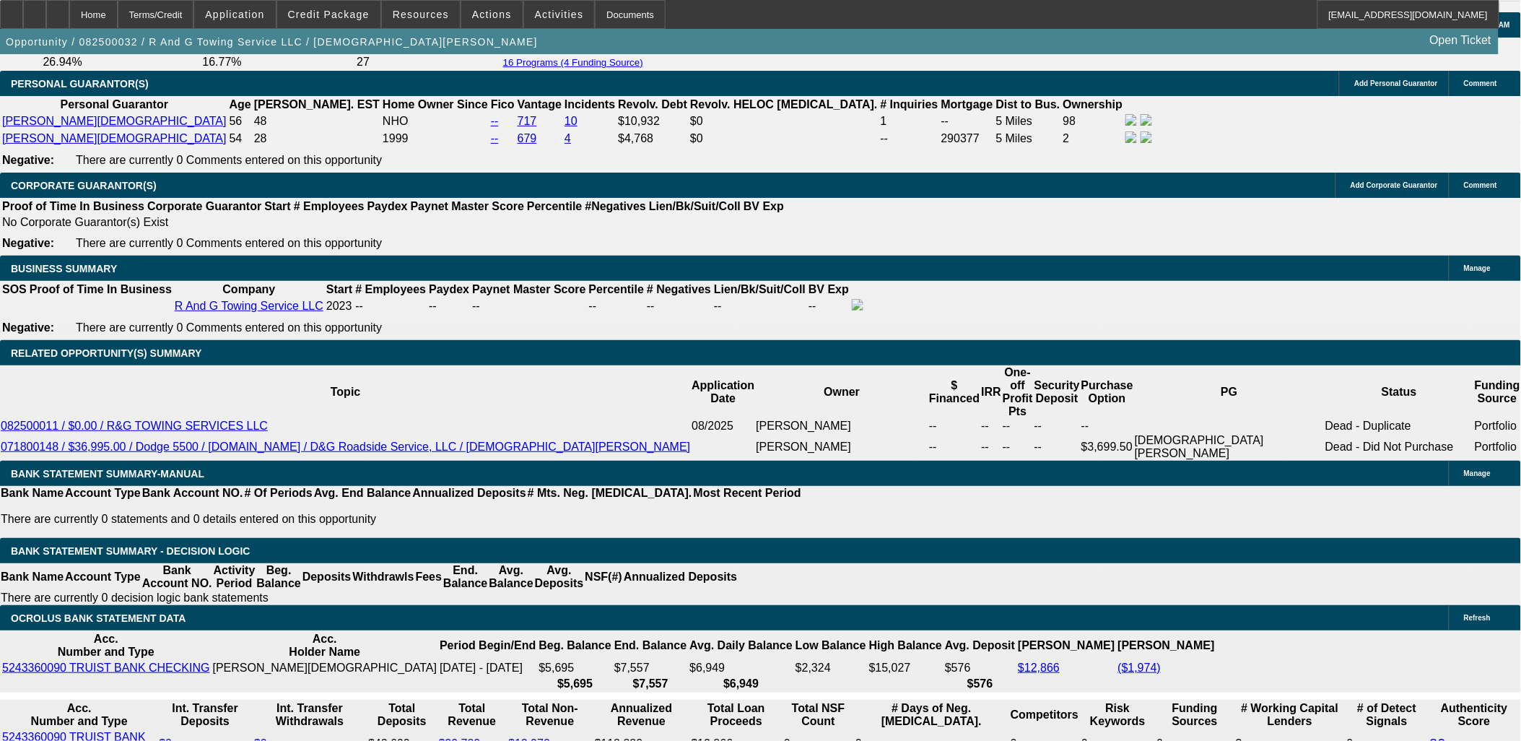
scroll to position [2125, 0]
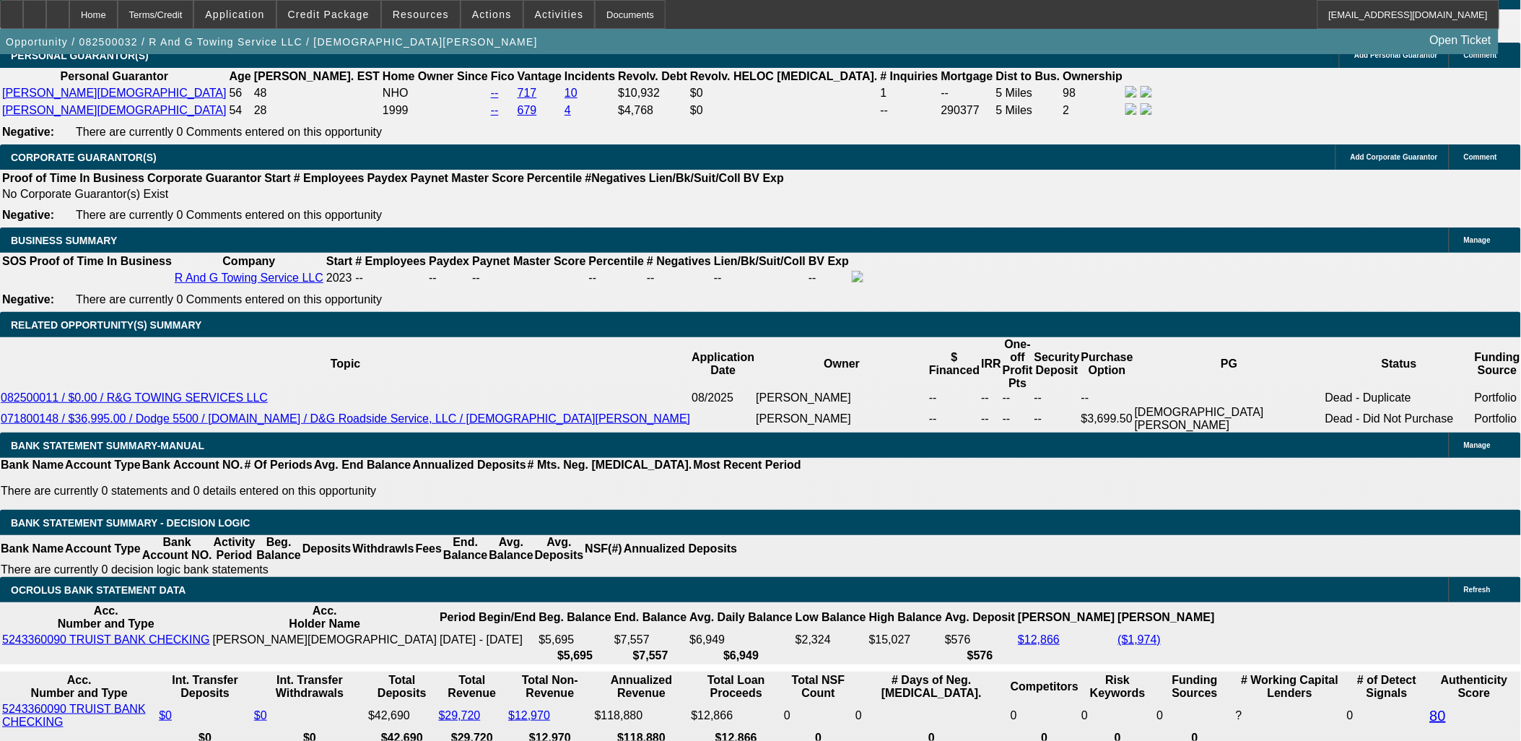
type input "UNKNOWN"
type input "12"
type input "$2,125.72"
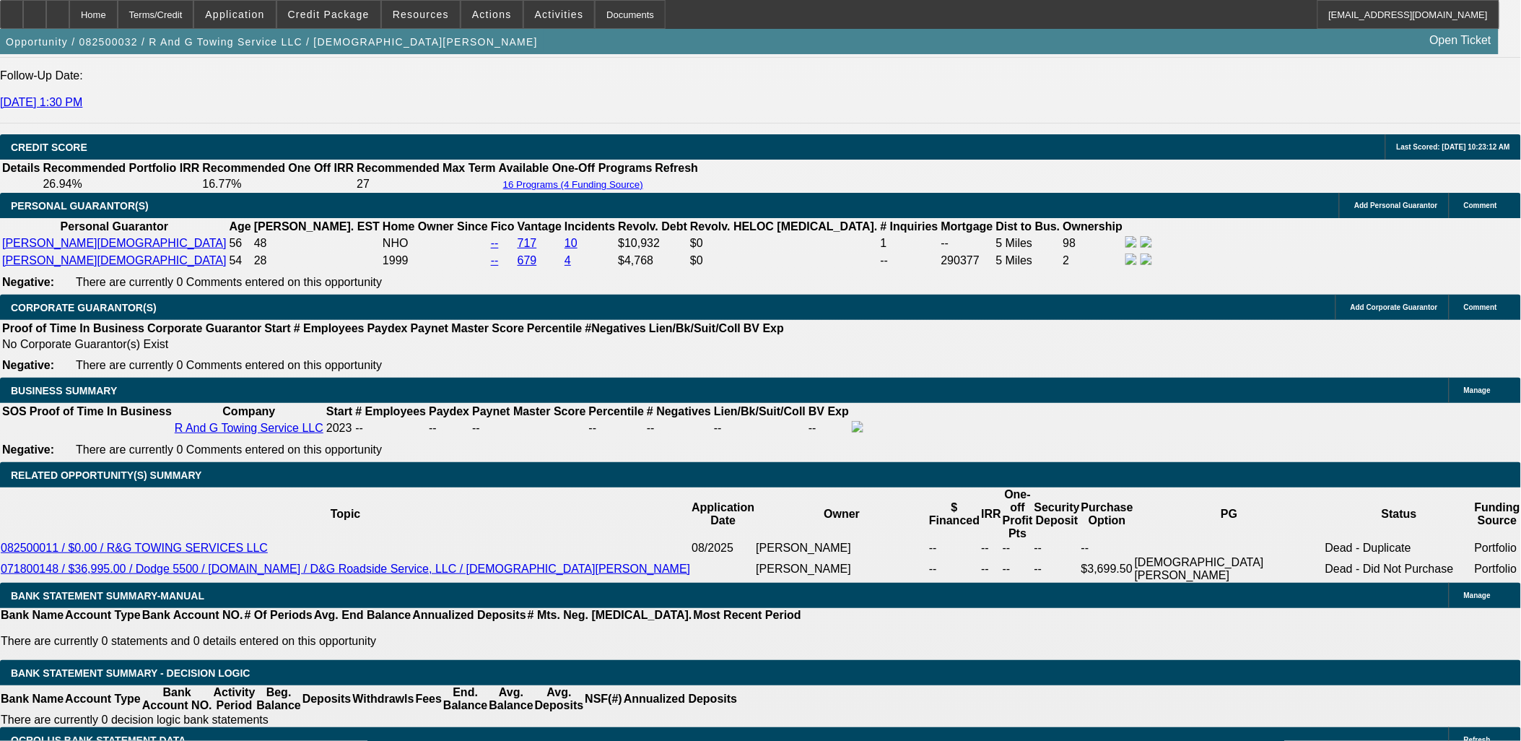
scroll to position [1965, 0]
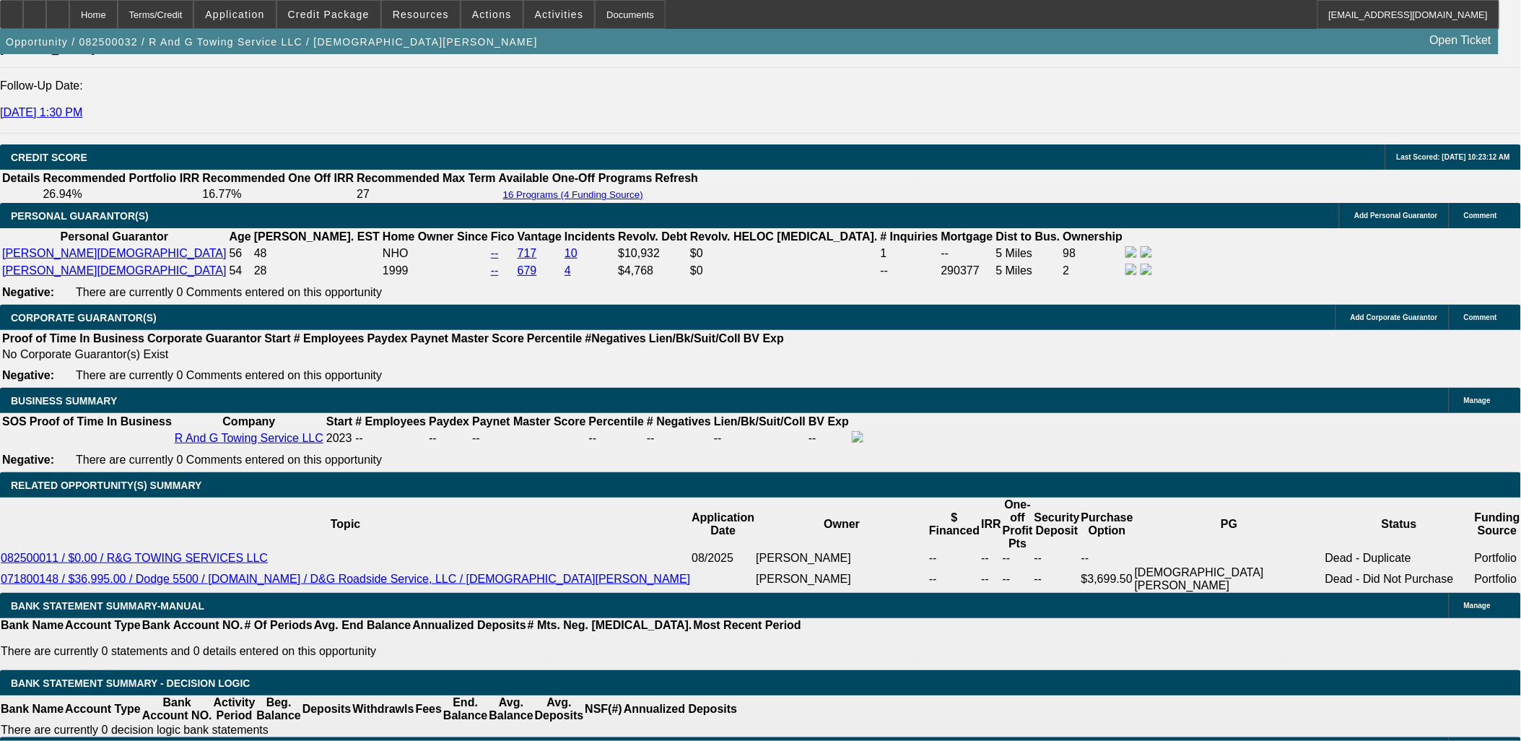
type input "12"
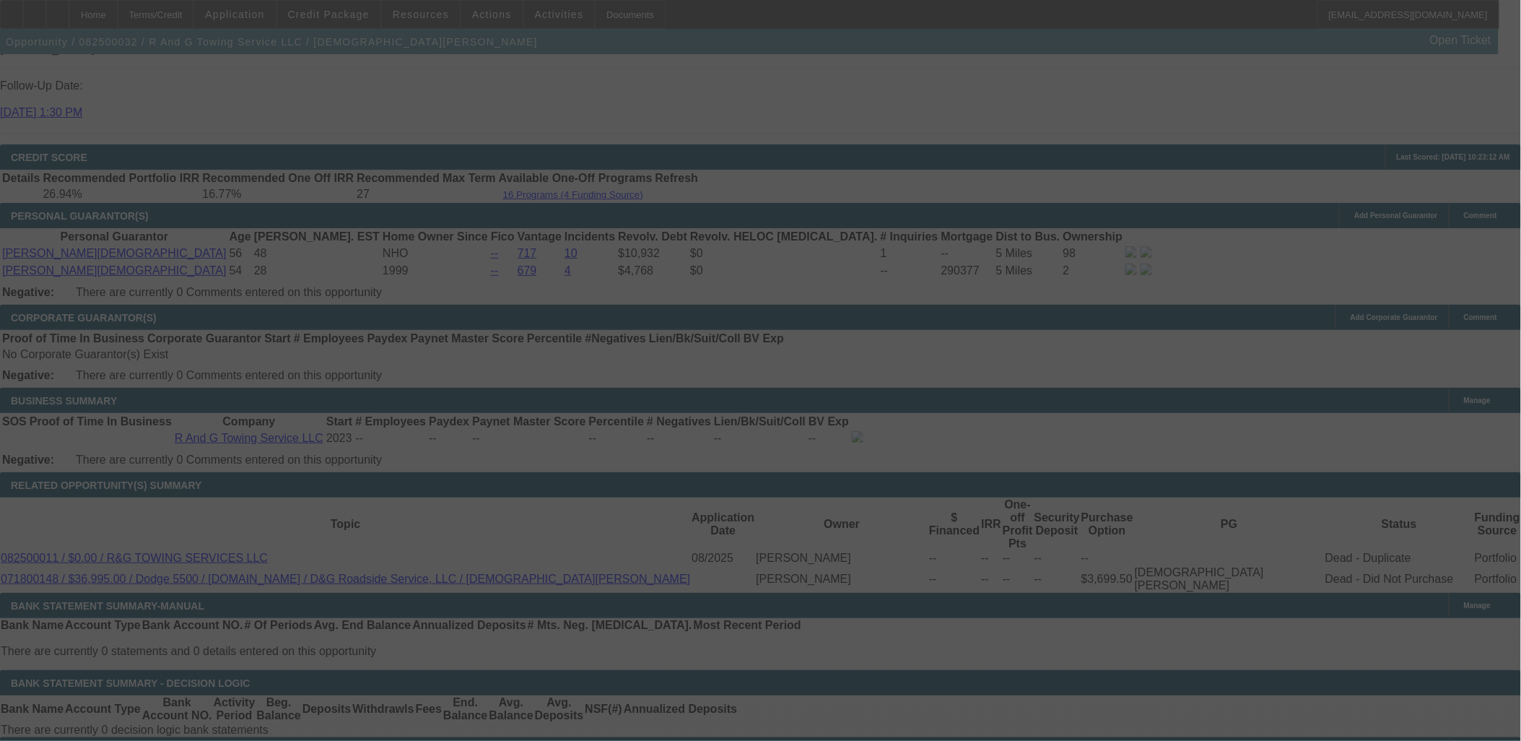
select select "0"
select select "3"
select select "0"
select select "6"
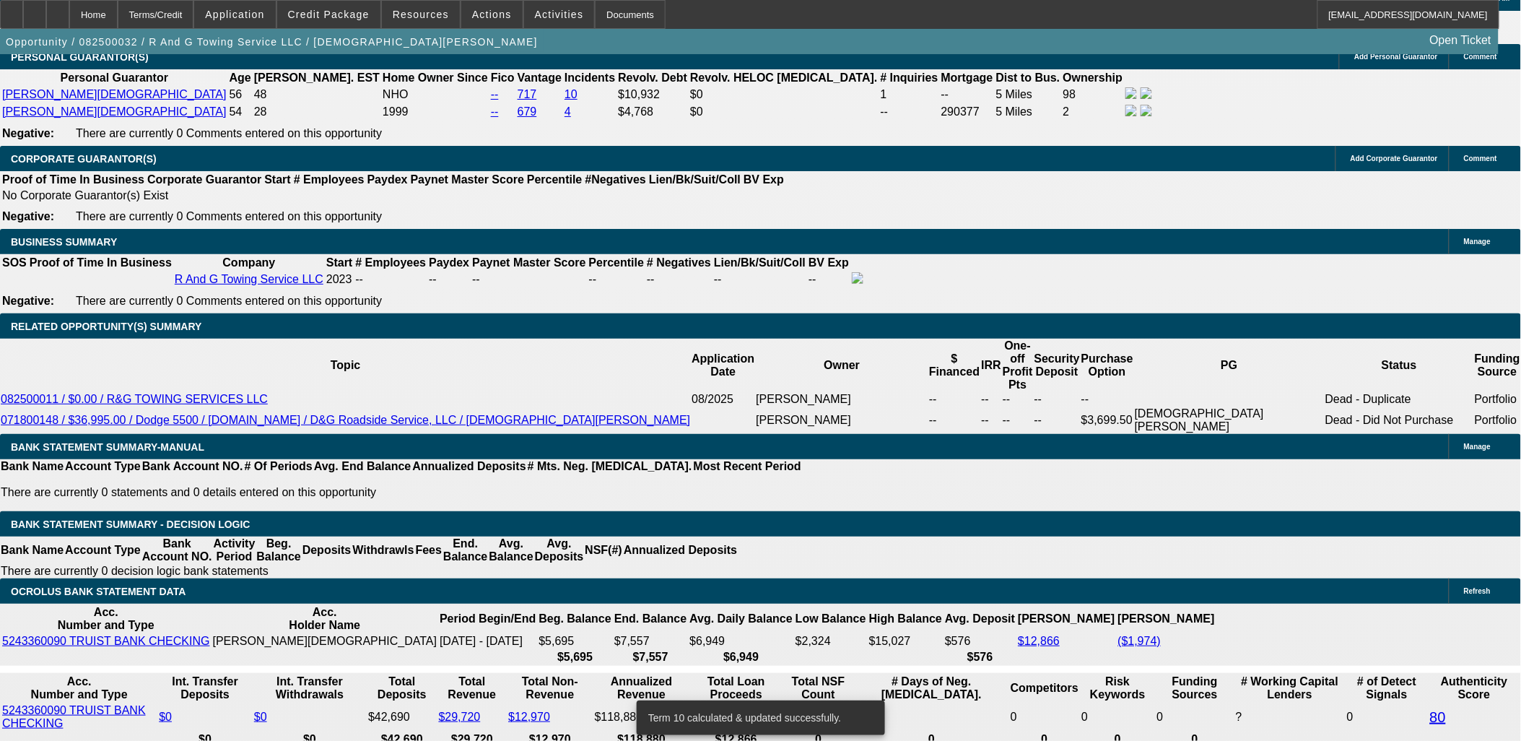
scroll to position [2125, 0]
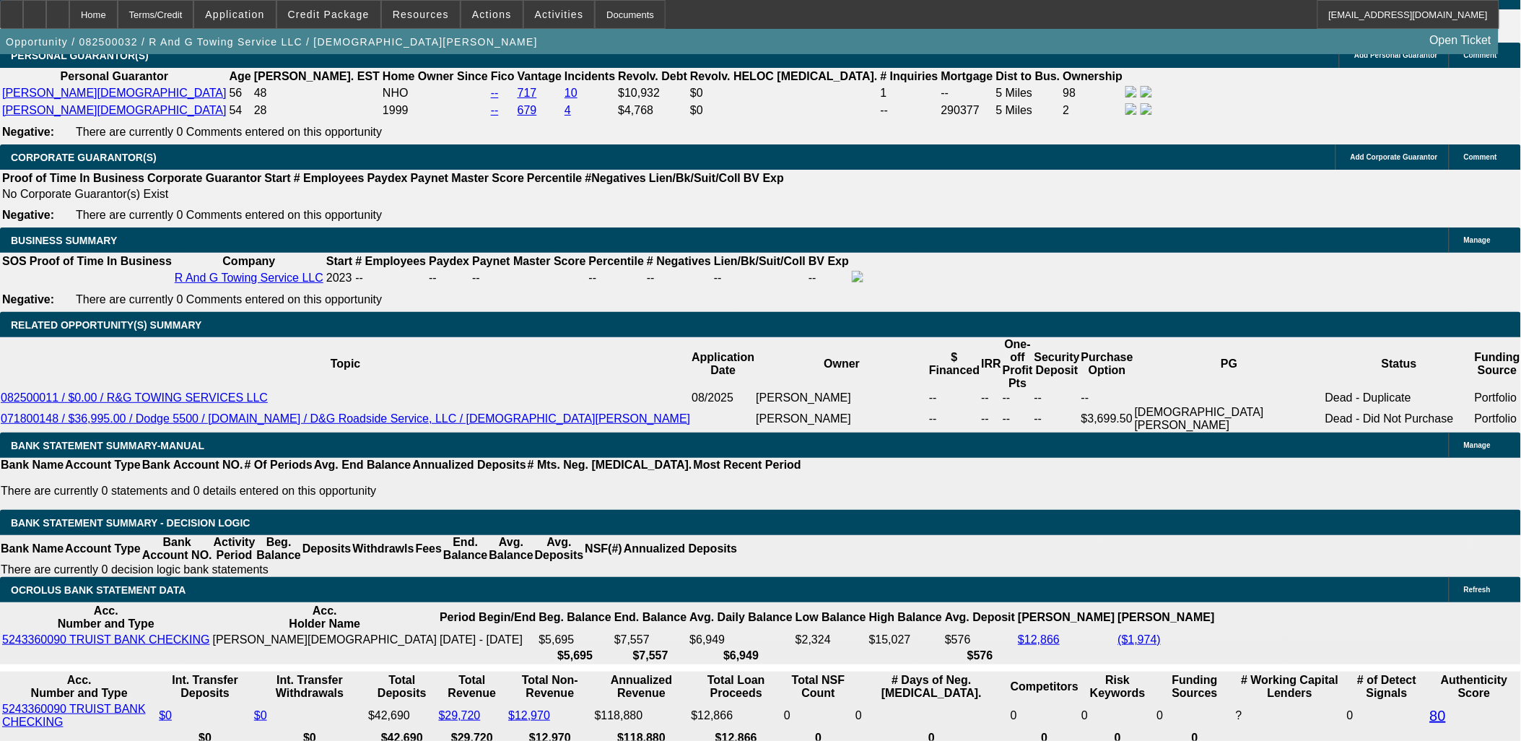
type input "UNKNOWN"
type input "15"
type input "$2,218.58"
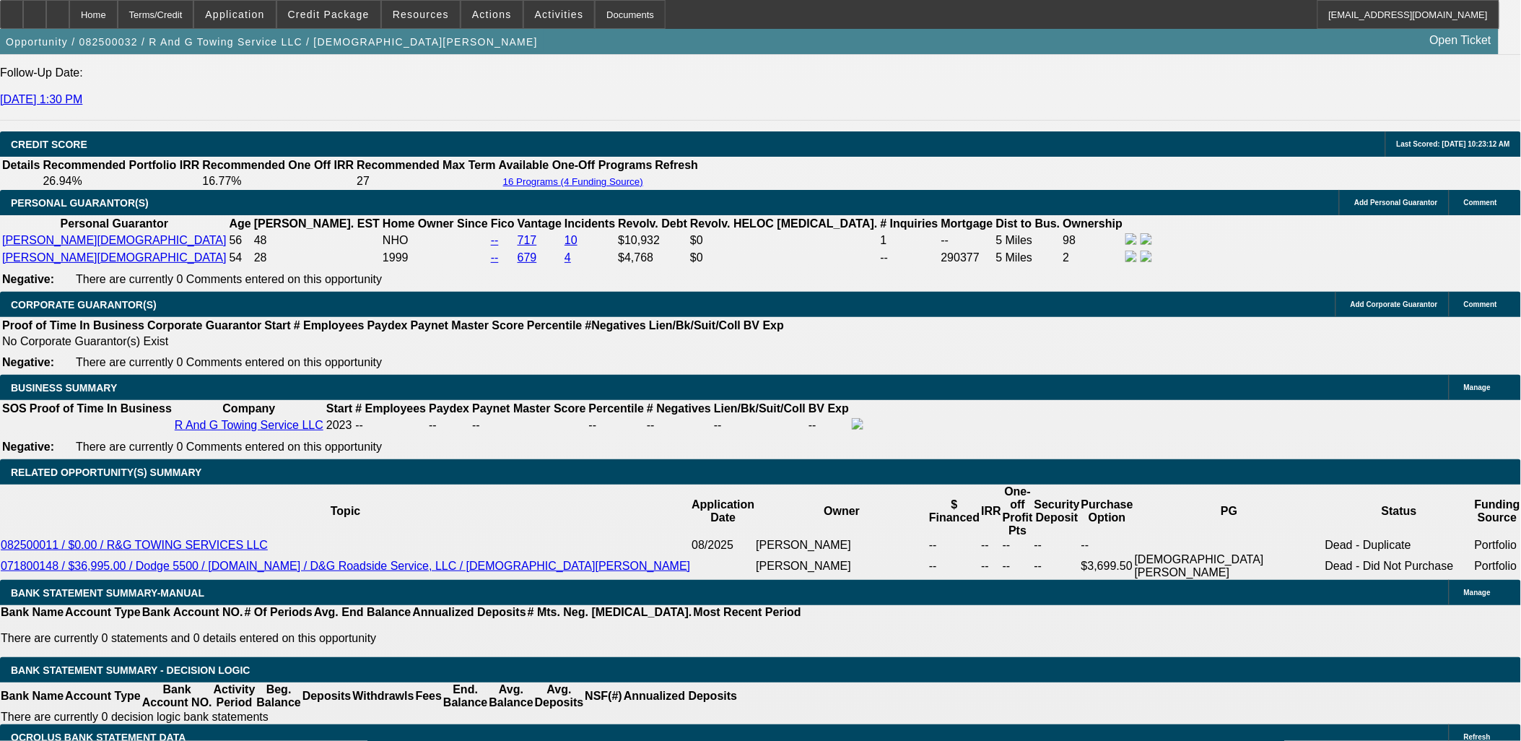
scroll to position [1965, 0]
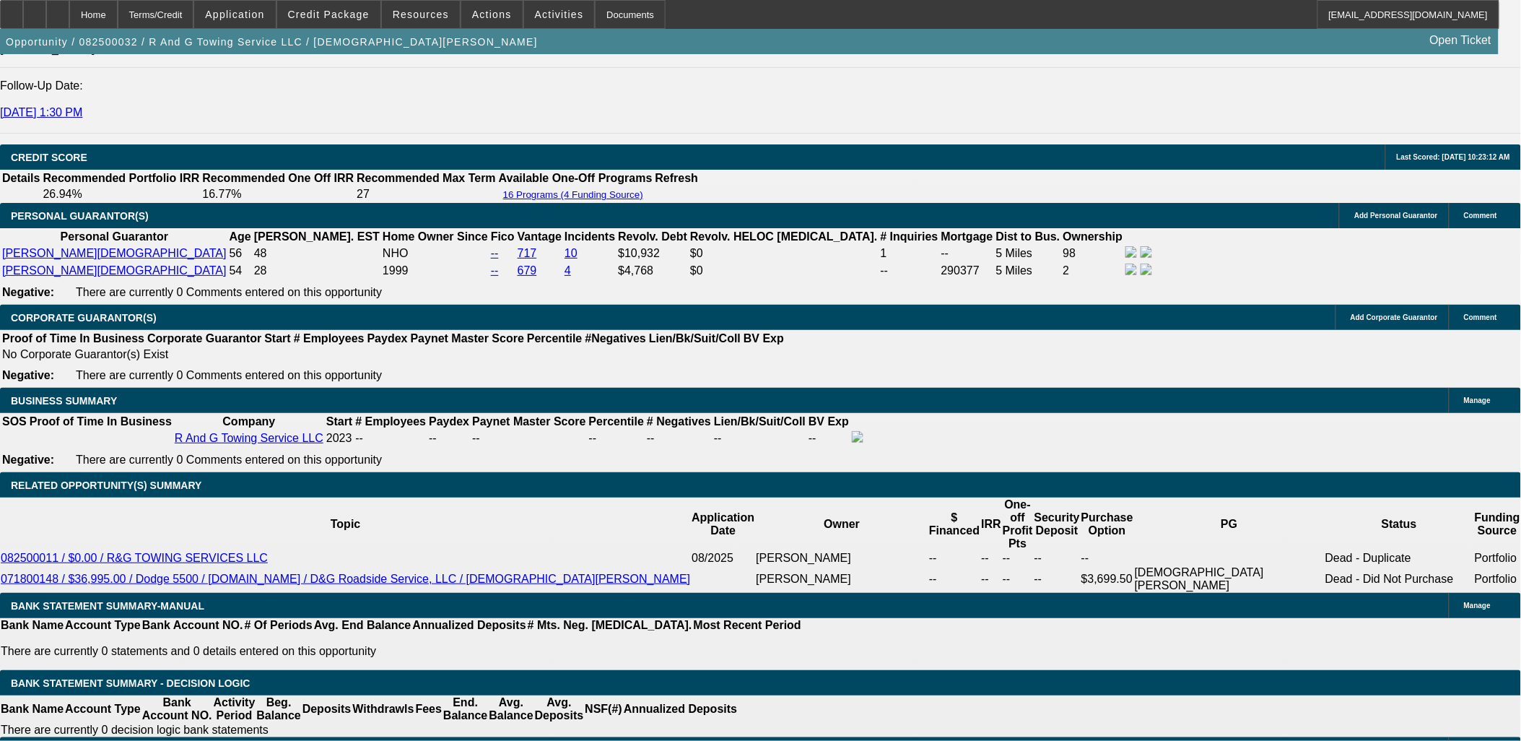
type input "15"
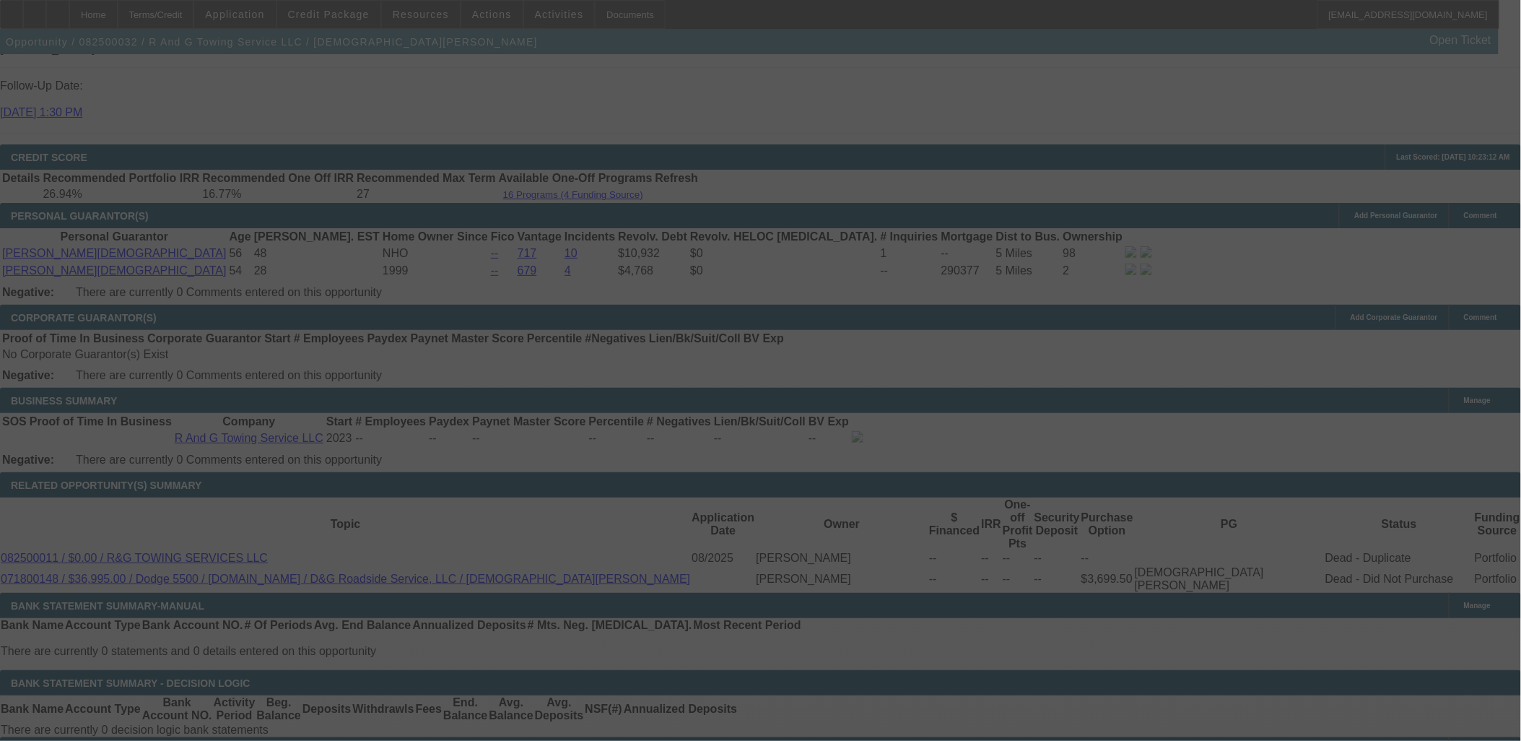
select select "0"
select select "3"
select select "0"
select select "6"
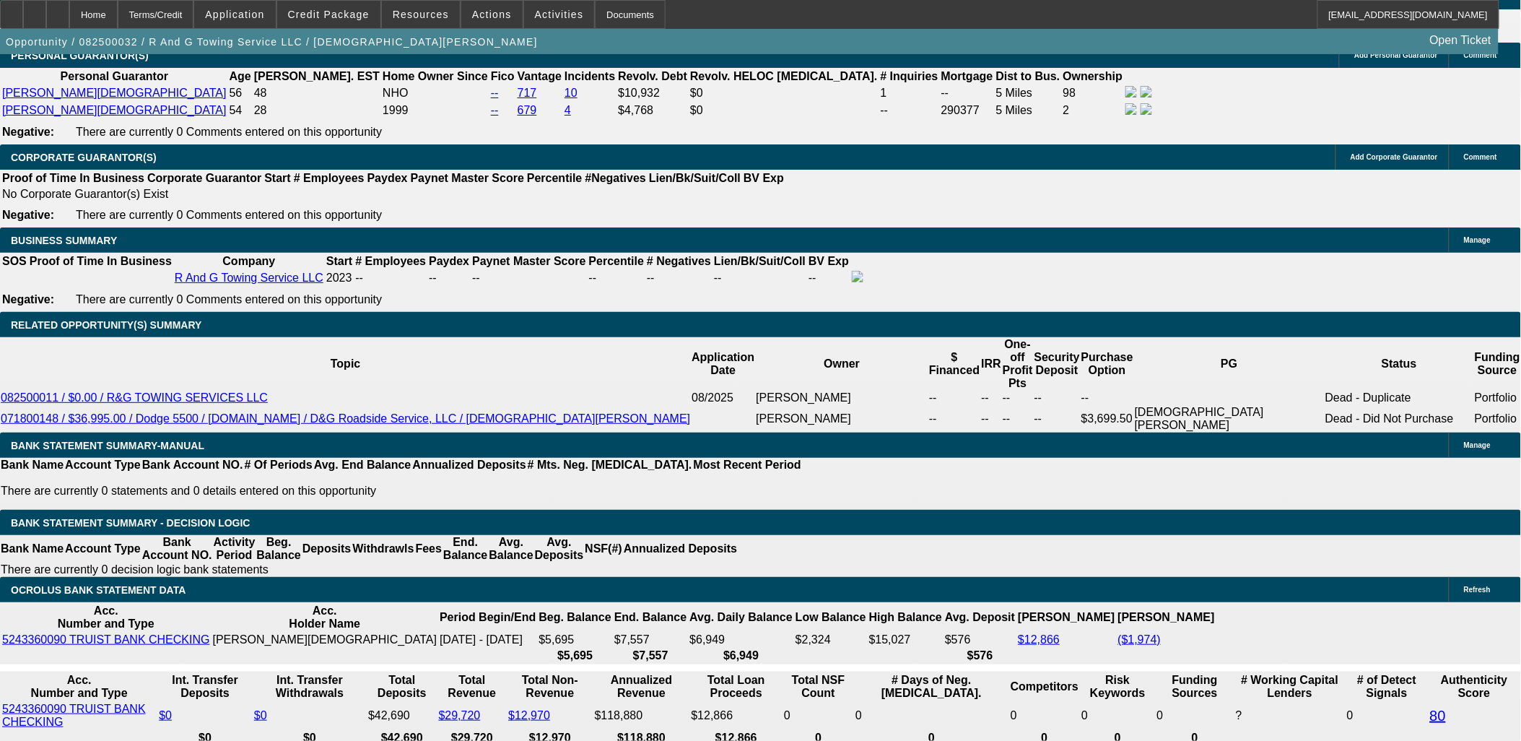
scroll to position [2045, 0]
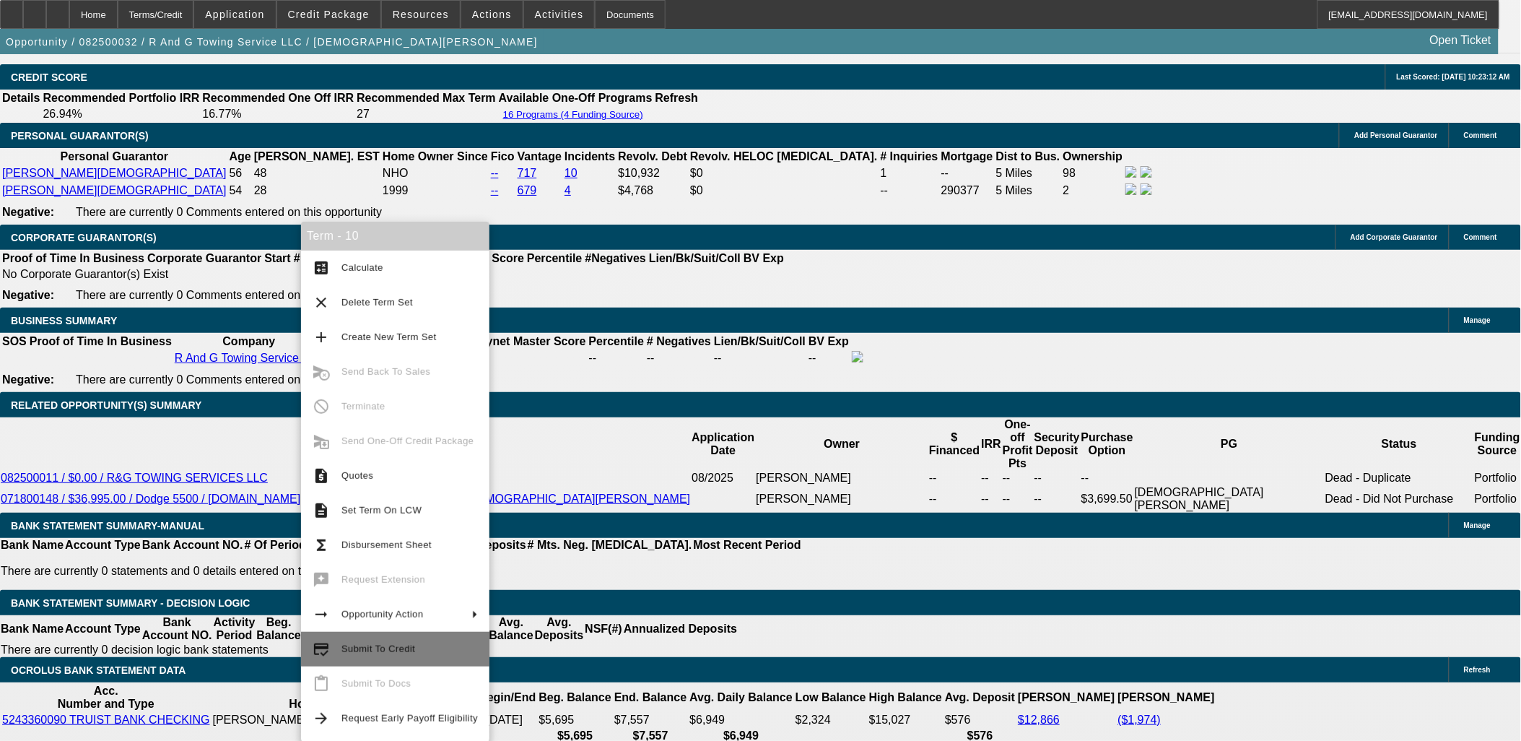
click at [392, 638] on button "credit_score Submit To Credit" at bounding box center [395, 649] width 188 height 35
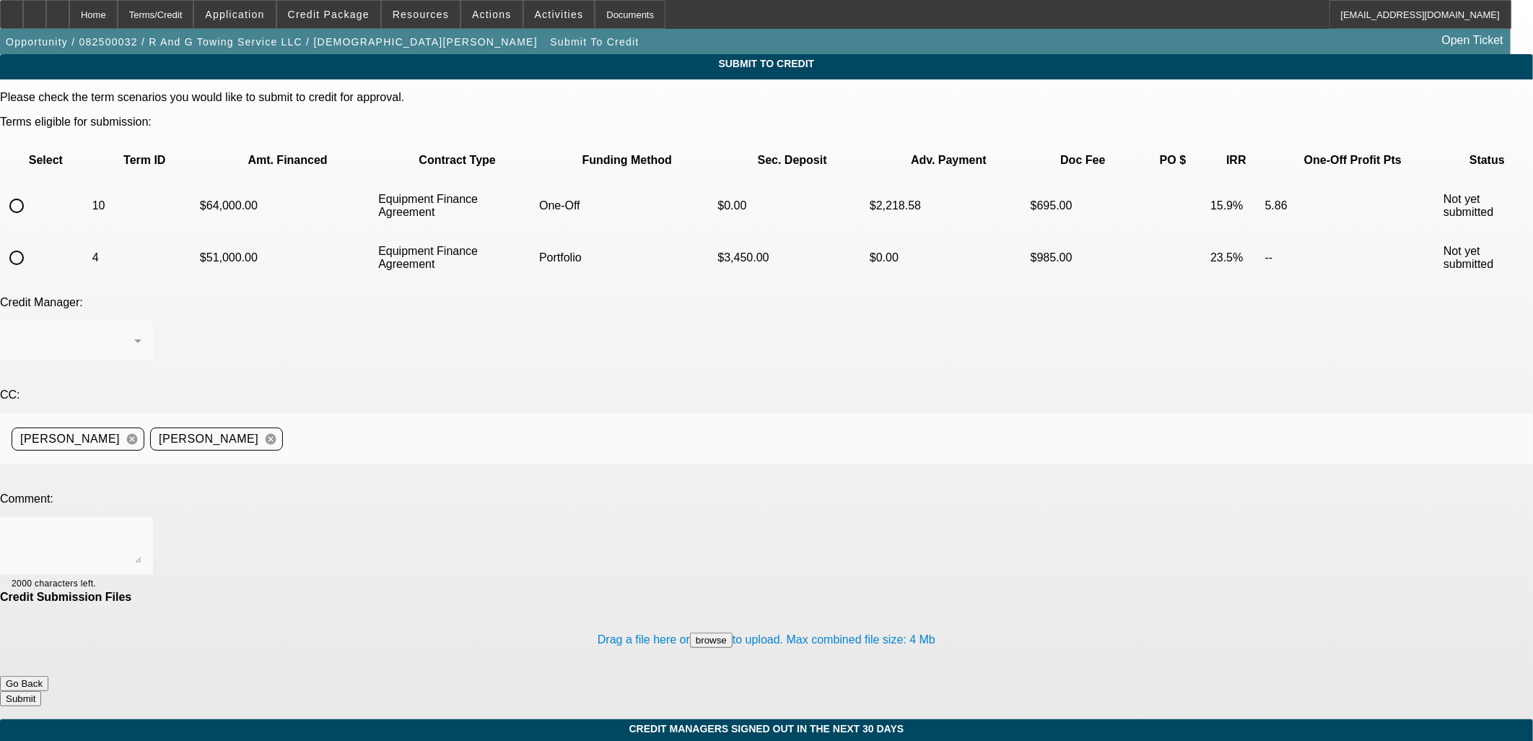
click at [31, 191] on input "radio" at bounding box center [16, 205] width 29 height 29
radio input "true"
click at [141, 528] on textarea at bounding box center [77, 545] width 130 height 35
type textarea "Can we try Northmill"
click at [41, 691] on button "Submit" at bounding box center [20, 698] width 41 height 15
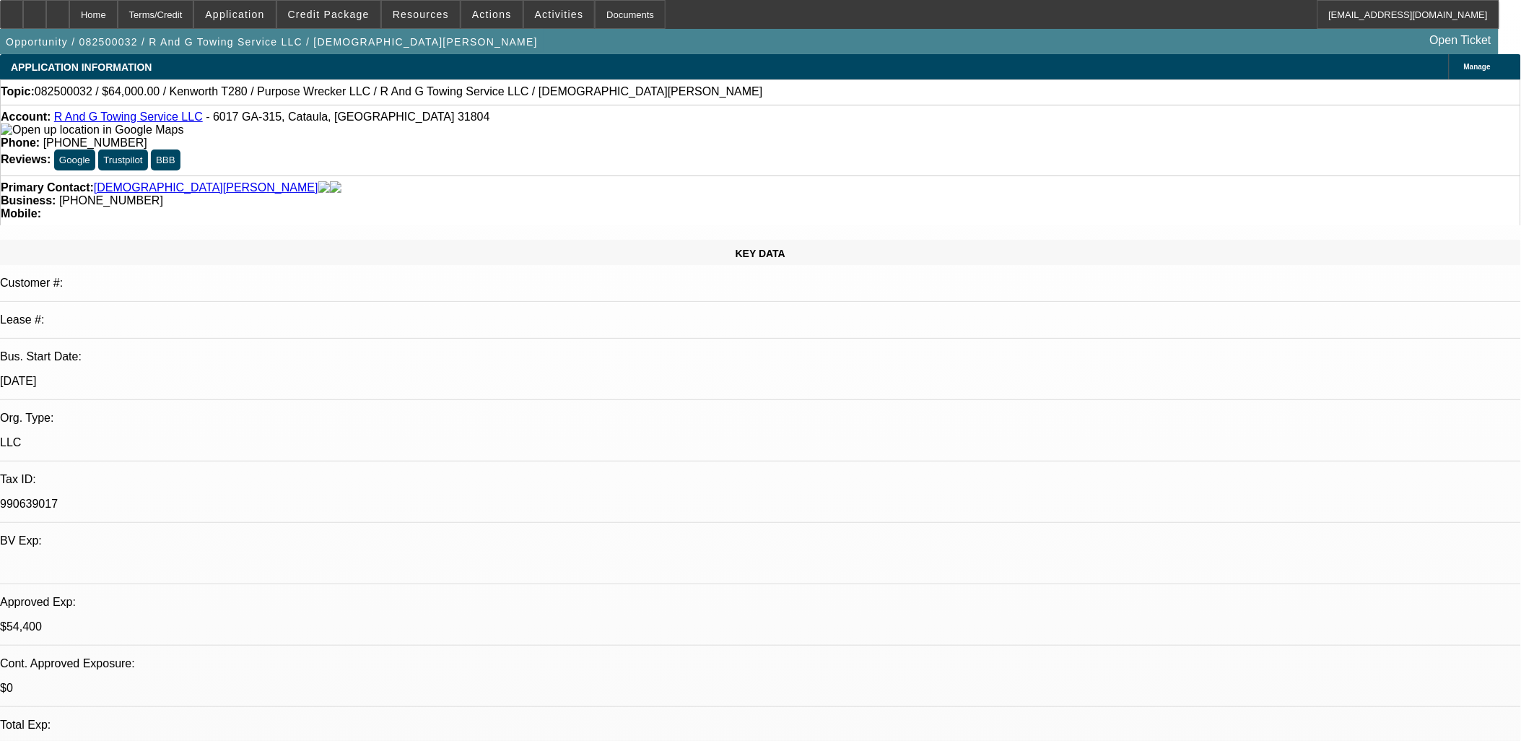
select select "0"
select select "3"
select select "0"
select select "6"
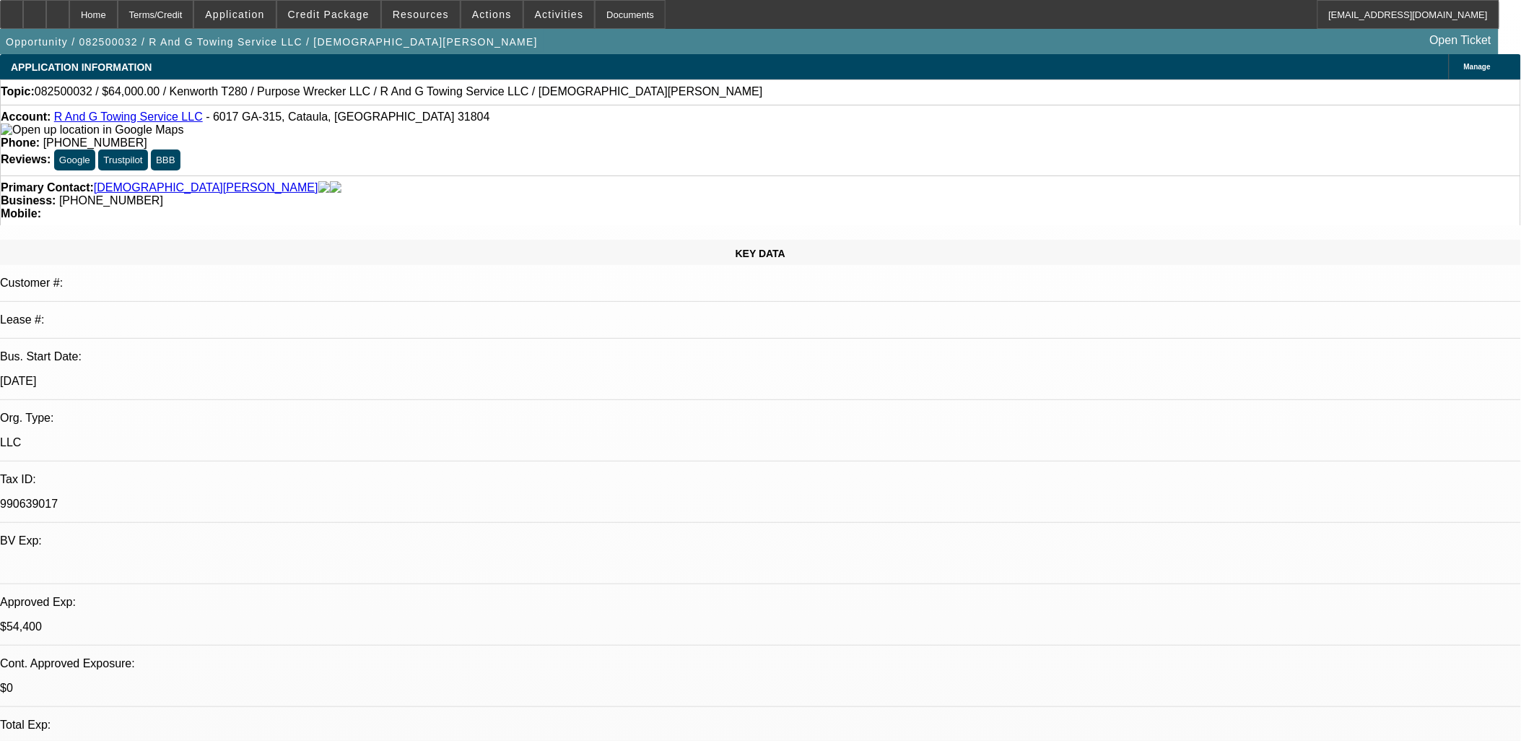
select select "0"
select select "3"
select select "0"
select select "6"
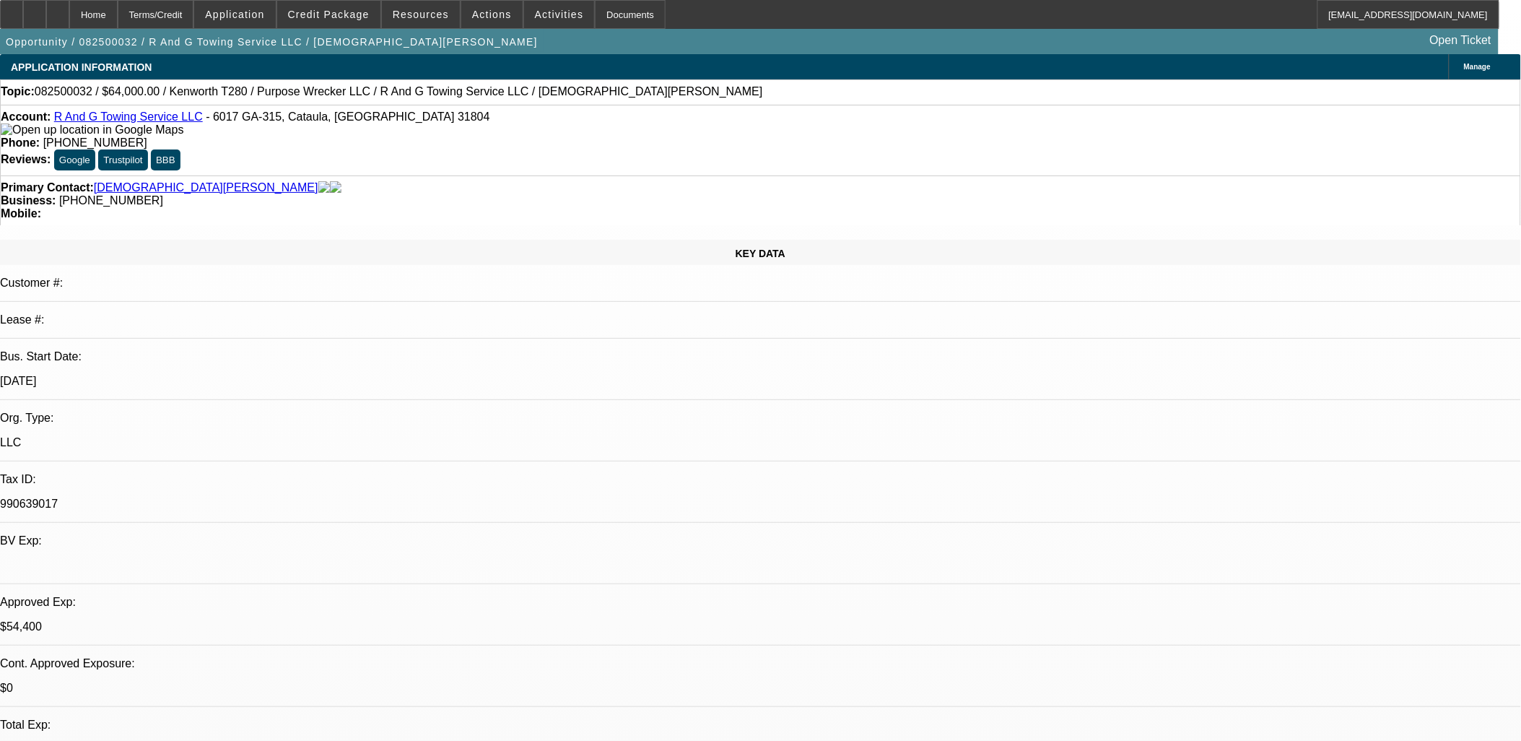
select select "0"
select select "3"
select select "0"
select select "6"
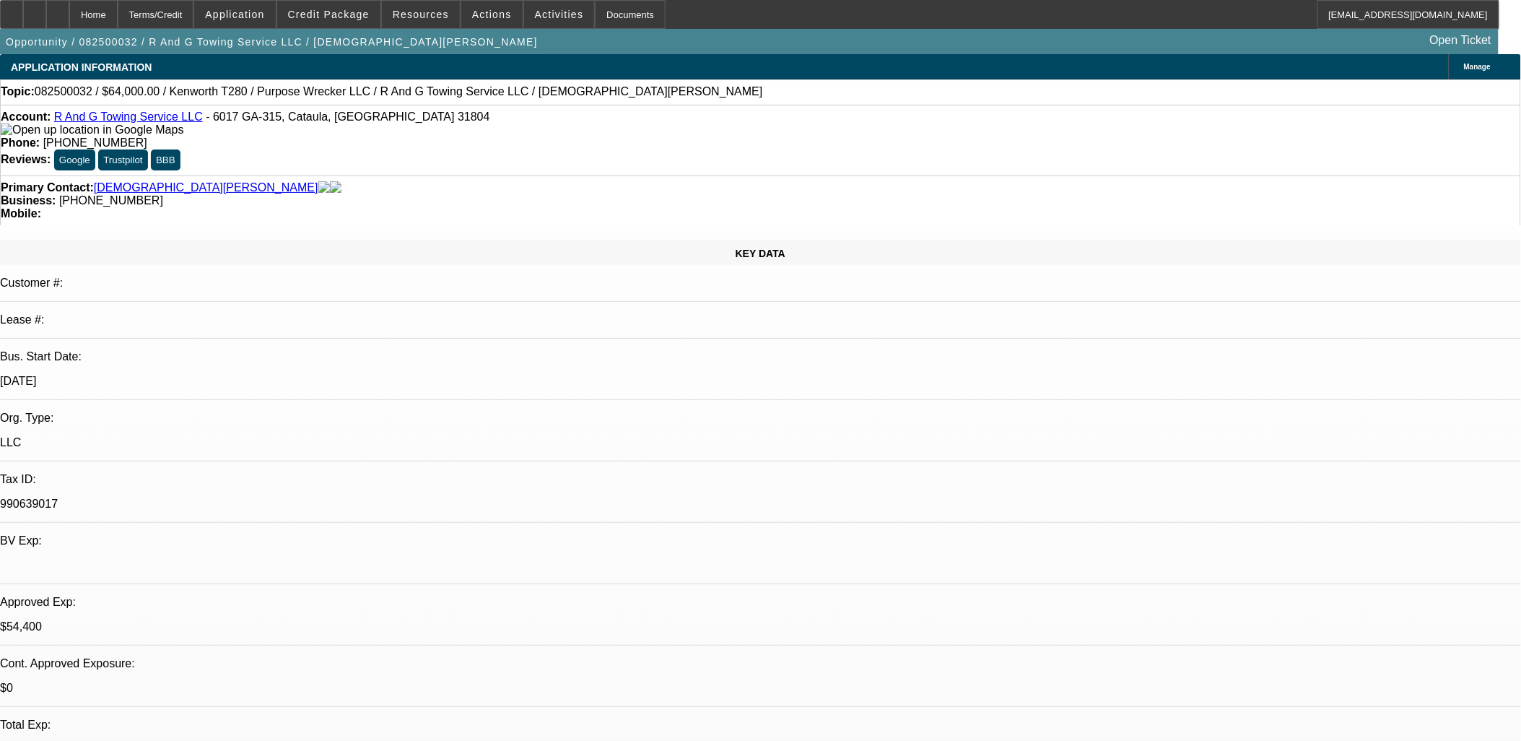
select select "0.15"
select select "2"
select select "0"
select select "6"
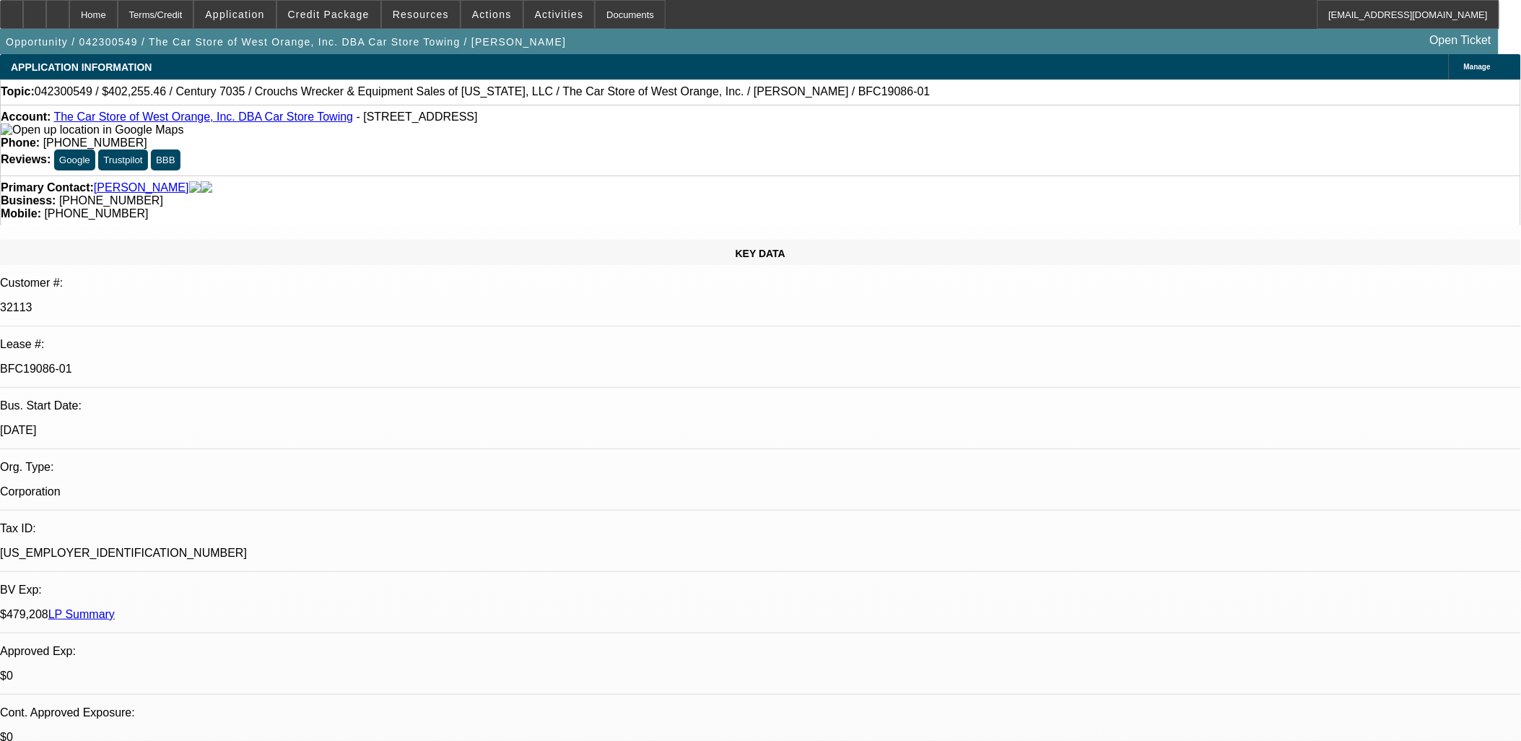
select select "0"
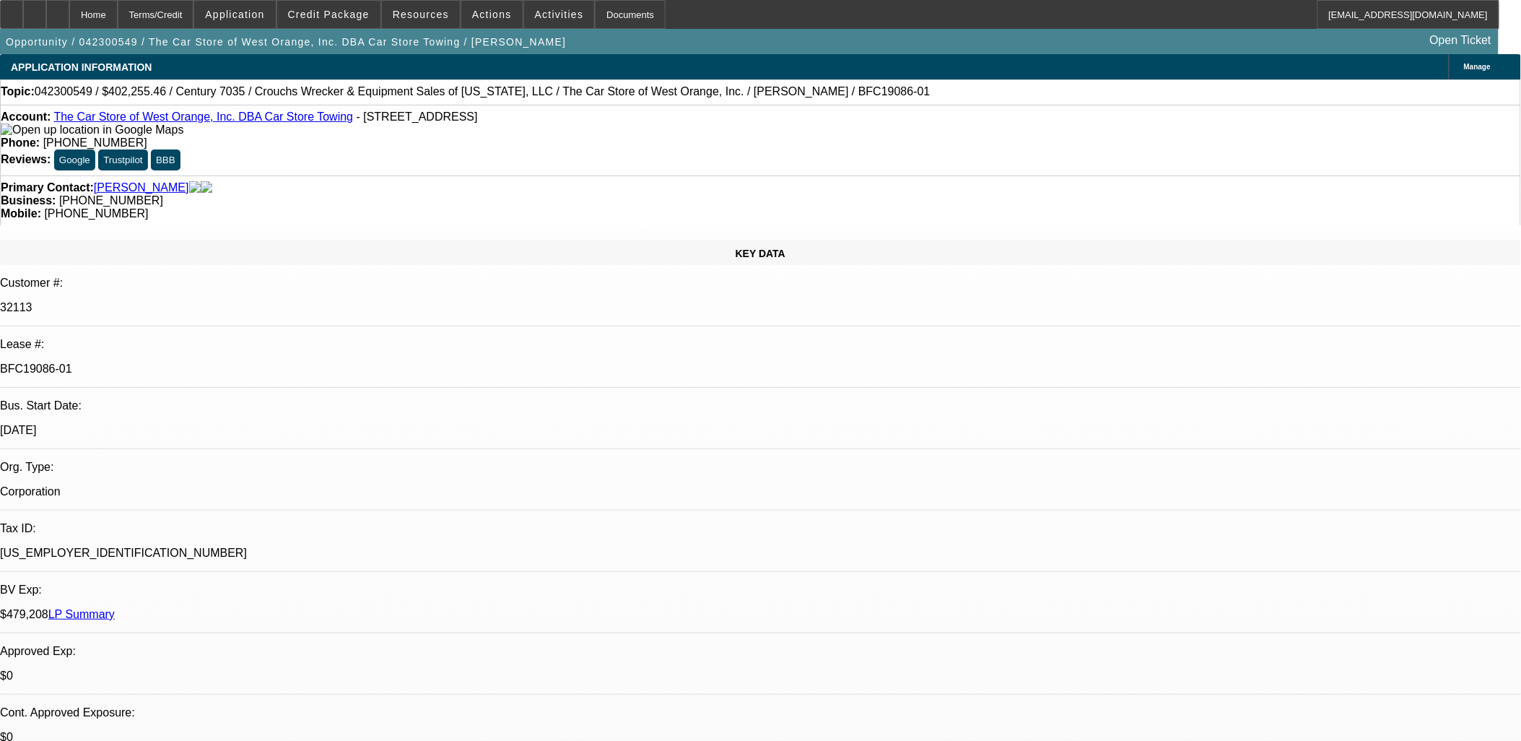
select select "0"
select select "0.1"
select select "0"
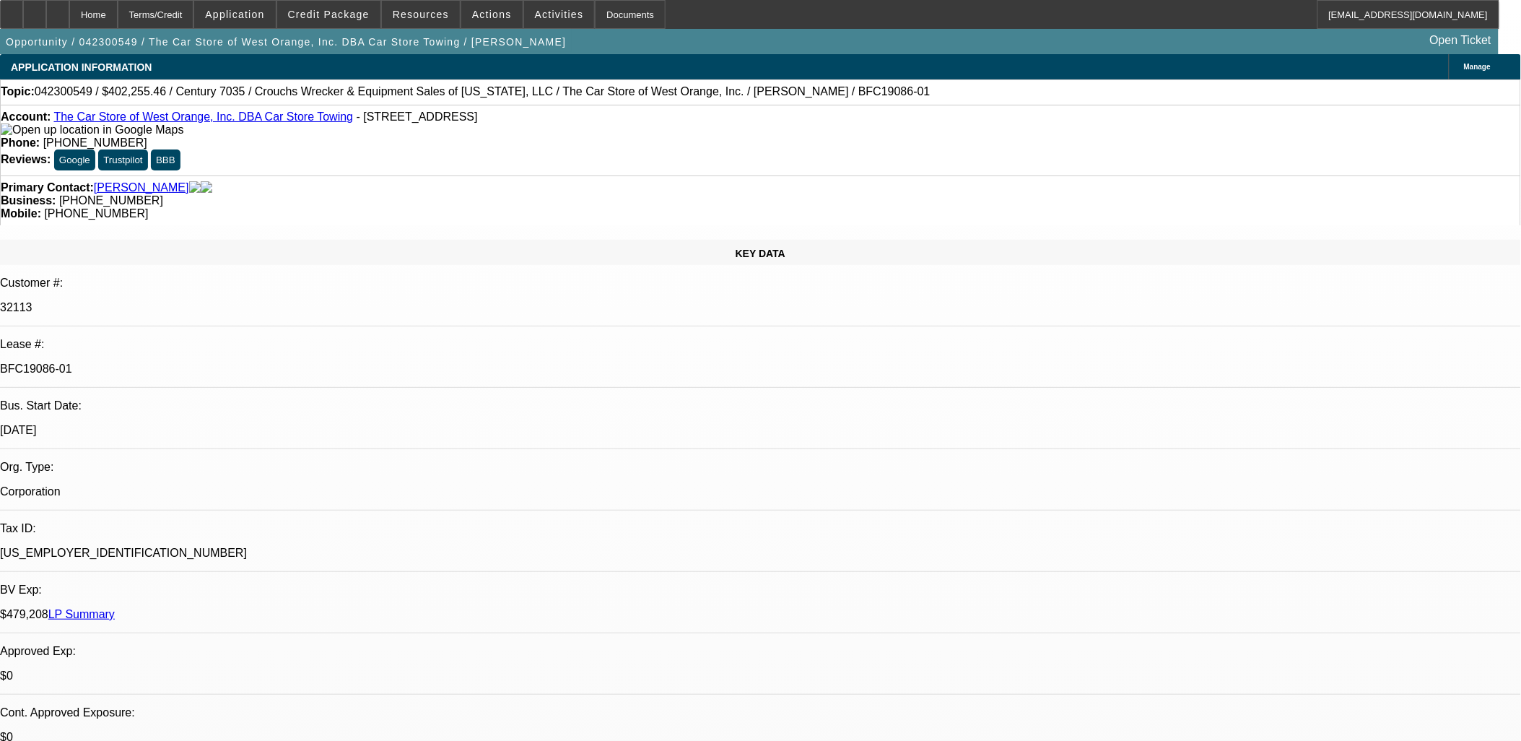
select select "0"
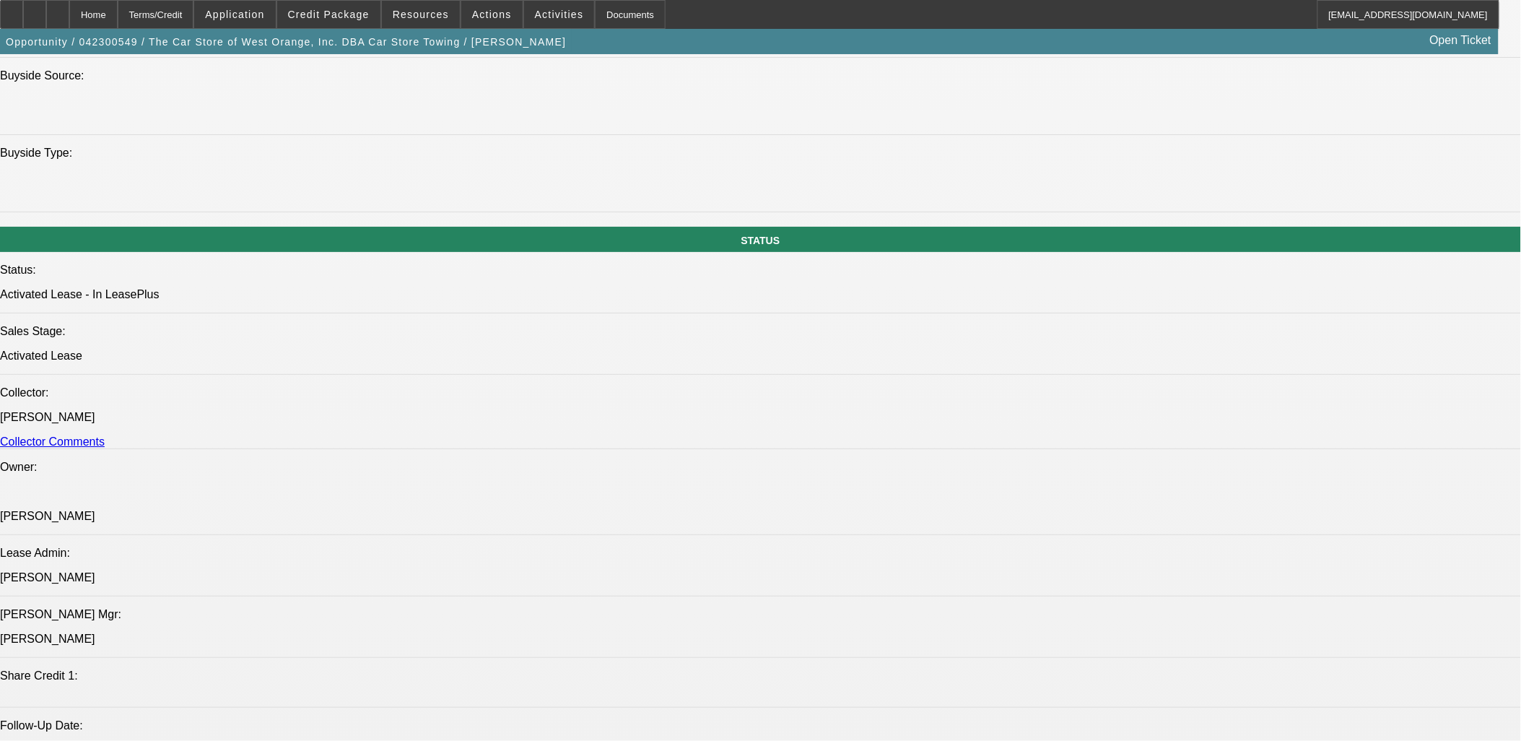
select select "1"
select select "6"
select select "1"
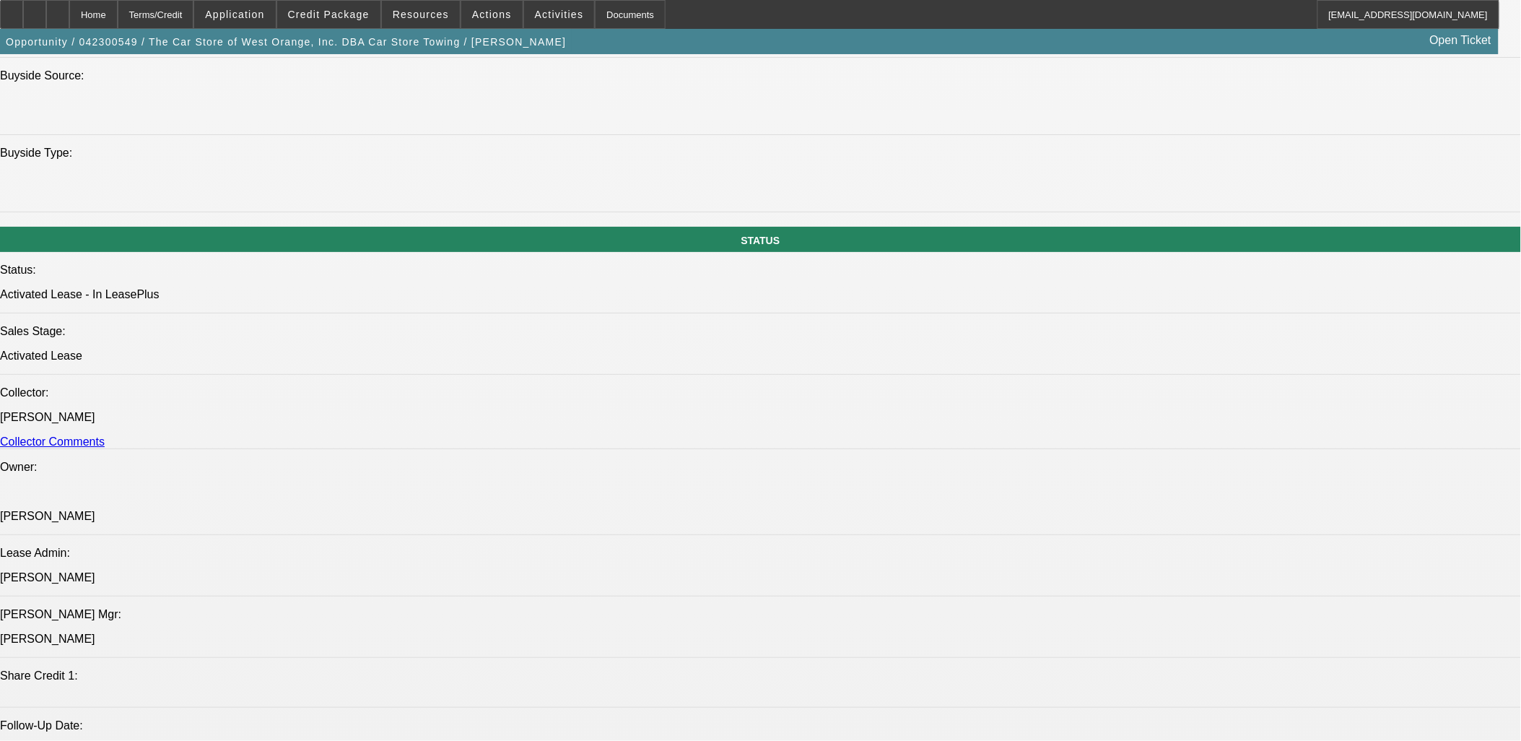
select select "6"
select select "1"
select select "4"
select select "1"
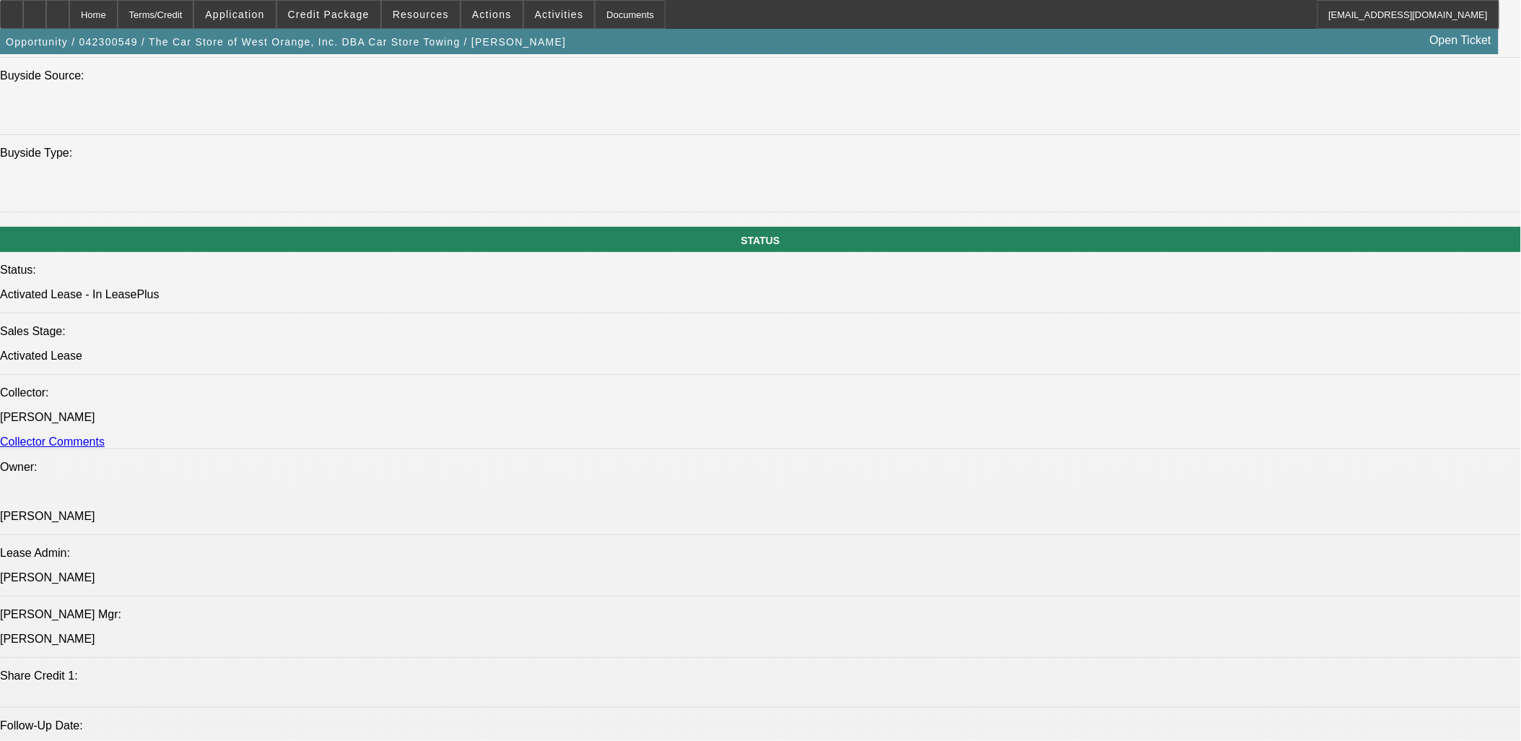
select select "1"
select select "6"
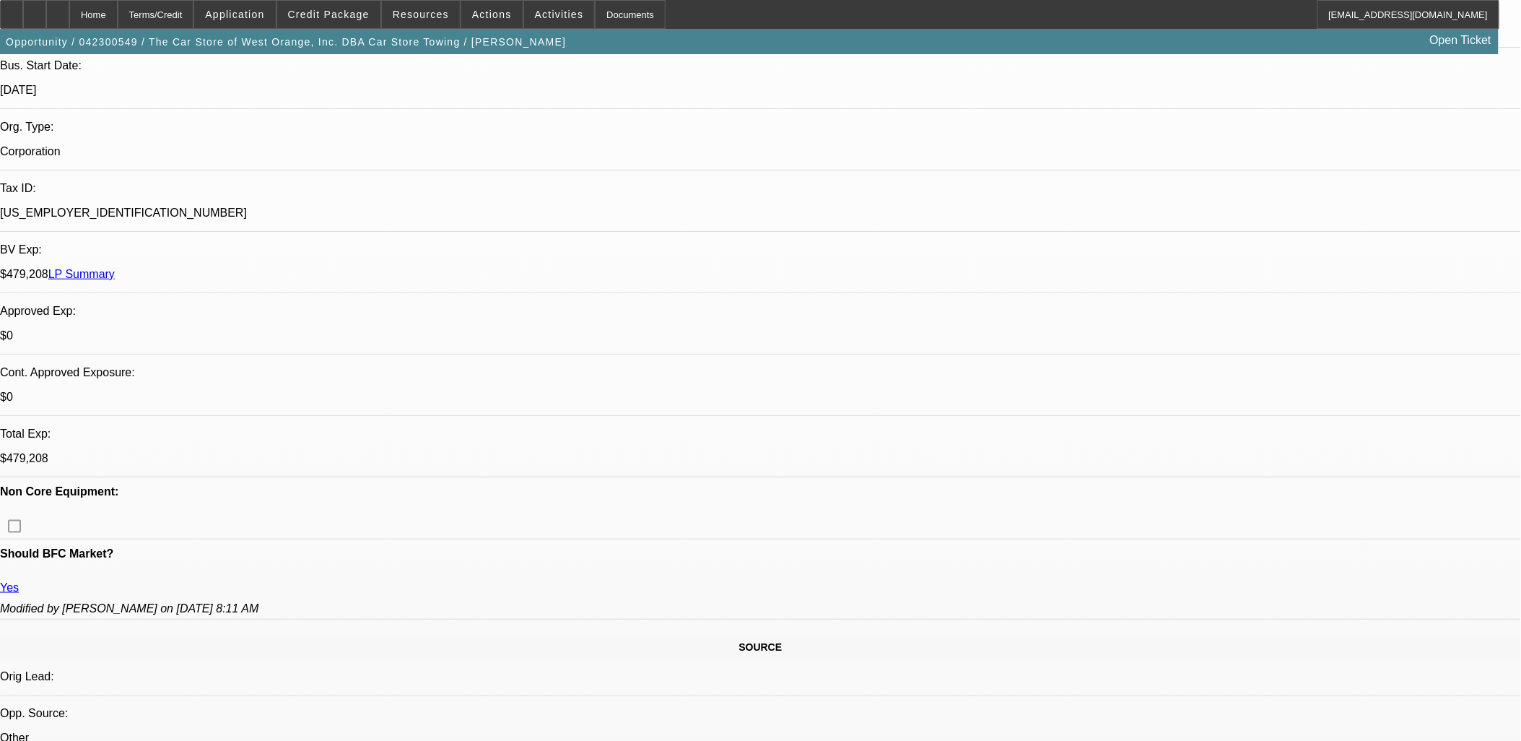
scroll to position [481, 0]
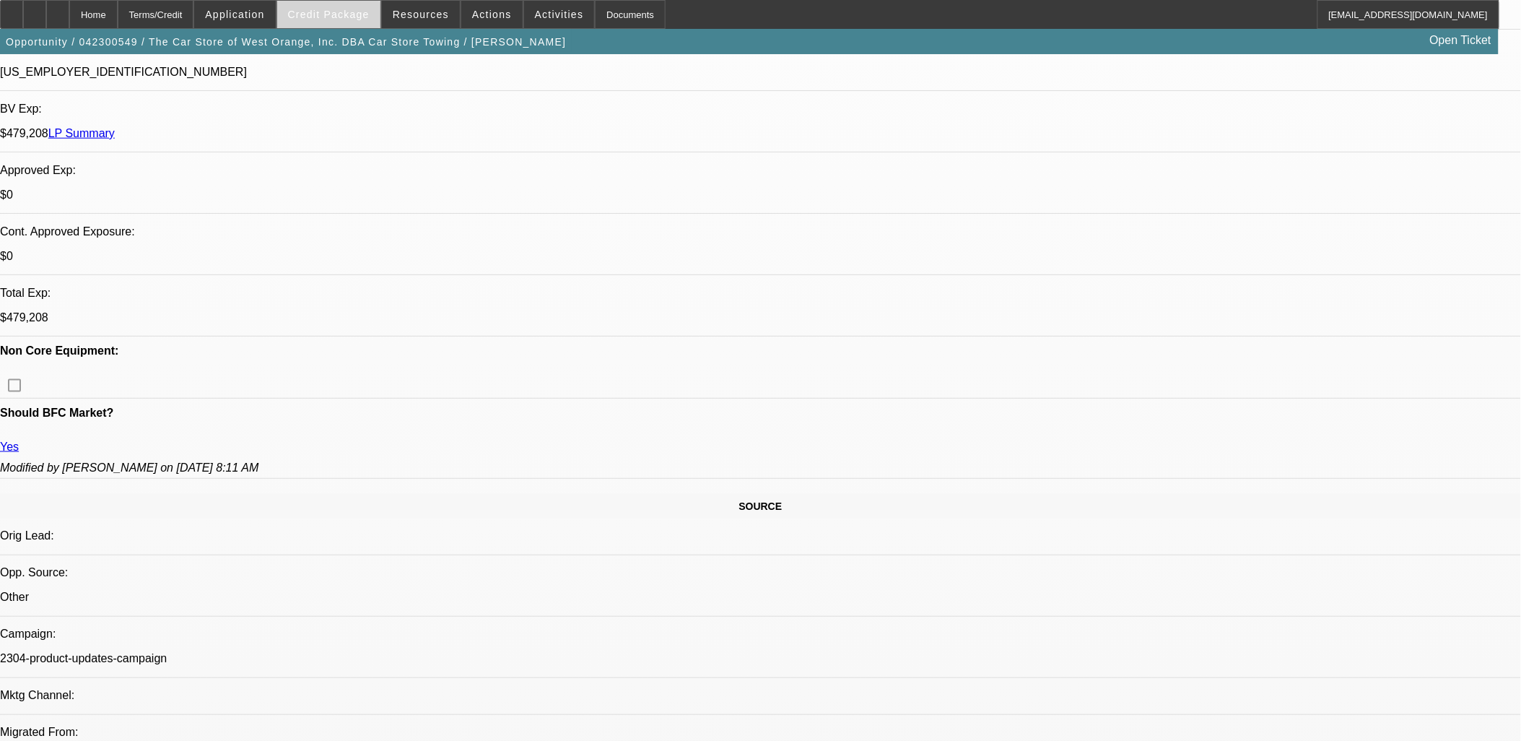
click at [354, 10] on span "Credit Package" at bounding box center [329, 15] width 82 height 12
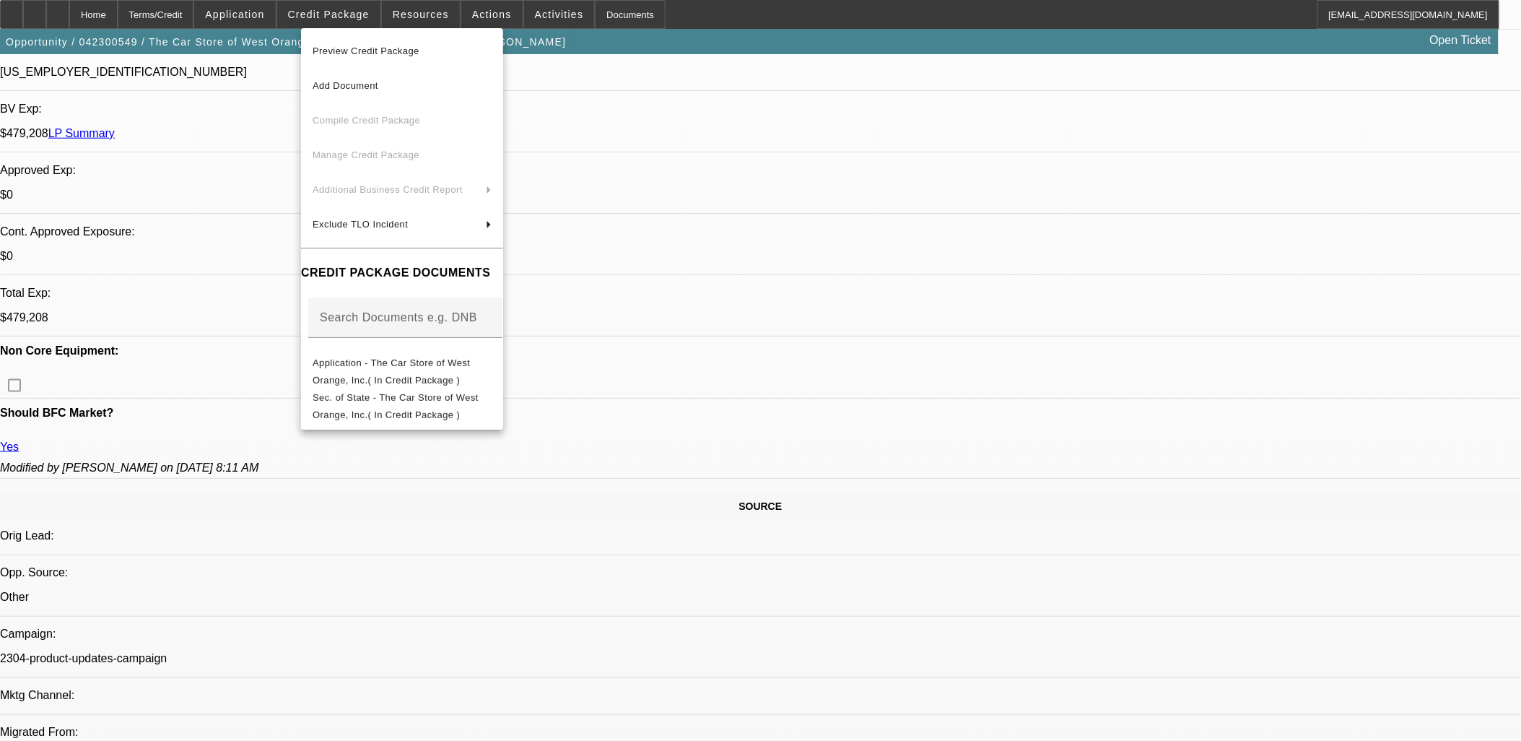
click at [723, 453] on div at bounding box center [760, 370] width 1521 height 741
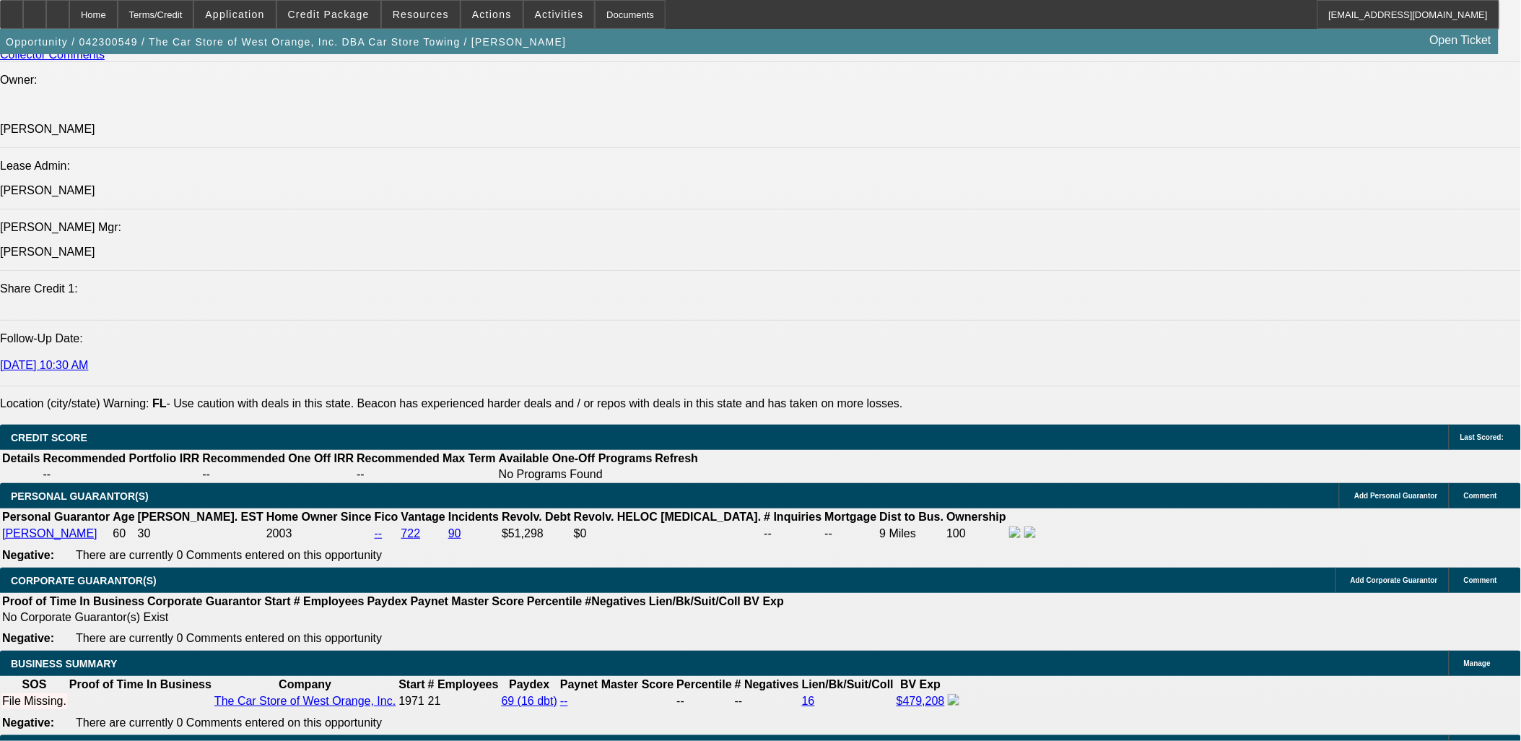
scroll to position [2004, 0]
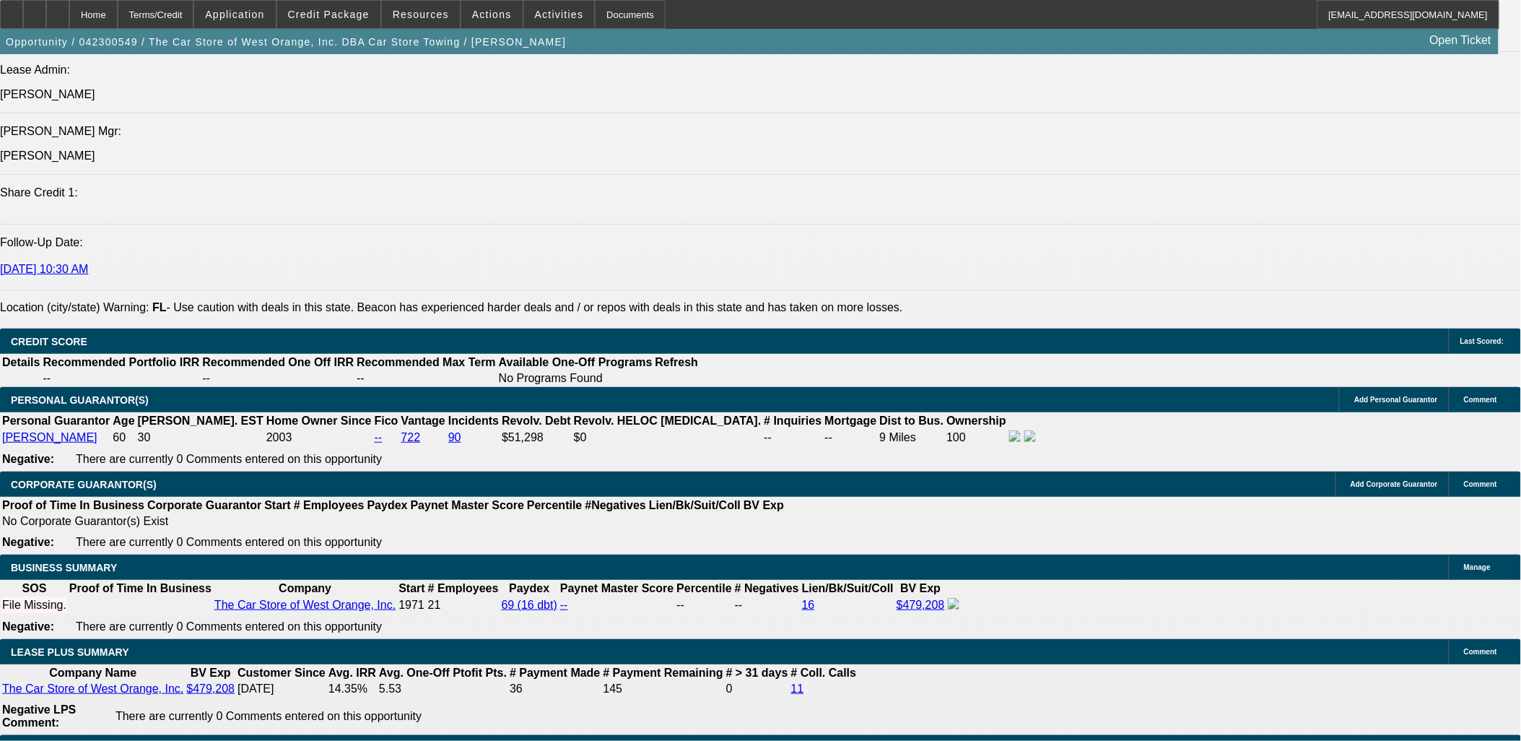
drag, startPoint x: 75, startPoint y: 4, endPoint x: 134, endPoint y: 63, distance: 83.2
click at [90, 24] on div "Home Terms/Credit Application Credit Package Resources Actions Activities Docum…" at bounding box center [749, 14] width 1499 height 29
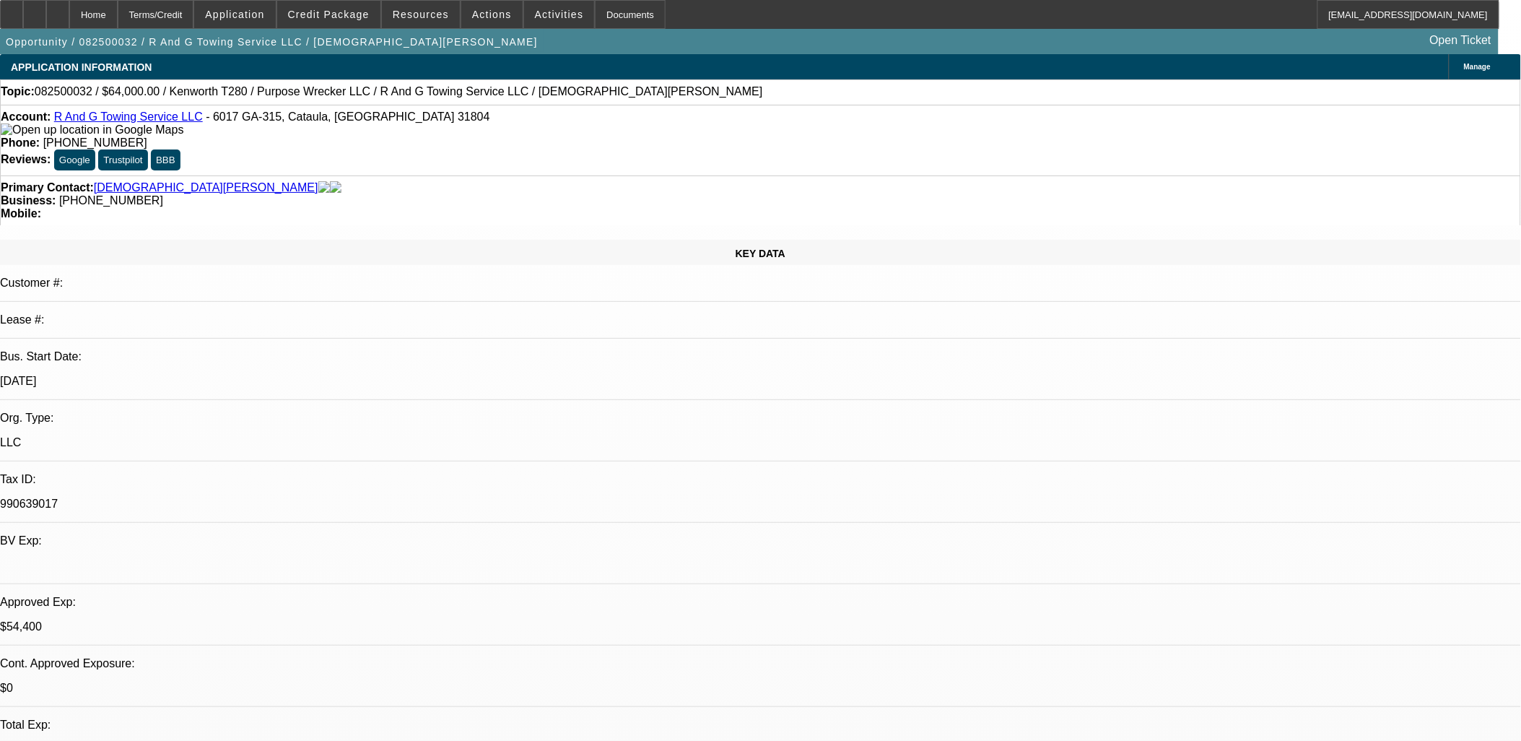
select select "0"
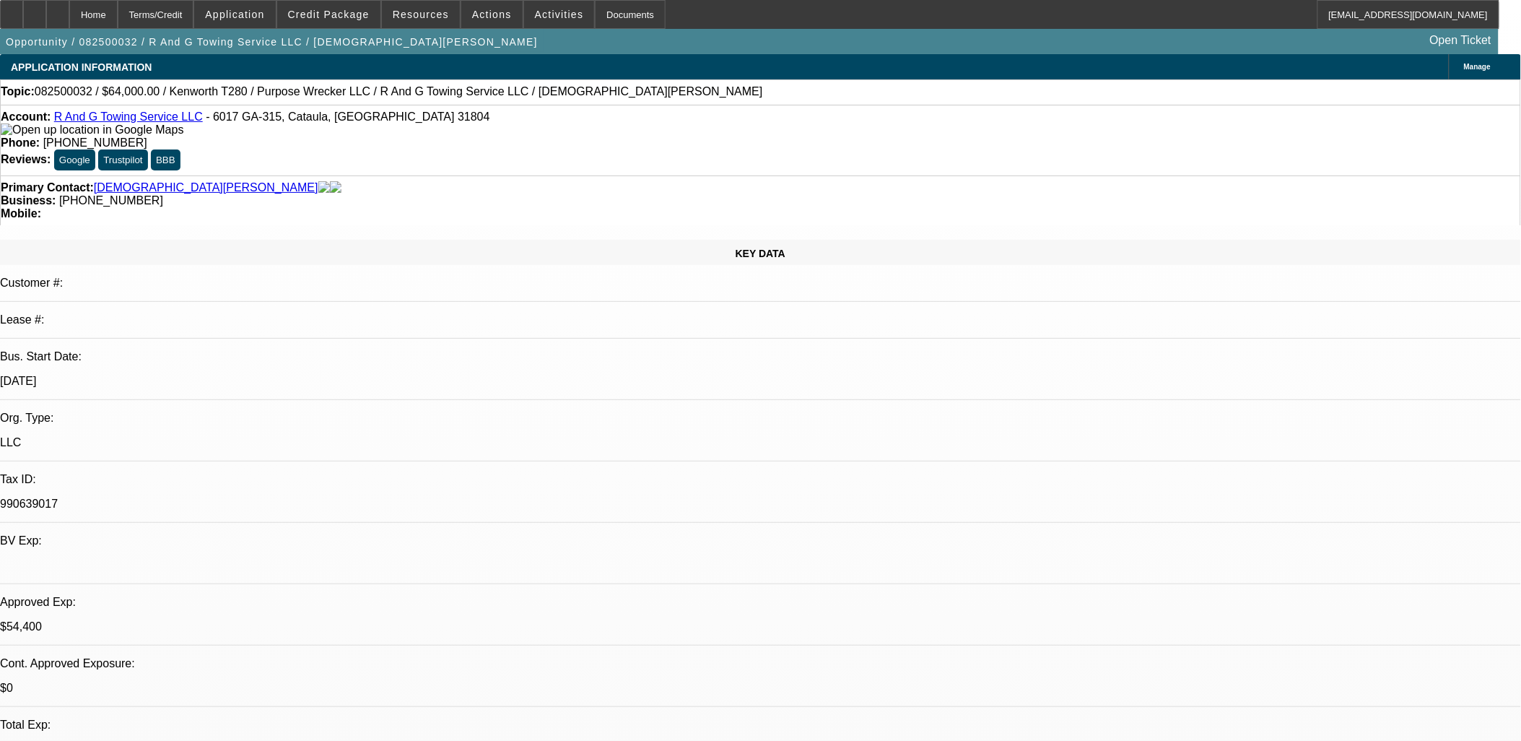
select select "0"
select select "0.15"
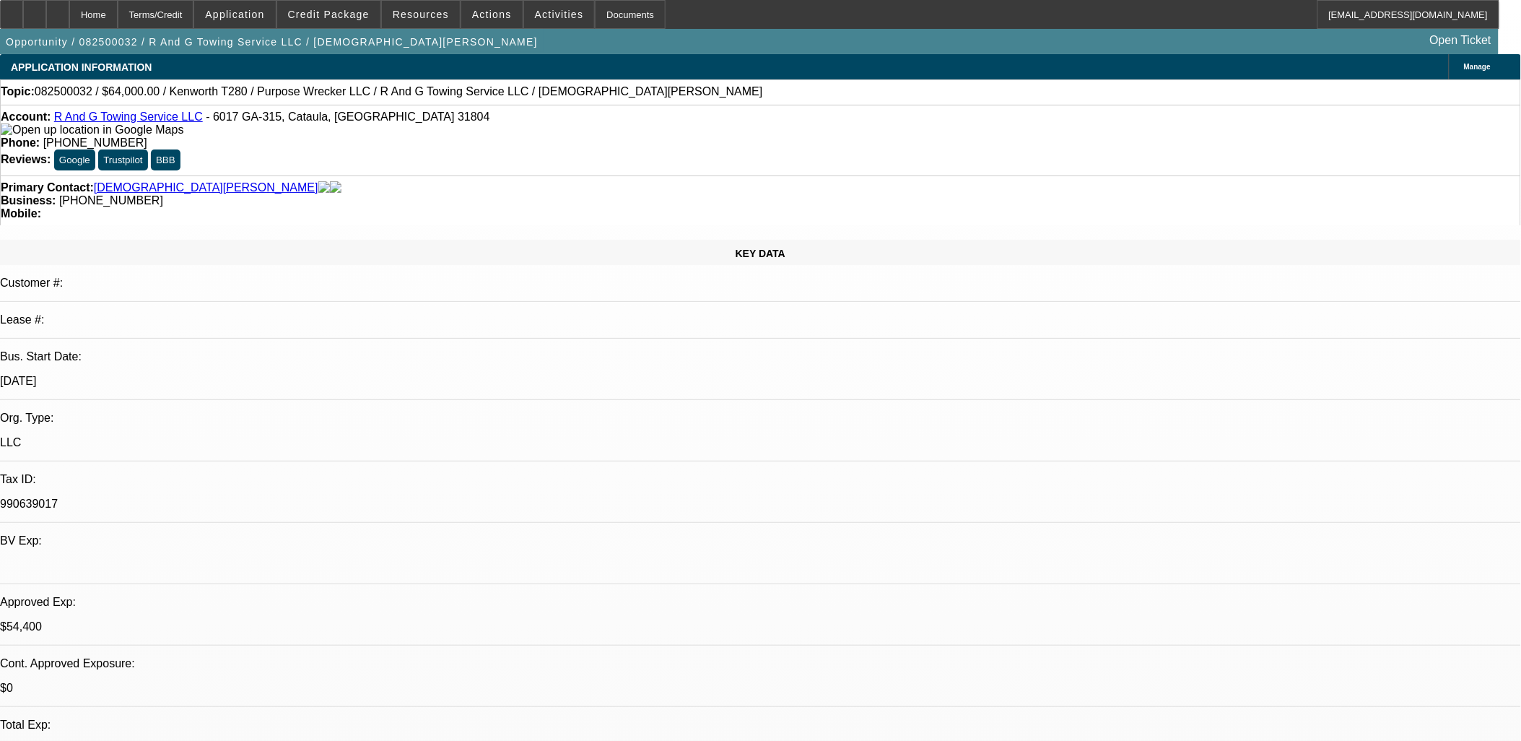
select select "2"
select select "0"
select select "1"
select select "3"
select select "6"
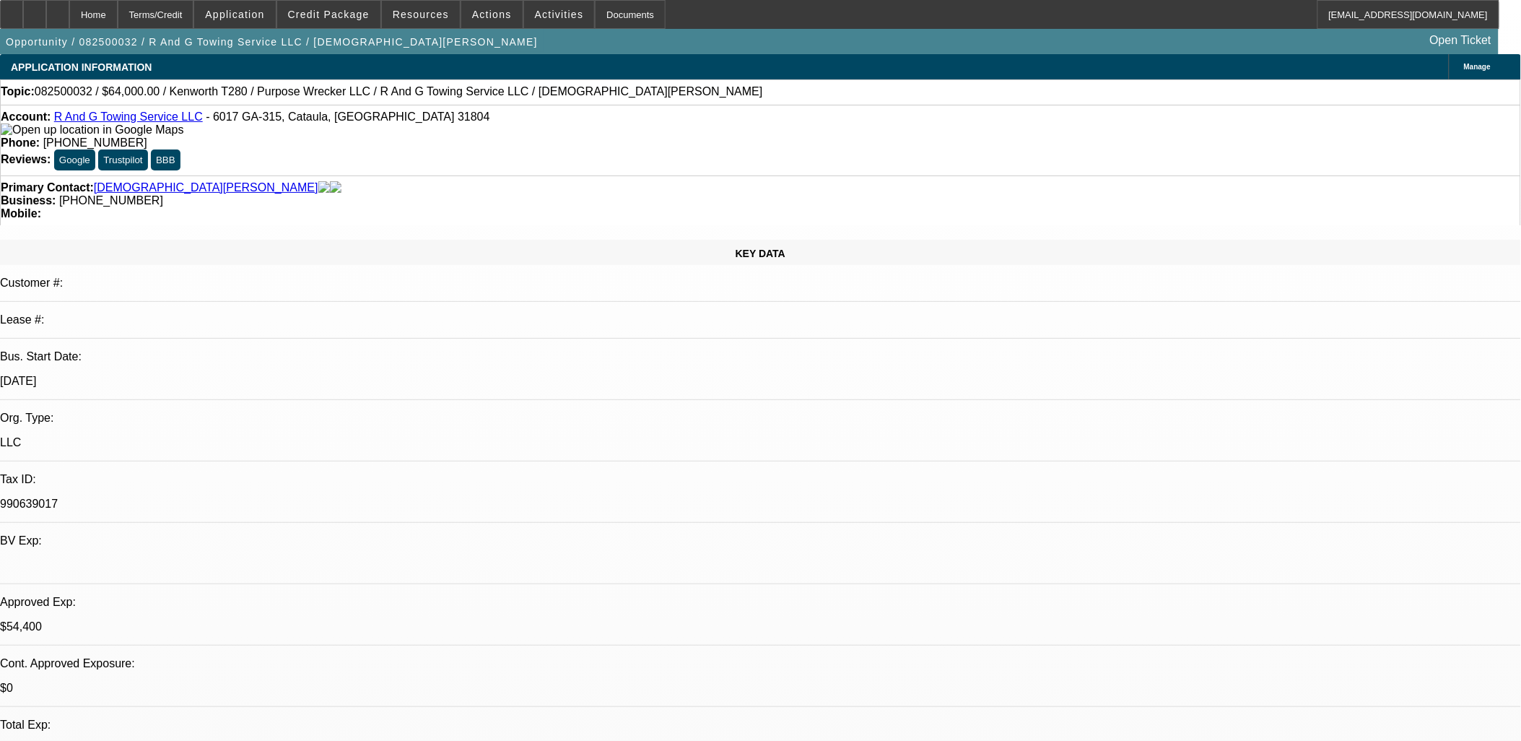
select select "1"
select select "3"
select select "6"
select select "1"
select select "3"
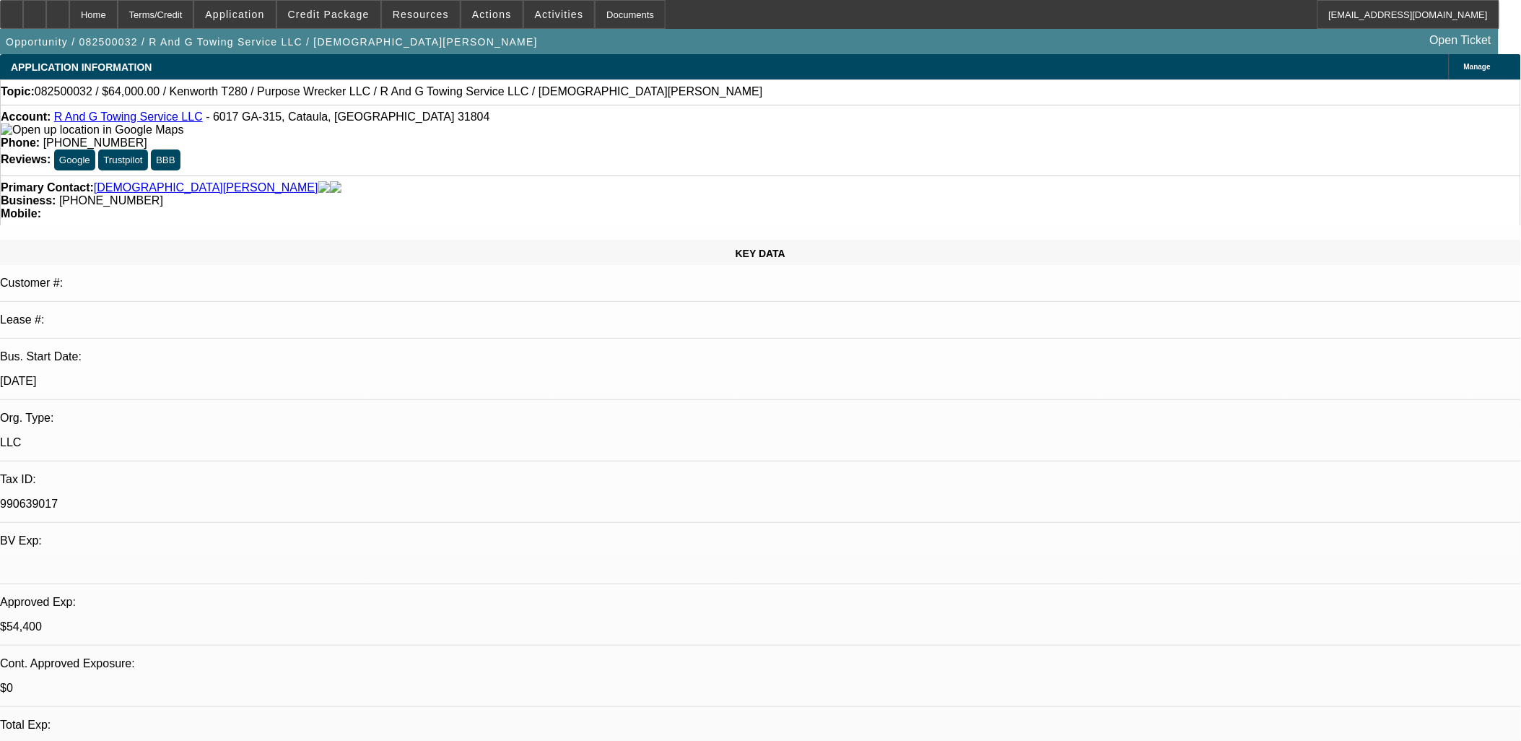
select select "6"
select select "1"
select select "2"
select select "6"
click at [340, 18] on span "Credit Package" at bounding box center [329, 15] width 82 height 12
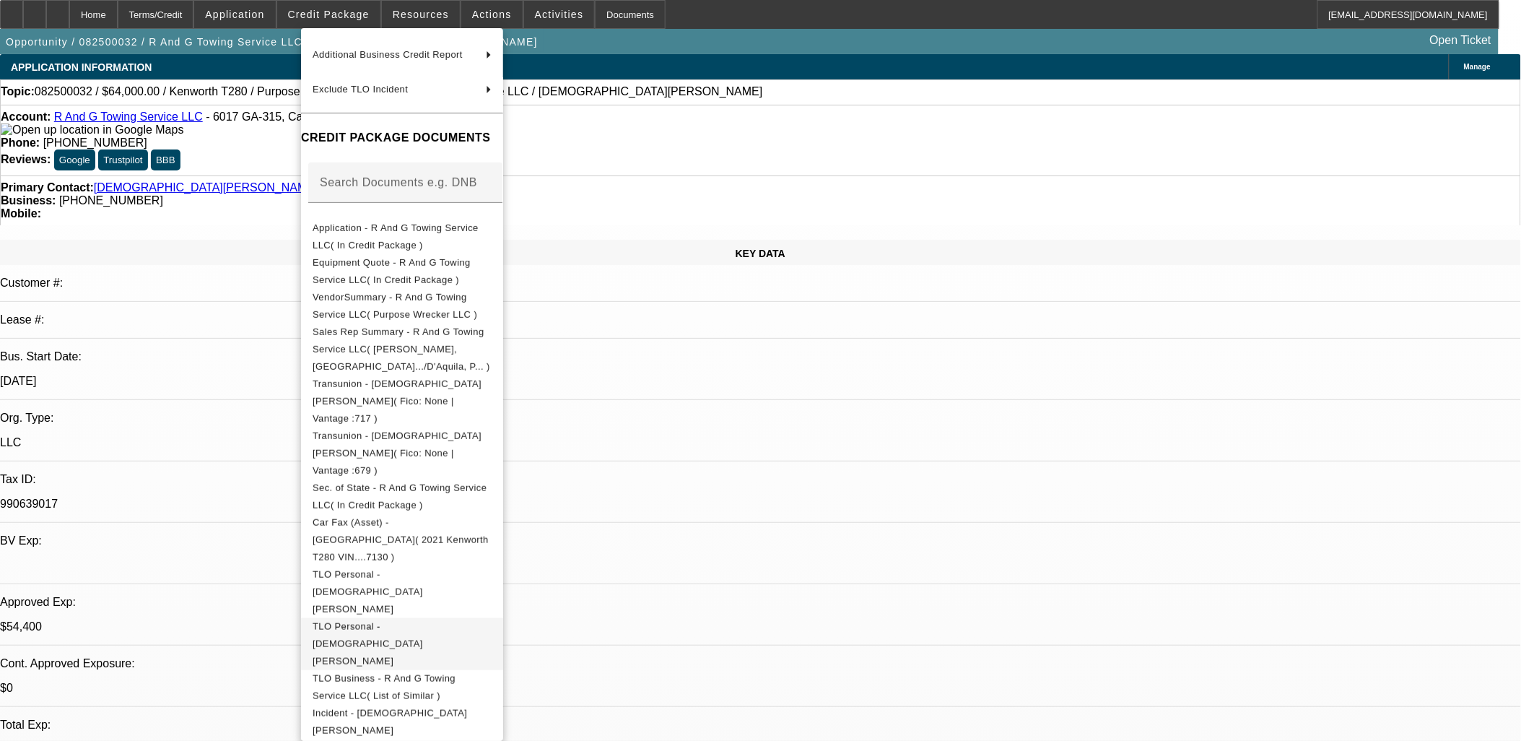
scroll to position [142, 0]
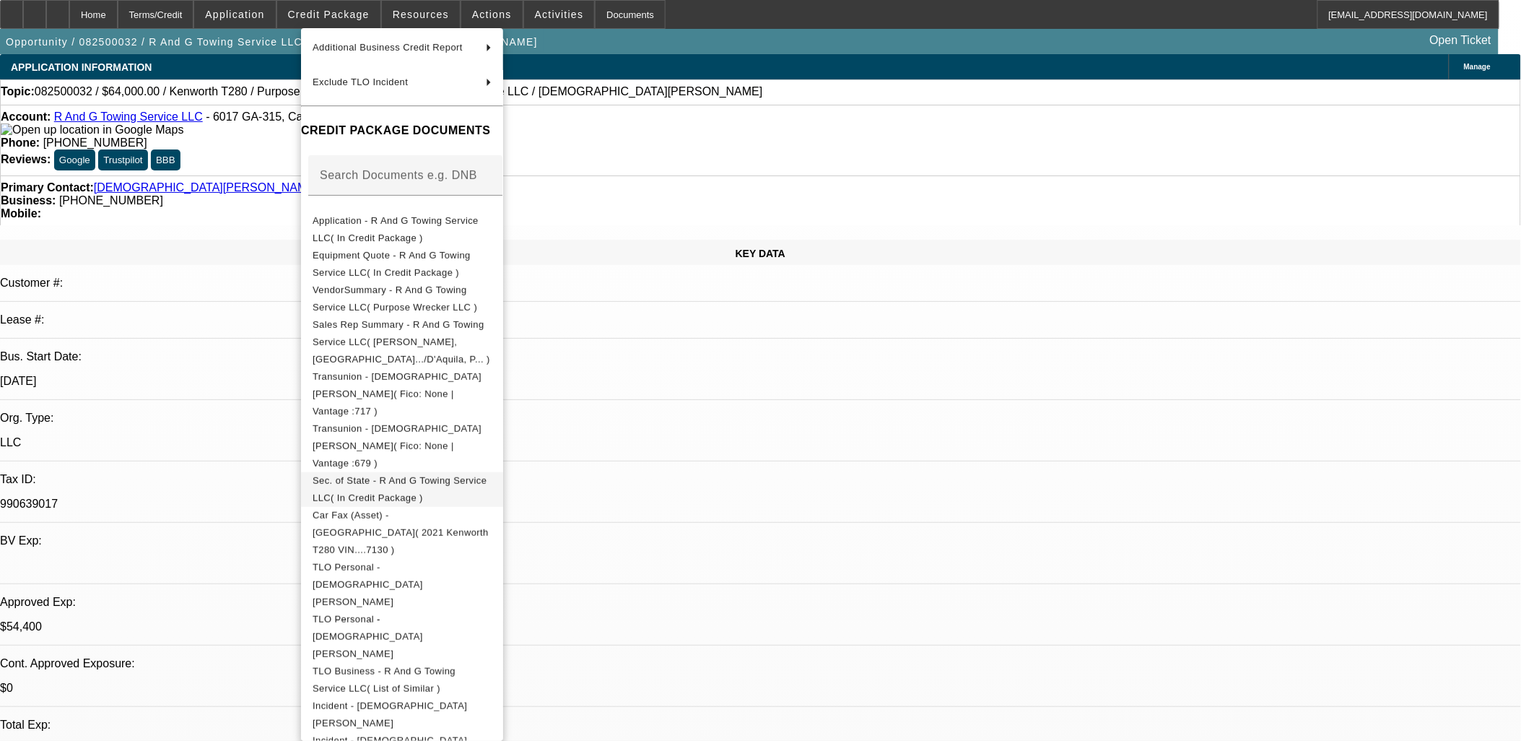
click at [414, 474] on span "Sec. of State - R And G Towing Service LLC( In Credit Package )" at bounding box center [400, 488] width 174 height 28
